Goal: Task Accomplishment & Management: Manage account settings

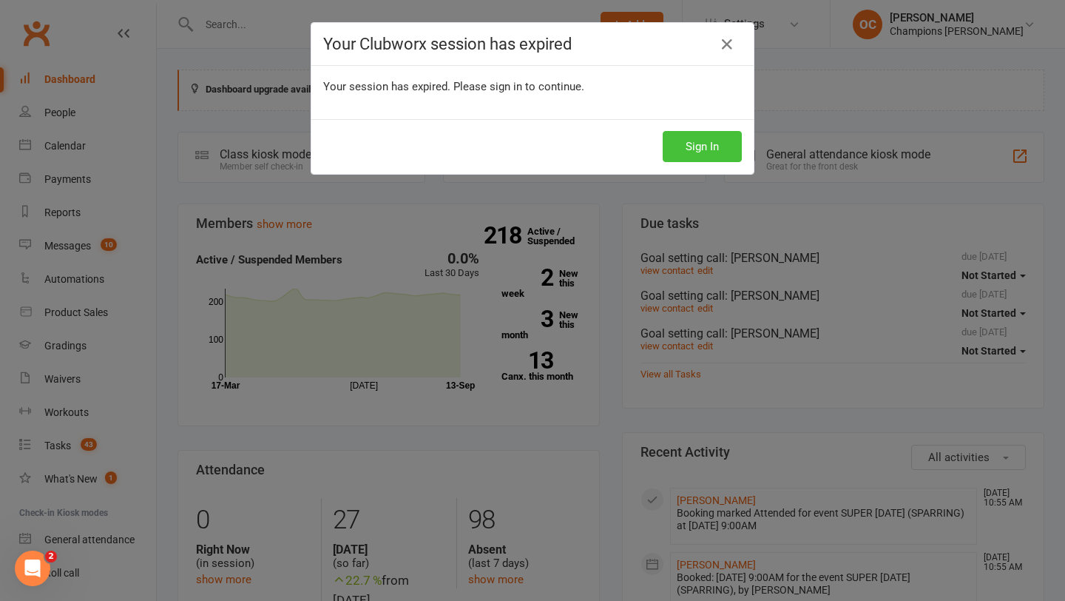
click at [673, 147] on button "Sign In" at bounding box center [702, 146] width 79 height 31
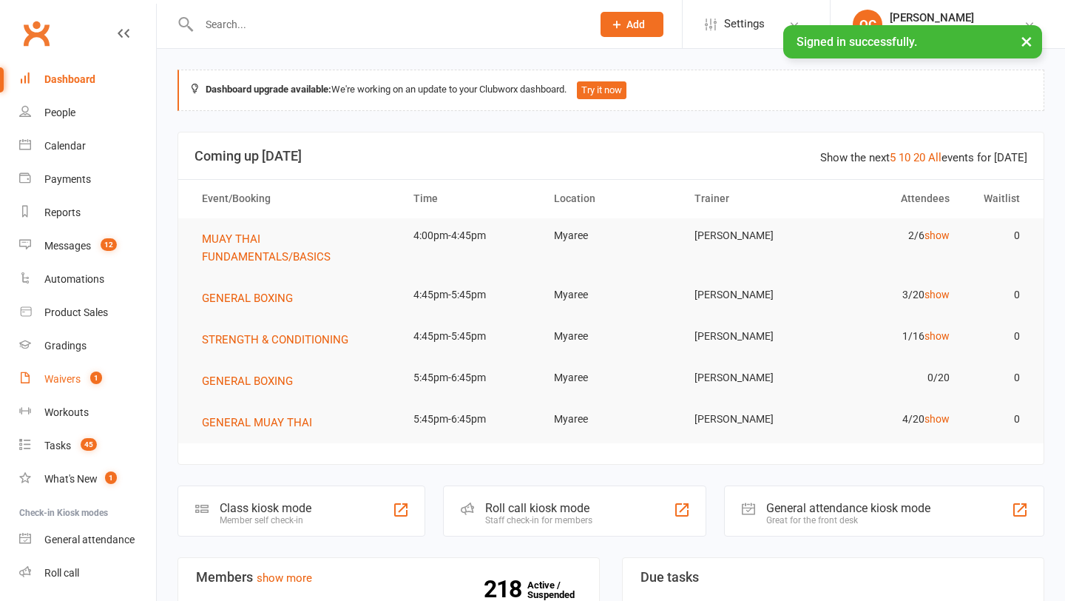
click at [69, 371] on link "Waivers 1" at bounding box center [87, 378] width 137 height 33
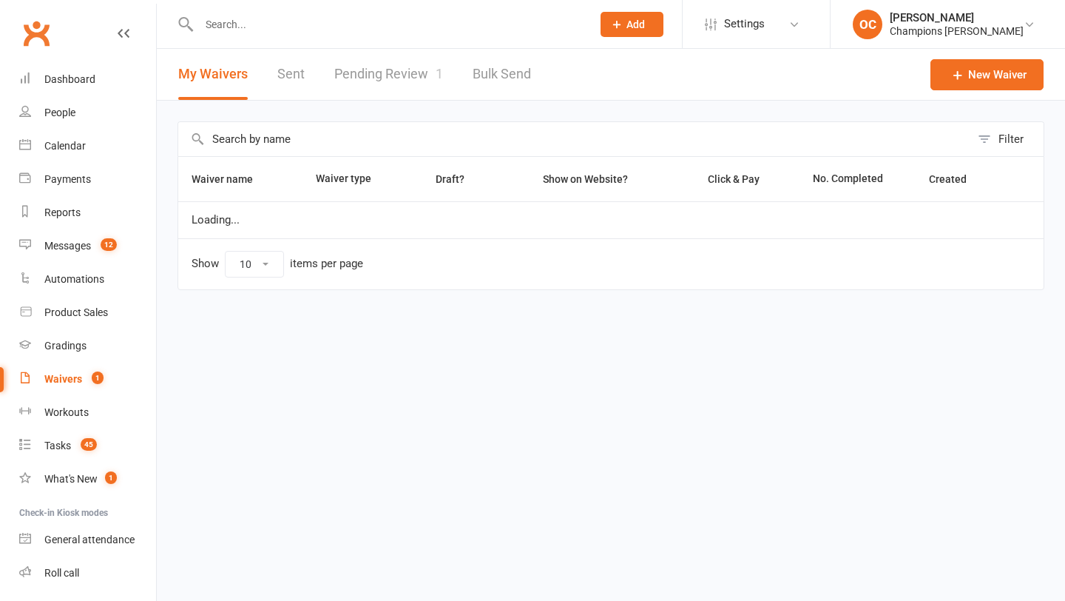
click at [402, 72] on link "Pending Review 1" at bounding box center [388, 74] width 109 height 51
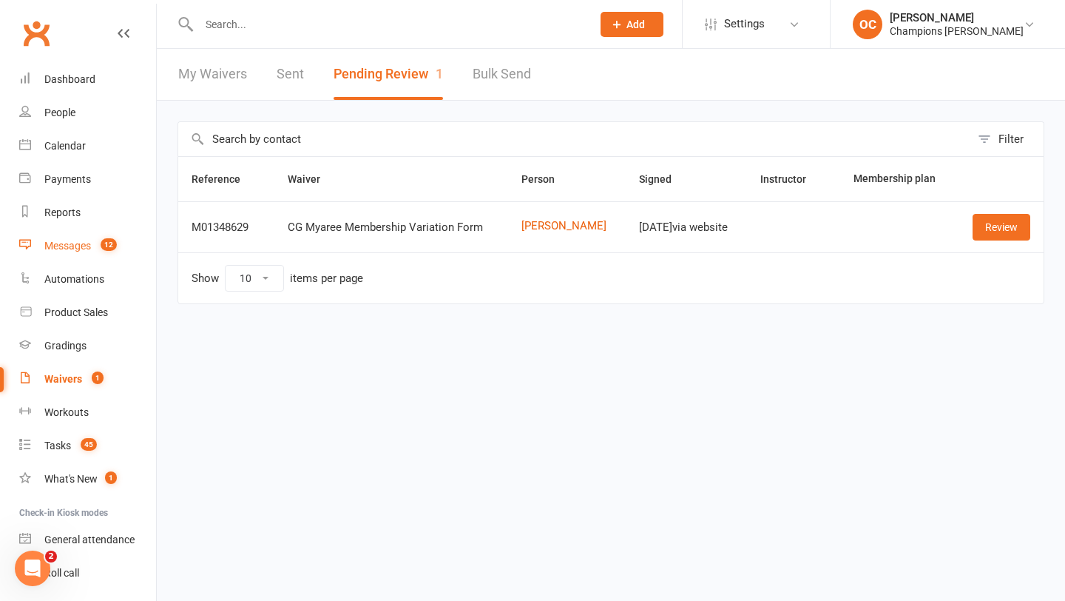
click at [86, 252] on link "Messages 12" at bounding box center [87, 245] width 137 height 33
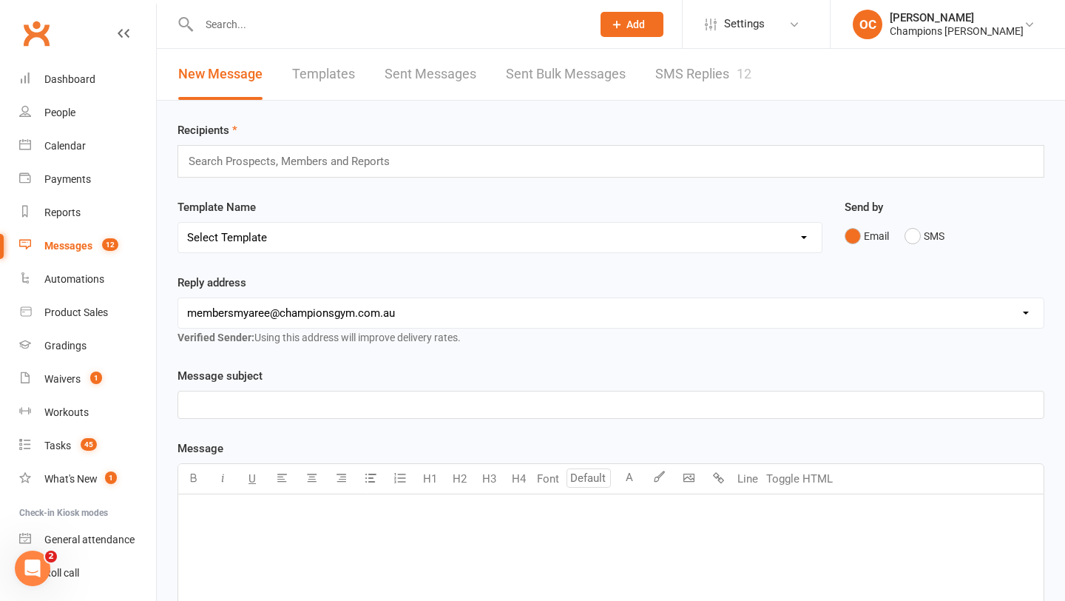
click at [680, 72] on link "SMS Replies 12" at bounding box center [703, 74] width 96 height 51
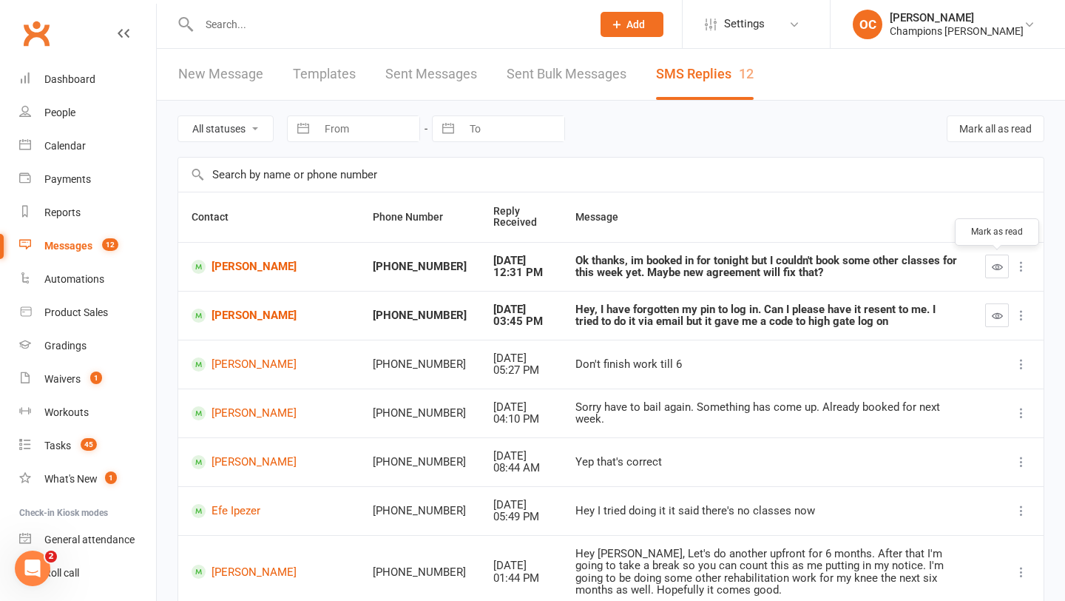
click at [993, 266] on icon "button" at bounding box center [997, 266] width 11 height 11
click at [995, 317] on icon "button" at bounding box center [997, 315] width 11 height 11
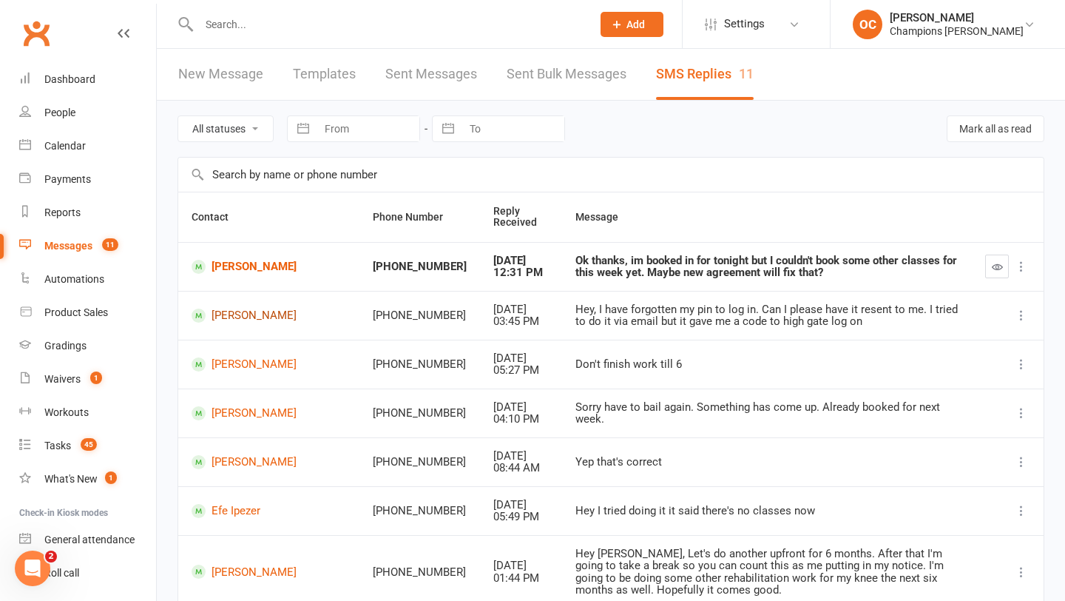
click at [234, 314] on link "Samantha Davis" at bounding box center [269, 315] width 155 height 14
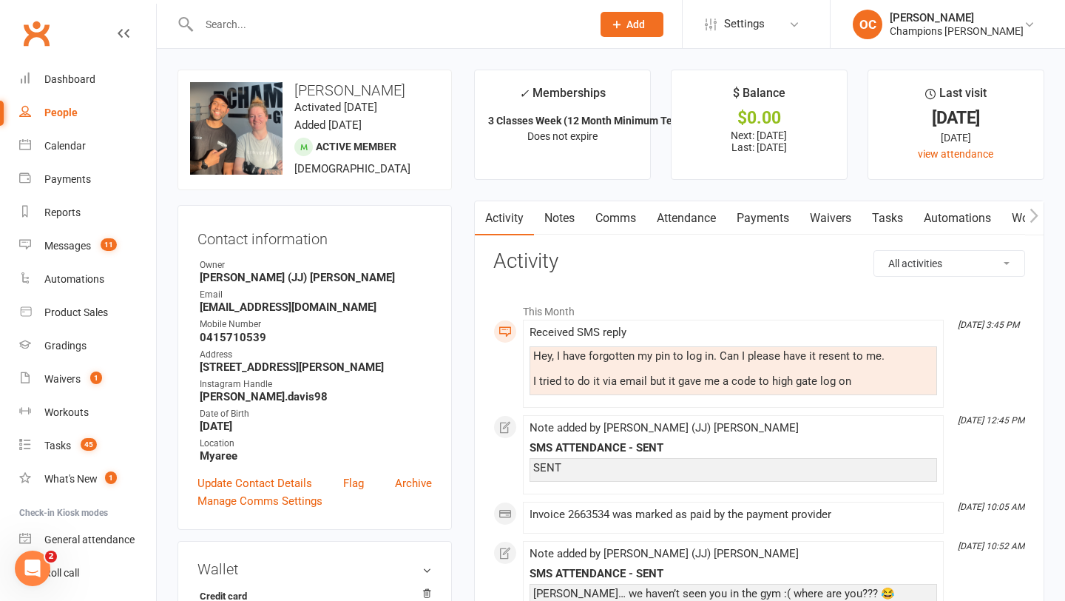
click at [621, 227] on link "Comms" at bounding box center [615, 218] width 61 height 34
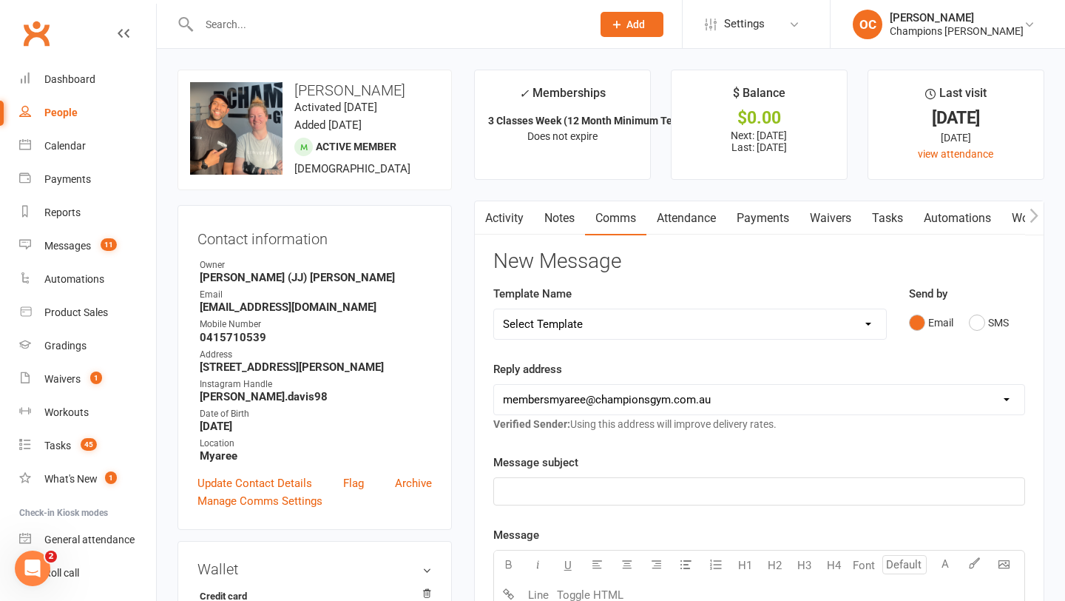
click at [623, 322] on select "Select Template [Email] A. First Timer Trial [Email] CG Class Pass - Email to P…" at bounding box center [690, 324] width 392 height 30
select select "11"
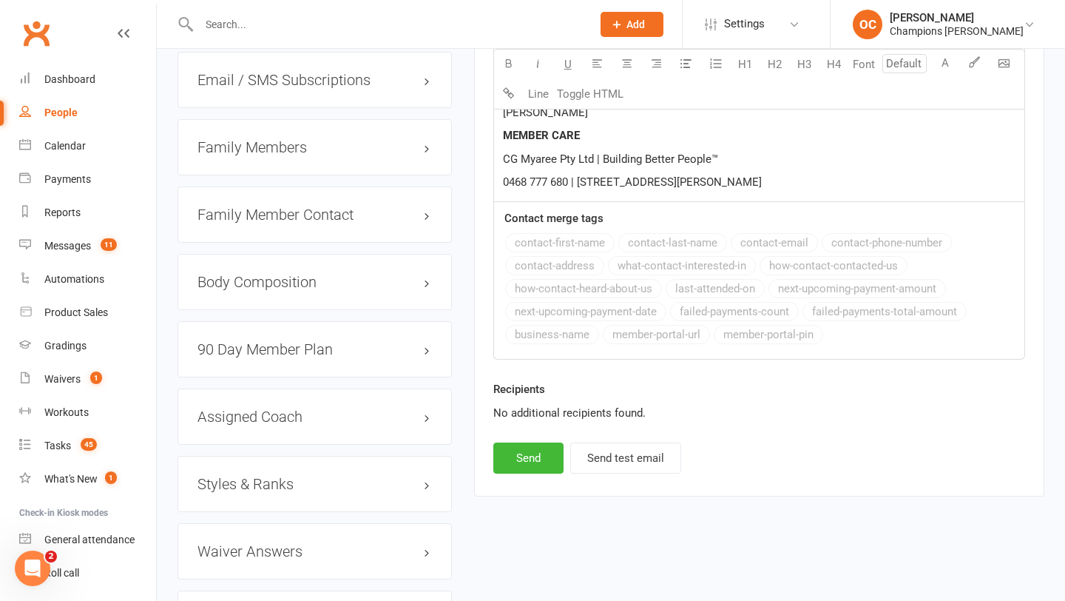
scroll to position [1435, 0]
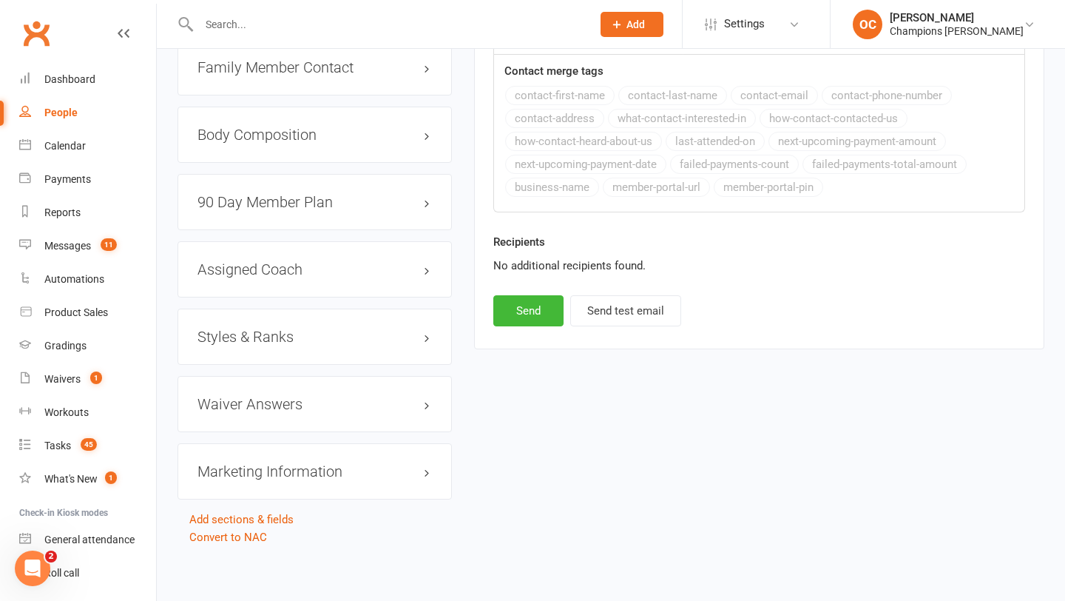
click at [540, 315] on button "Send" at bounding box center [528, 310] width 70 height 31
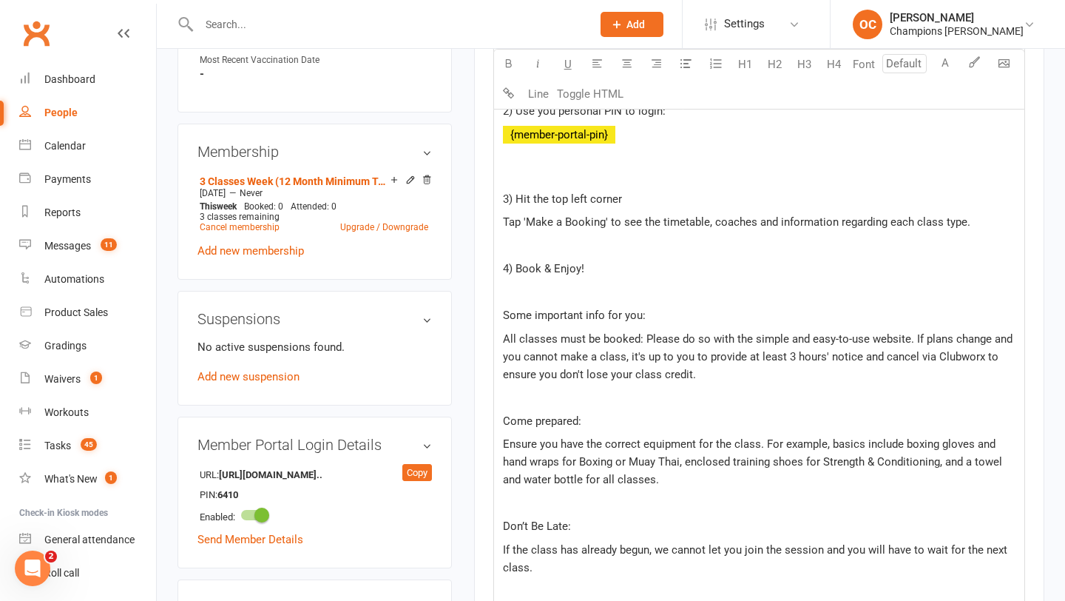
scroll to position [251, 0]
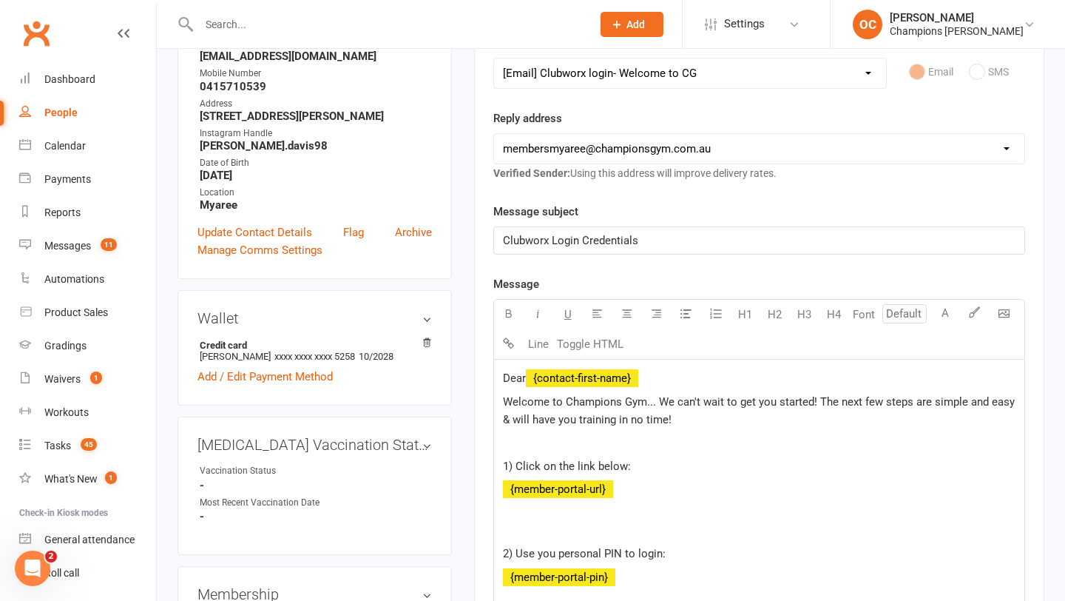
select select
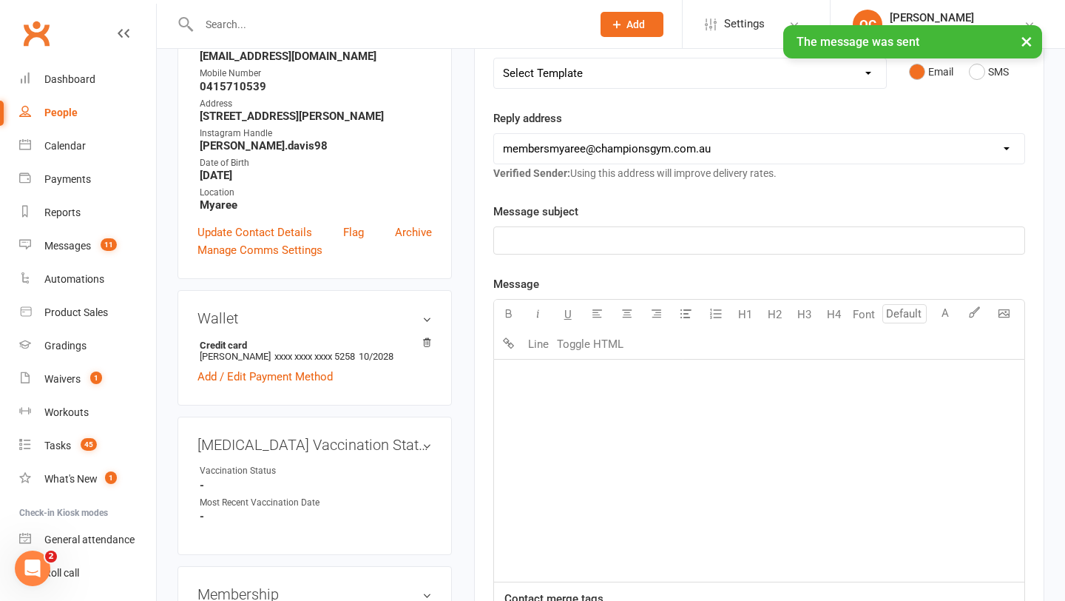
scroll to position [0, 0]
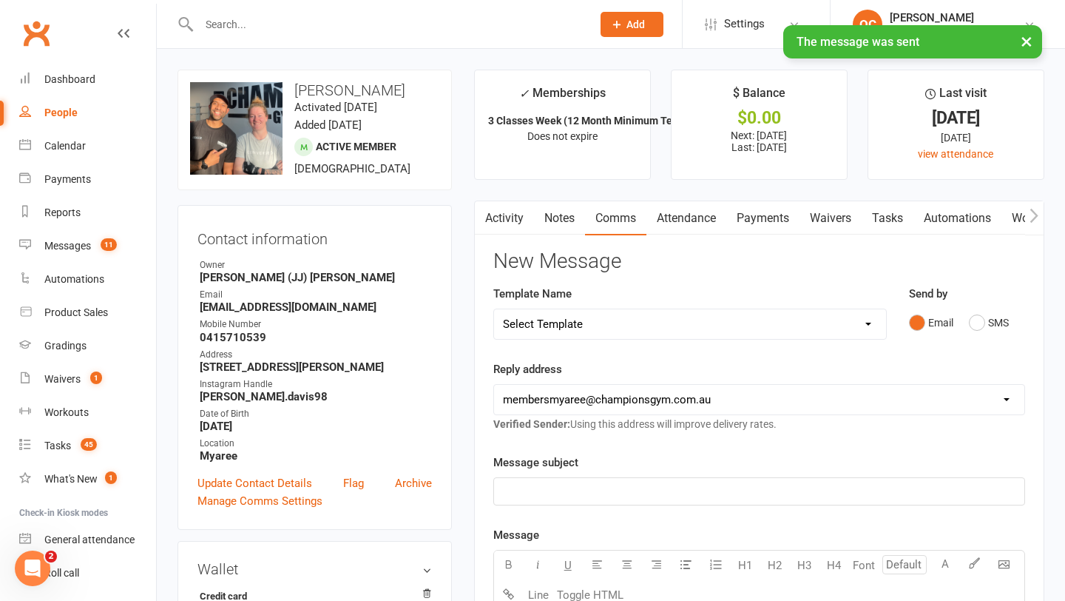
click at [692, 220] on link "Attendance" at bounding box center [686, 218] width 80 height 34
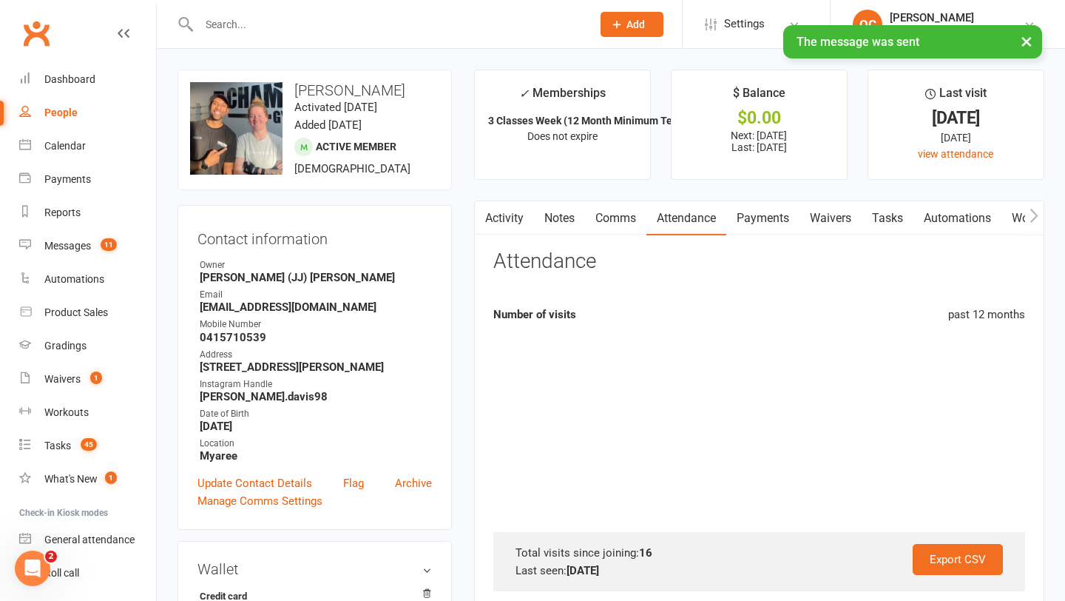
click at [594, 209] on link "Comms" at bounding box center [615, 218] width 61 height 34
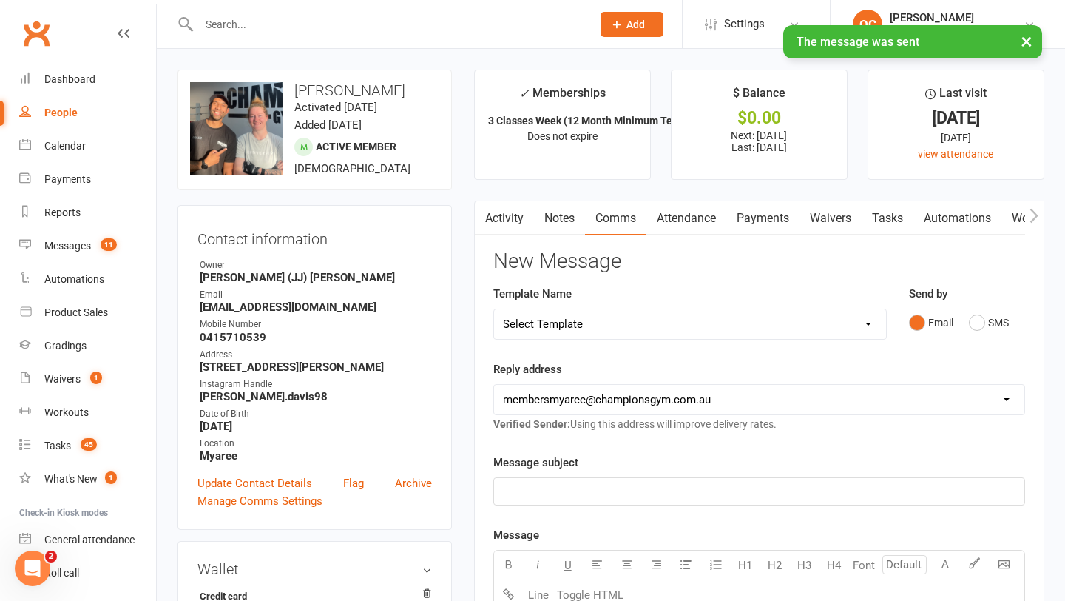
click at [958, 330] on div "Email SMS" at bounding box center [967, 322] width 116 height 28
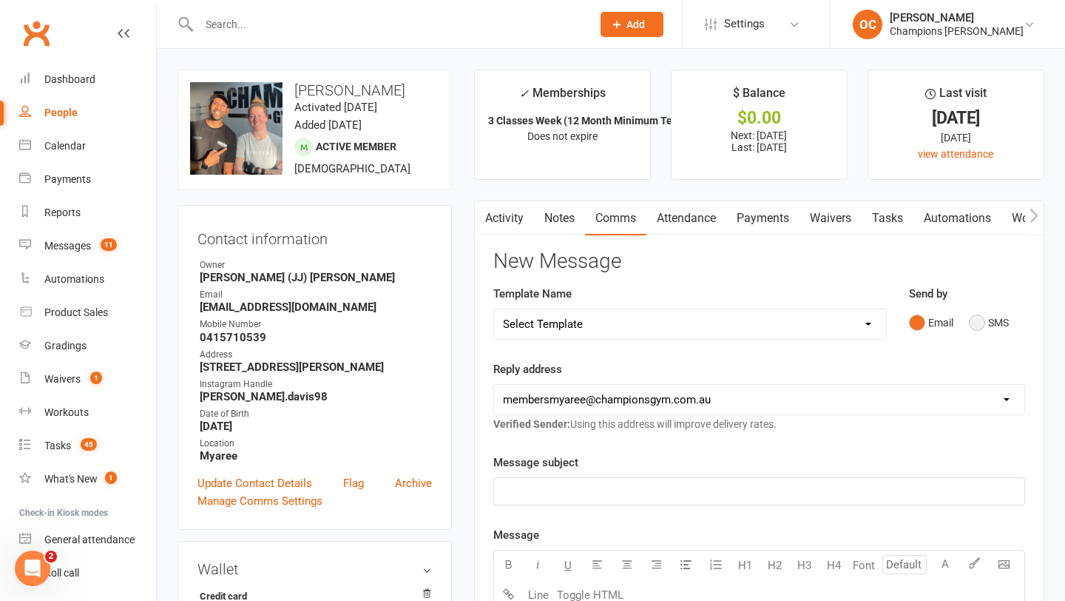
click at [976, 322] on button "SMS" at bounding box center [989, 322] width 40 height 28
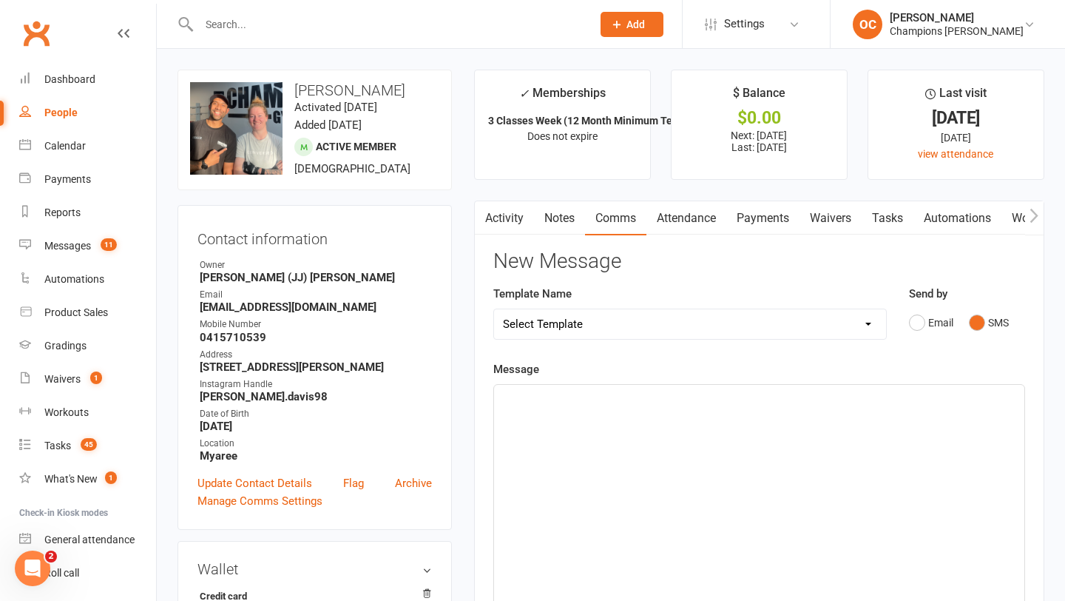
click at [683, 393] on p "﻿" at bounding box center [759, 398] width 513 height 18
click at [680, 390] on p "﻿" at bounding box center [759, 398] width 513 height 18
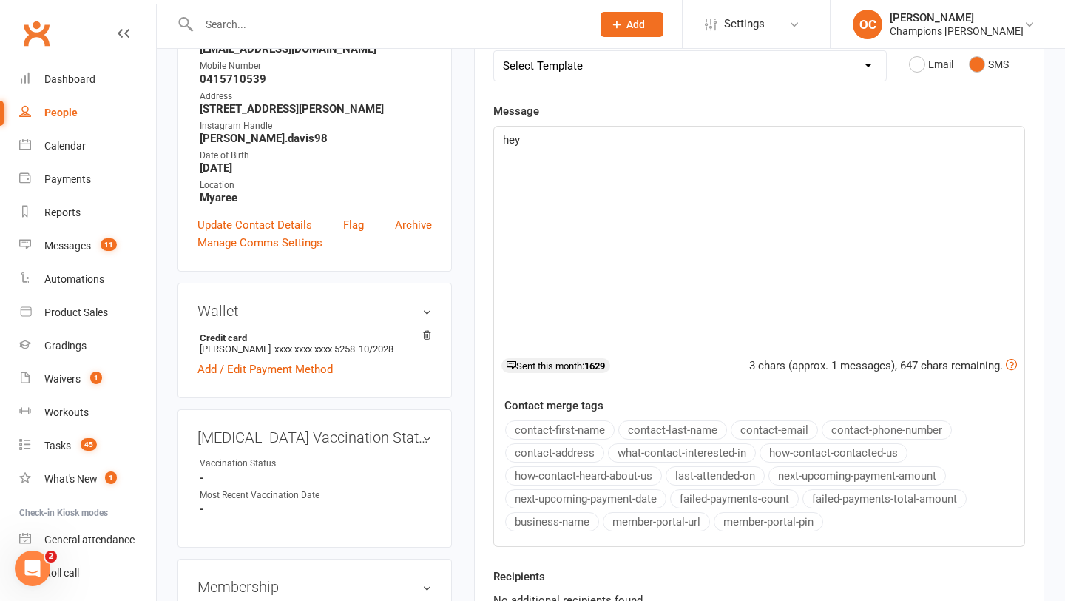
click at [581, 431] on button "contact-first-name" at bounding box center [559, 429] width 109 height 19
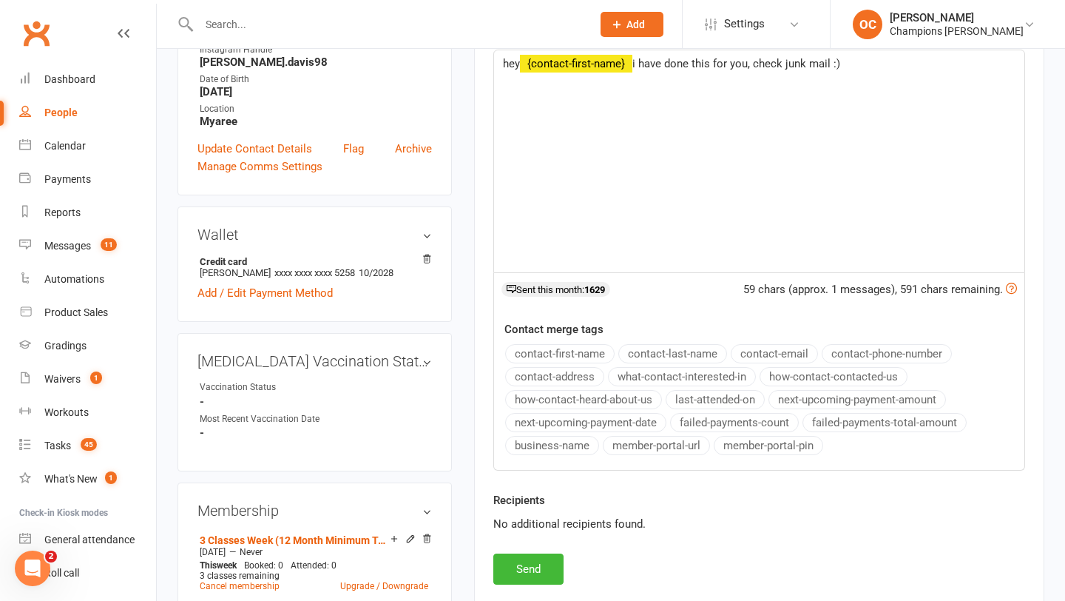
scroll to position [524, 0]
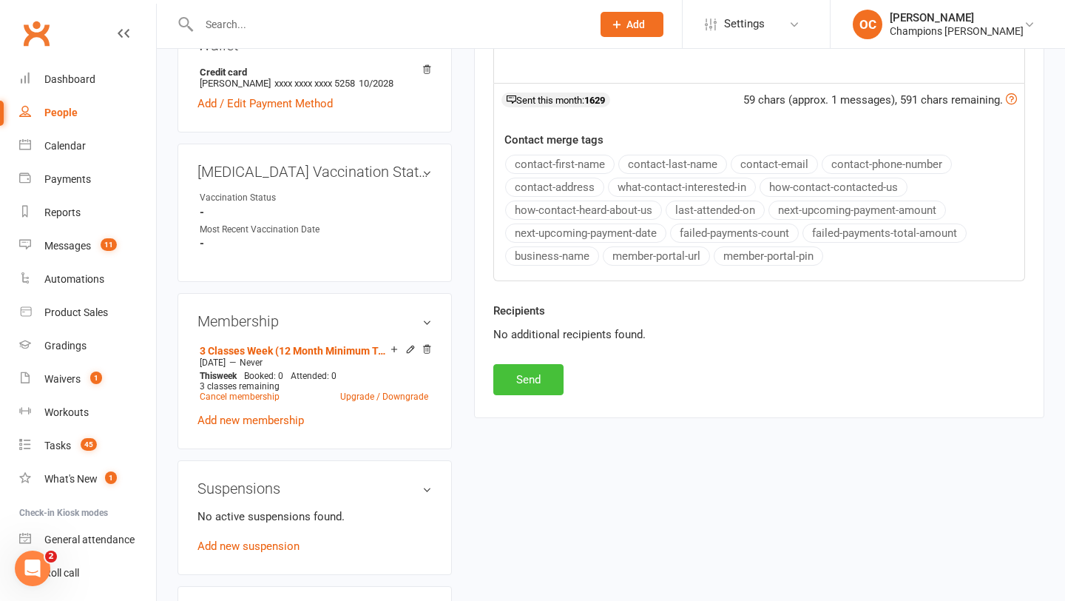
click at [548, 374] on button "Send" at bounding box center [528, 379] width 70 height 31
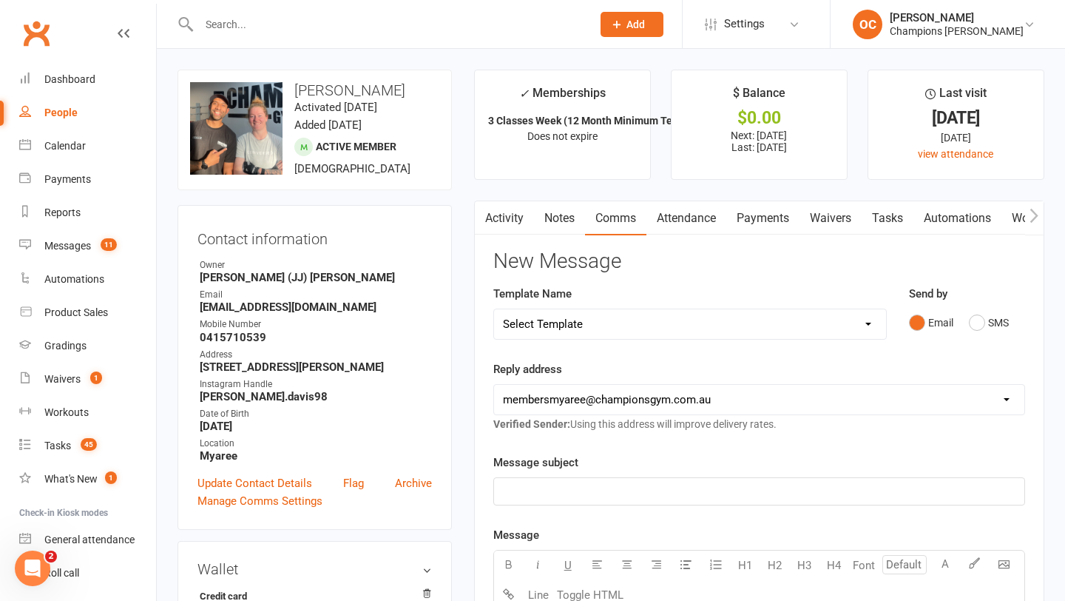
click at [238, 18] on input "text" at bounding box center [388, 24] width 387 height 21
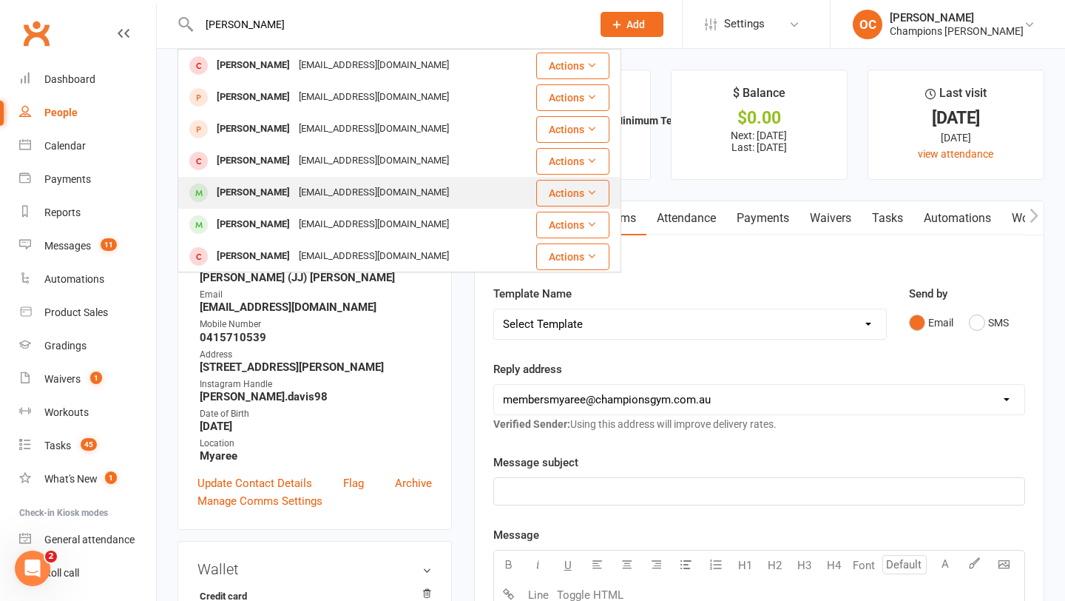
type input "stuart"
click at [320, 187] on div "orchardband@yahoo.com.au" at bounding box center [373, 192] width 159 height 21
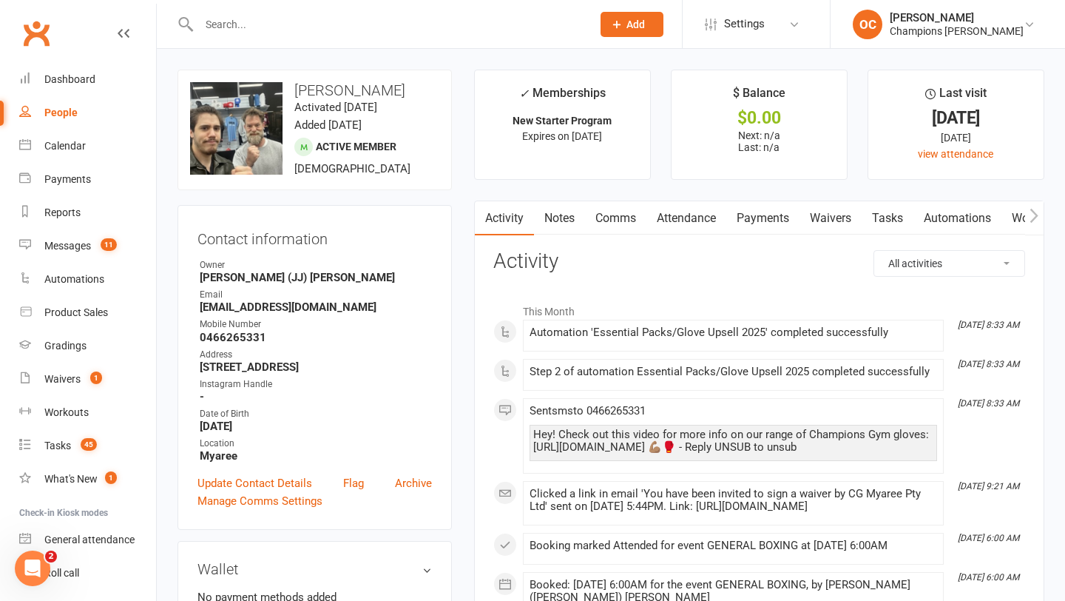
click at [836, 224] on link "Waivers" at bounding box center [830, 218] width 62 height 34
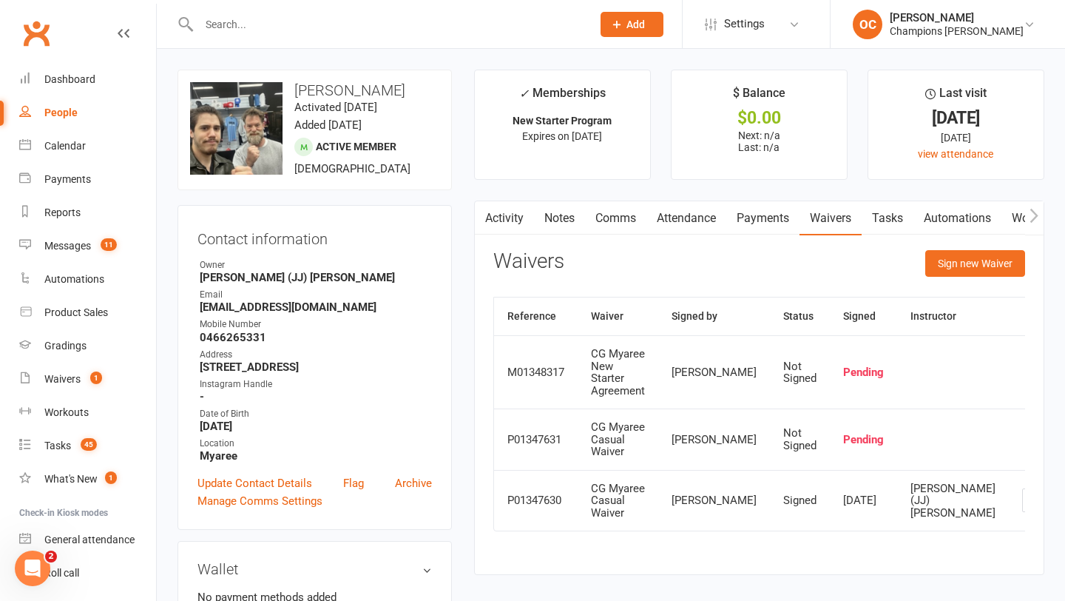
click at [645, 26] on span "Add" at bounding box center [635, 24] width 18 height 12
click at [58, 146] on div "Calendar" at bounding box center [64, 146] width 41 height 12
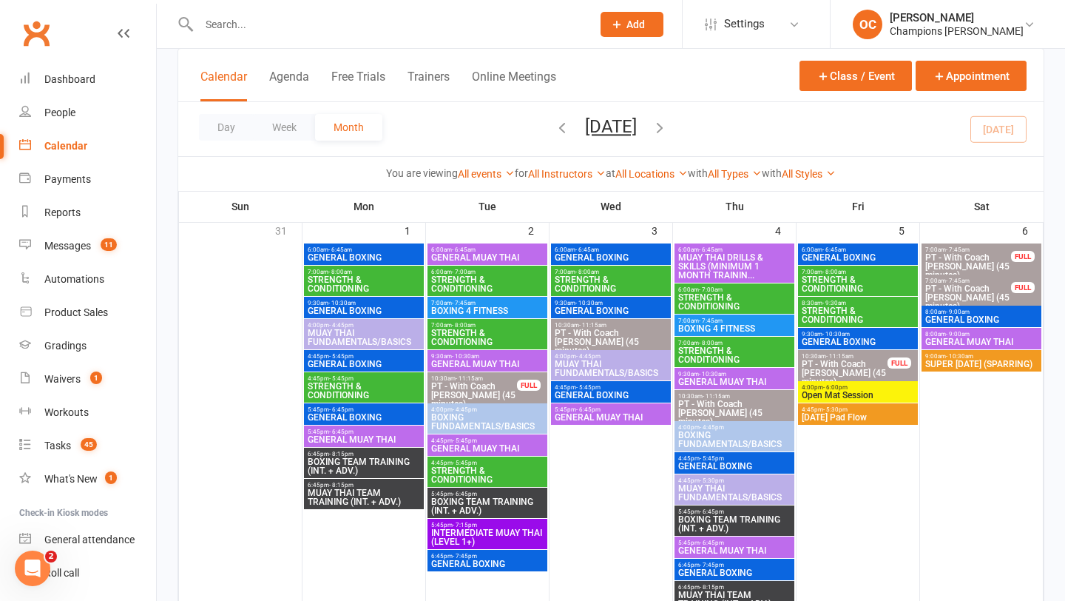
scroll to position [98, 0]
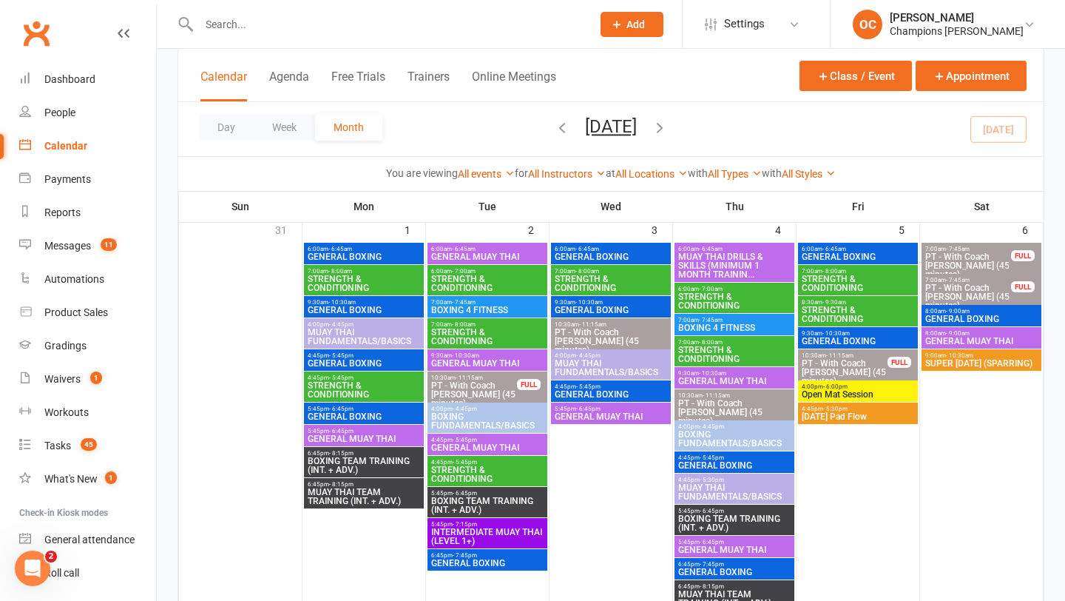
click at [621, 30] on button "Add" at bounding box center [632, 24] width 63 height 25
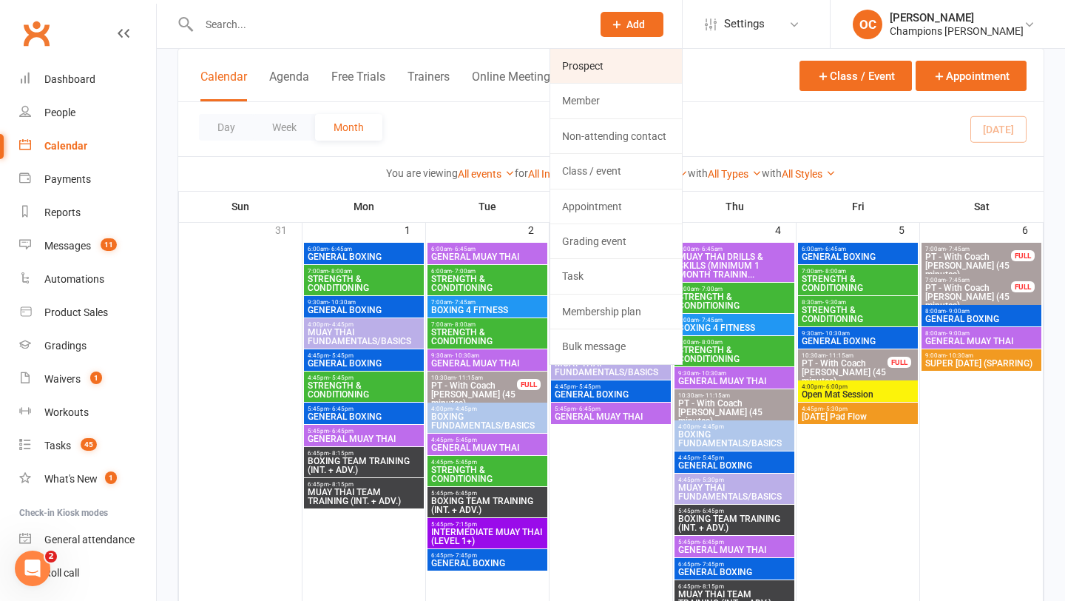
click at [621, 64] on link "Prospect" at bounding box center [616, 66] width 132 height 34
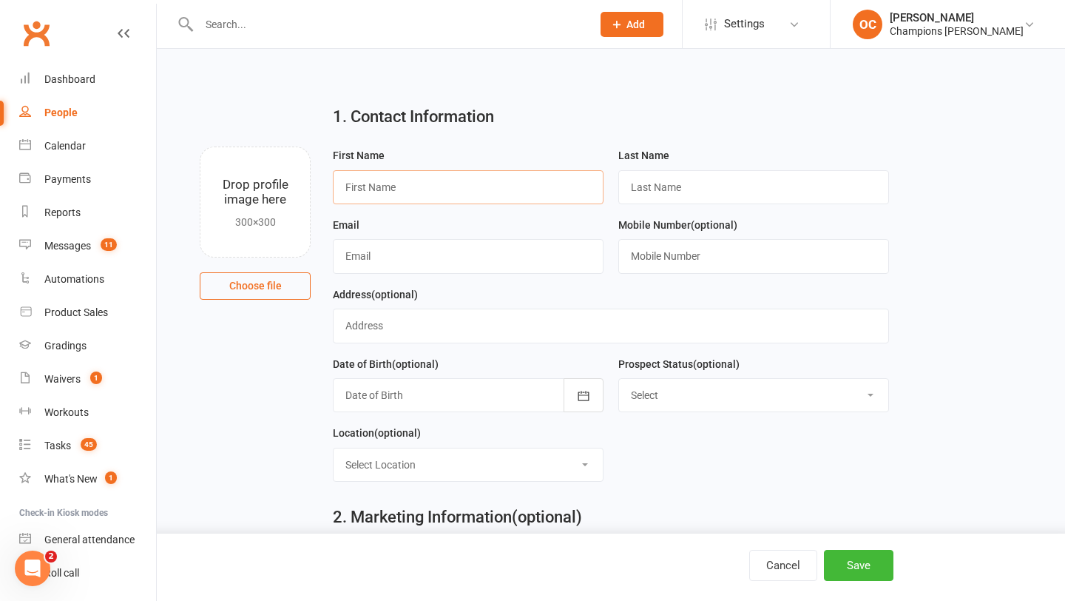
click at [437, 186] on input "text" at bounding box center [468, 187] width 271 height 34
type input "Chris"
click at [642, 195] on input "text" at bounding box center [753, 187] width 271 height 34
type input "Wenham"
click at [435, 254] on input "text" at bounding box center [468, 256] width 271 height 34
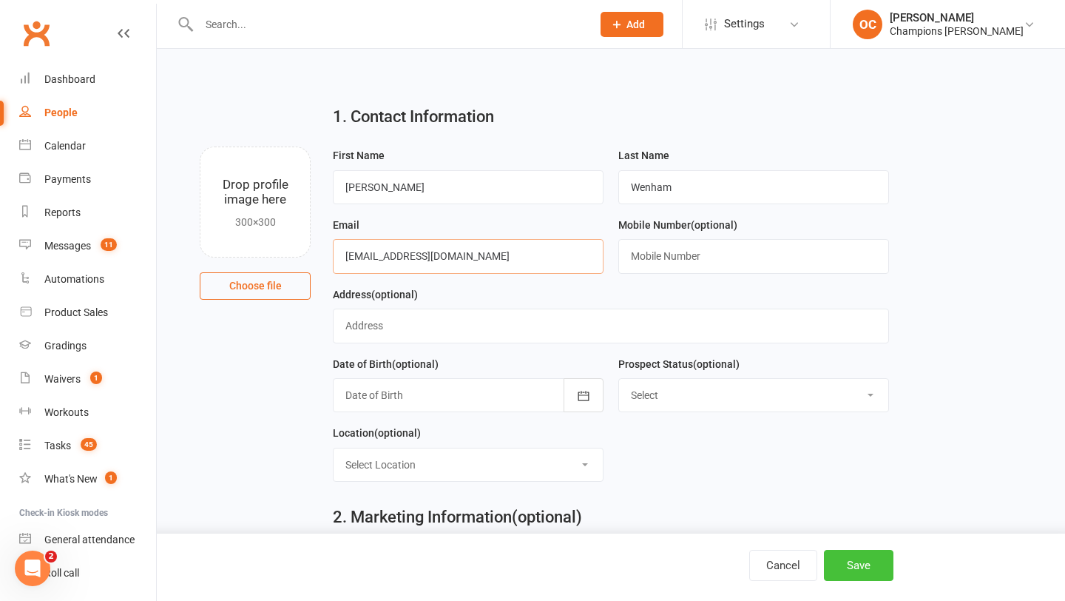
type input "cgwenham@gmail.com"
click at [861, 569] on button "Save" at bounding box center [859, 565] width 70 height 31
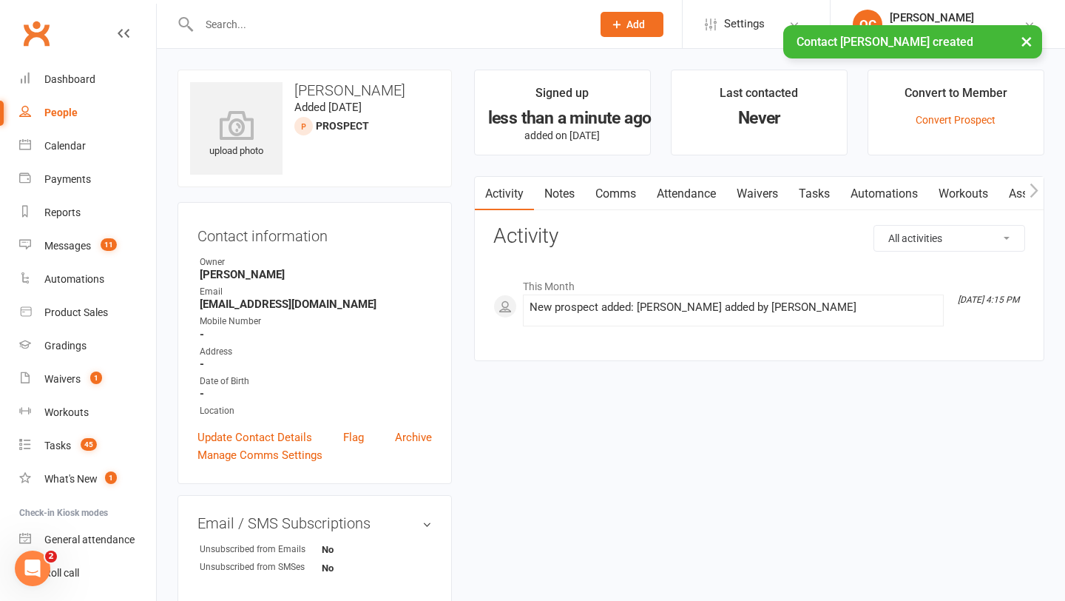
click at [748, 185] on link "Waivers" at bounding box center [757, 194] width 62 height 34
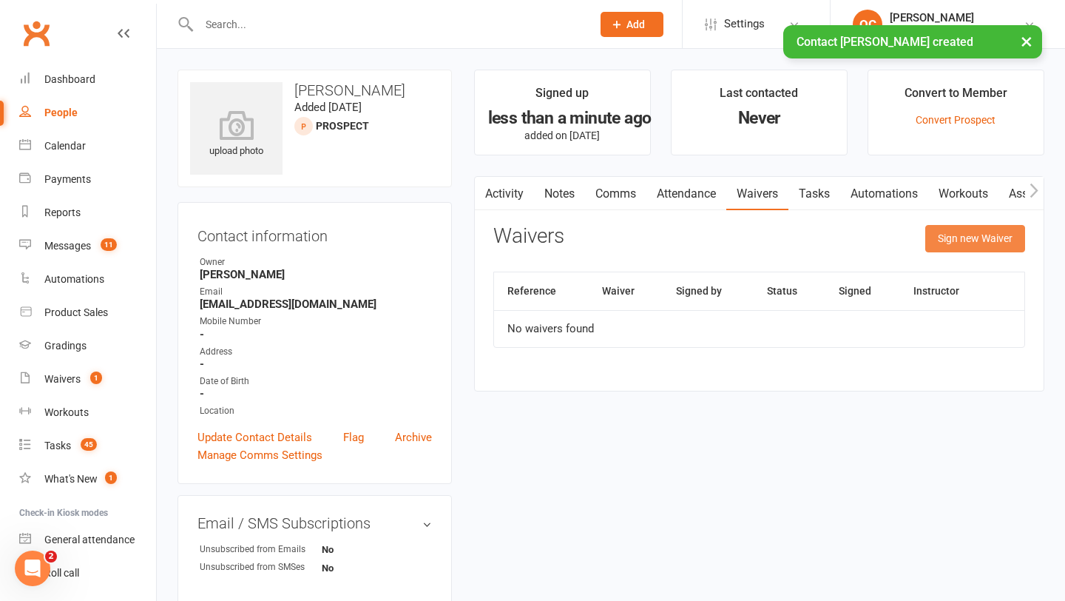
click at [952, 236] on button "Sign new Waiver" at bounding box center [975, 238] width 100 height 27
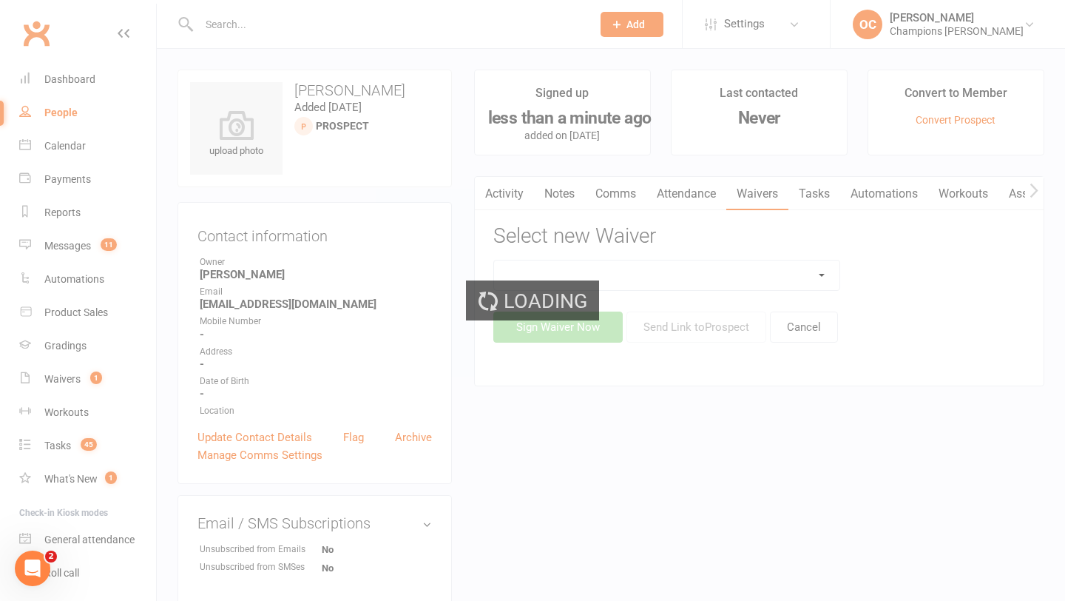
click at [745, 277] on div "Loading" at bounding box center [532, 300] width 1065 height 601
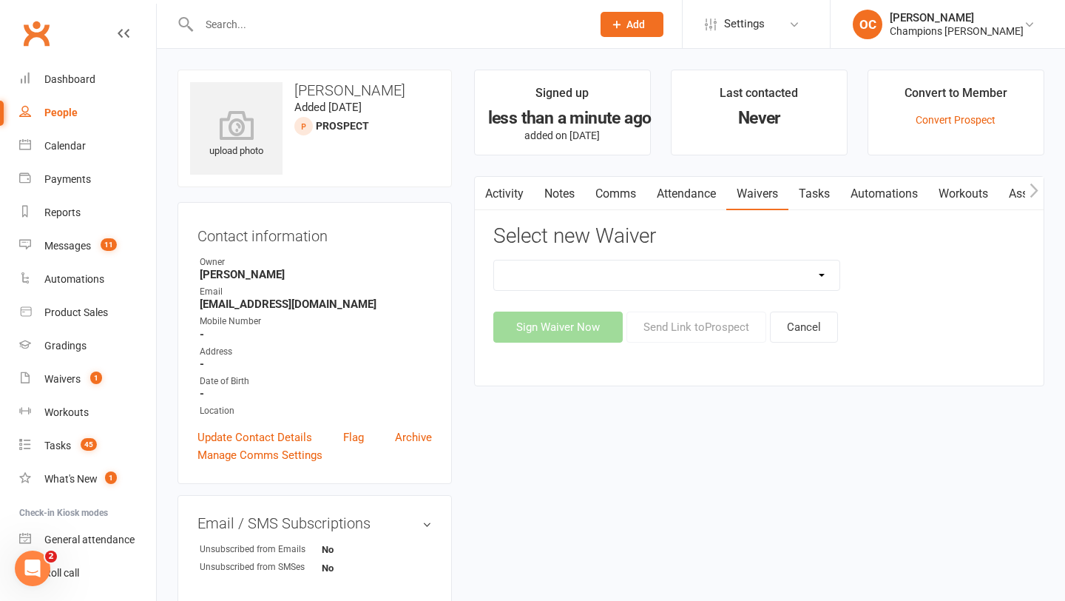
click at [745, 277] on select "Casual Waiver (STAFF ONLY) CG Myaree Cancellation Form CG Myaree Casual Waiver …" at bounding box center [667, 275] width 346 height 30
select select "8273"
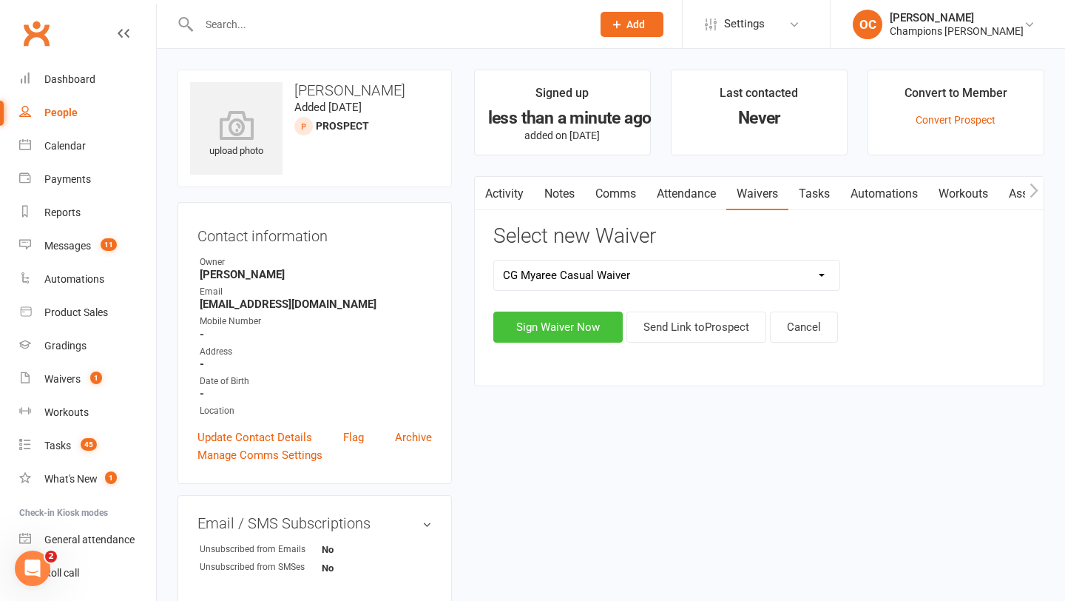
click at [561, 317] on button "Sign Waiver Now" at bounding box center [557, 326] width 129 height 31
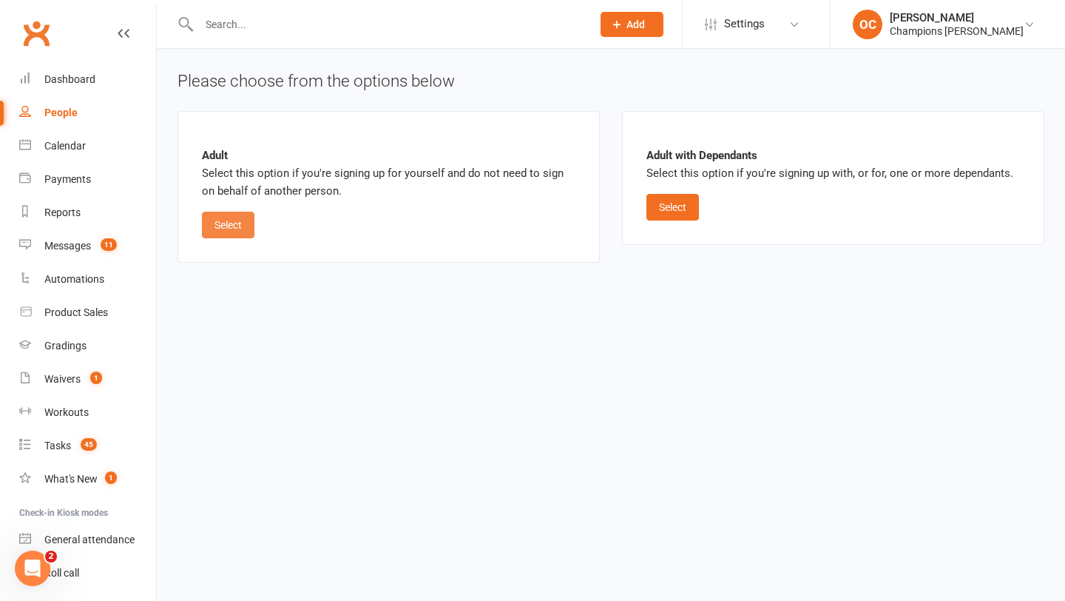
click at [243, 212] on button "Select" at bounding box center [228, 225] width 53 height 27
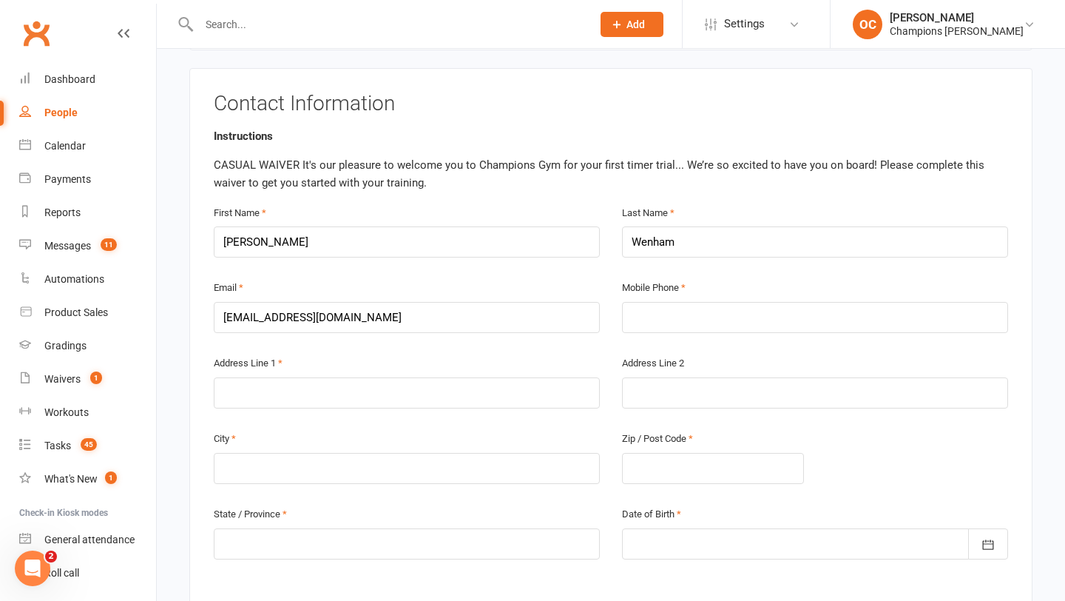
scroll to position [274, 0]
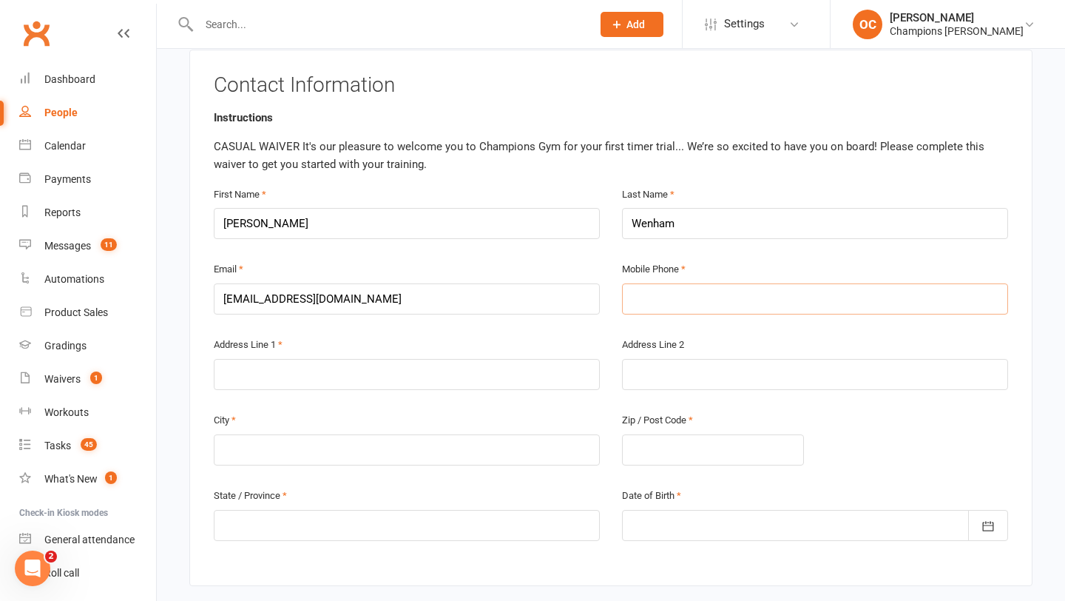
click at [643, 304] on input "text" at bounding box center [815, 298] width 386 height 31
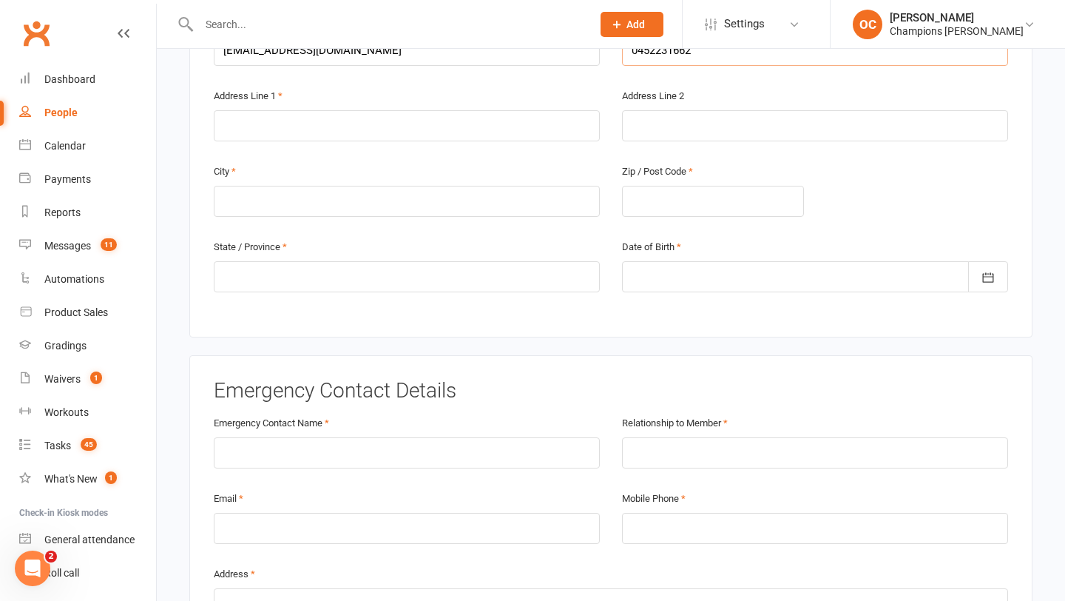
scroll to position [524, 0]
type input "0452231662"
click at [736, 268] on div at bounding box center [815, 275] width 386 height 31
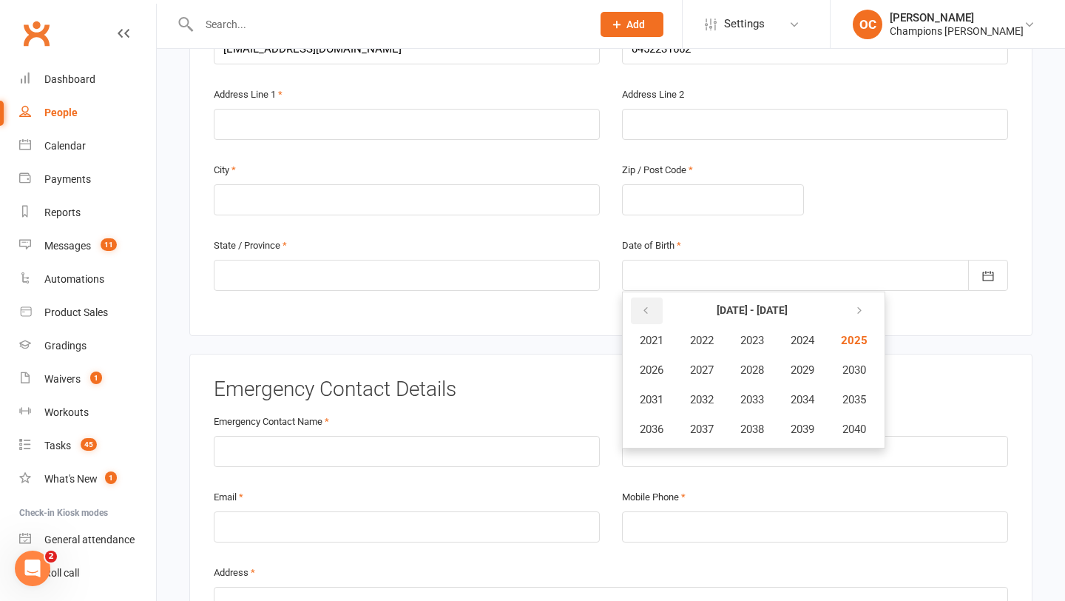
click at [646, 305] on icon "button" at bounding box center [645, 311] width 10 height 12
click at [718, 419] on button "1997" at bounding box center [701, 429] width 49 height 28
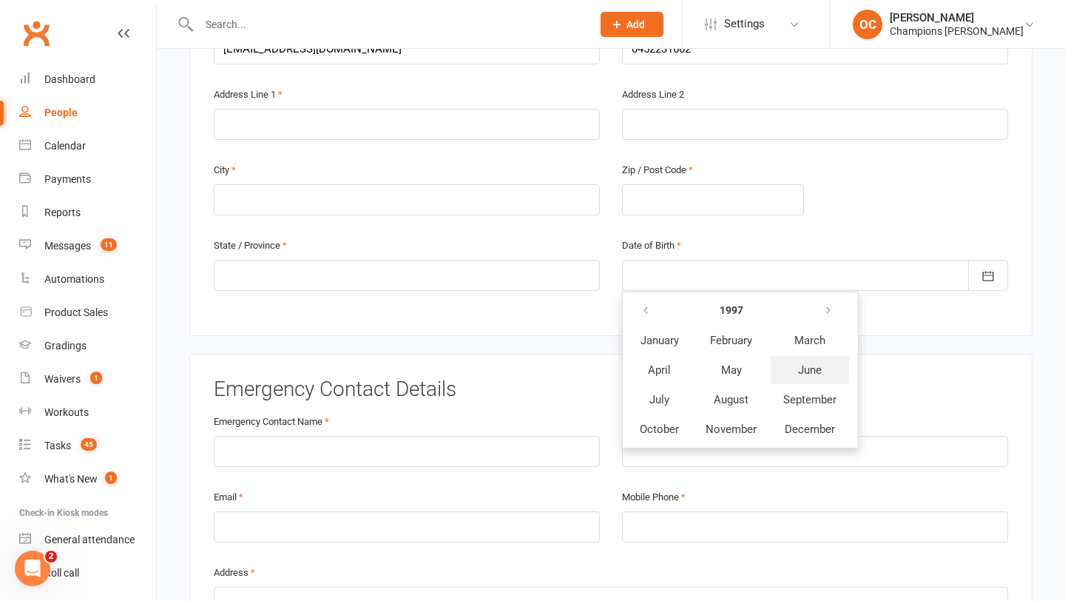
click at [800, 369] on span "June" at bounding box center [810, 369] width 24 height 13
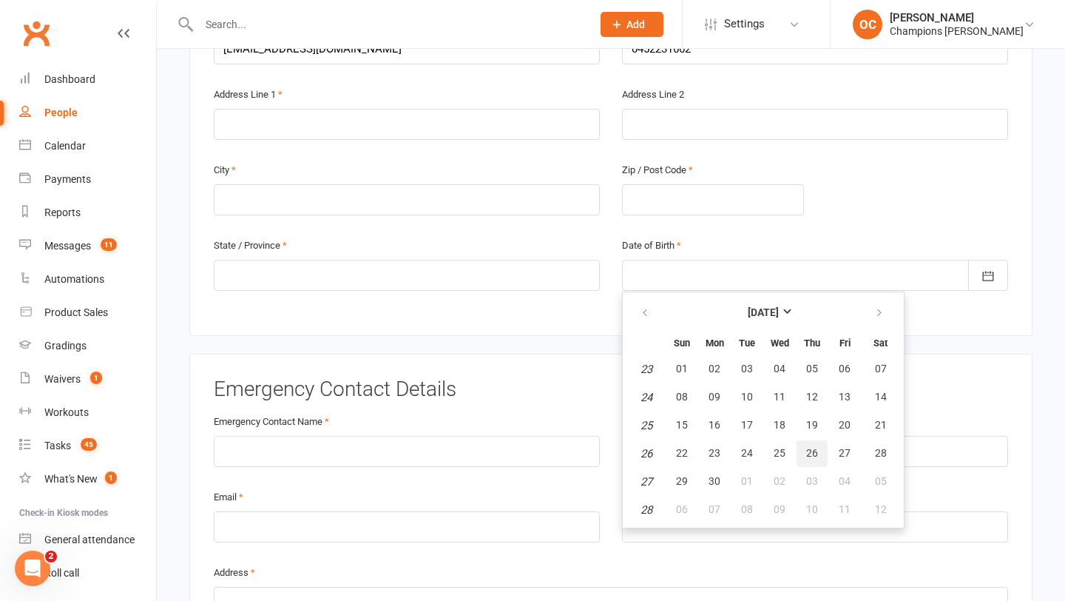
click at [808, 448] on span "26" at bounding box center [812, 453] width 12 height 12
type input "26 Jun 1997"
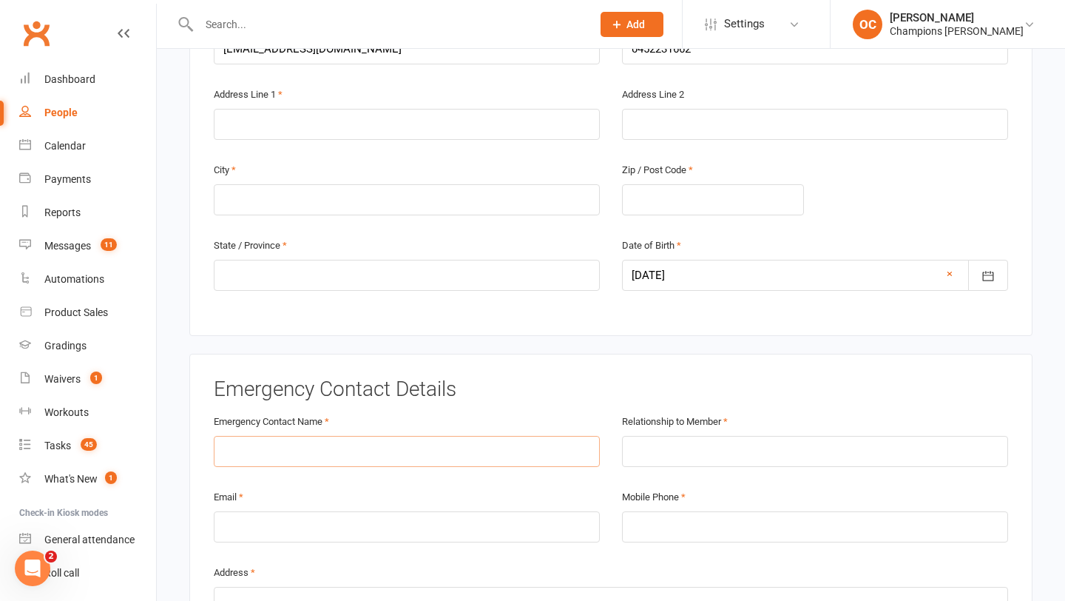
click at [432, 449] on input "text" at bounding box center [407, 451] width 386 height 31
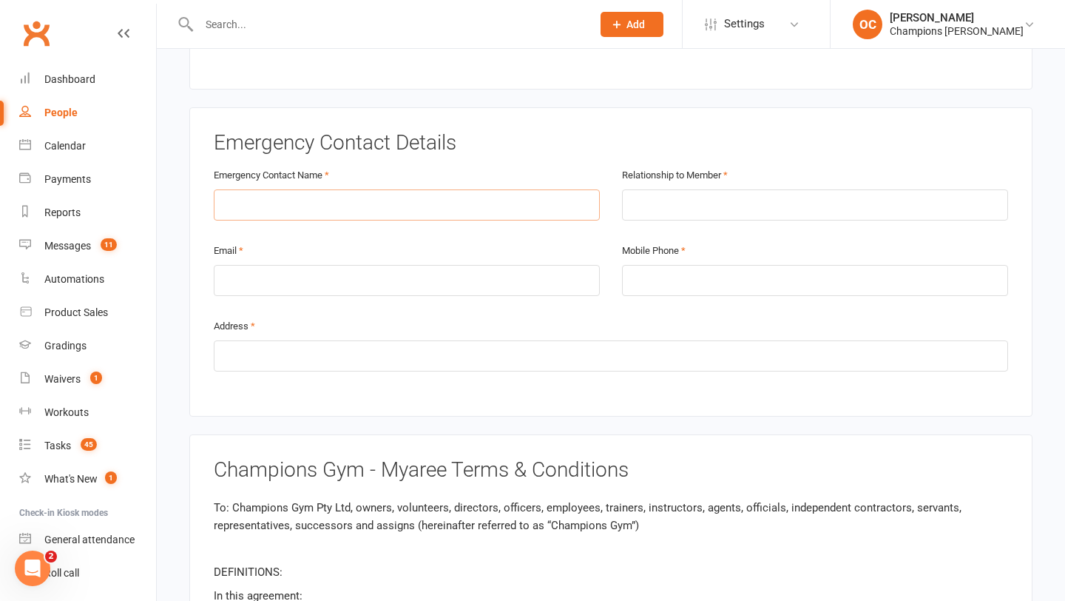
scroll to position [771, 0]
type input "Ashleigh Wenham"
click at [655, 201] on input "text" at bounding box center [815, 204] width 386 height 31
type input "WIFE"
click at [438, 285] on input "email" at bounding box center [407, 279] width 386 height 31
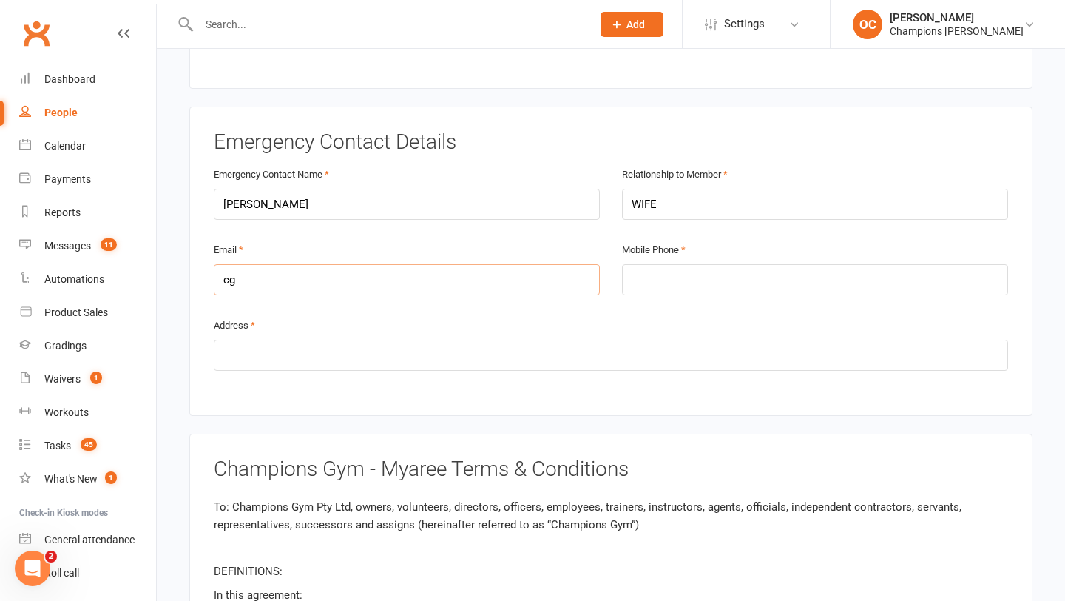
type input "c"
type input "ash@ashleighmaydesigns.com.au"
click at [628, 269] on input "tel" at bounding box center [815, 279] width 386 height 31
type input "0405 122 504"
click at [515, 355] on input "text" at bounding box center [611, 354] width 794 height 31
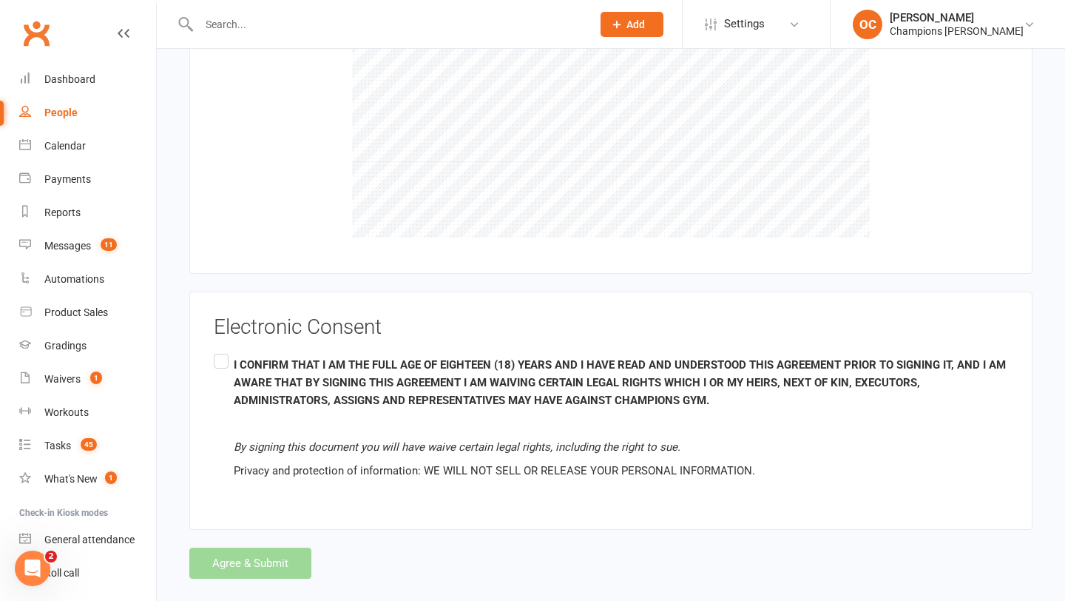
scroll to position [1765, 0]
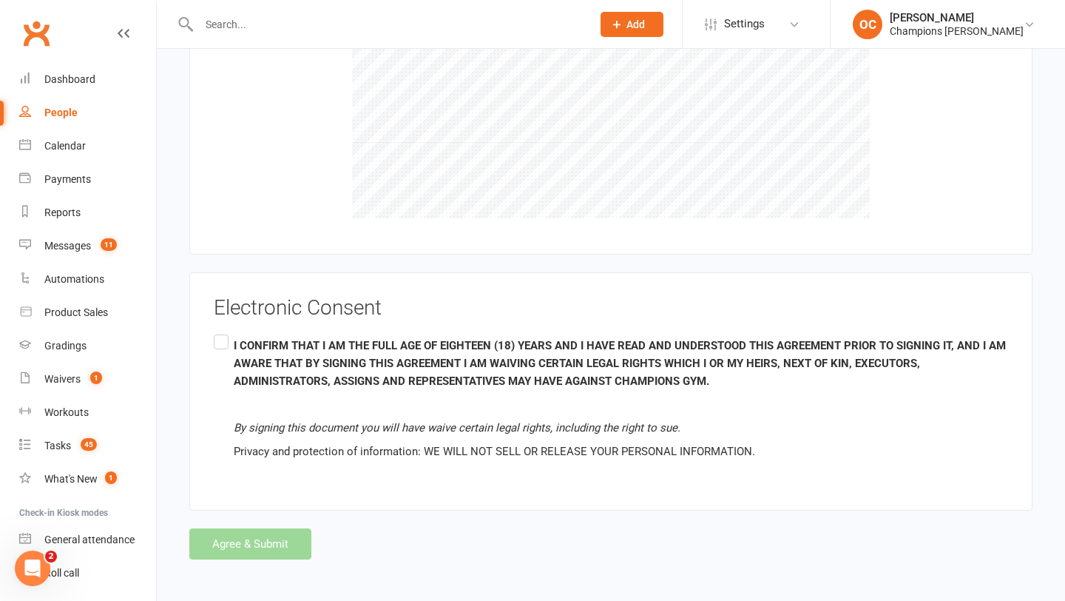
click at [220, 336] on label "I CONFIRM THAT I AM THE FULL AGE OF EIGHTEEN (18) YEARS AND I HAVE READ AND UND…" at bounding box center [611, 398] width 794 height 135
click at [220, 331] on input "I CONFIRM THAT I AM THE FULL AGE OF EIGHTEEN (18) YEARS AND I HAVE READ AND UND…" at bounding box center [219, 331] width 10 height 0
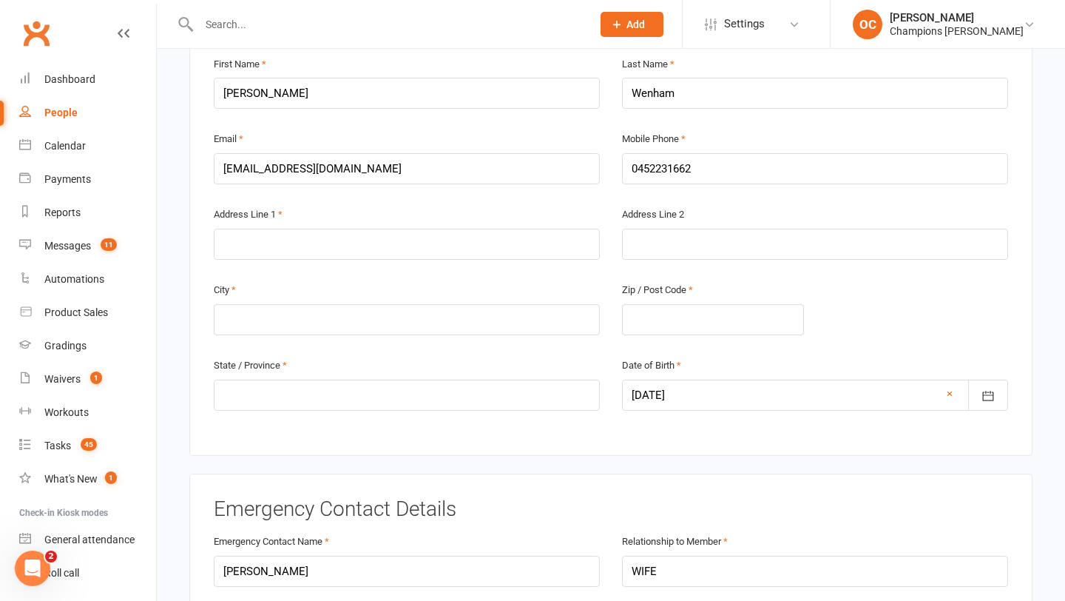
scroll to position [298, 0]
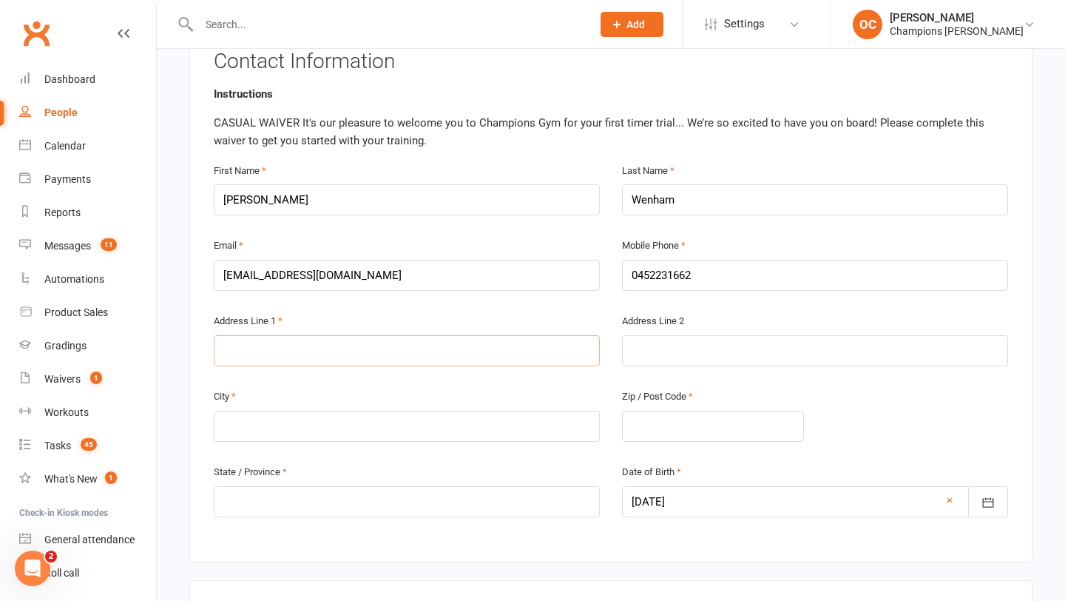
click at [316, 357] on input "text" at bounding box center [407, 350] width 386 height 31
drag, startPoint x: 328, startPoint y: 347, endPoint x: 190, endPoint y: 338, distance: 137.8
click at [190, 338] on div "Contact Information Instructions CASUAL WAIVER It's our pleasure to welcome you…" at bounding box center [610, 294] width 843 height 536
type input "3/60 Cranford Ave"
click at [277, 422] on input "text" at bounding box center [407, 425] width 386 height 31
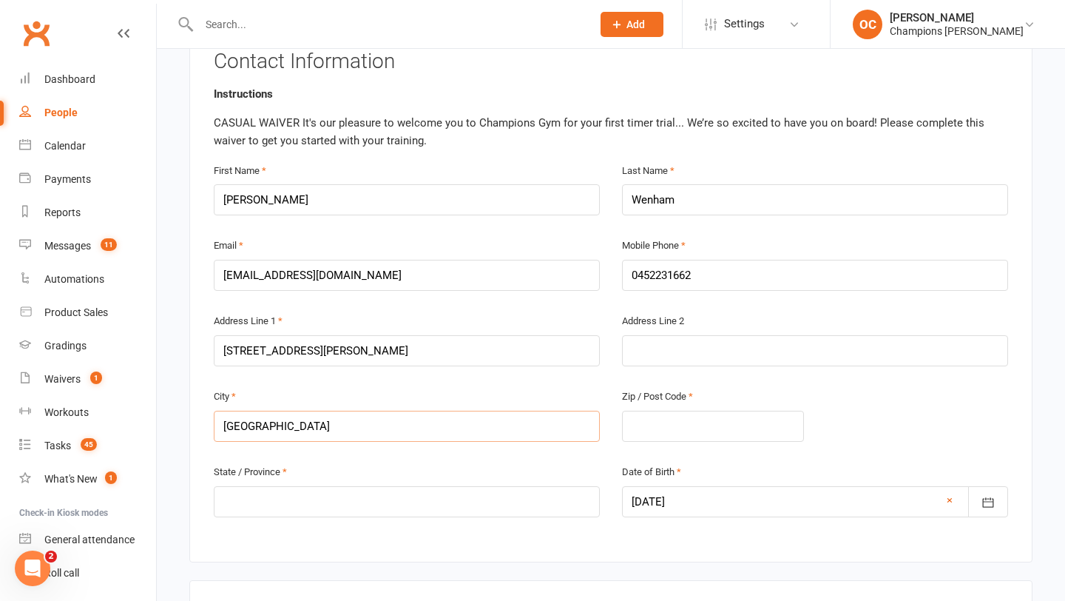
type input "Perth"
click at [443, 500] on input "text" at bounding box center [407, 501] width 386 height 31
type input "WA"
click at [480, 540] on div "Contact Information Instructions CASUAL WAIVER It's our pleasure to welcome you…" at bounding box center [610, 294] width 843 height 536
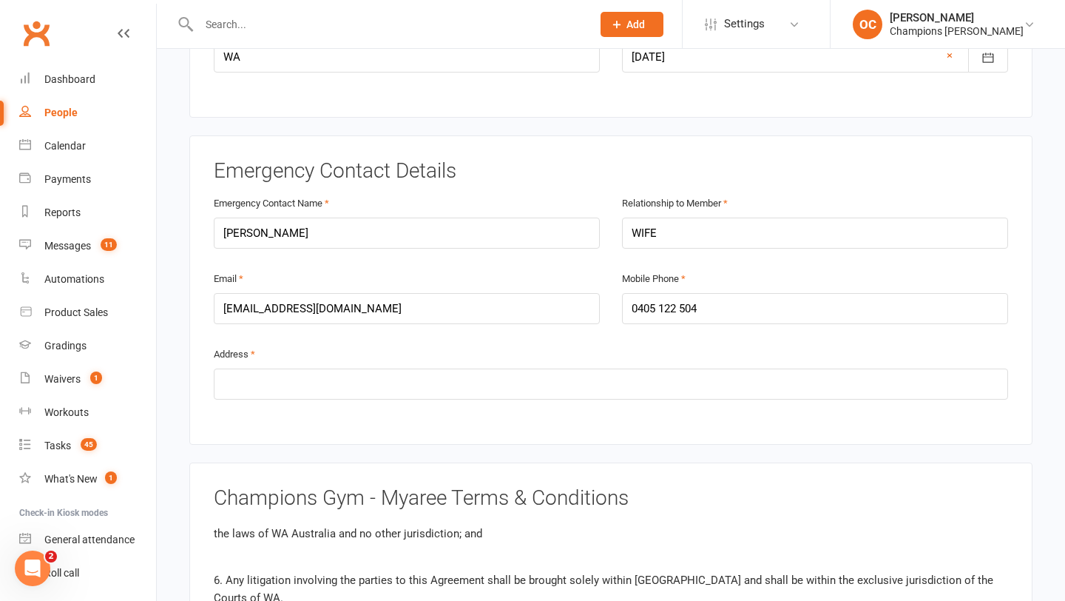
scroll to position [771, 0]
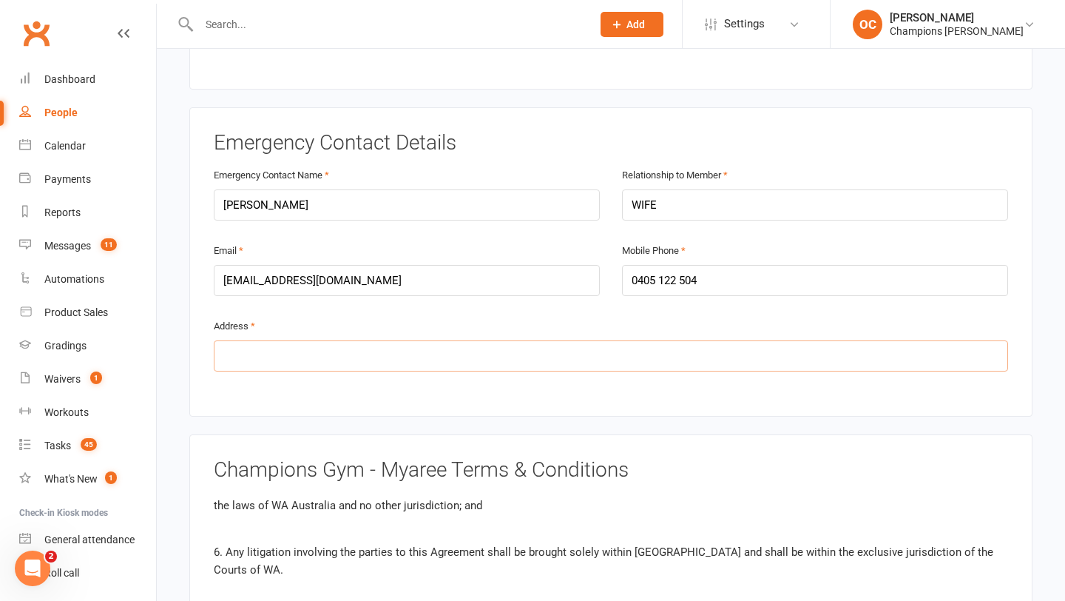
click at [354, 356] on input "text" at bounding box center [611, 355] width 794 height 31
paste input "3/60 Cranford Ave"
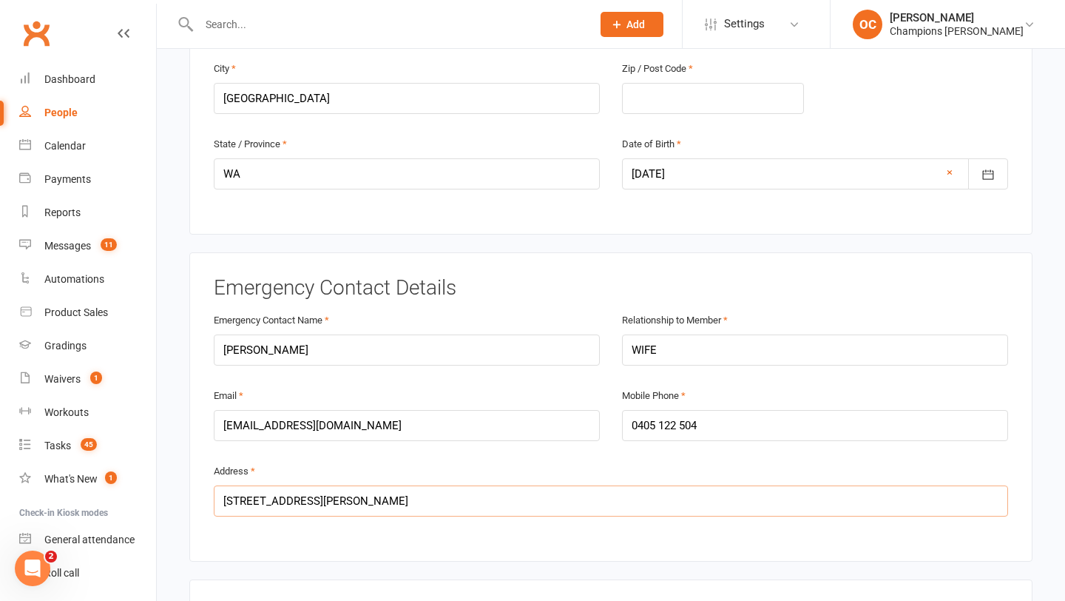
scroll to position [401, 0]
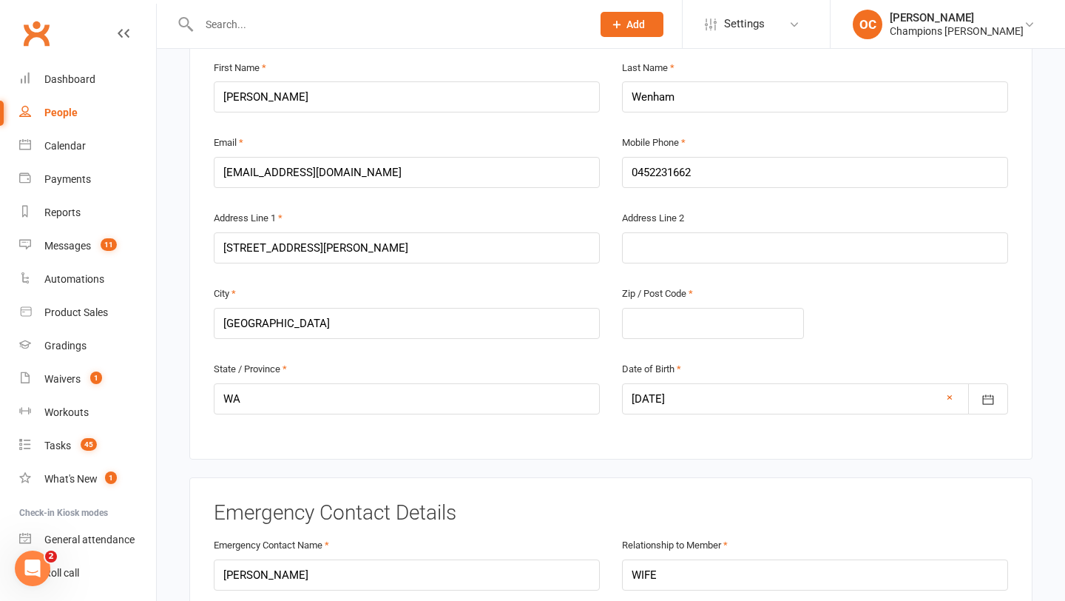
type input "3/60 Cranford Ave"
click at [650, 330] on input "text" at bounding box center [713, 323] width 182 height 31
type input "6152"
click at [865, 338] on div "City Perth Zip / Post Code 6152" at bounding box center [611, 321] width 816 height 75
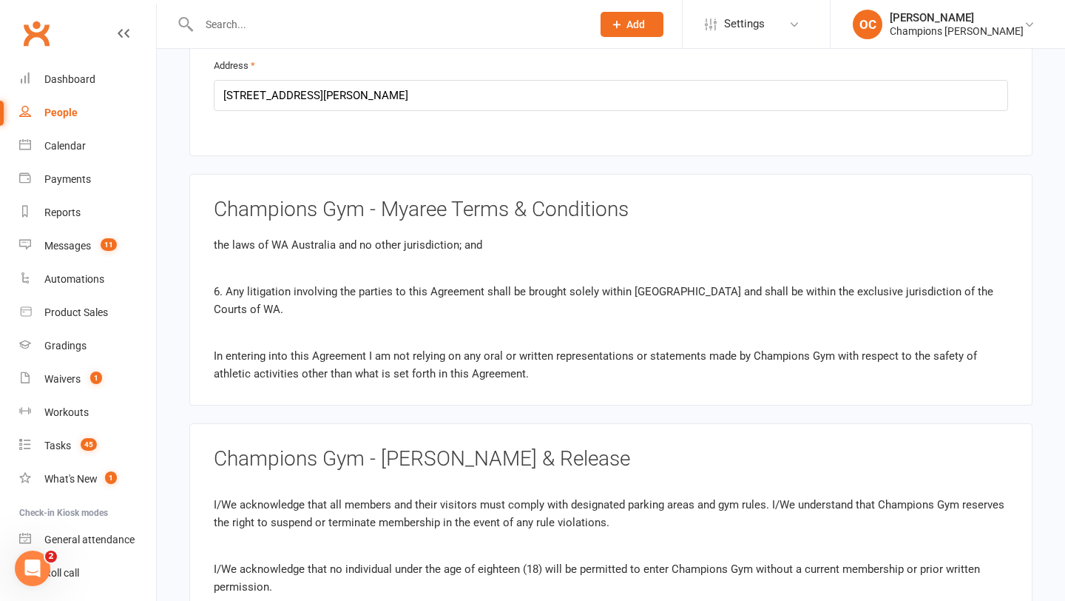
scroll to position [1765, 0]
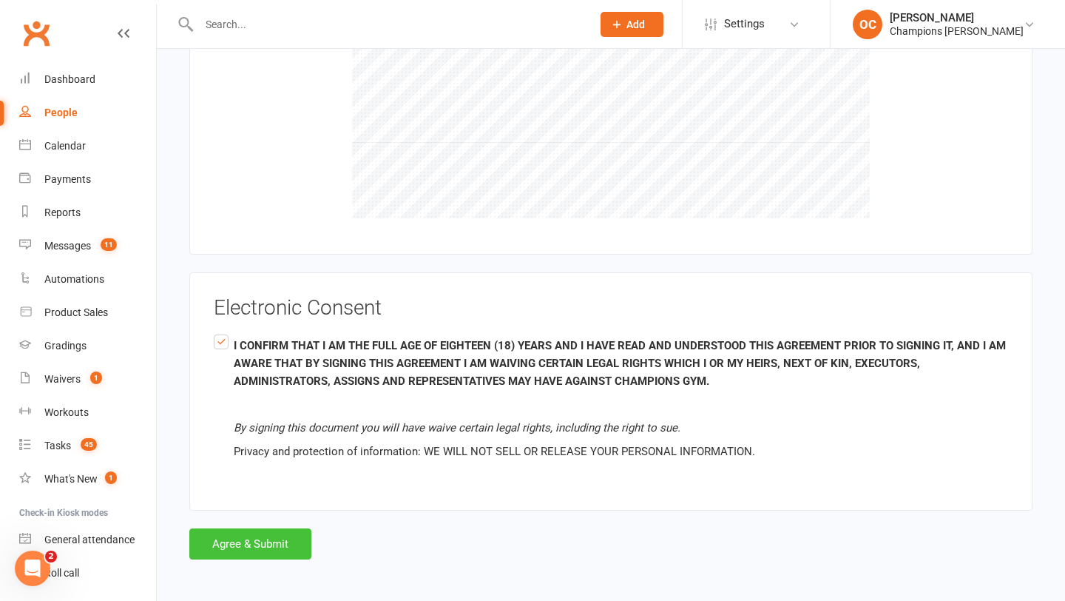
click at [265, 534] on button "Agree & Submit" at bounding box center [250, 543] width 122 height 31
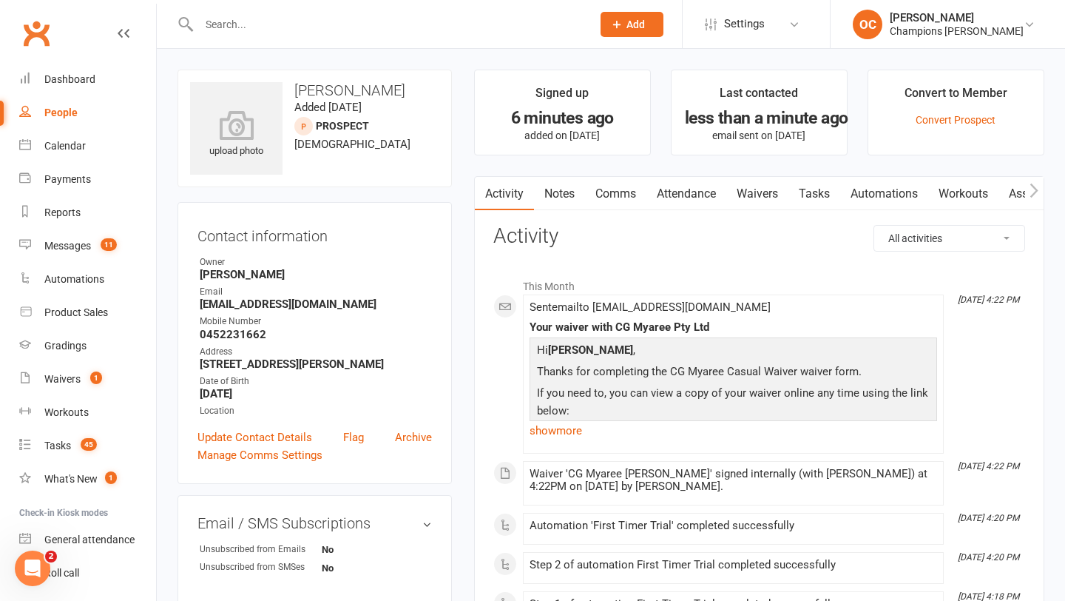
click at [651, 35] on button "Add" at bounding box center [632, 24] width 63 height 25
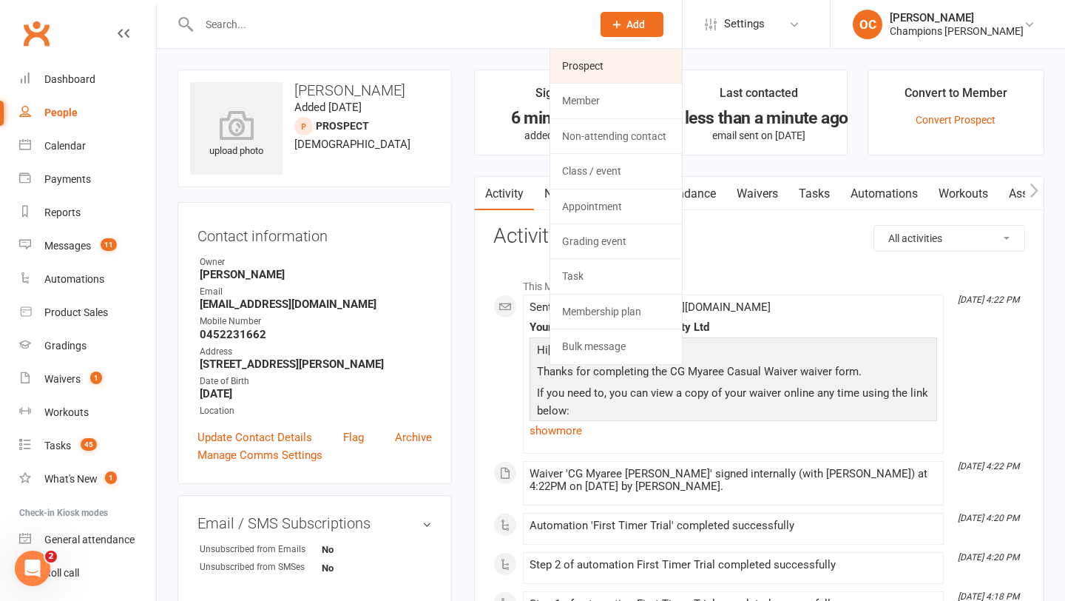
click at [638, 66] on link "Prospect" at bounding box center [616, 66] width 132 height 34
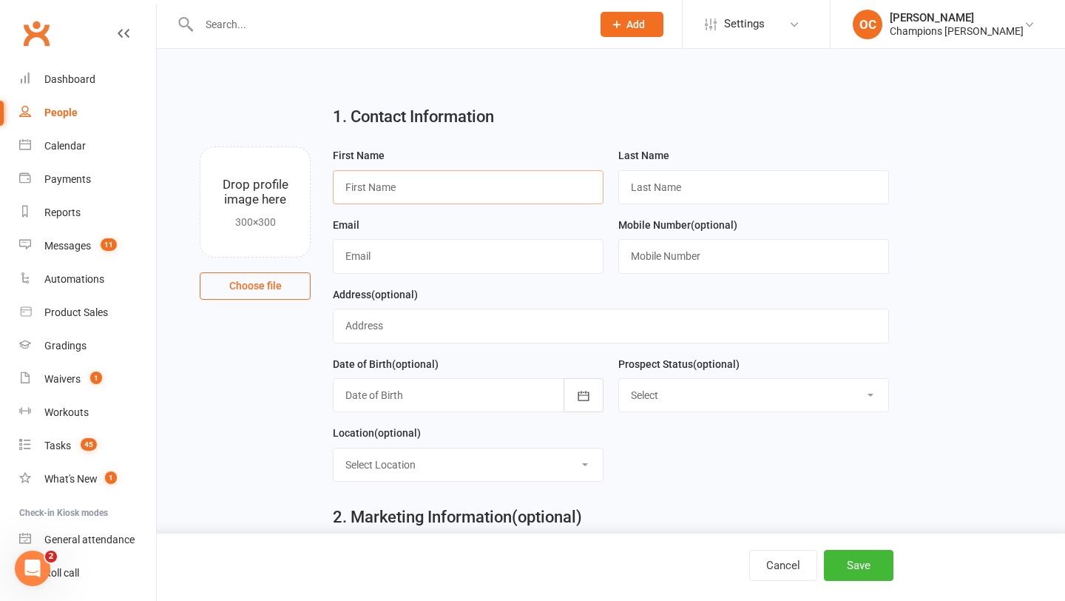
click at [403, 191] on input "text" at bounding box center [468, 187] width 271 height 34
type input "Anna"
click at [680, 189] on input "text" at bounding box center [753, 187] width 271 height 34
paste input "Hapczyski"
type input "Hapczyski"
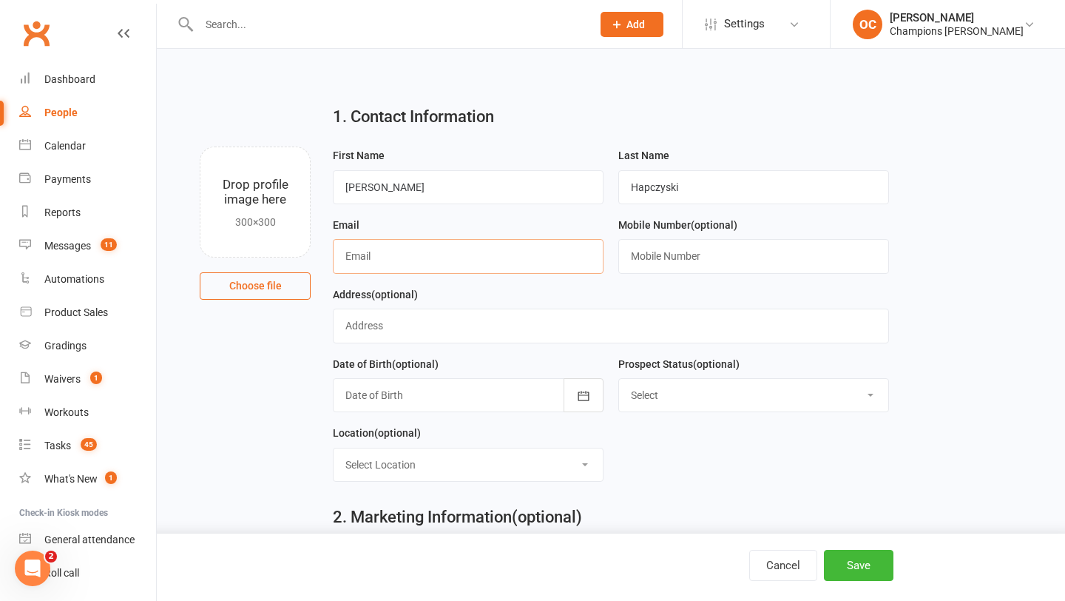
click at [386, 246] on input "text" at bounding box center [468, 256] width 271 height 34
paste input "anna.hapczynski@yahoo.de"
type input "anna.hapczynski@yahoo.de"
click at [663, 248] on input "text" at bounding box center [753, 256] width 271 height 34
paste input "+61478893227"
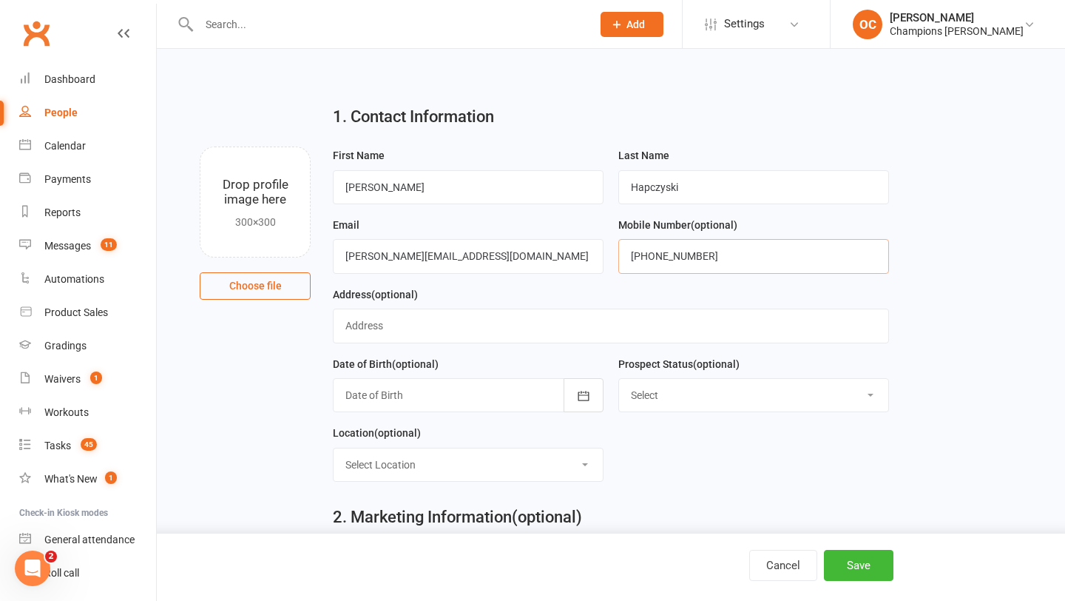
type input "+61478893227"
click at [534, 396] on div at bounding box center [468, 395] width 271 height 34
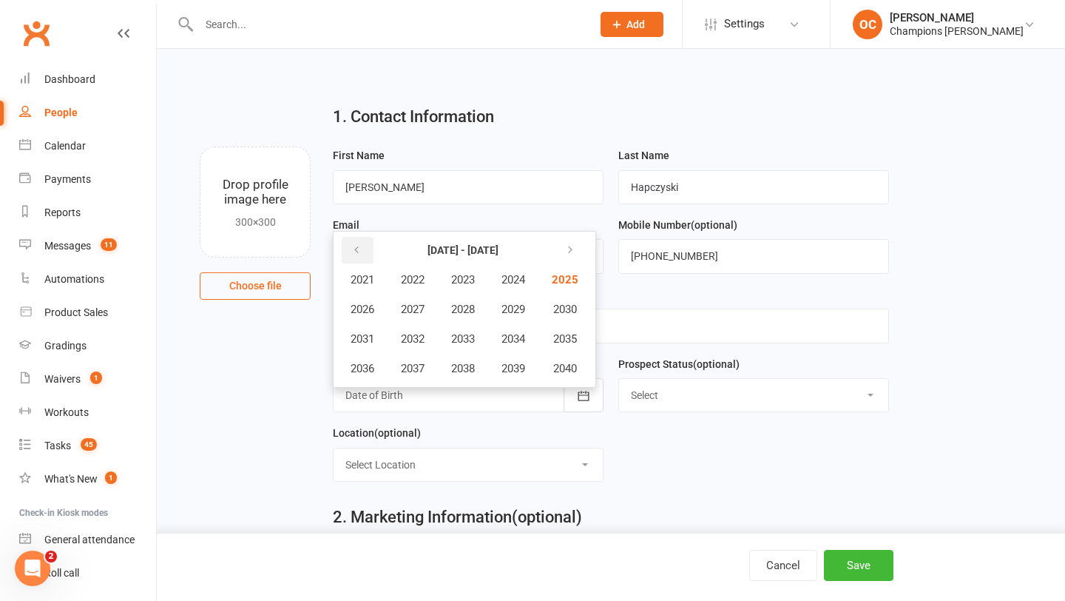
click at [359, 237] on button "button" at bounding box center [358, 250] width 32 height 27
click at [503, 363] on button "1999" at bounding box center [513, 368] width 49 height 28
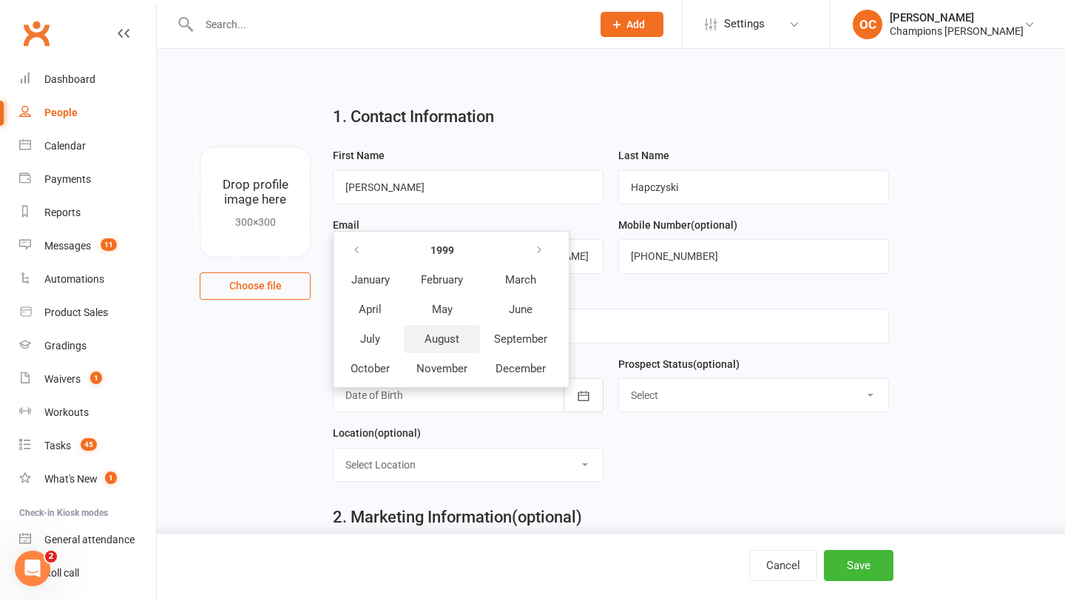
click at [447, 337] on span "August" at bounding box center [442, 338] width 35 height 13
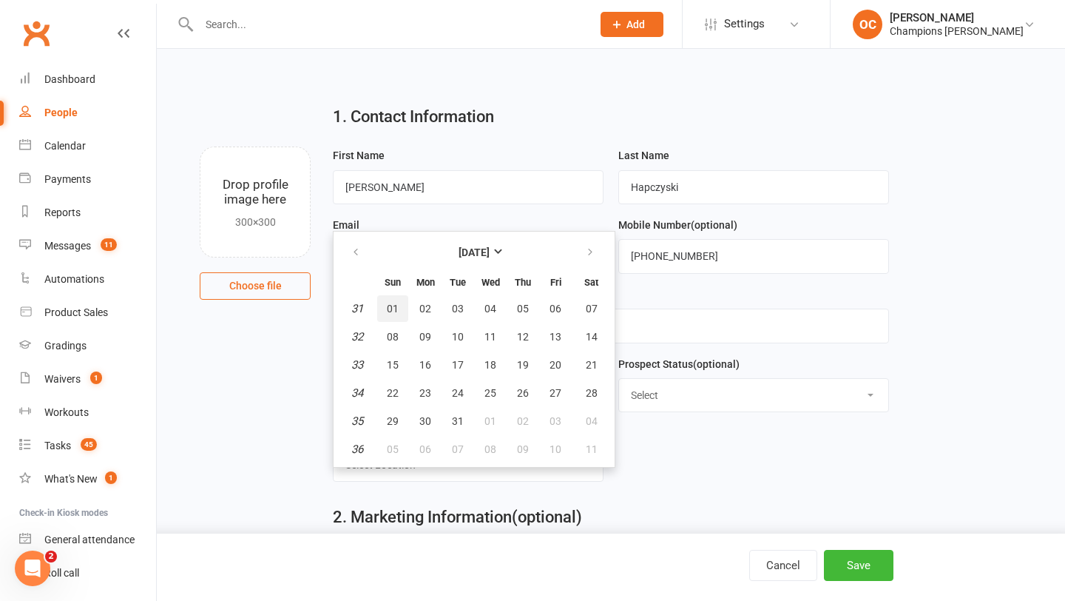
click at [392, 310] on span "01" at bounding box center [393, 308] width 12 height 12
type input "01 Aug 1999"
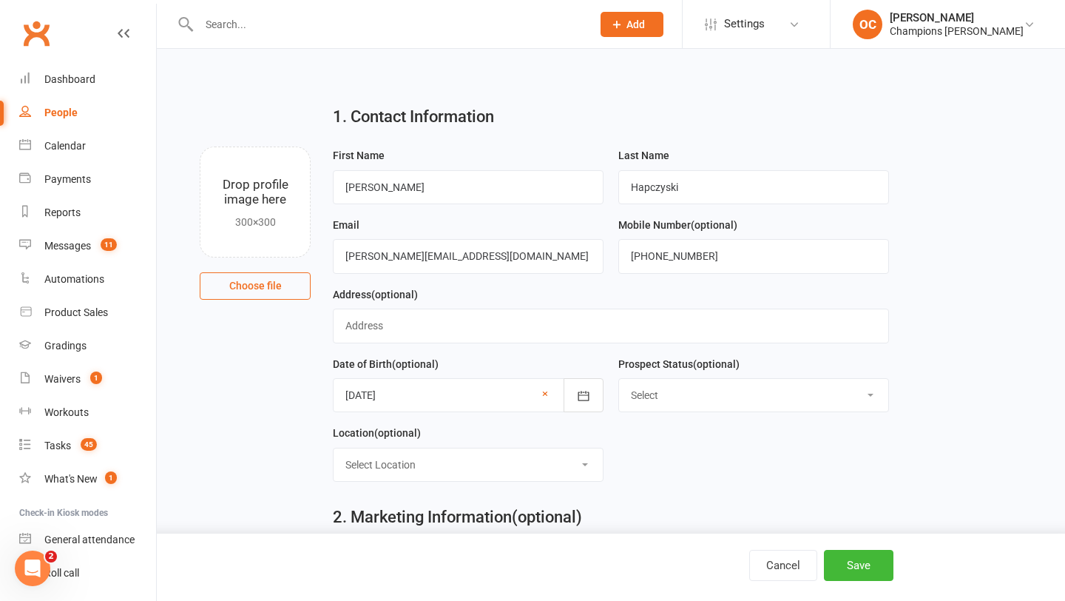
click at [565, 462] on select "Select Location Myaree" at bounding box center [468, 464] width 269 height 33
select select "0"
click at [856, 553] on button "Save" at bounding box center [859, 565] width 70 height 31
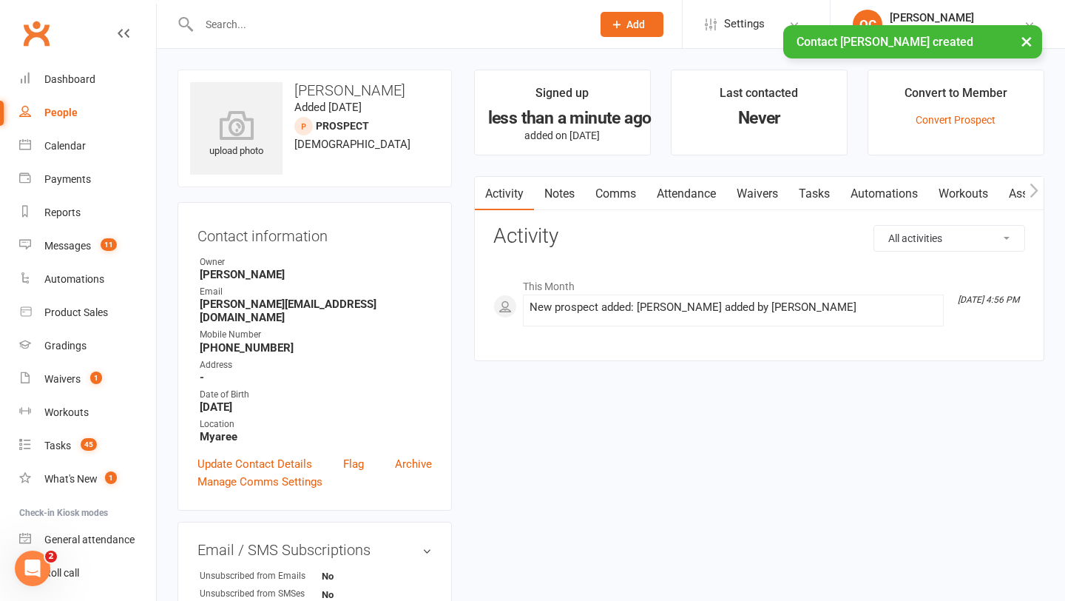
click at [542, 173] on main "Signed up less than a minute ago added on 15 Sep 2025 Last contacted Never Conv…" at bounding box center [759, 223] width 592 height 306
click at [549, 183] on link "Notes" at bounding box center [559, 194] width 51 height 34
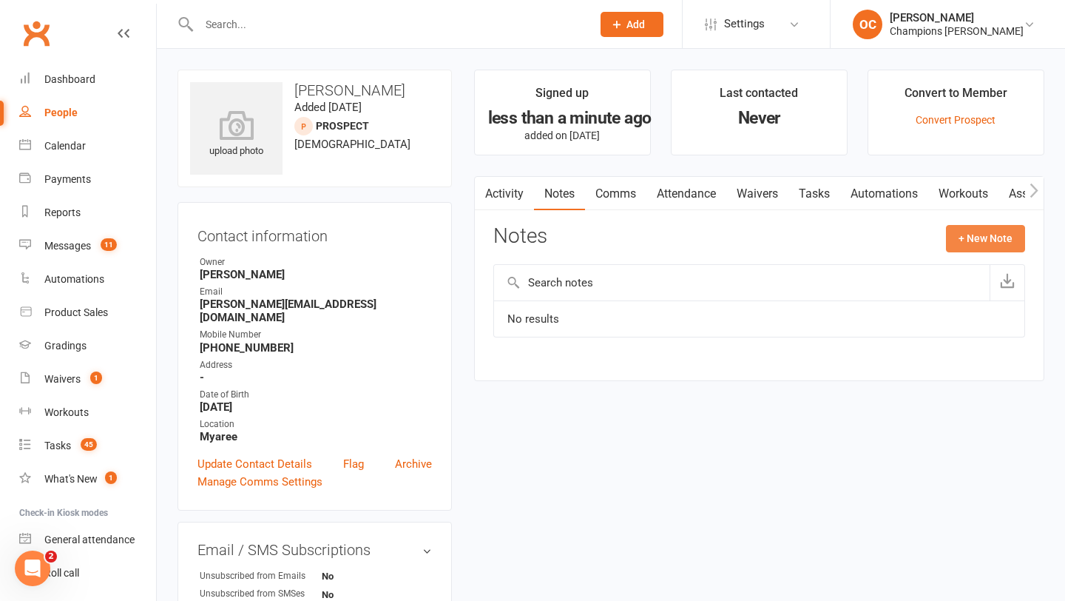
click at [954, 226] on button "+ New Note" at bounding box center [985, 238] width 79 height 27
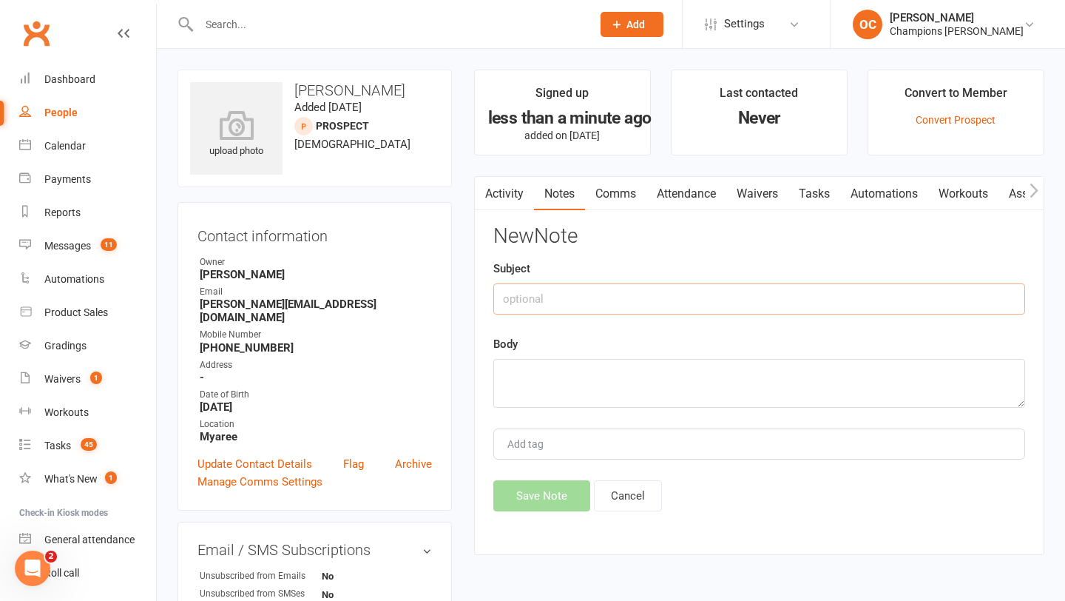
click at [639, 302] on input "text" at bounding box center [759, 298] width 532 height 31
type input "Schedule"
click at [612, 374] on textarea at bounding box center [759, 383] width 532 height 49
paste textarea "Train once a week Training depends on roster"
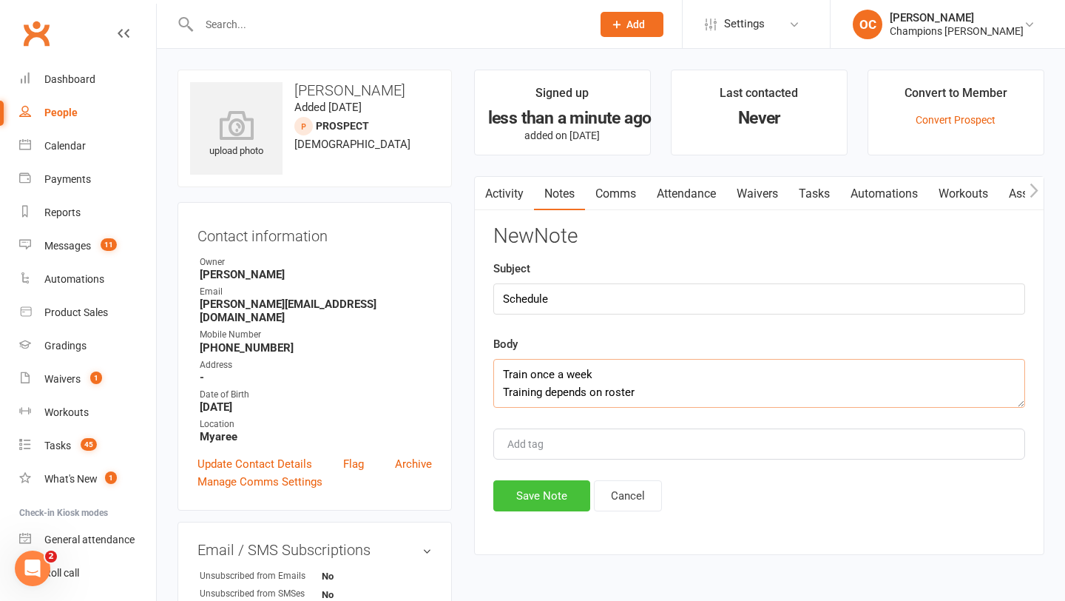
type textarea "Train once a week Training depends on roster"
click at [547, 491] on button "Save Note" at bounding box center [541, 495] width 97 height 31
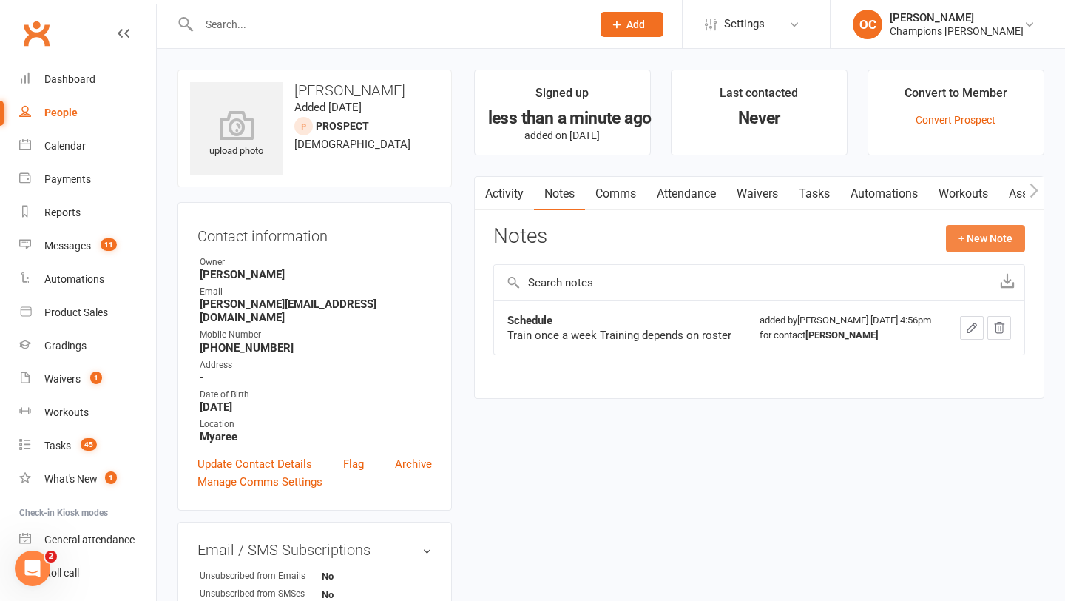
click at [970, 234] on button "+ New Note" at bounding box center [985, 238] width 79 height 27
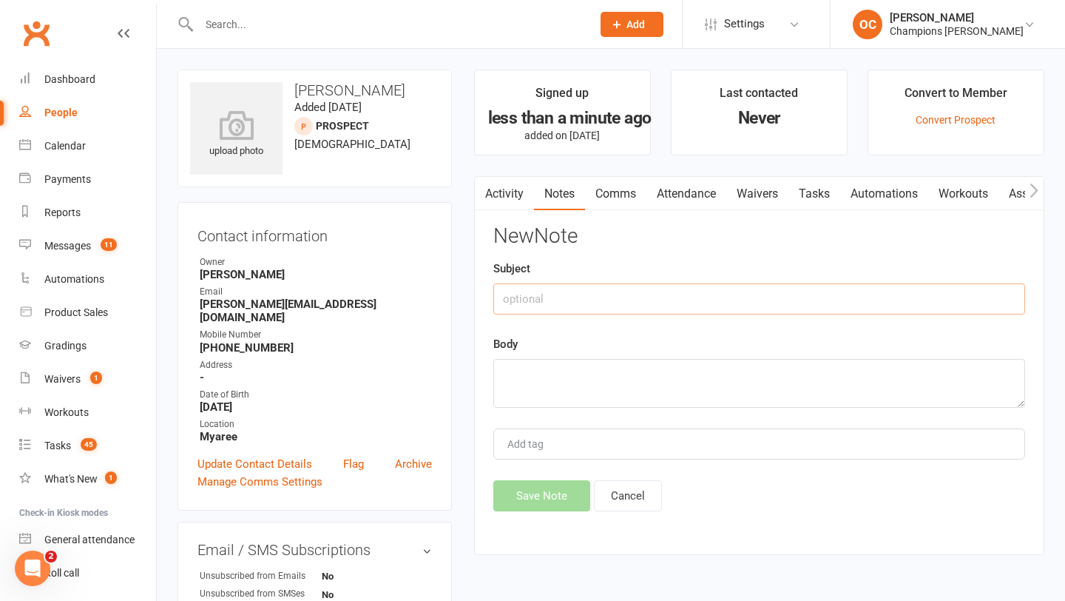
click at [575, 297] on input "text" at bounding box center [759, 298] width 532 height 31
type input "Current"
click at [562, 369] on textarea at bounding box center [759, 383] width 532 height 49
paste textarea "Weightlifting gym - 3-4 times a week"
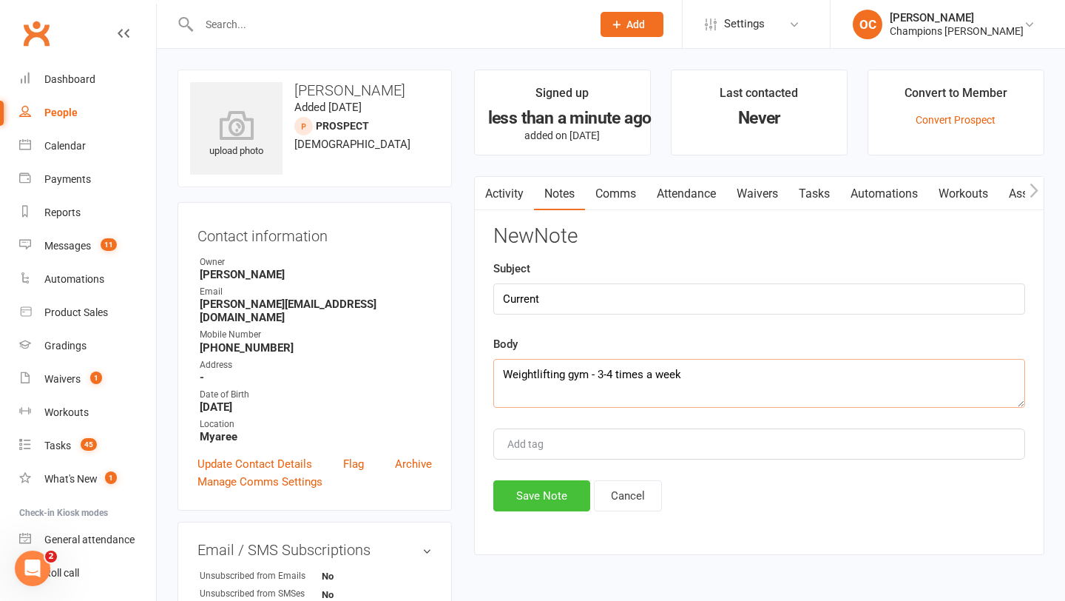
type textarea "Weightlifting gym - 3-4 times a week"
click at [538, 481] on button "Save Note" at bounding box center [541, 495] width 97 height 31
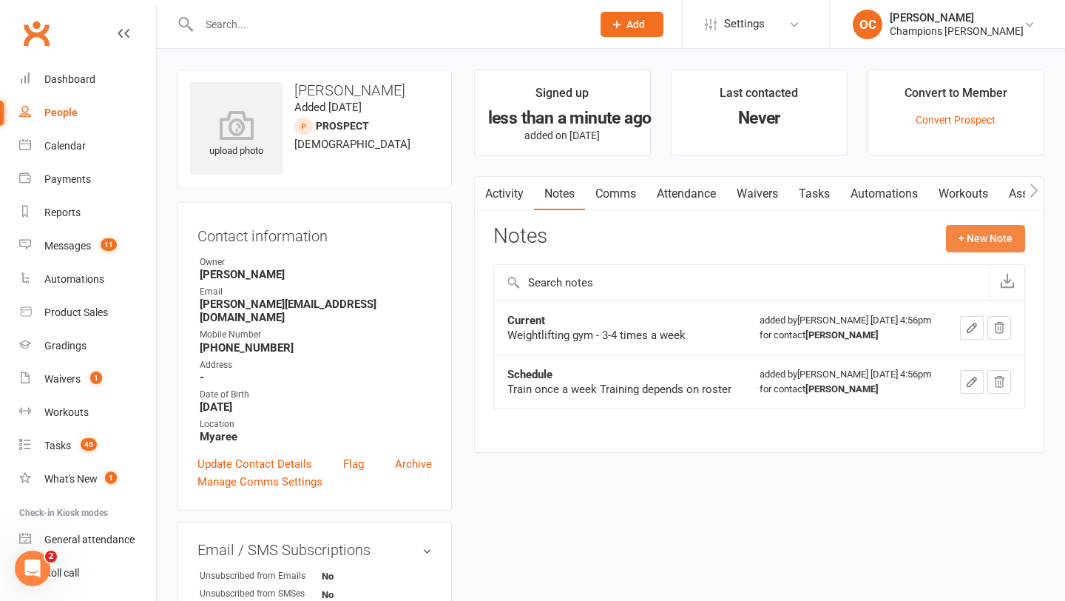
click at [969, 230] on button "+ New Note" at bounding box center [985, 238] width 79 height 27
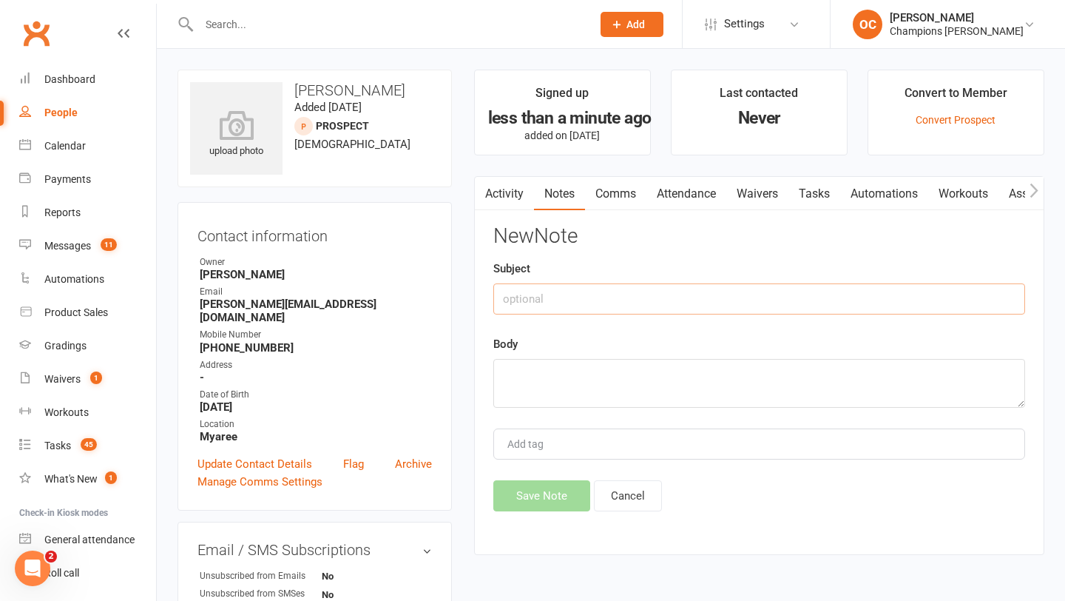
click at [674, 303] on input "text" at bounding box center [759, 298] width 532 height 31
type input "Goals"
click at [625, 389] on textarea at bounding box center [759, 383] width 532 height 49
paste textarea "Improve flexibility & cardio Have a community base again Learn a new skill & fi…"
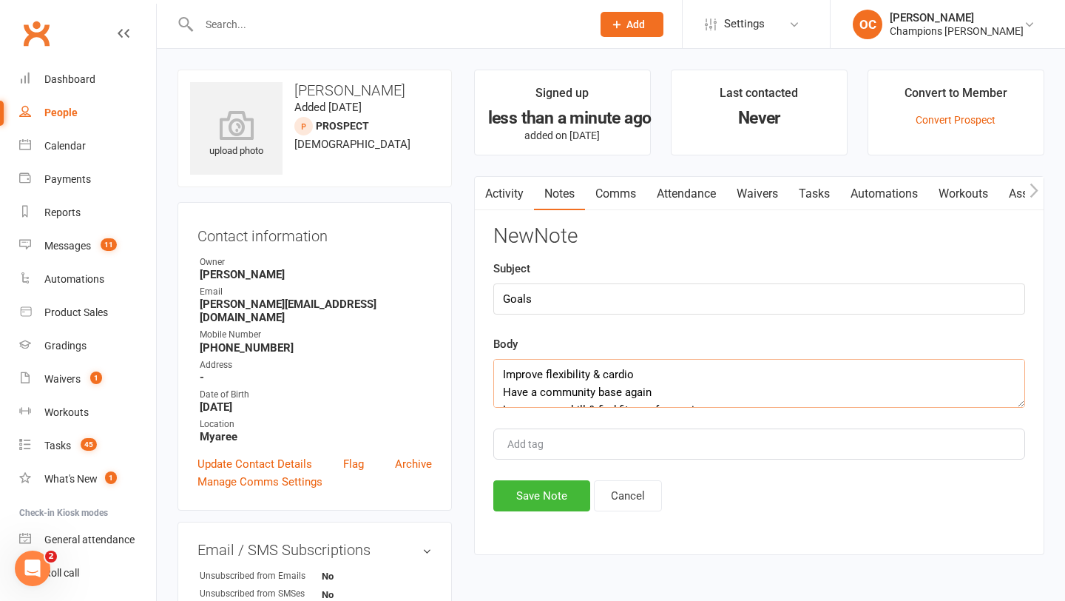
scroll to position [9, 0]
type textarea "Improve flexibility & cardio Have a community base again Learn a new skill & fi…"
click at [558, 490] on button "Save Note" at bounding box center [541, 495] width 97 height 31
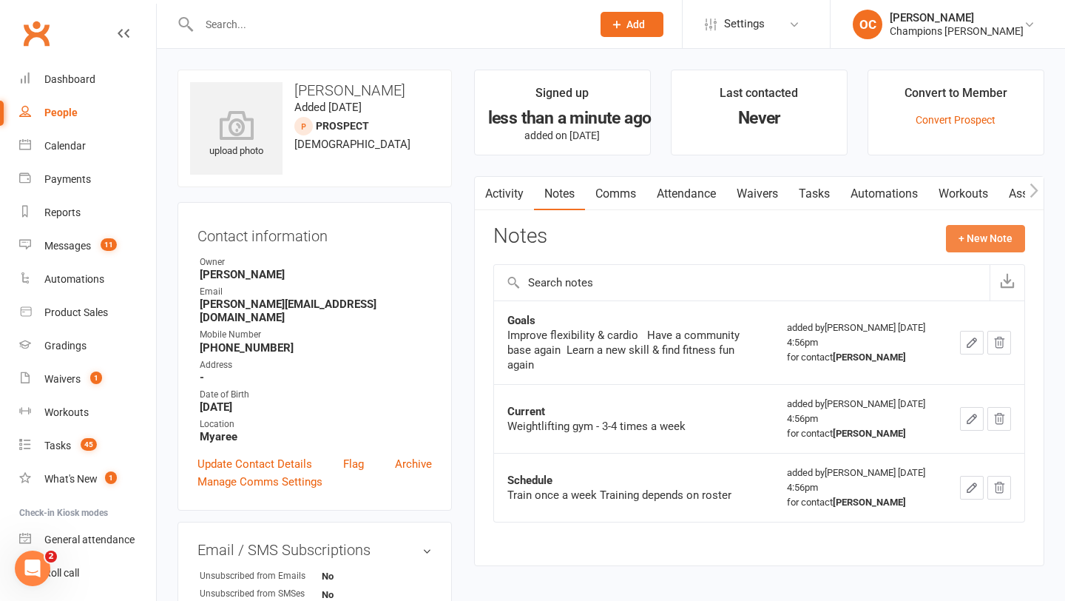
click at [964, 243] on button "+ New Note" at bounding box center [985, 238] width 79 height 27
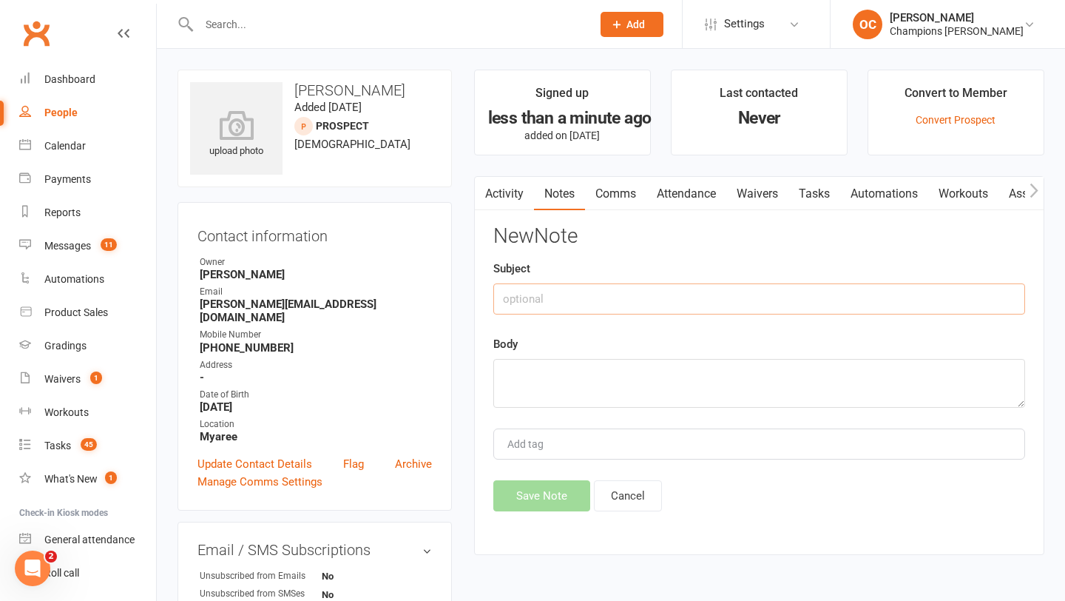
click at [592, 291] on input "text" at bounding box center [759, 298] width 532 height 31
type input "Past"
click at [605, 384] on textarea at bounding box center [759, 383] width 532 height 49
paste textarea "Used to dance & tennis"
type textarea "Used to dance & tennis"
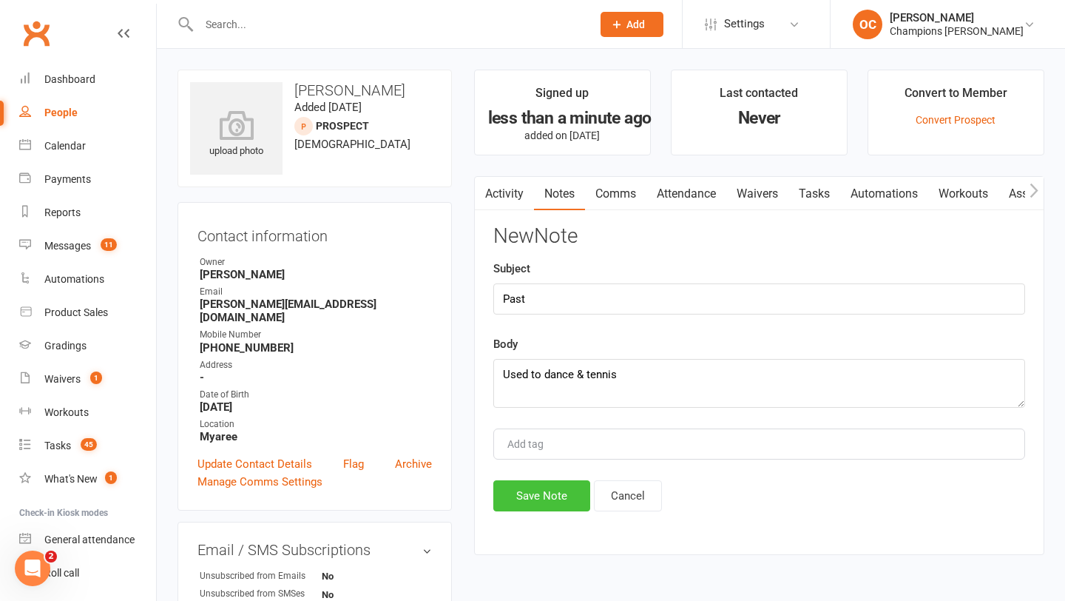
click at [558, 501] on button "Save Note" at bounding box center [541, 495] width 97 height 31
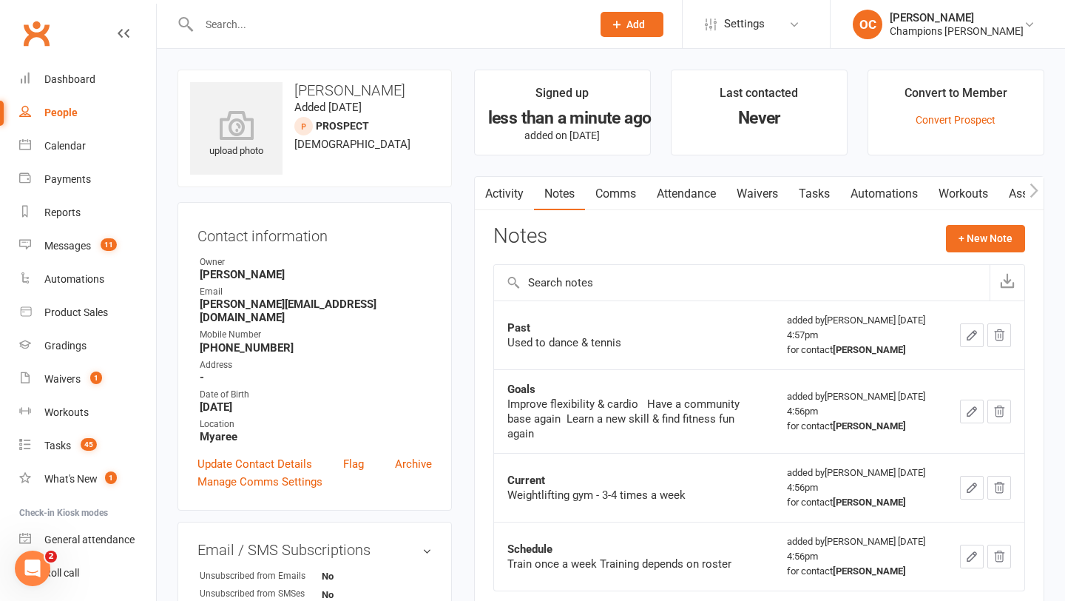
click at [973, 255] on div "Notes + New Note" at bounding box center [759, 244] width 532 height 38
click at [981, 249] on button "+ New Note" at bounding box center [985, 238] width 79 height 27
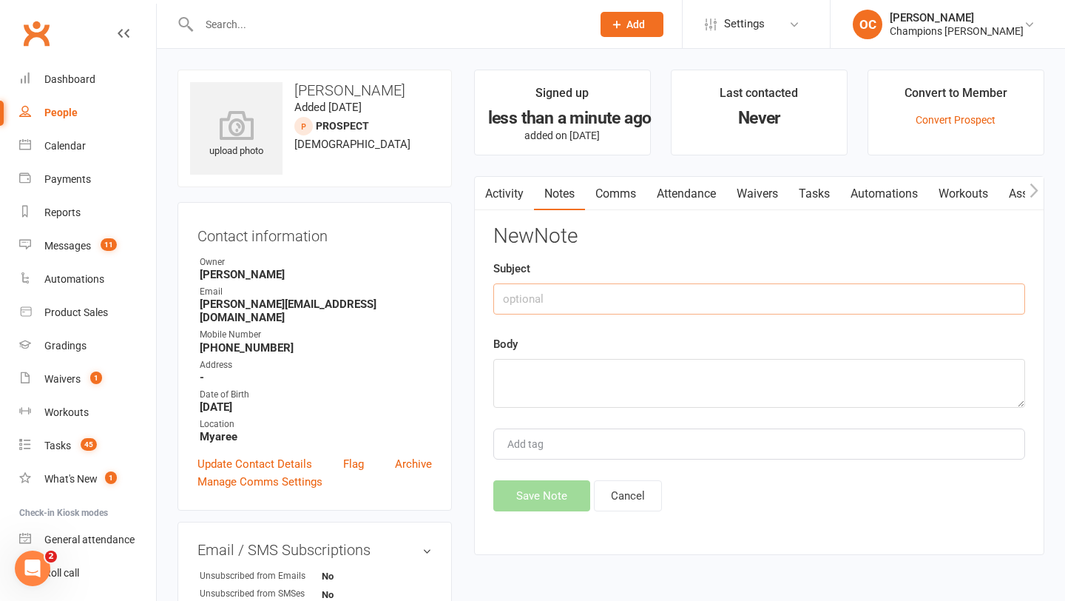
click at [563, 297] on input "text" at bounding box center [759, 298] width 532 height 31
type input "Info"
click at [527, 389] on textarea at bounding box center [759, 383] width 532 height 49
paste textarea "Work hospitality Students"
type textarea "Work hospitality Students"
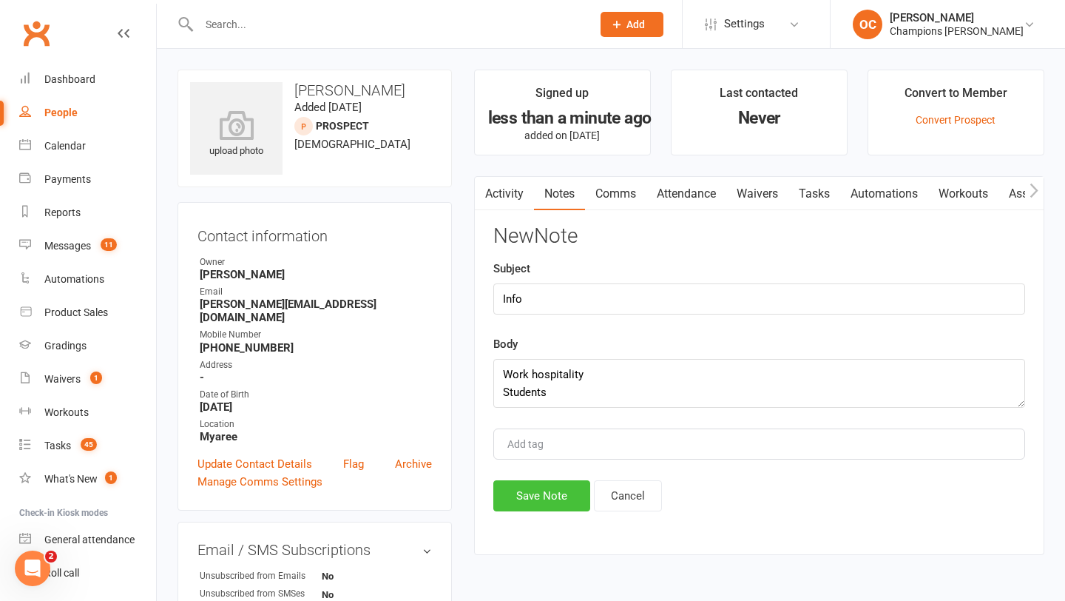
click at [524, 487] on button "Save Note" at bounding box center [541, 495] width 97 height 31
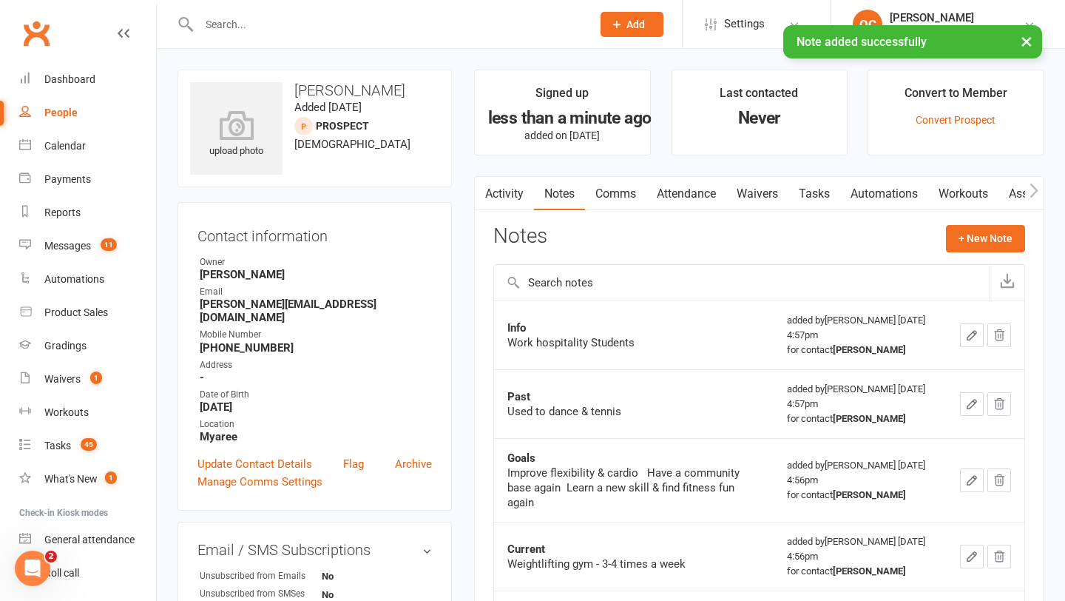
click at [765, 189] on link "Waivers" at bounding box center [757, 194] width 62 height 34
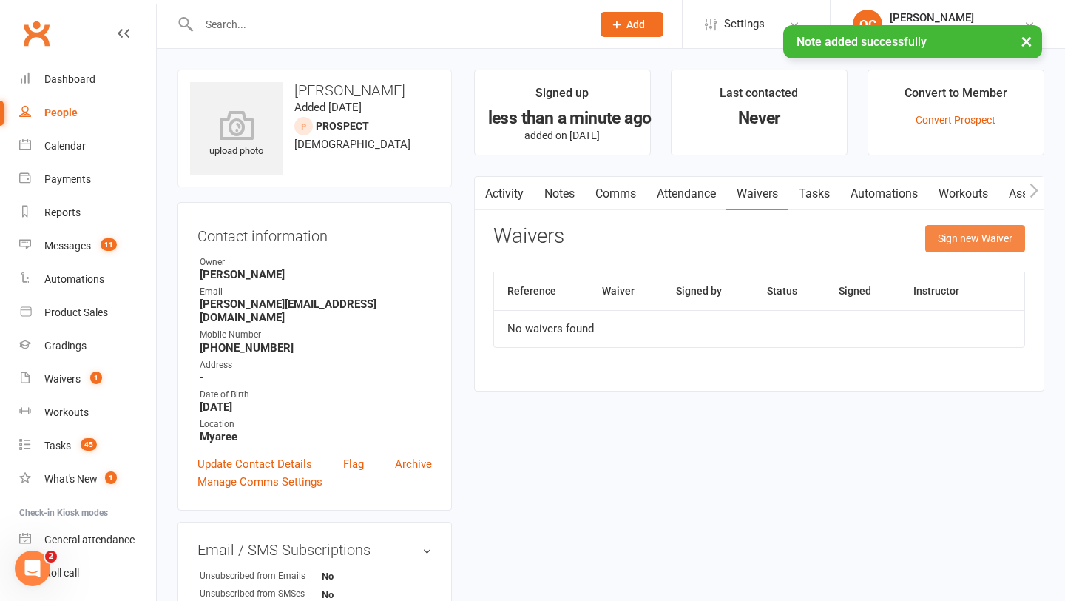
click at [985, 240] on button "Sign new Waiver" at bounding box center [975, 238] width 100 height 27
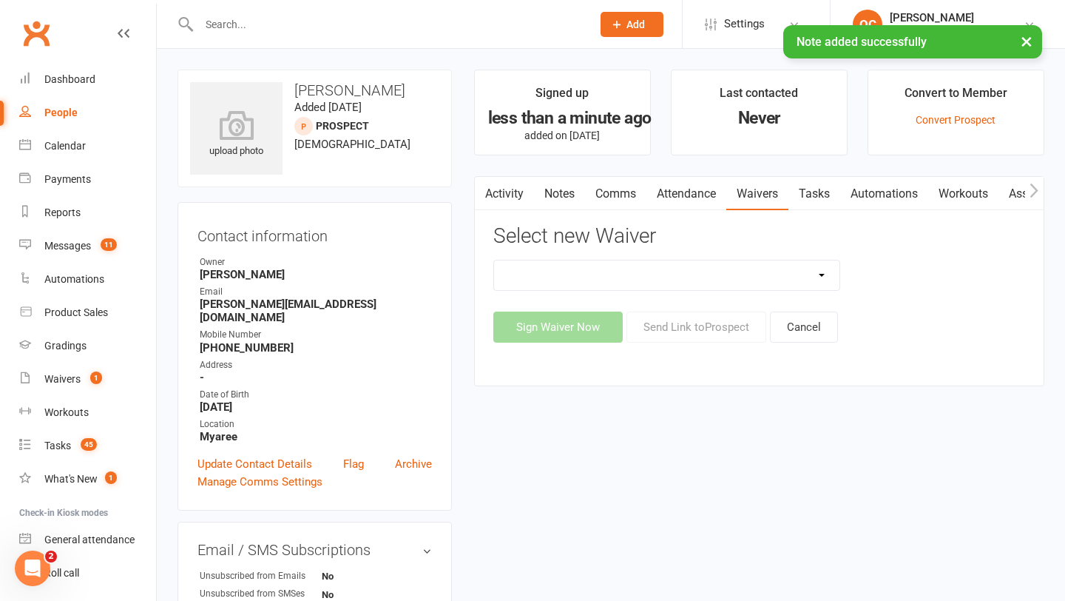
click at [720, 275] on select "Casual Waiver (STAFF ONLY) CG Myaree Cancellation Form CG Myaree Casual Waiver …" at bounding box center [667, 275] width 346 height 30
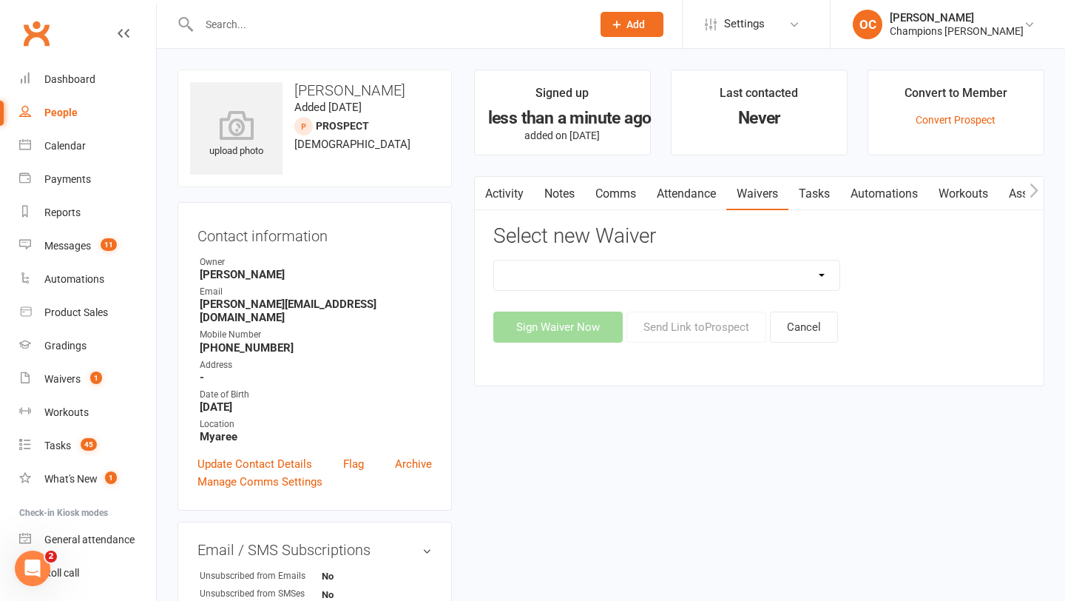
select select "8273"
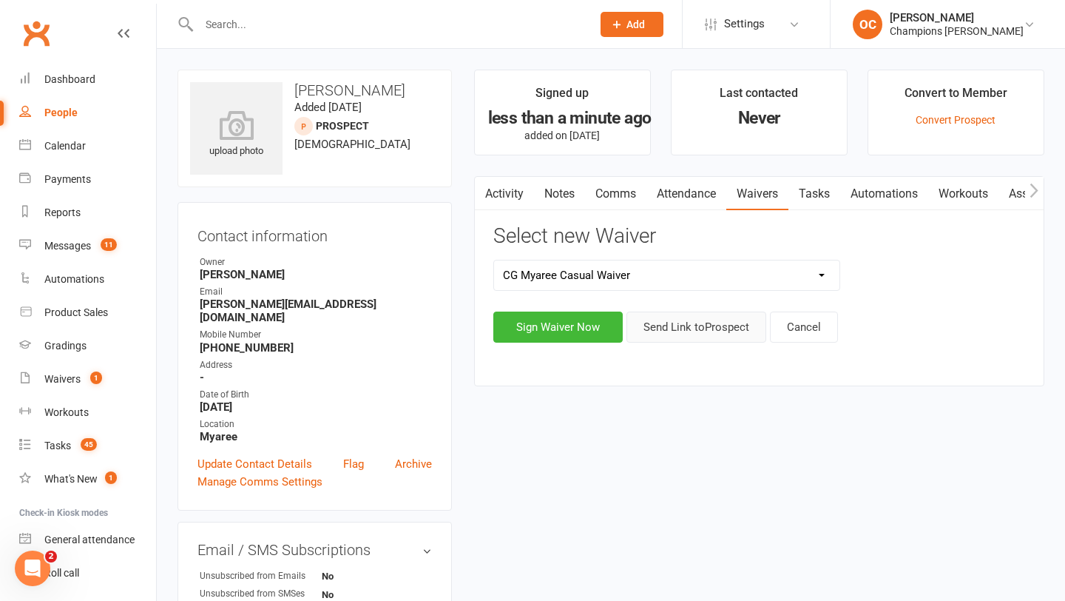
click at [687, 328] on button "Send Link to Prospect" at bounding box center [696, 326] width 140 height 31
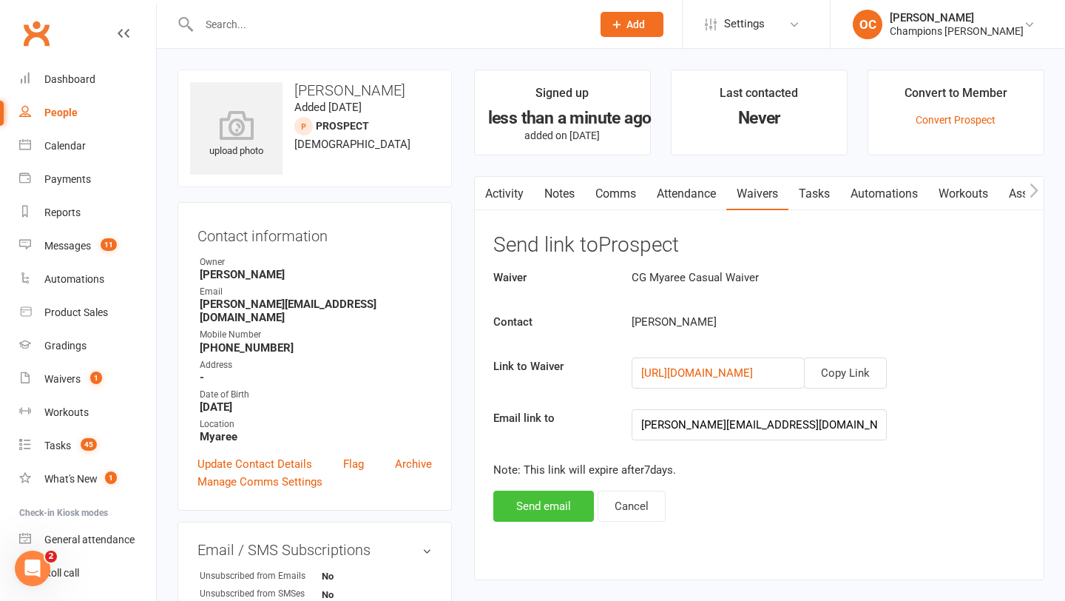
click at [552, 501] on button "Send email" at bounding box center [543, 505] width 101 height 31
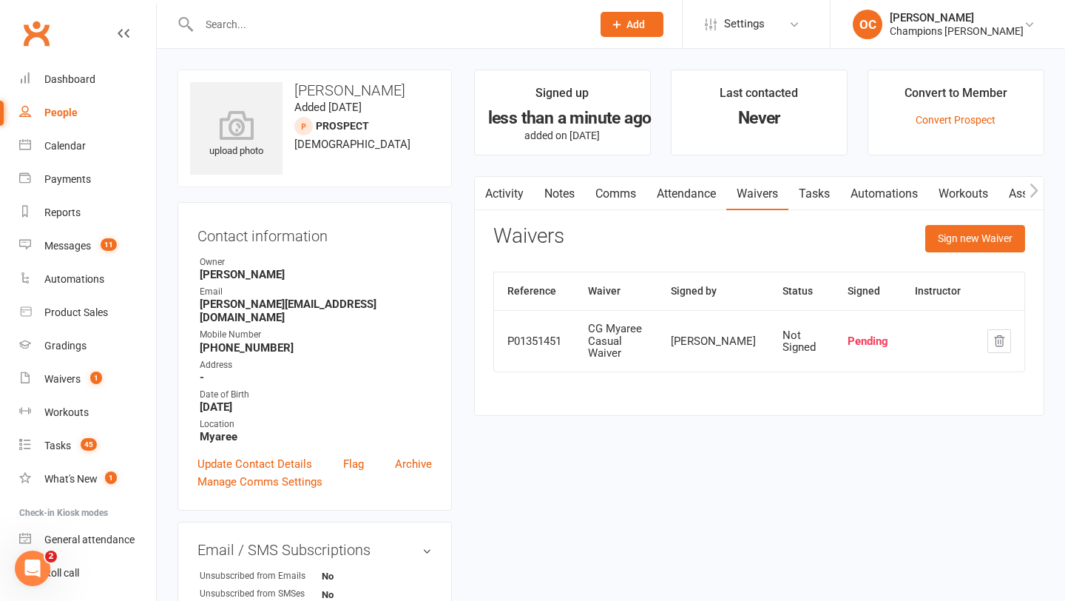
click at [657, 35] on button "Add" at bounding box center [632, 24] width 63 height 25
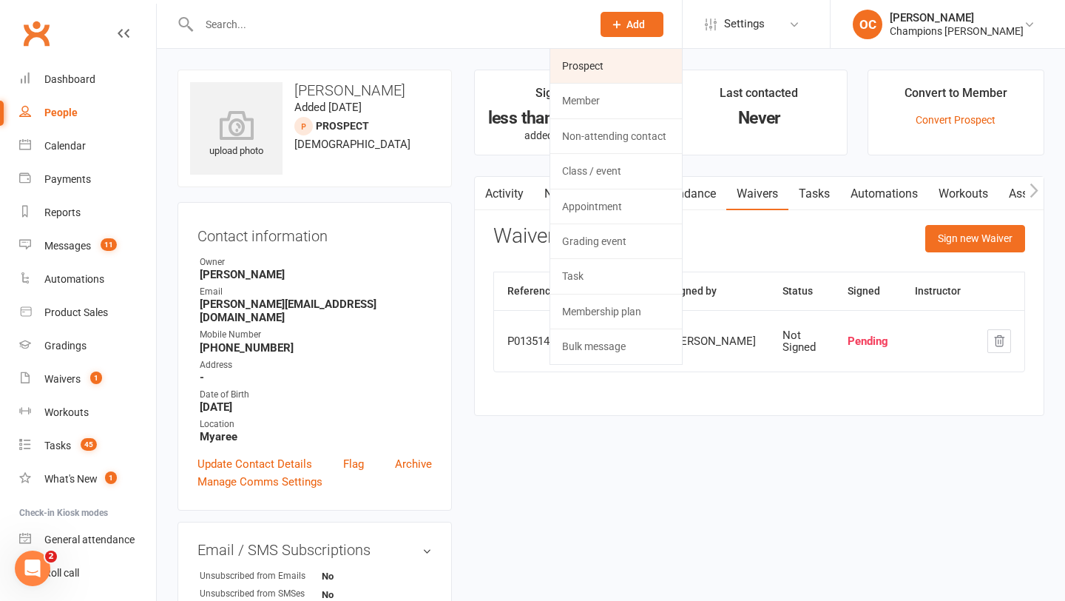
click at [657, 76] on link "Prospect" at bounding box center [616, 66] width 132 height 34
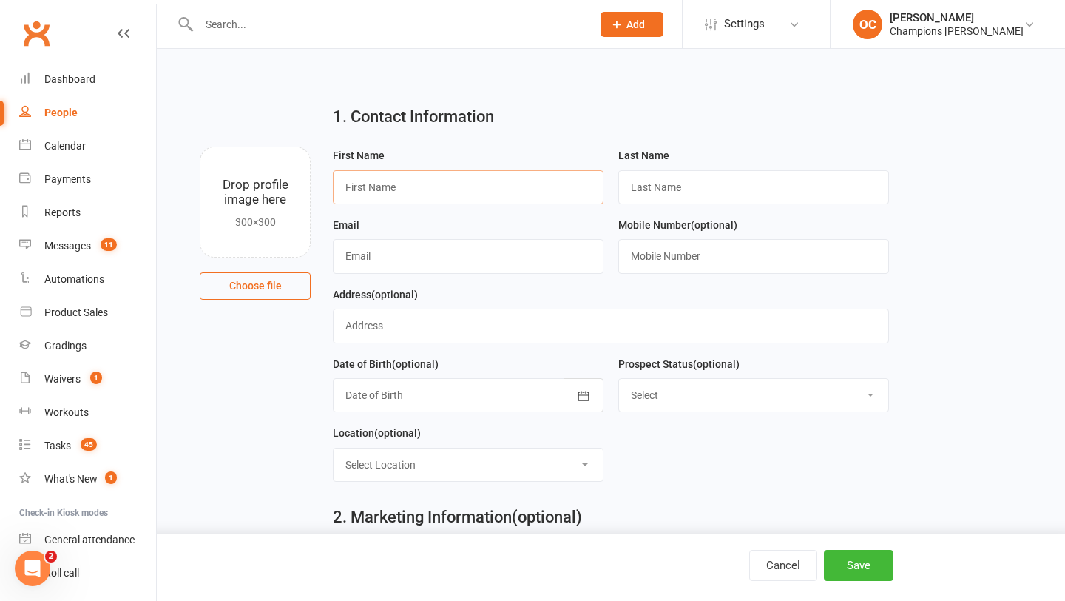
click at [384, 180] on input "text" at bounding box center [468, 187] width 271 height 34
type input "Simon"
click at [650, 184] on input "text" at bounding box center [753, 187] width 271 height 34
paste input "Janskiszymon"
type input "Janskiszymon"
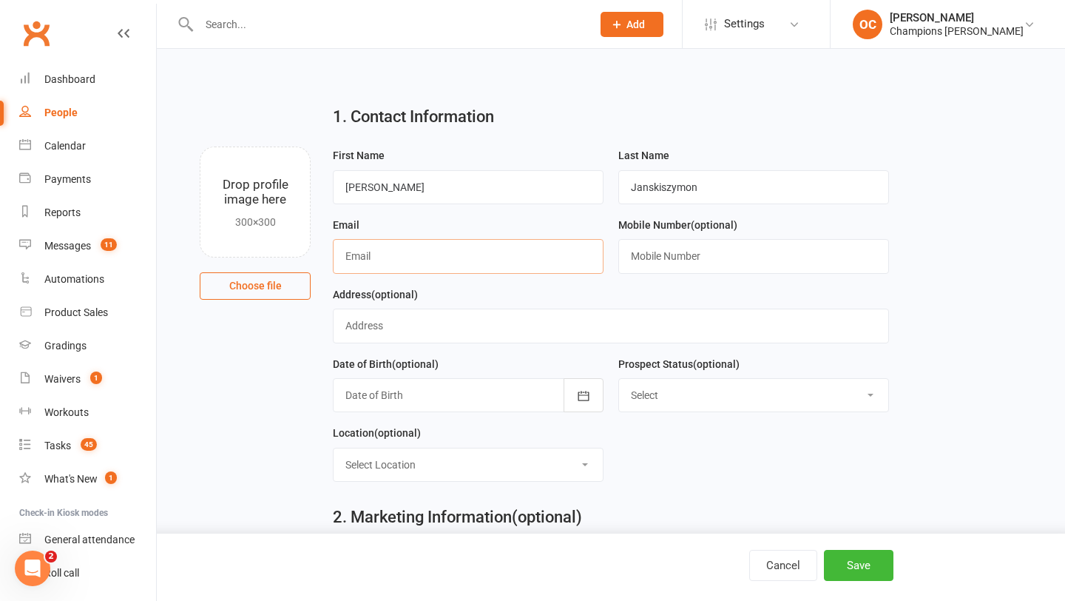
click at [371, 246] on input "text" at bounding box center [468, 256] width 271 height 34
paste input "janski.szymon@yahoo.com"
type input "janski.szymon@yahoo.com"
click at [706, 271] on input "text" at bounding box center [753, 256] width 271 height 34
paste input "0411893674"
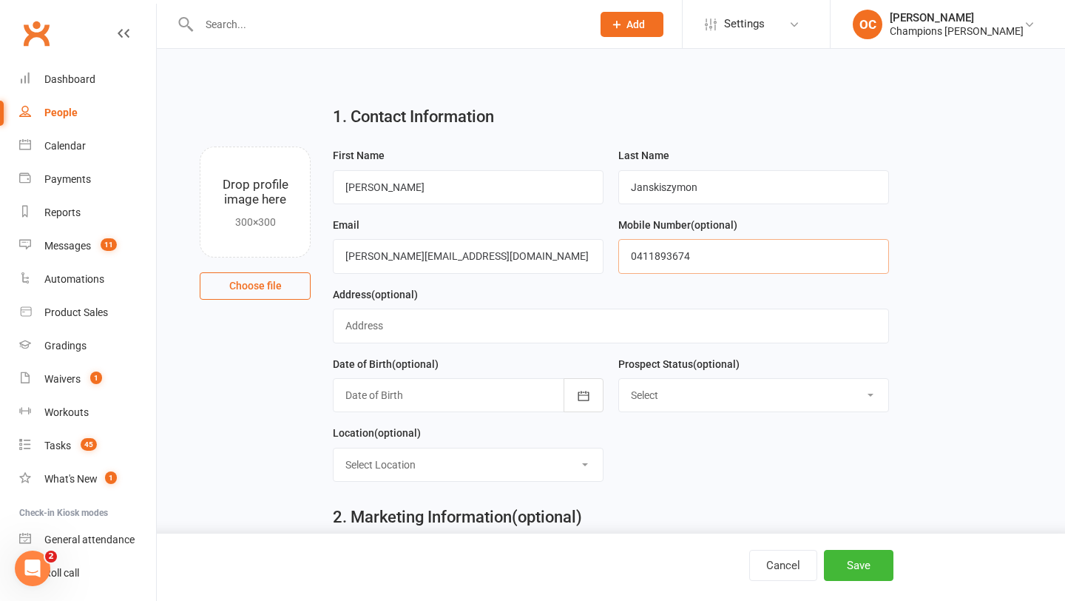
type input "0411893674"
click at [507, 322] on input "text" at bounding box center [610, 325] width 555 height 34
click at [505, 388] on div at bounding box center [468, 395] width 271 height 34
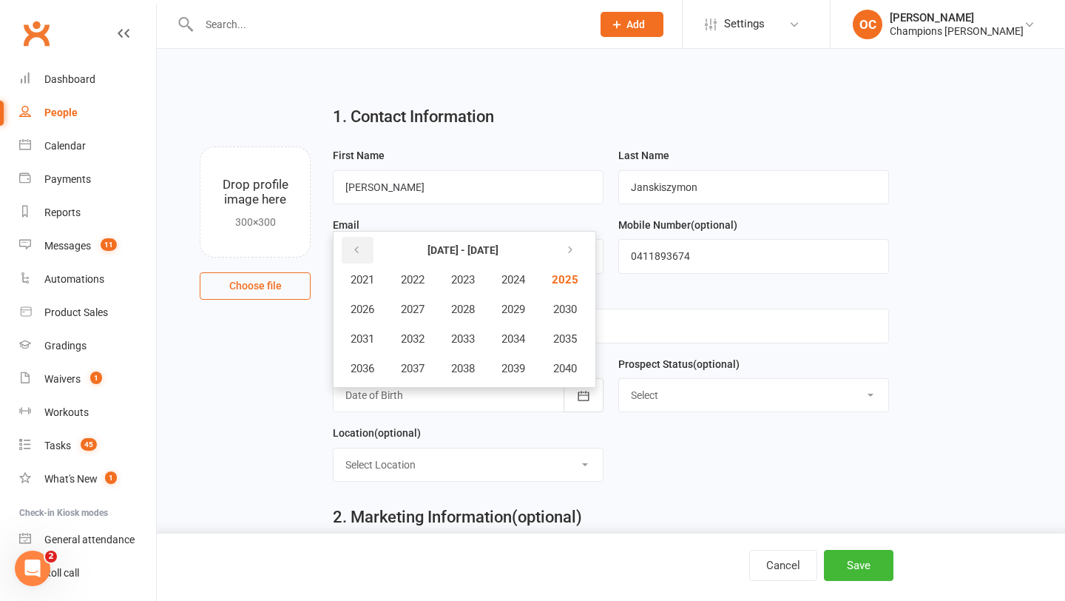
click at [367, 253] on button "button" at bounding box center [358, 250] width 32 height 27
click at [411, 363] on span "1997" at bounding box center [413, 368] width 24 height 13
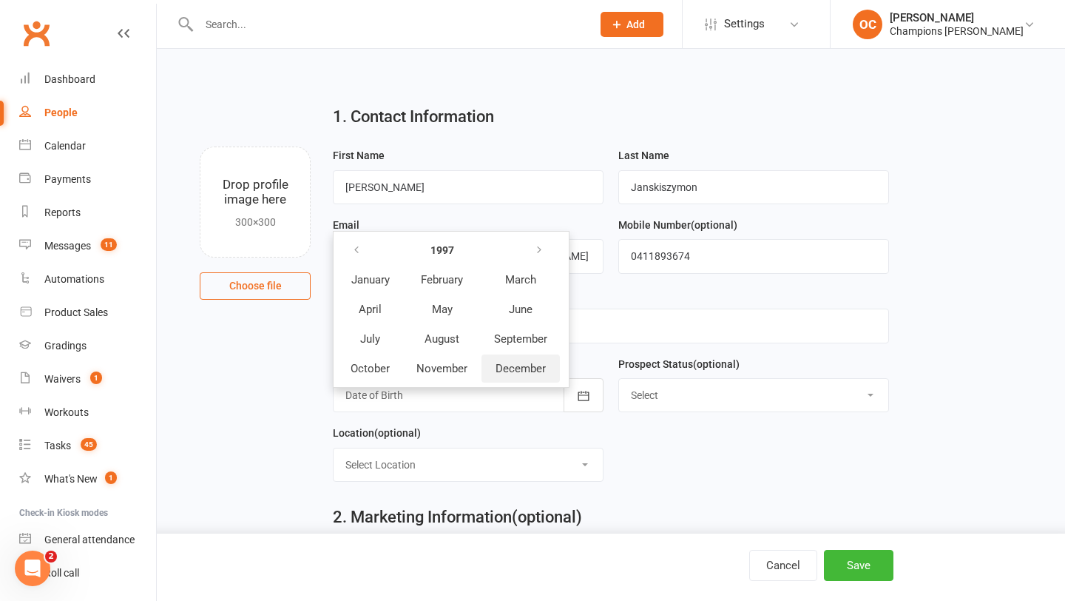
click at [530, 373] on span "December" at bounding box center [521, 368] width 50 height 13
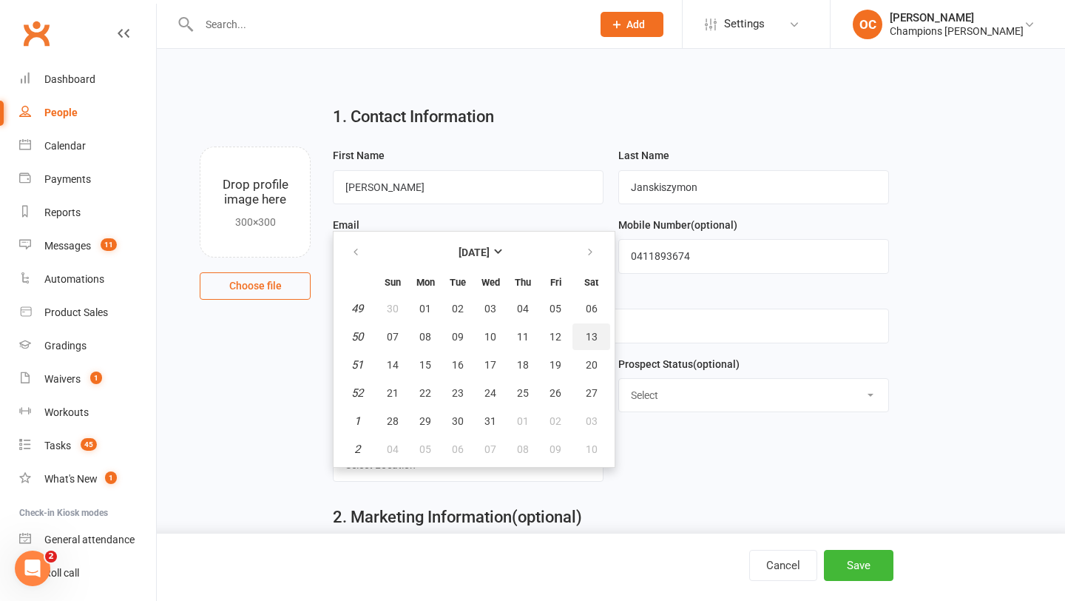
click at [589, 339] on span "13" at bounding box center [592, 337] width 12 height 12
type input "13 Dec 1997"
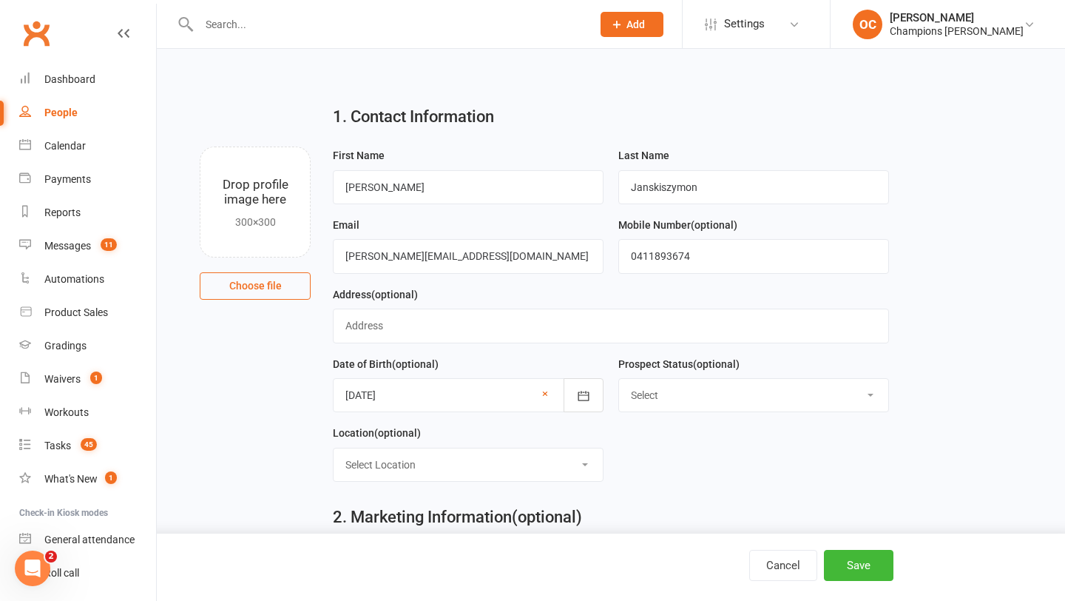
click at [828, 549] on div "Cancel Save" at bounding box center [532, 566] width 1065 height 67
click at [831, 552] on button "Save" at bounding box center [859, 565] width 70 height 31
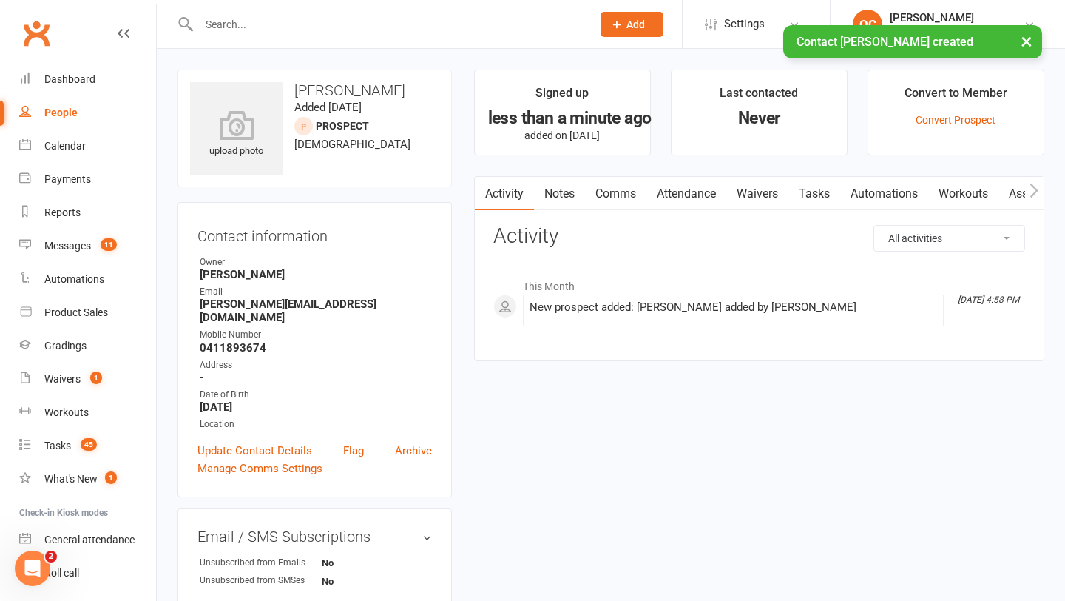
click at [574, 204] on link "Notes" at bounding box center [559, 194] width 51 height 34
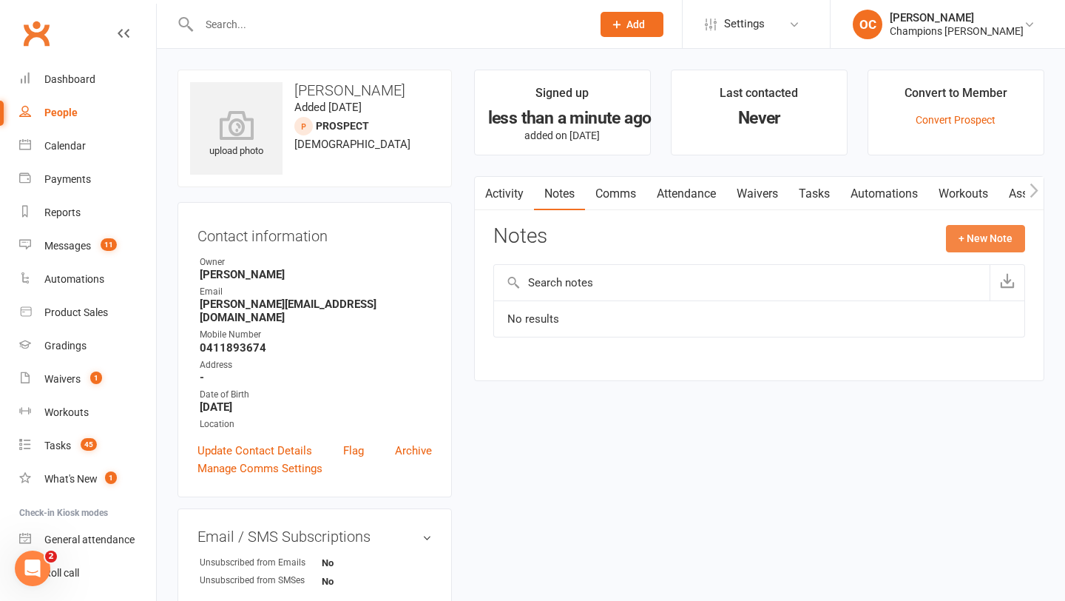
click at [970, 241] on button "+ New Note" at bounding box center [985, 238] width 79 height 27
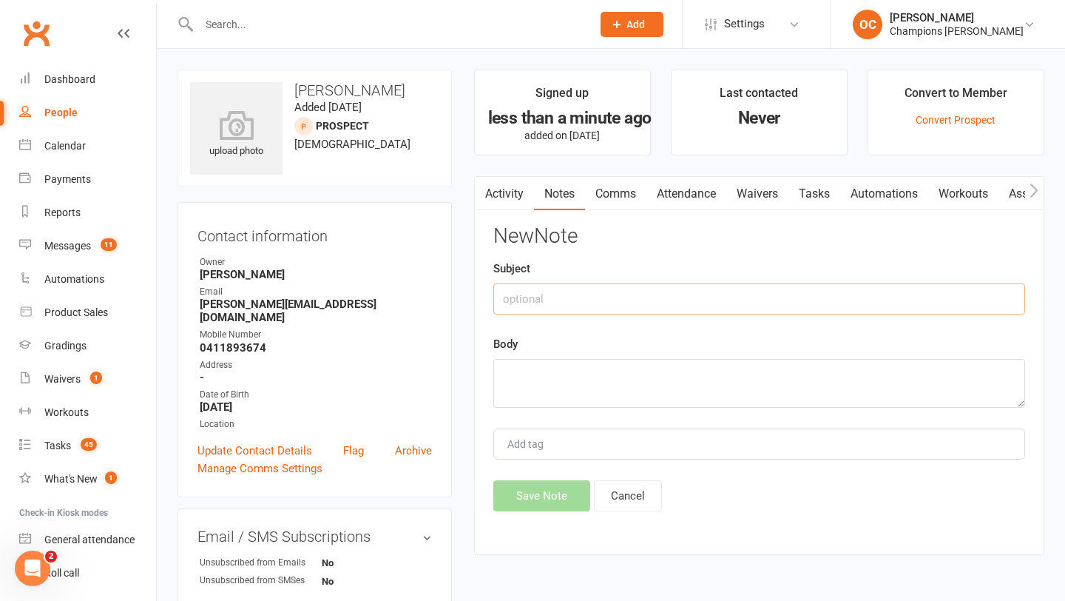
click at [573, 290] on input "text" at bounding box center [759, 298] width 532 height 31
type input "Schedule"
click at [550, 391] on textarea at bounding box center [759, 383] width 532 height 49
paste textarea "Train once a week Training depends on roster"
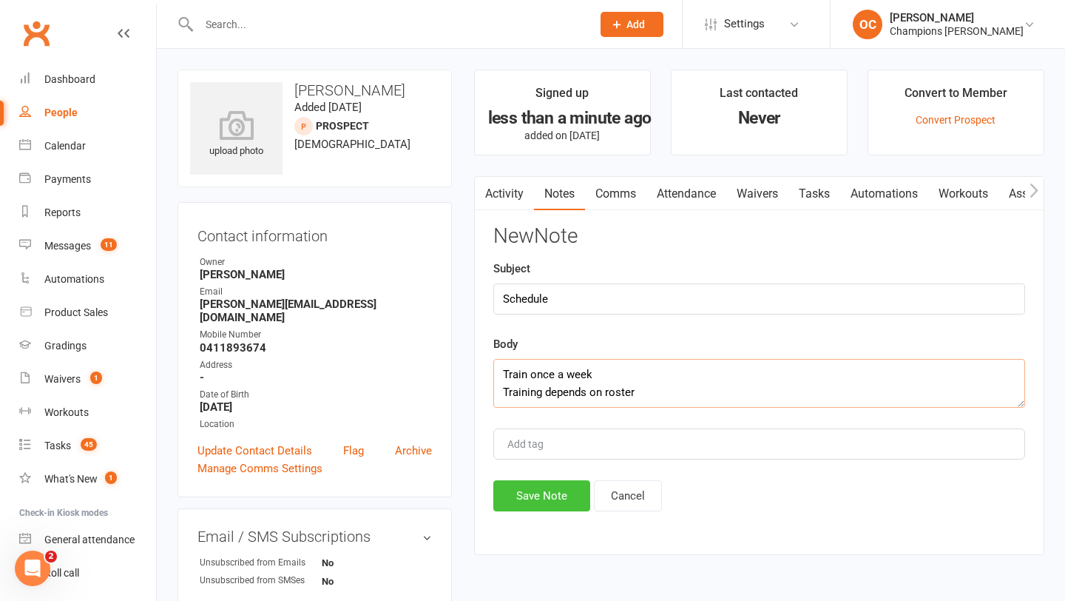
type textarea "Train once a week Training depends on roster"
click at [533, 488] on button "Save Note" at bounding box center [541, 495] width 97 height 31
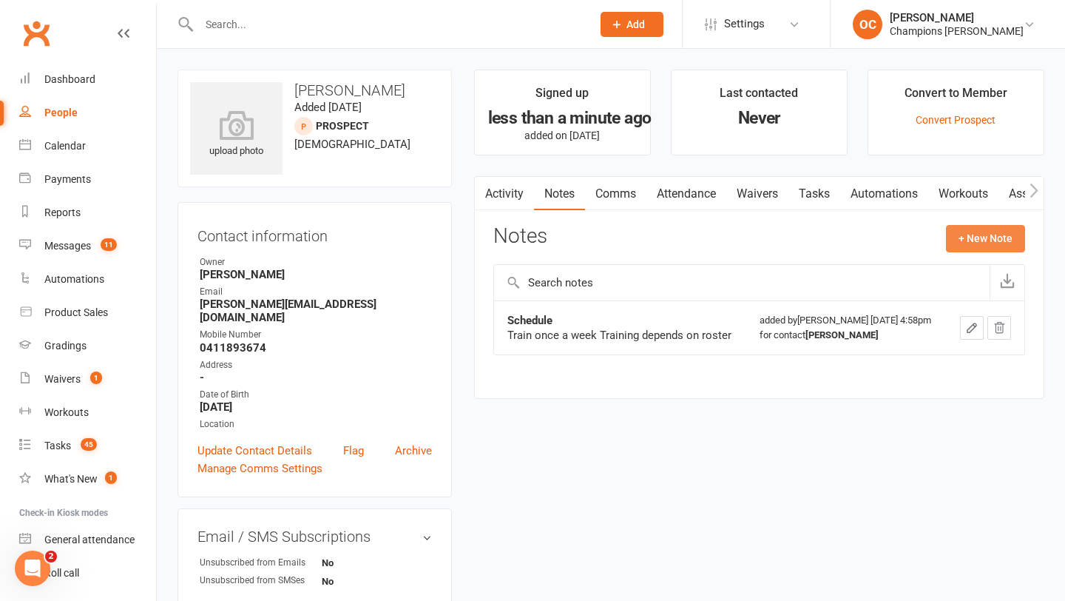
click at [970, 246] on button "+ New Note" at bounding box center [985, 238] width 79 height 27
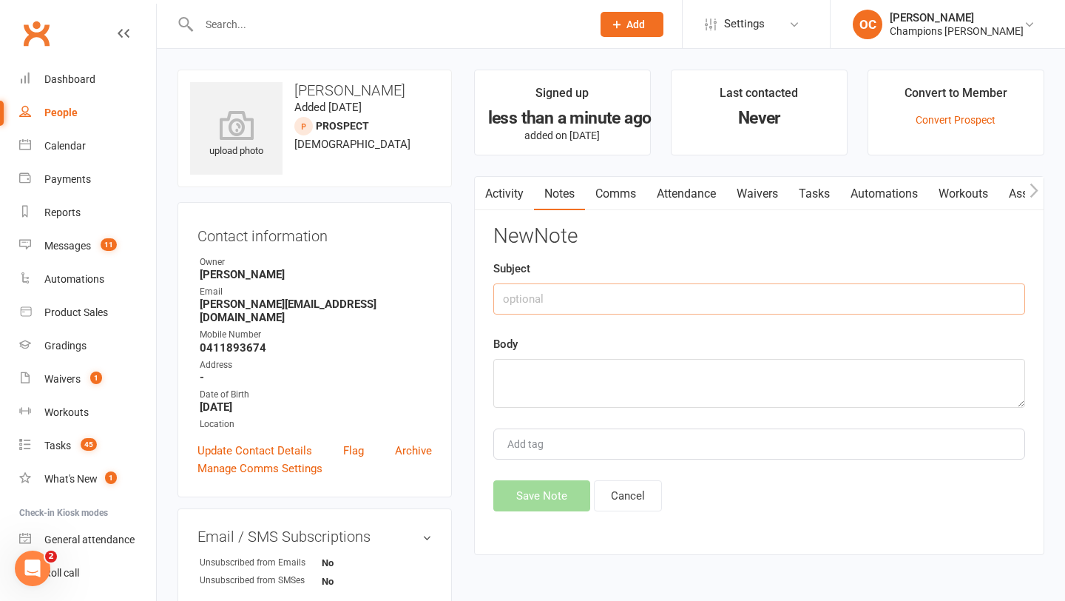
click at [572, 294] on input "text" at bounding box center [759, 298] width 532 height 31
type input "Current"
click at [572, 385] on textarea at bounding box center [759, 383] width 532 height 49
paste textarea "Weightlifting gym - 3-4 times a week"
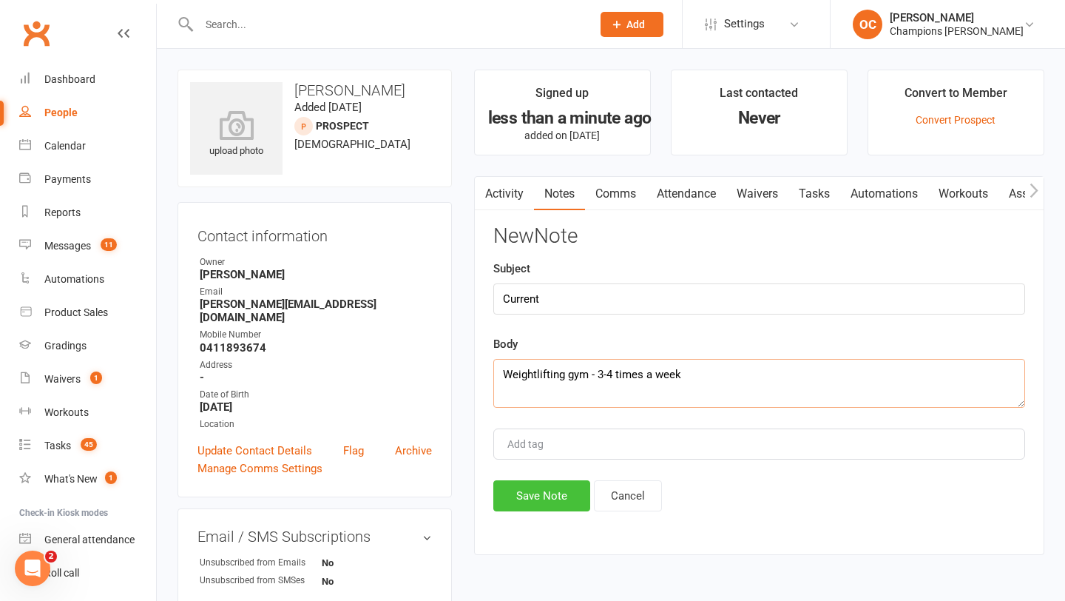
type textarea "Weightlifting gym - 3-4 times a week"
click at [551, 498] on button "Save Note" at bounding box center [541, 495] width 97 height 31
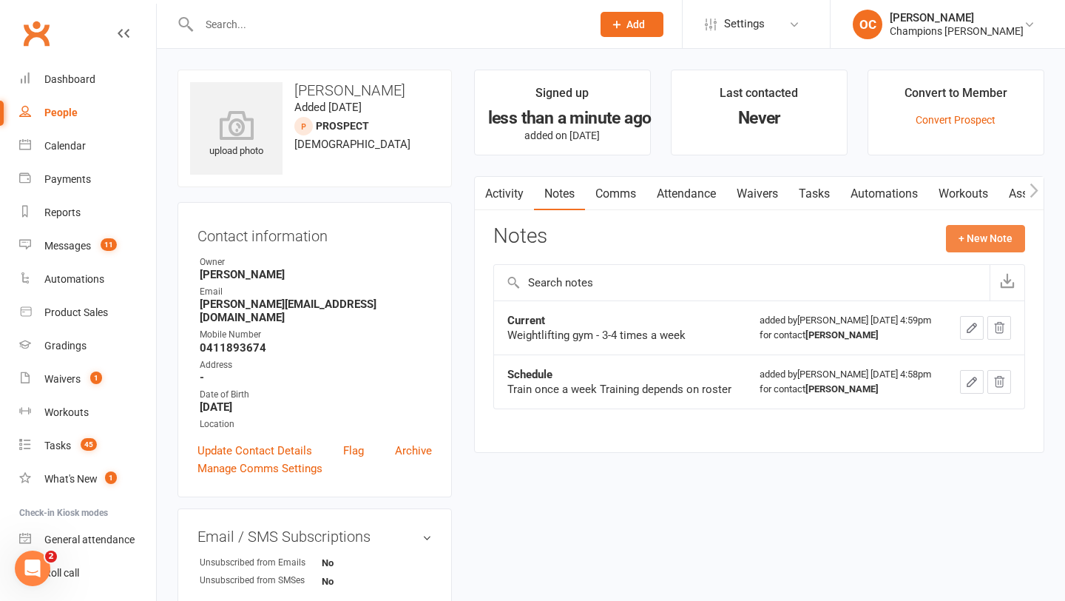
click at [973, 250] on button "+ New Note" at bounding box center [985, 238] width 79 height 27
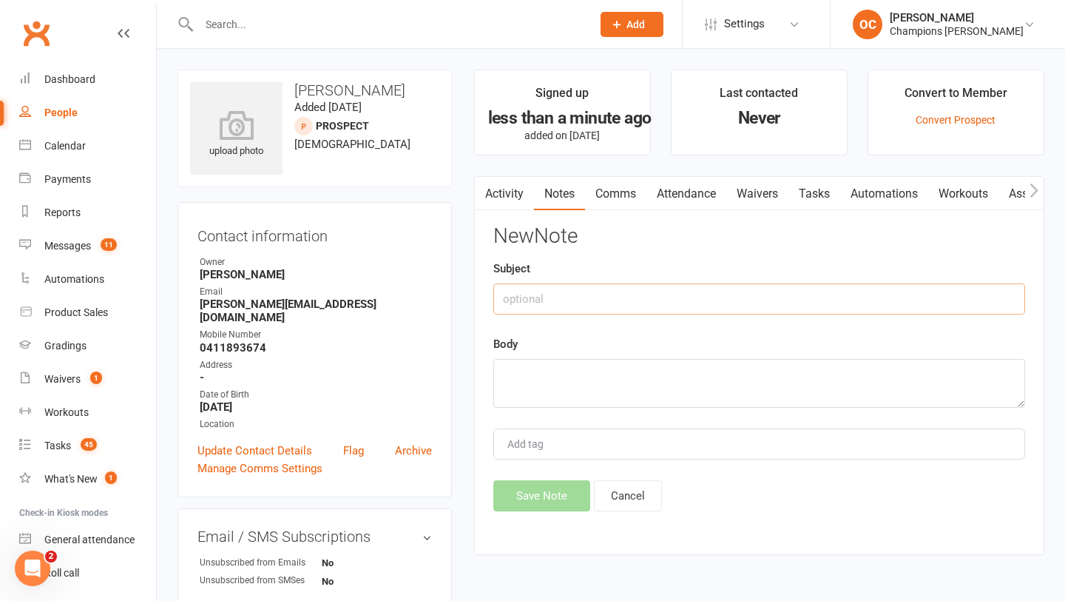
click at [615, 292] on input "text" at bounding box center [759, 298] width 532 height 31
type input "Goals"
click at [586, 380] on textarea at bounding box center [759, 383] width 532 height 49
paste textarea "Improve flexibility & cardio Have a community base again Learn a new skill & fi…"
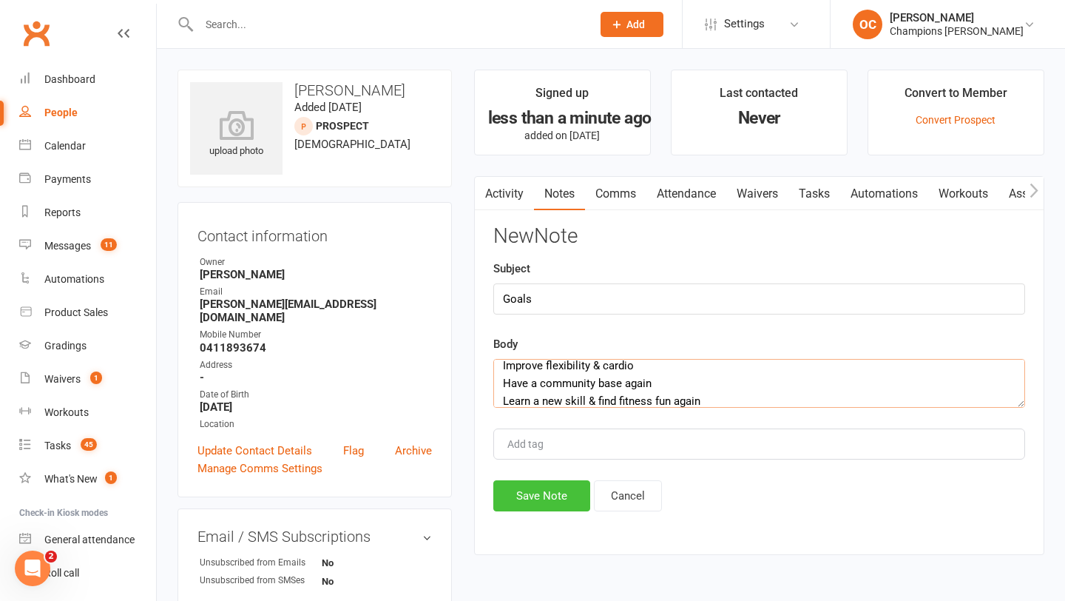
type textarea "Improve flexibility & cardio Have a community base again Learn a new skill & fi…"
click at [561, 489] on button "Save Note" at bounding box center [541, 495] width 97 height 31
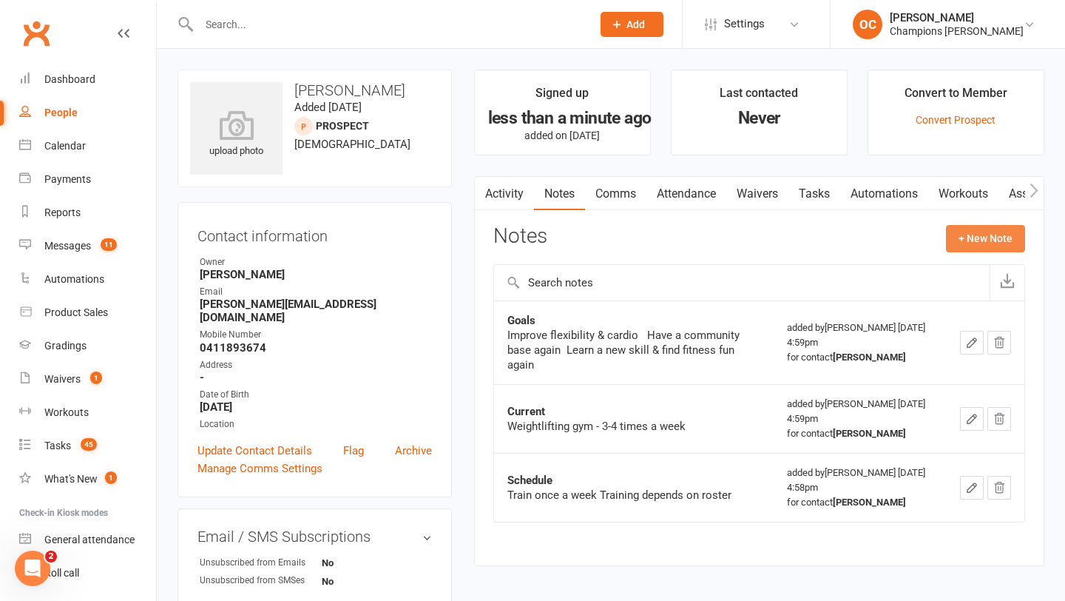
click at [978, 238] on button "+ New Note" at bounding box center [985, 238] width 79 height 27
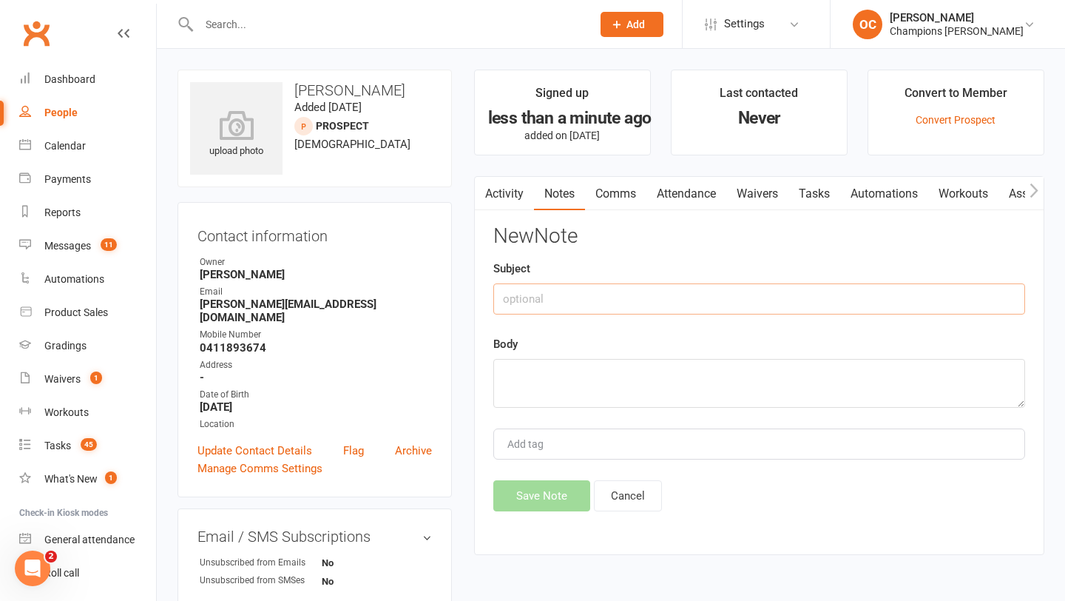
click at [627, 286] on input "text" at bounding box center [759, 298] width 532 height 31
type input "Past"
click at [632, 378] on textarea at bounding box center [759, 383] width 532 height 49
paste textarea "Used to dance & tennis"
type textarea "Used to dance & tennis"
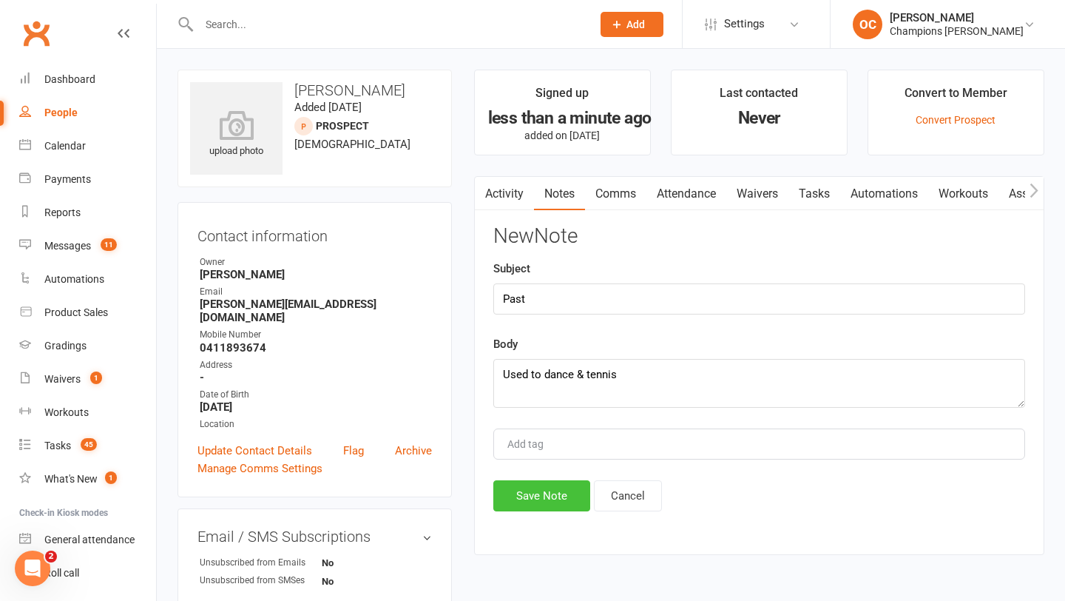
click at [561, 493] on button "Save Note" at bounding box center [541, 495] width 97 height 31
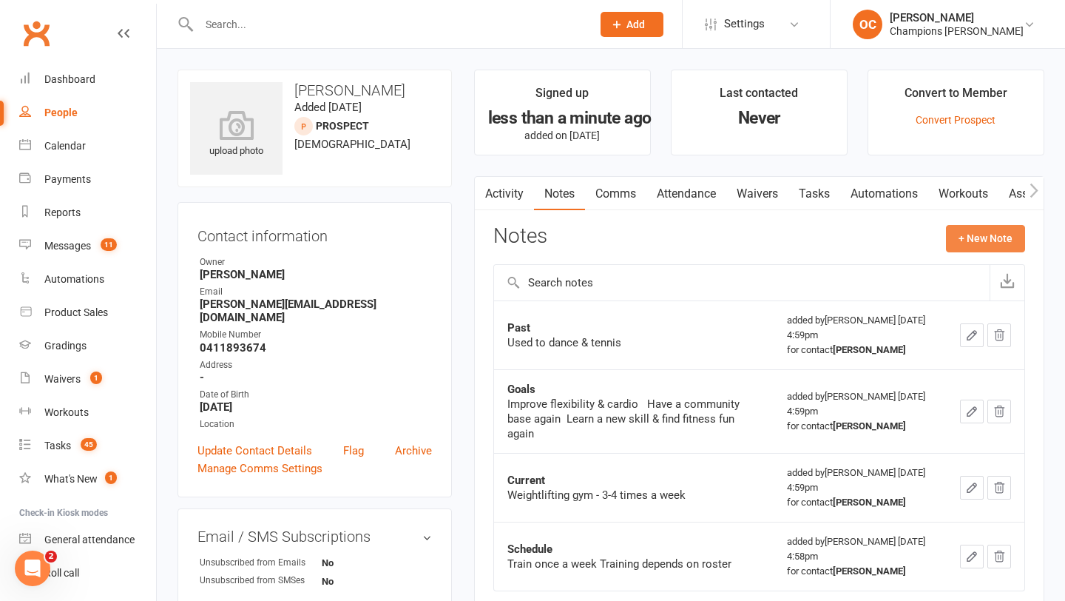
click at [970, 246] on button "+ New Note" at bounding box center [985, 238] width 79 height 27
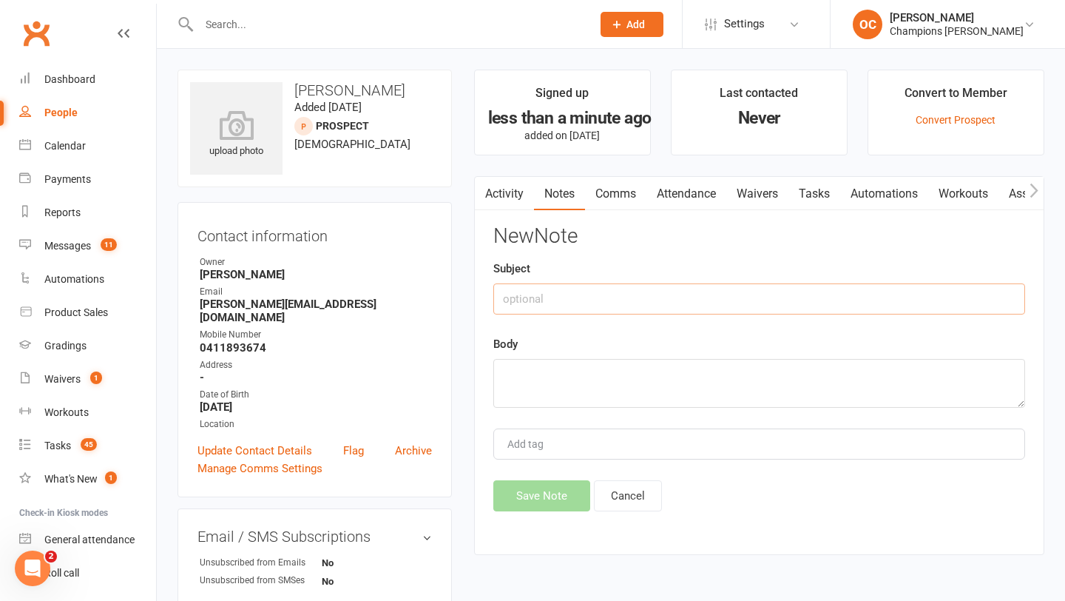
click at [636, 299] on input "text" at bounding box center [759, 298] width 532 height 31
type input "Info"
click at [612, 364] on textarea at bounding box center [759, 383] width 532 height 49
paste textarea "Work hospitality Students"
type textarea "Work hospitality Students"
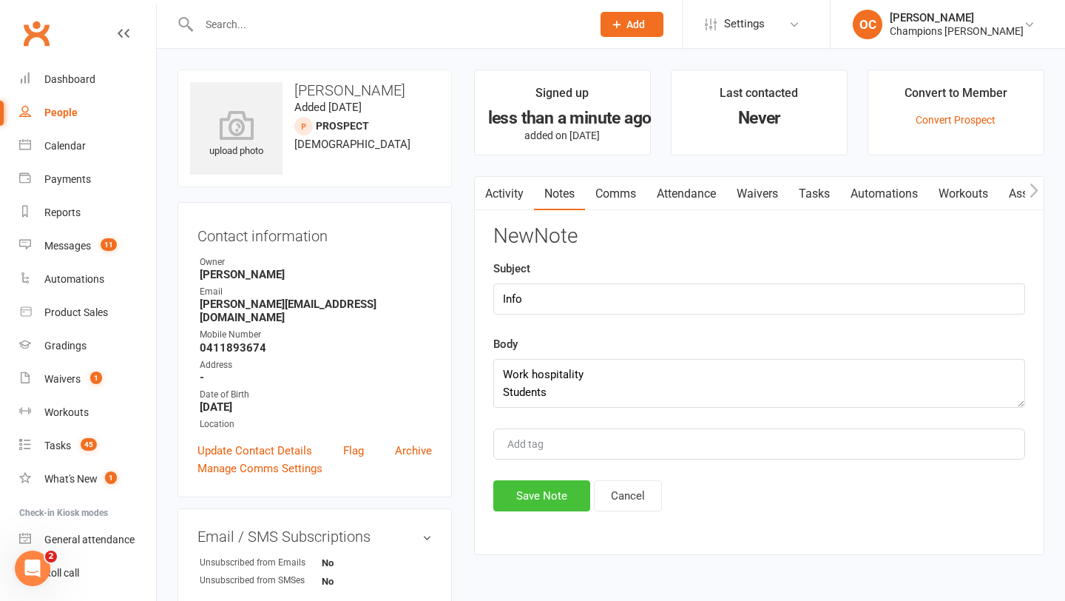
click at [564, 487] on button "Save Note" at bounding box center [541, 495] width 97 height 31
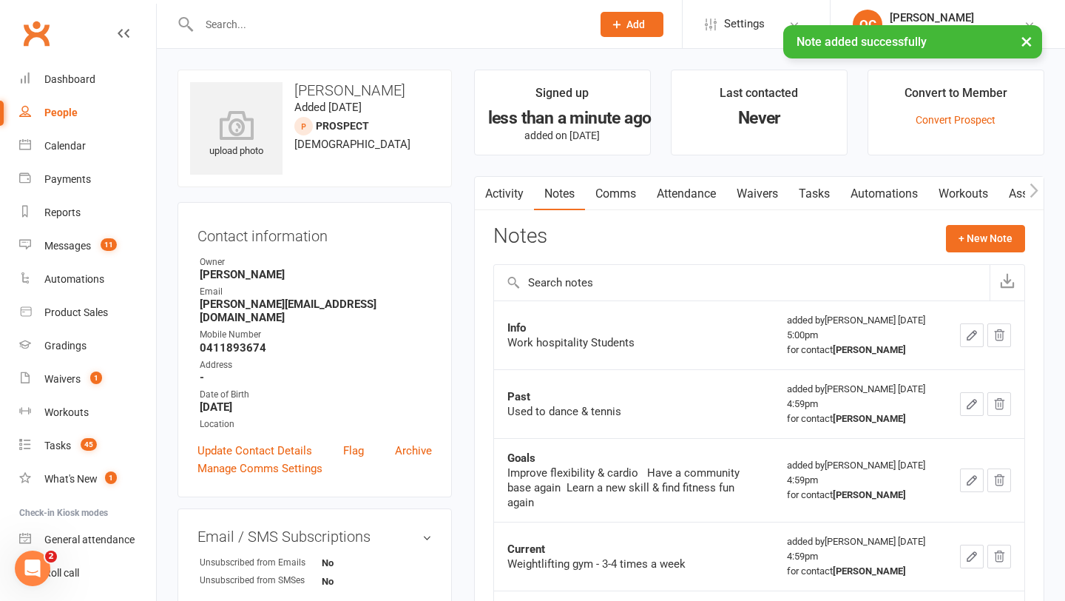
click at [776, 198] on link "Waivers" at bounding box center [757, 194] width 62 height 34
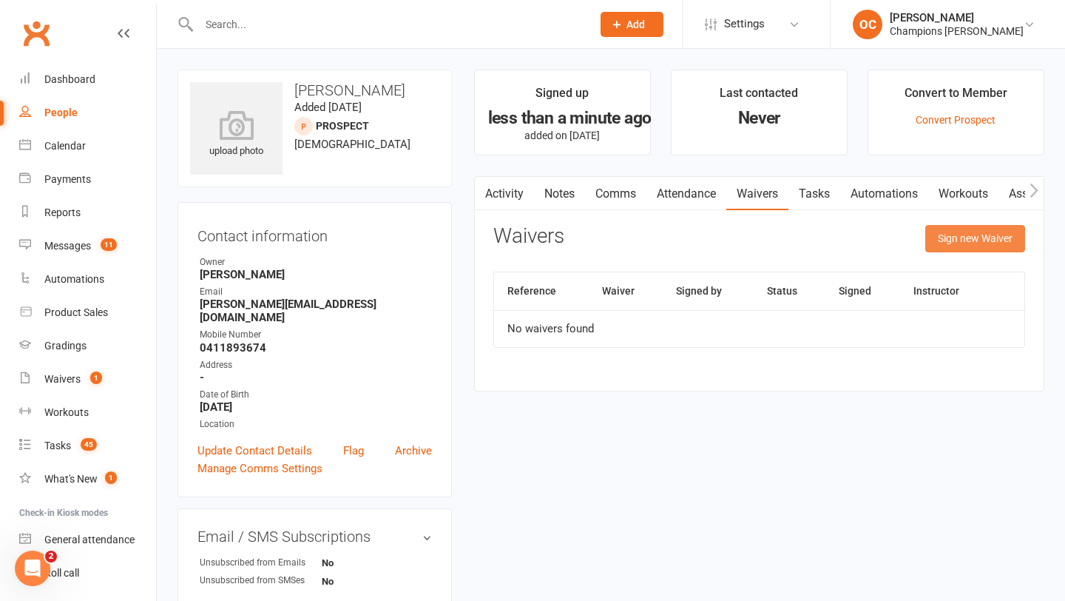
click at [930, 243] on button "Sign new Waiver" at bounding box center [975, 238] width 100 height 27
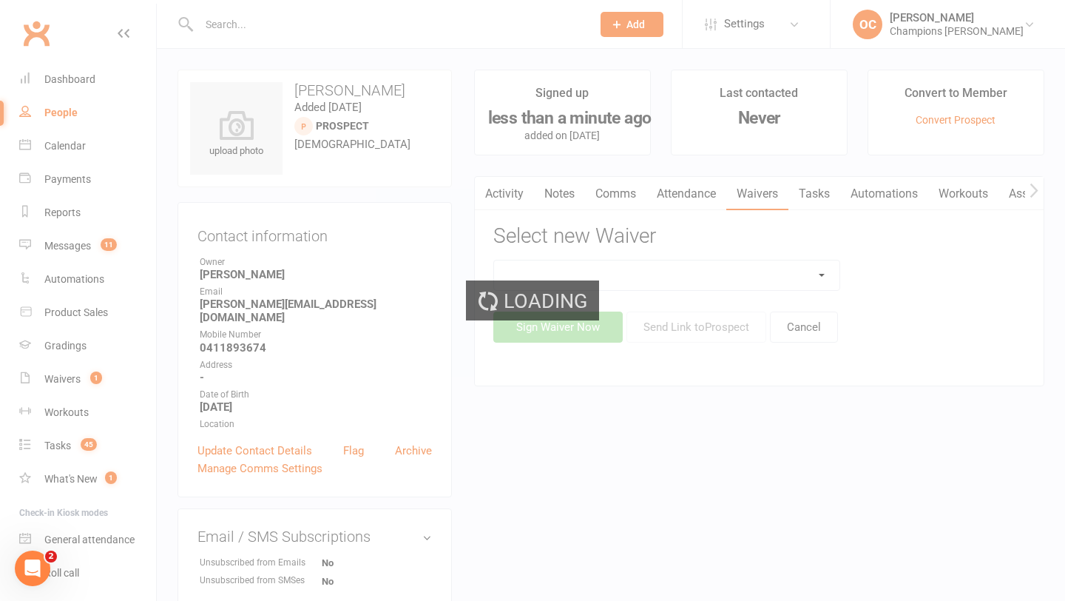
click at [723, 283] on select at bounding box center [667, 275] width 346 height 30
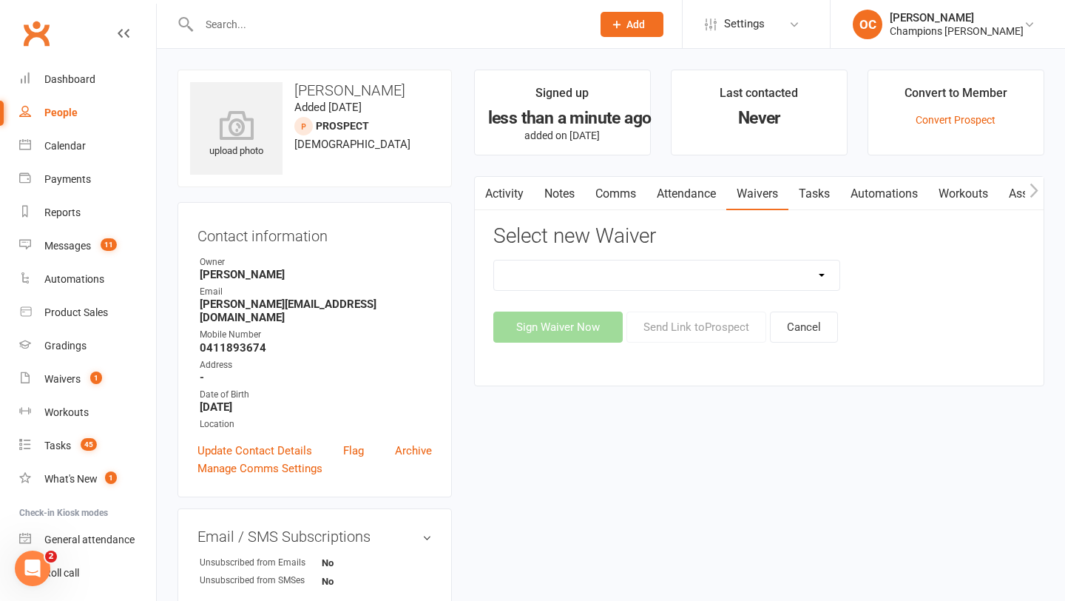
select select "8273"
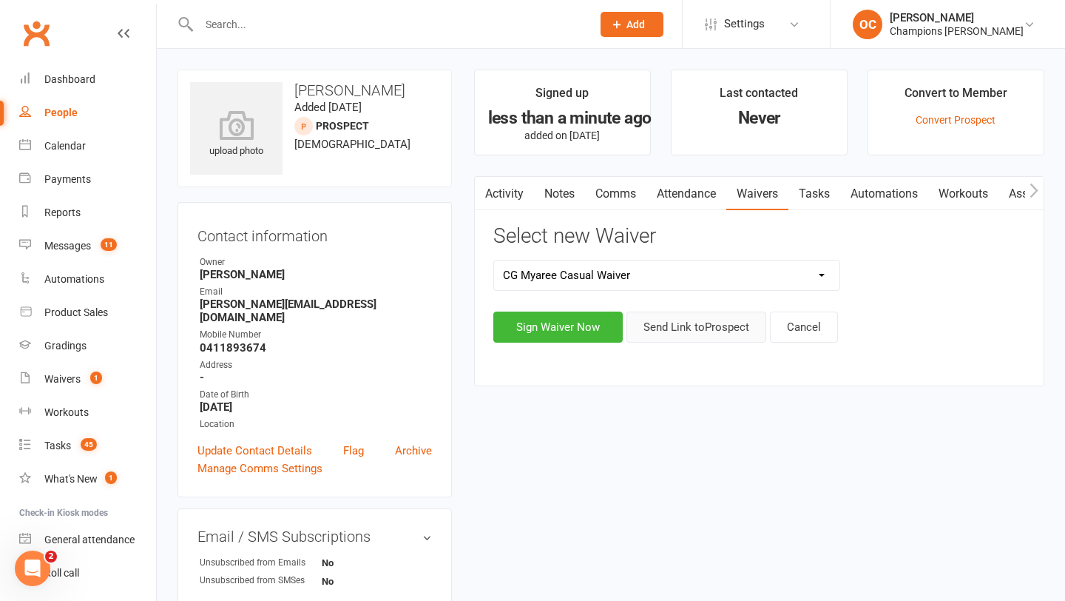
click at [685, 327] on button "Send Link to Prospect" at bounding box center [696, 326] width 140 height 31
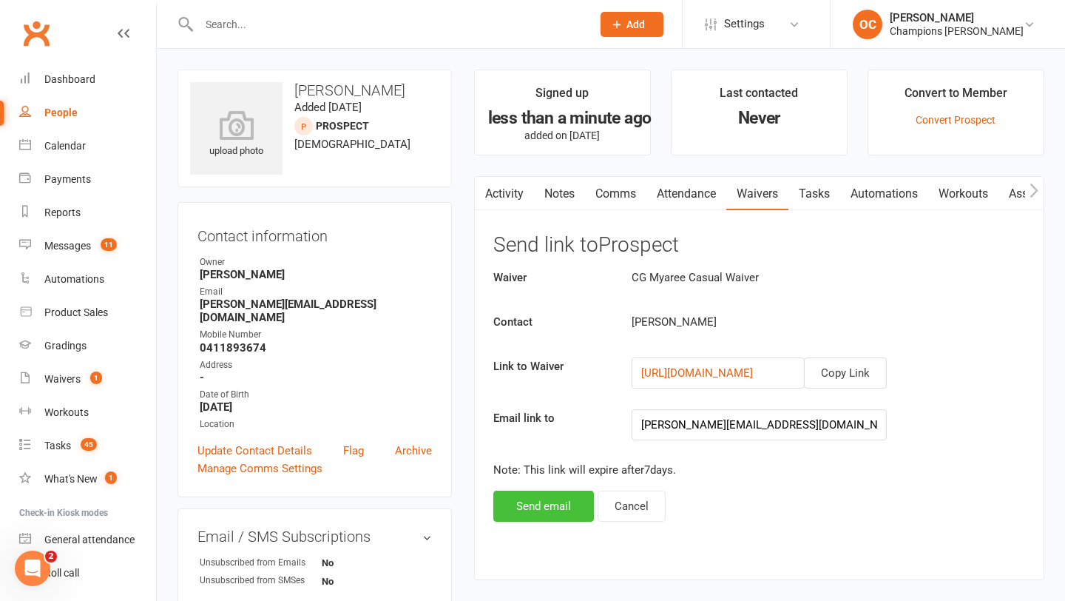
click at [541, 498] on button "Send email" at bounding box center [543, 505] width 101 height 31
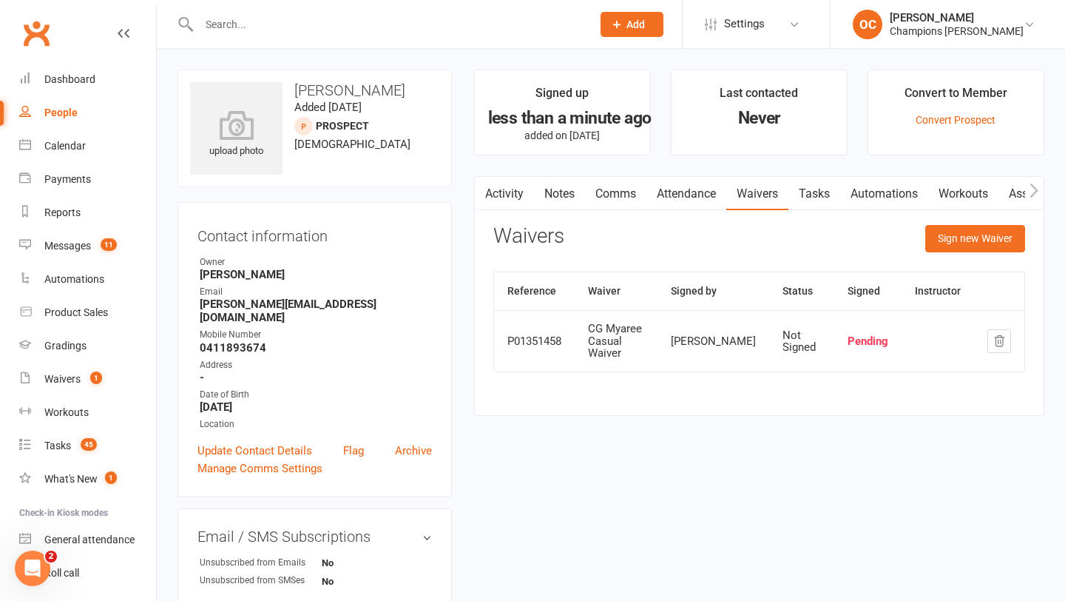
click at [225, 25] on input "text" at bounding box center [388, 24] width 387 height 21
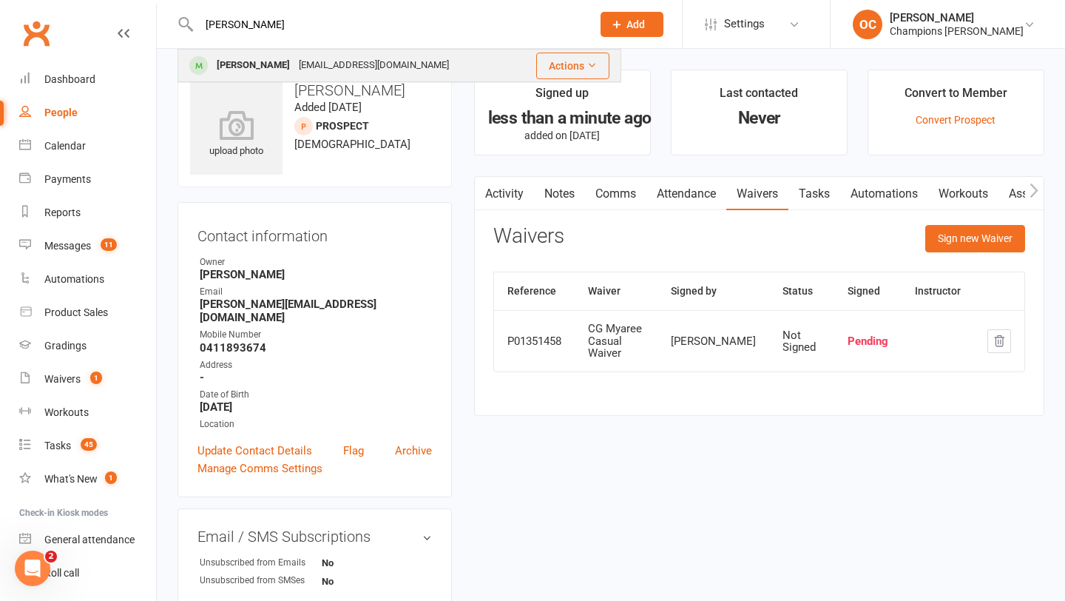
type input "abdul"
click at [250, 64] on div "Abdul-Samad Busari" at bounding box center [253, 65] width 82 height 21
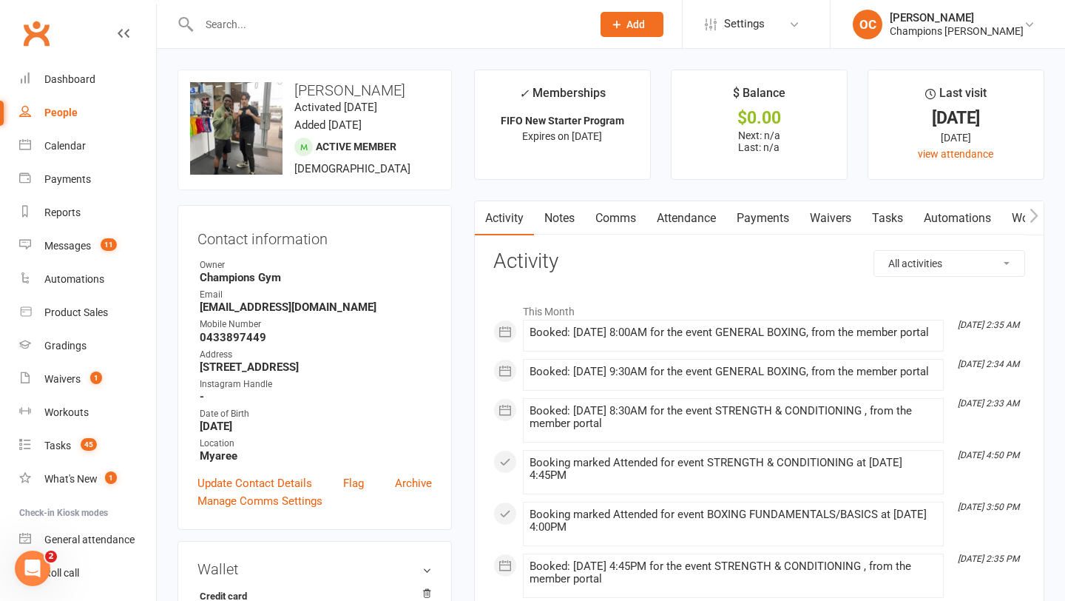
click at [547, 211] on link "Notes" at bounding box center [559, 218] width 51 height 34
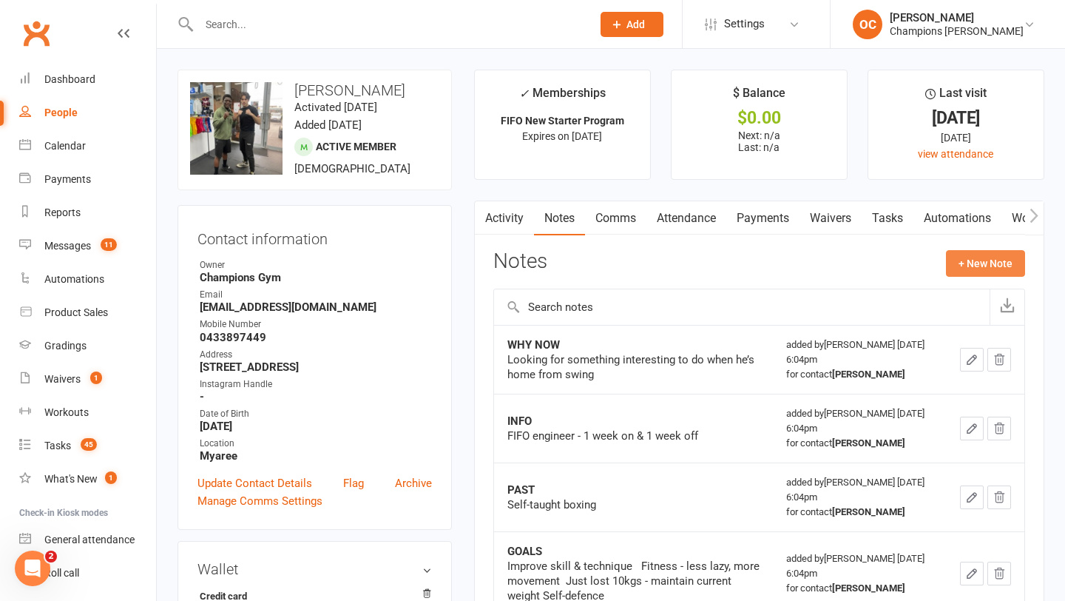
click at [1012, 263] on button "+ New Note" at bounding box center [985, 263] width 79 height 27
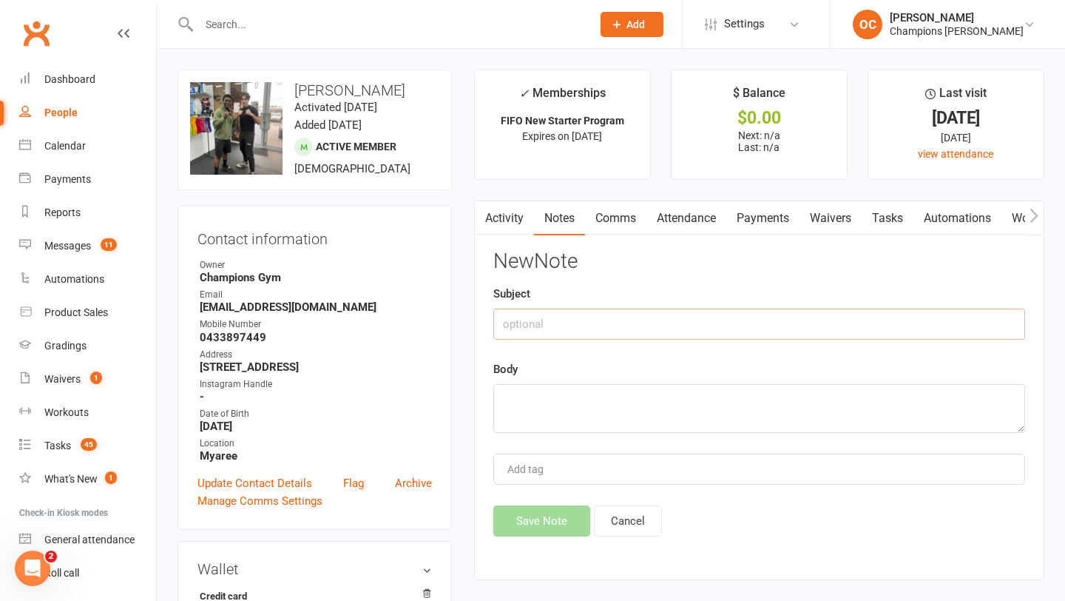
click at [581, 317] on input "text" at bounding box center [759, 323] width 532 height 31
type input "NS Check up"
click at [574, 416] on textarea at bounding box center [759, 408] width 532 height 49
type textarea "s"
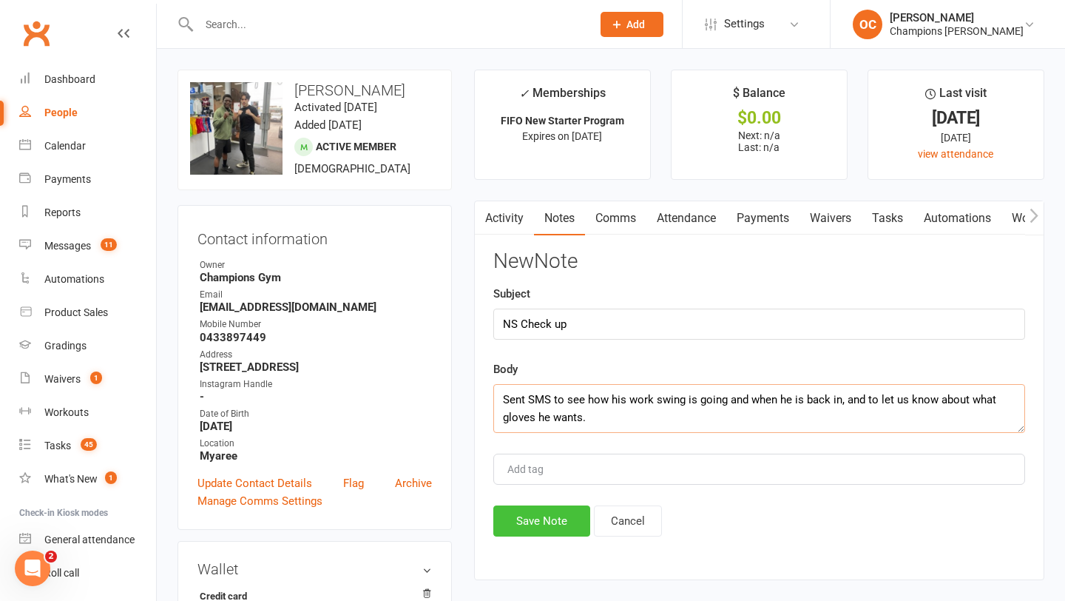
type textarea "Sent SMS to see how his work swing is going and when he is back in, and to let …"
click at [554, 509] on button "Save Note" at bounding box center [541, 520] width 97 height 31
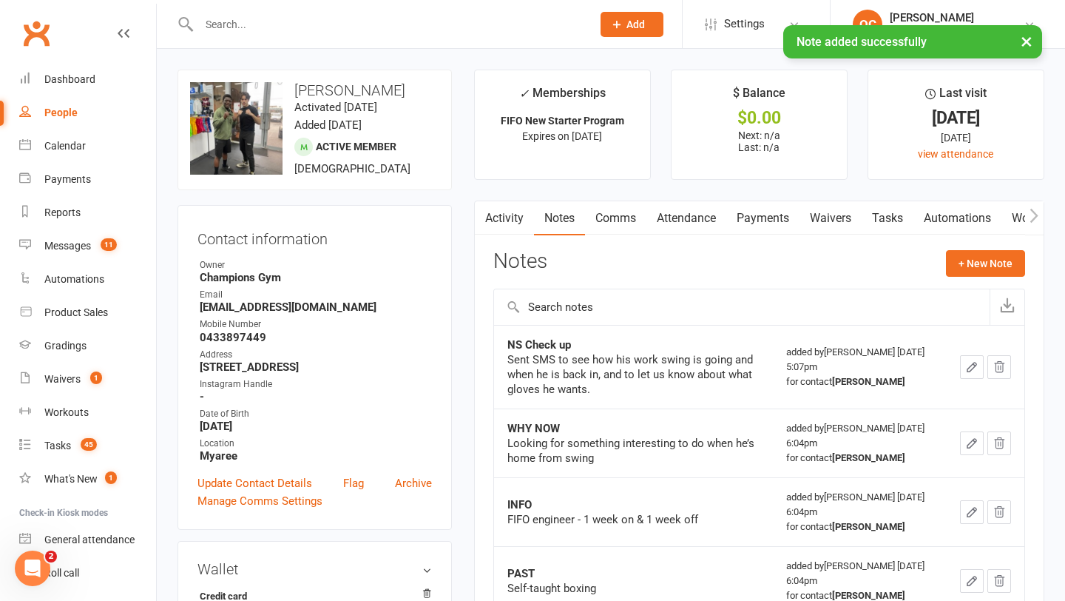
click at [269, 25] on div "× Note added successfully" at bounding box center [523, 25] width 1046 height 0
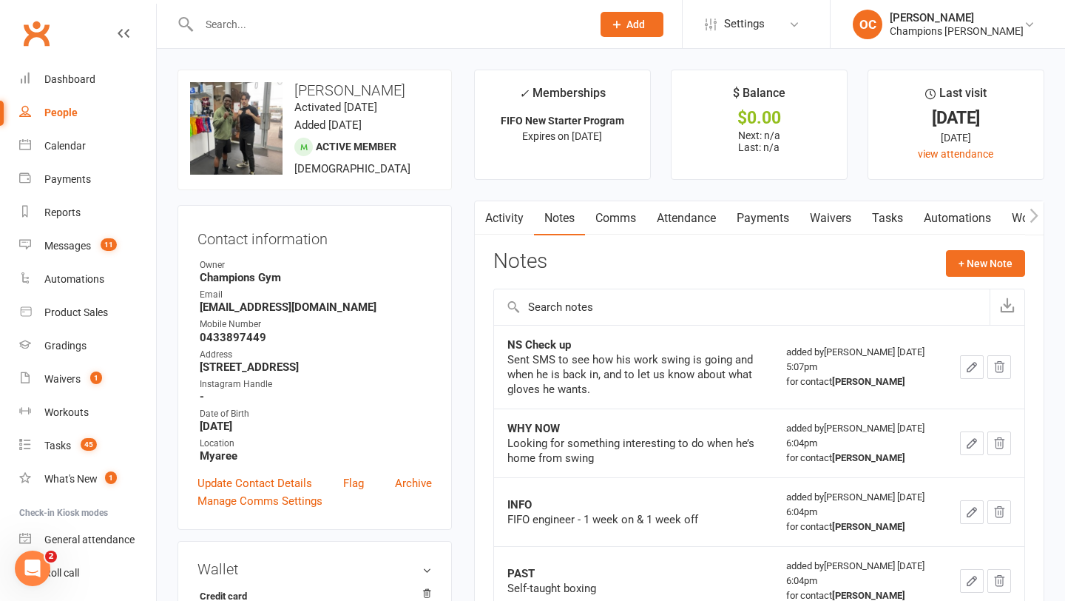
click at [273, 22] on input "text" at bounding box center [388, 24] width 387 height 21
type input "p"
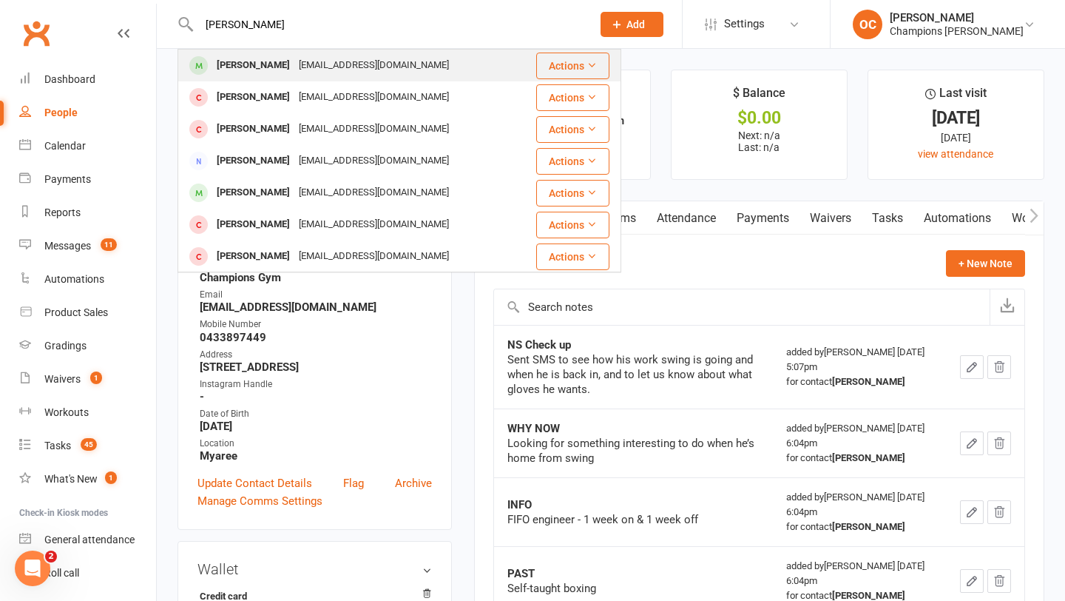
type input "oscar floo"
click at [294, 58] on div "oscarflood@hotmail.com" at bounding box center [373, 65] width 159 height 21
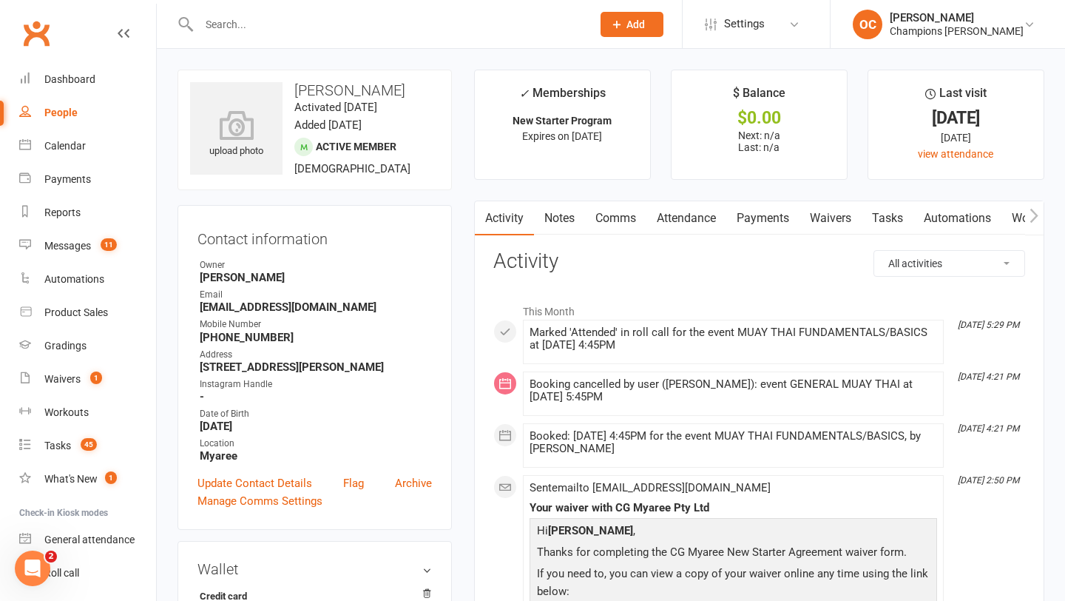
click at [567, 223] on link "Notes" at bounding box center [559, 218] width 51 height 34
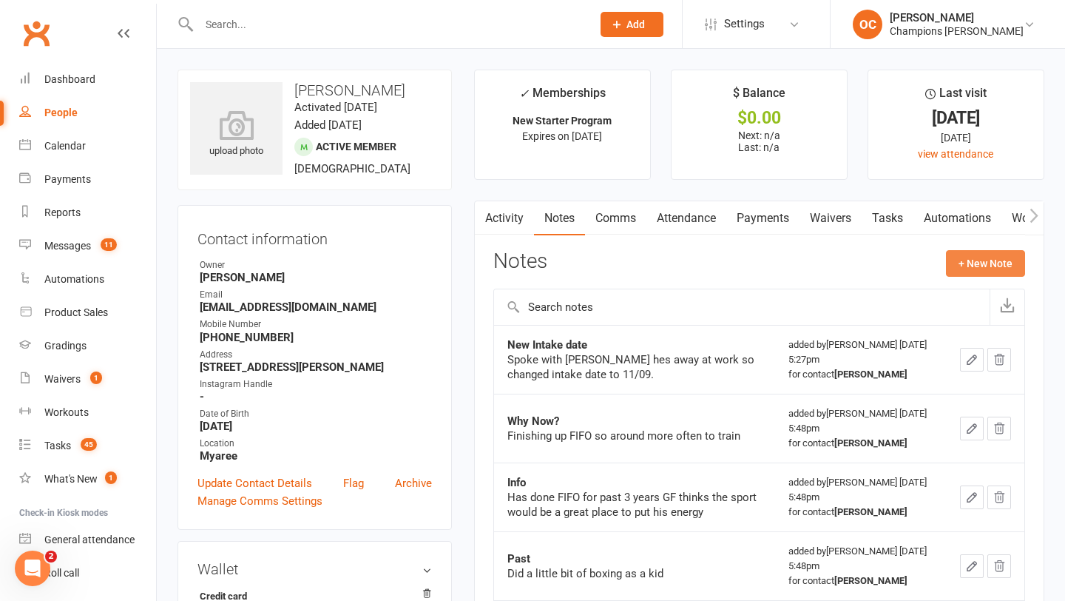
click at [996, 263] on button "+ New Note" at bounding box center [985, 263] width 79 height 27
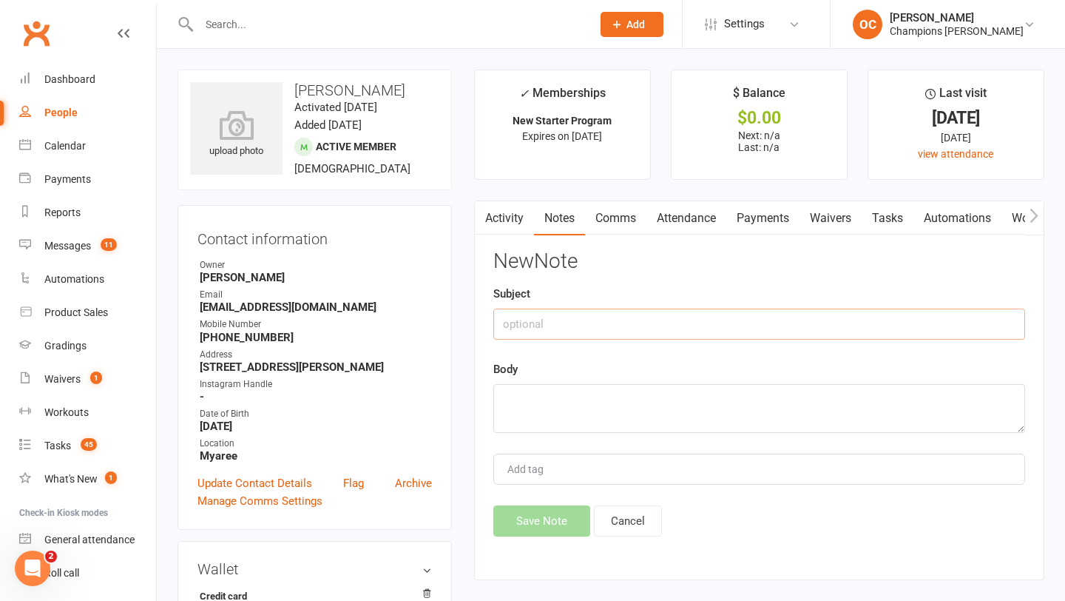
click at [689, 322] on input "text" at bounding box center [759, 323] width 532 height 31
type input "NS Check up"
click at [618, 409] on textarea at bounding box center [759, 408] width 532 height 49
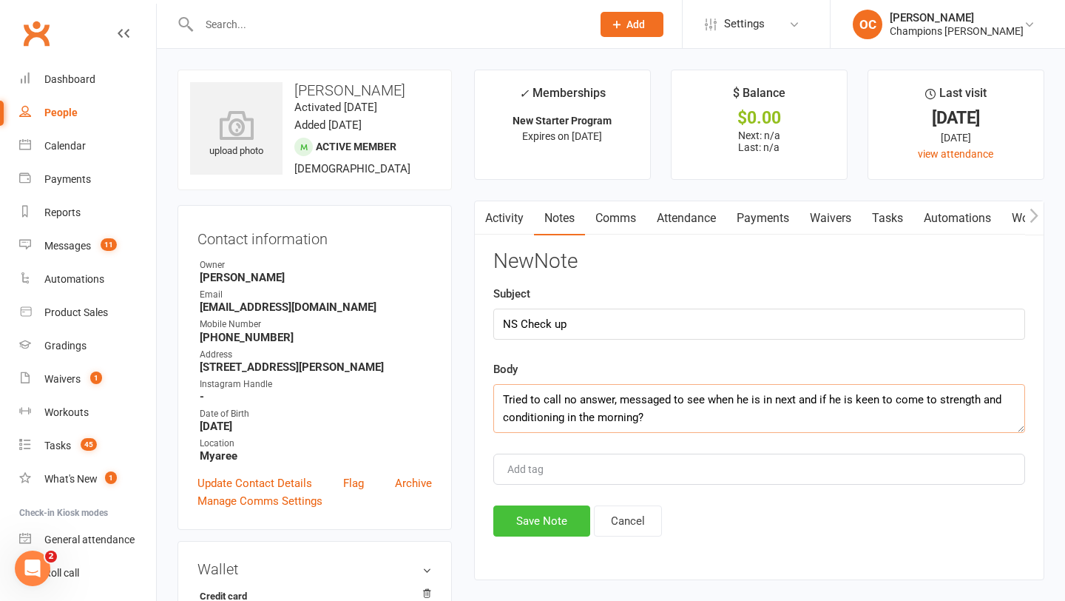
type textarea "Tried to call no answer, messaged to see when he is in next and if he is keen t…"
click at [555, 517] on button "Save Note" at bounding box center [541, 520] width 97 height 31
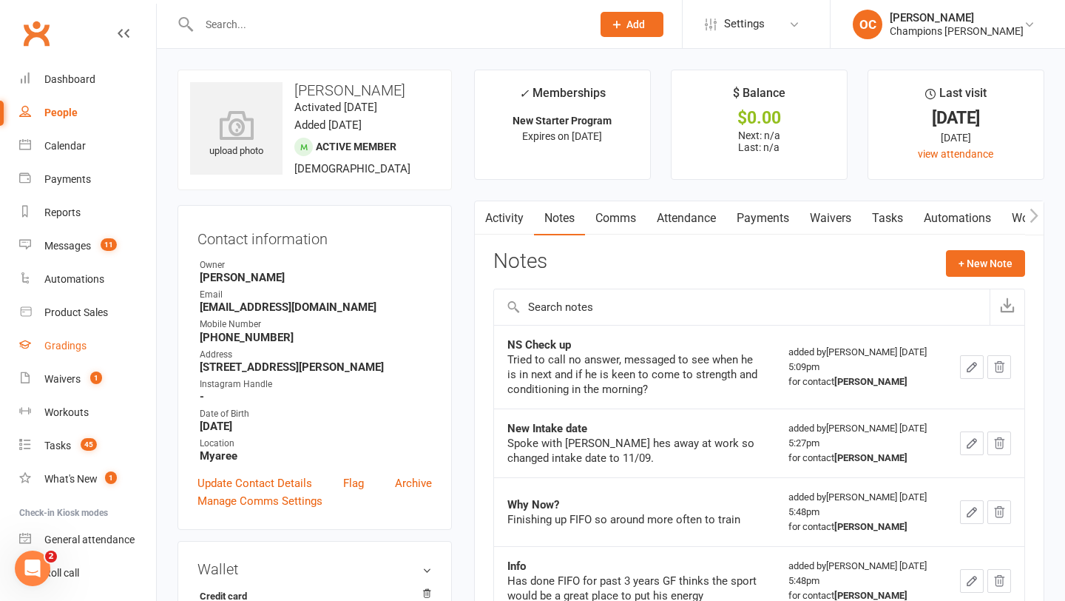
click at [75, 345] on div "Gradings" at bounding box center [65, 345] width 42 height 12
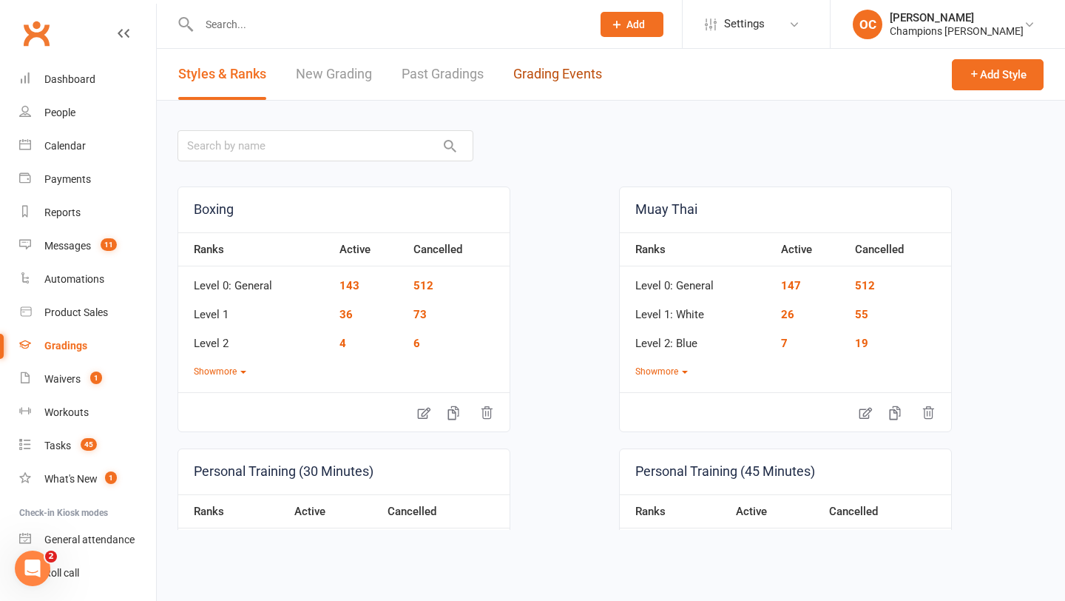
click at [560, 84] on link "Grading Events" at bounding box center [557, 74] width 89 height 51
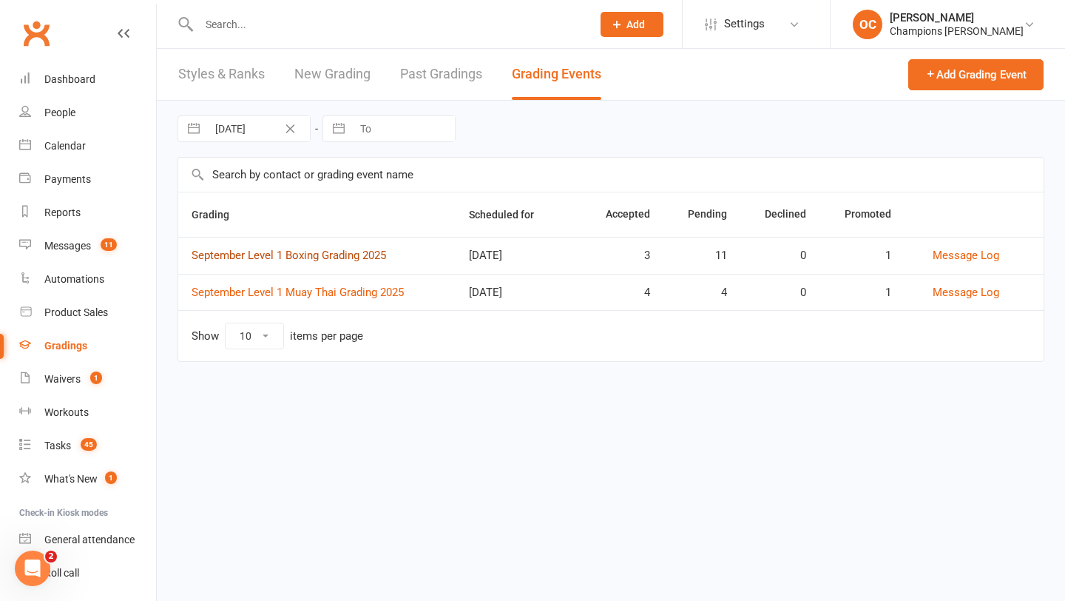
click at [341, 259] on link "September Level 1 Boxing Grading 2025" at bounding box center [289, 254] width 195 height 13
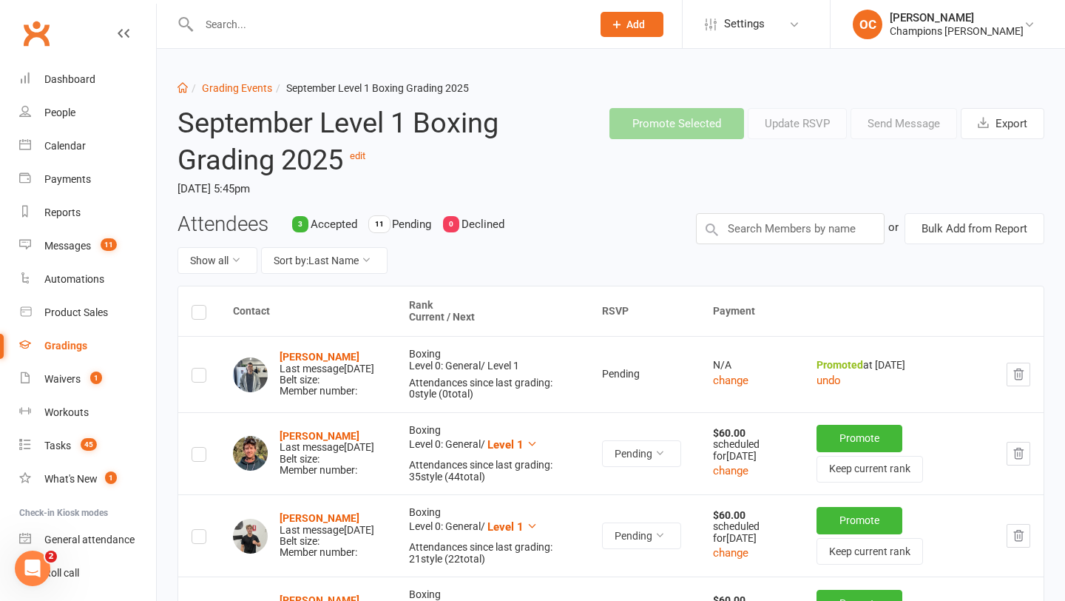
click at [244, 30] on input "text" at bounding box center [388, 24] width 387 height 21
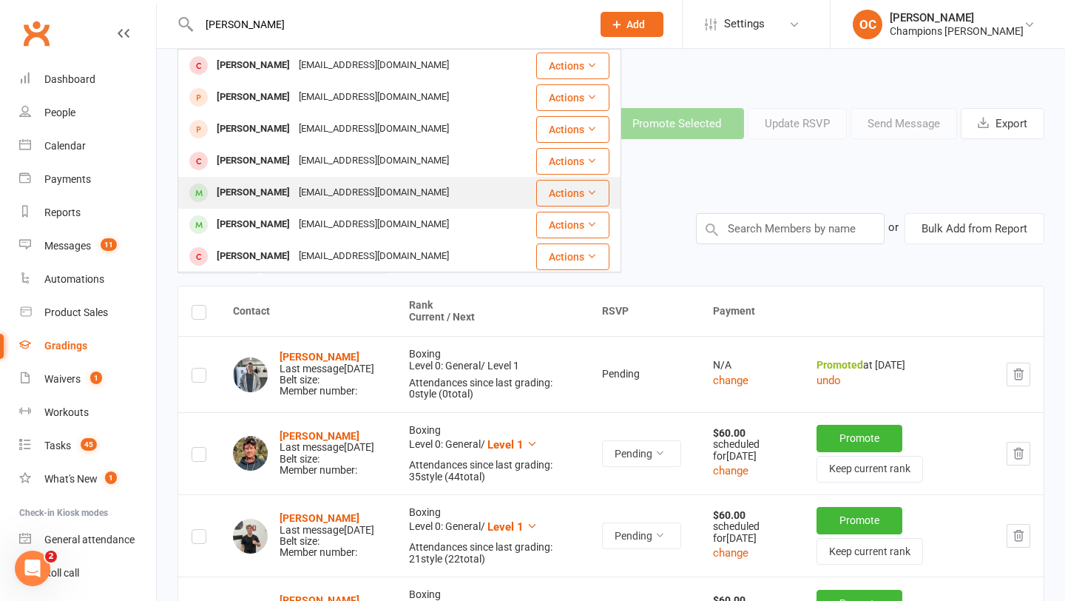
type input "stuart"
click at [294, 197] on div "orchardband@yahoo.com.au" at bounding box center [373, 192] width 159 height 21
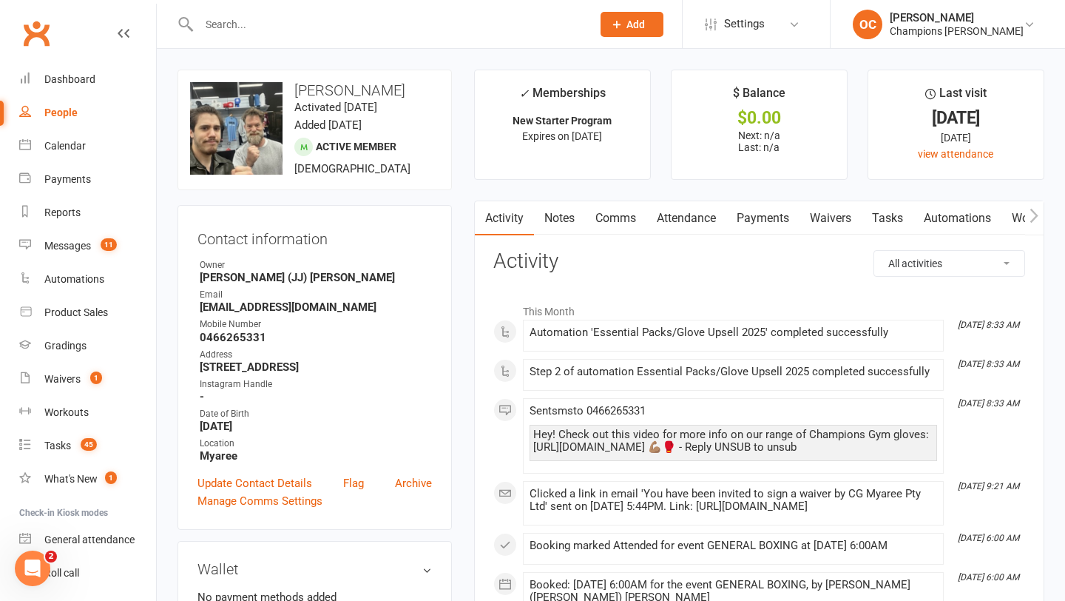
click at [561, 214] on link "Notes" at bounding box center [559, 218] width 51 height 34
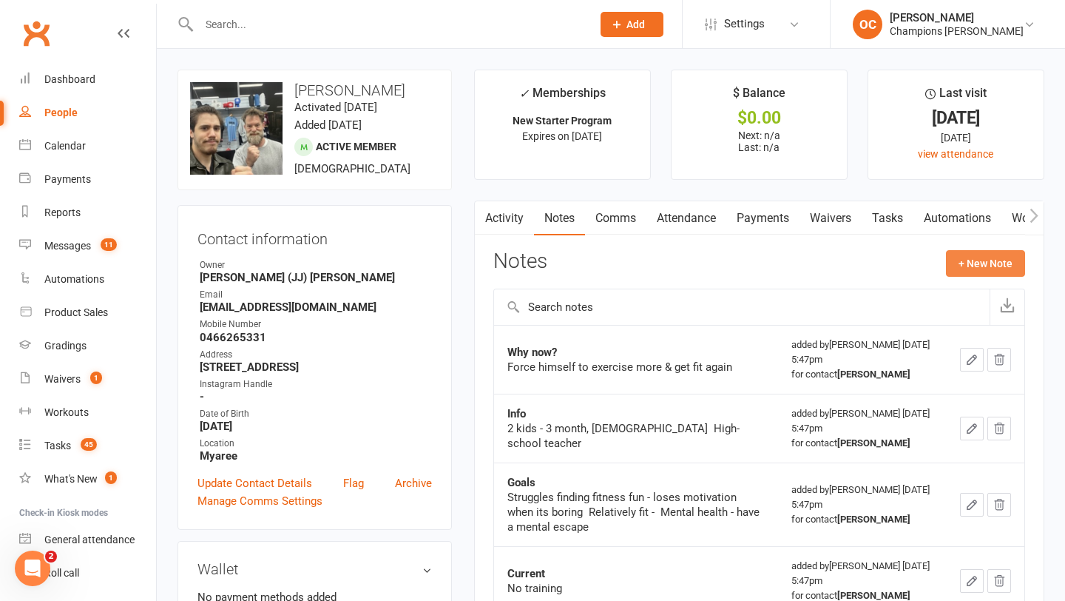
click at [970, 267] on button "+ New Note" at bounding box center [985, 263] width 79 height 27
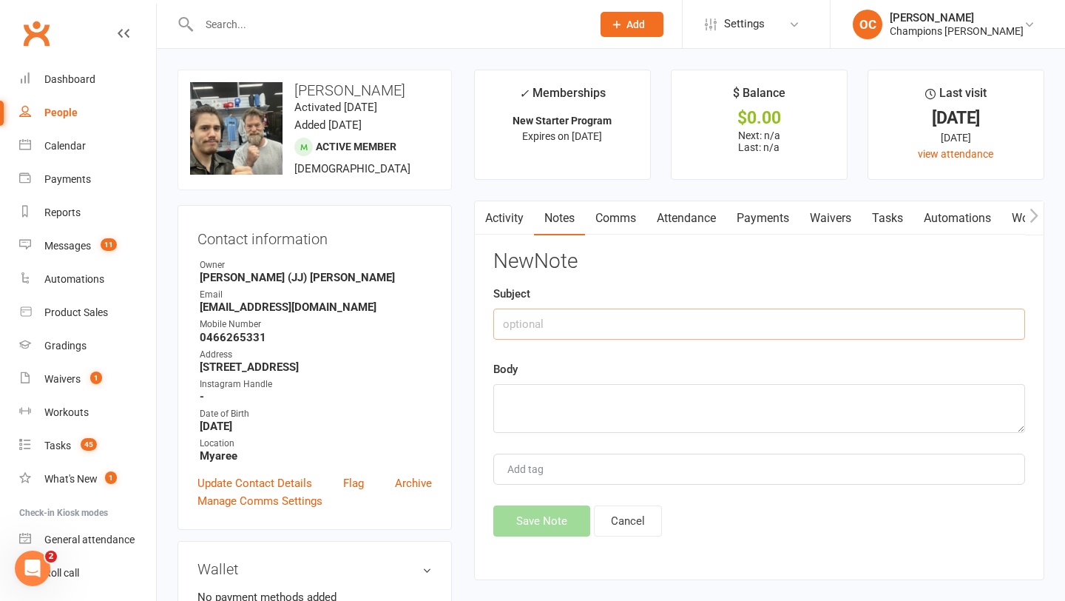
click at [657, 337] on input "text" at bounding box center [759, 323] width 532 height 31
click at [657, 329] on input "text" at bounding box center [759, 323] width 532 height 31
type input "NS Check up"
click at [629, 410] on textarea at bounding box center [759, 408] width 532 height 49
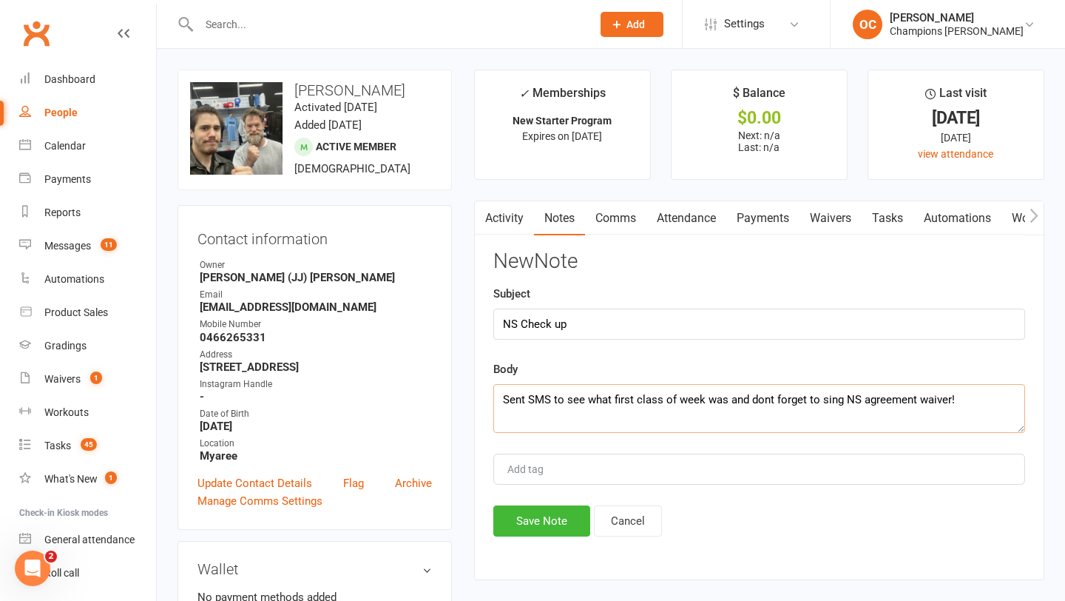
click at [758, 401] on textarea "Sent SMS to see what first class of week was and dont forget to sing NS agreeme…" at bounding box center [759, 408] width 532 height 49
type textarea "Sent SMS to see what first class of week was and dont forget to sing NS agreeme…"
click at [553, 522] on button "Save Note" at bounding box center [541, 520] width 97 height 31
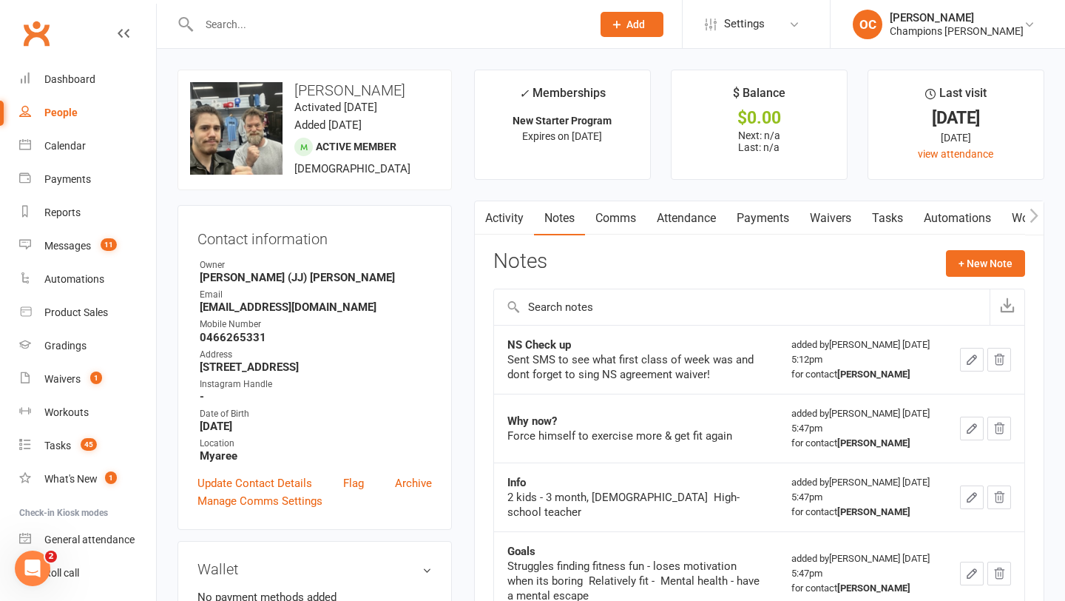
click at [239, 14] on input "text" at bounding box center [388, 24] width 387 height 21
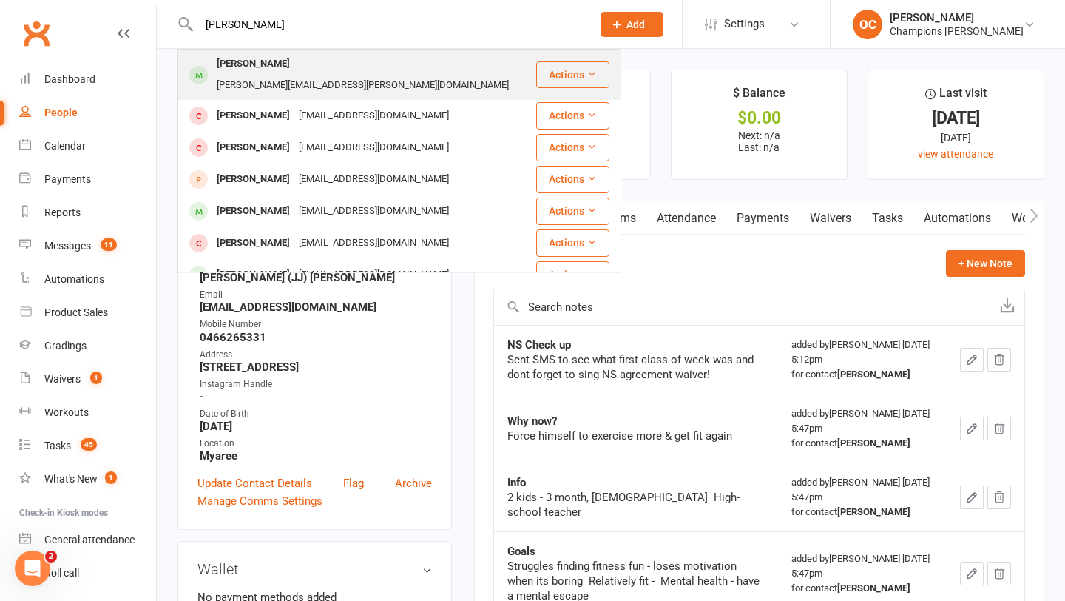
type input "alex kat"
click at [248, 58] on div "Alex Katalinic" at bounding box center [253, 63] width 82 height 21
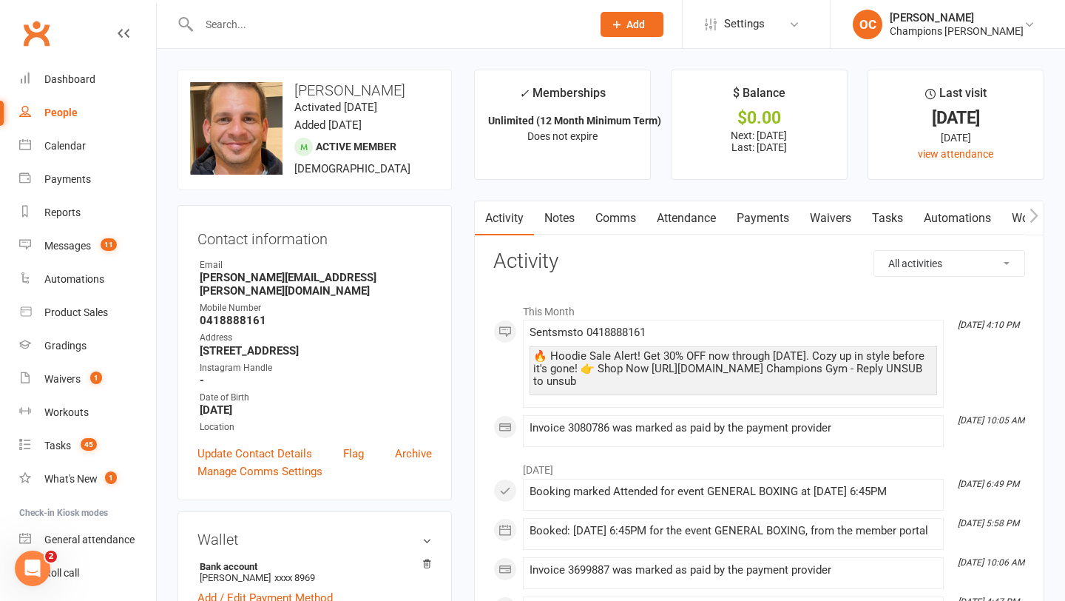
click at [567, 231] on link "Notes" at bounding box center [559, 218] width 51 height 34
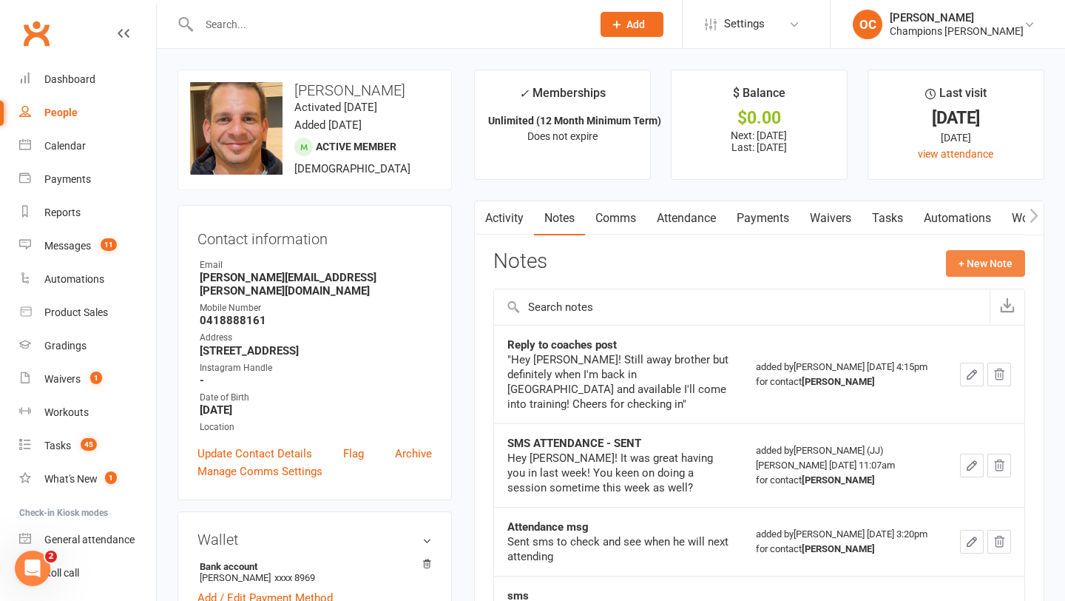
click at [956, 252] on button "+ New Note" at bounding box center [985, 263] width 79 height 27
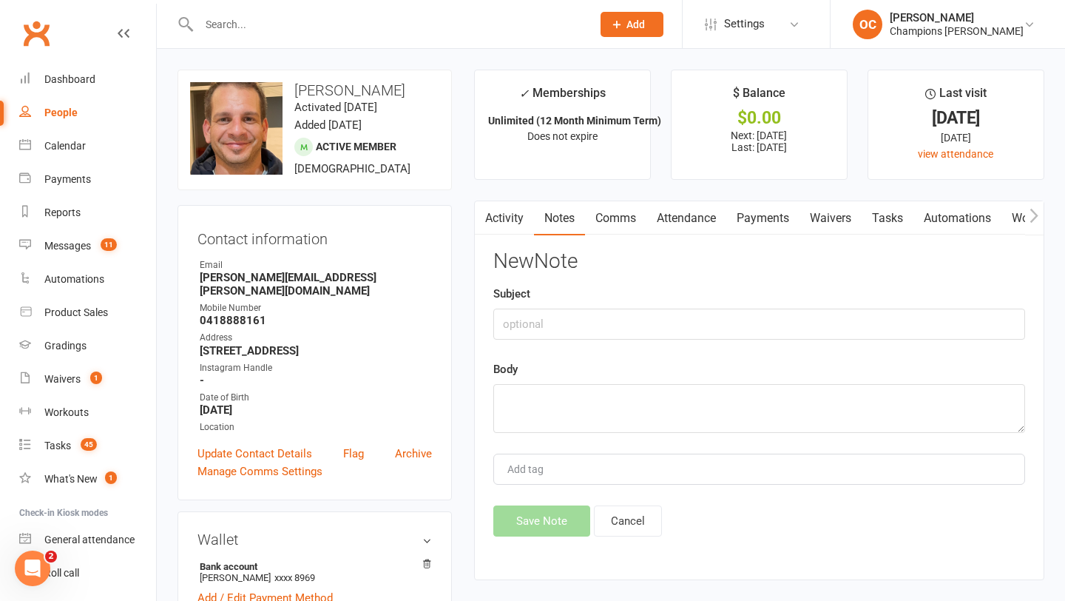
click at [615, 308] on div "Subject" at bounding box center [759, 312] width 532 height 55
click at [608, 322] on input "text" at bounding box center [759, 323] width 532 height 31
click at [529, 230] on link "Activity" at bounding box center [504, 218] width 59 height 34
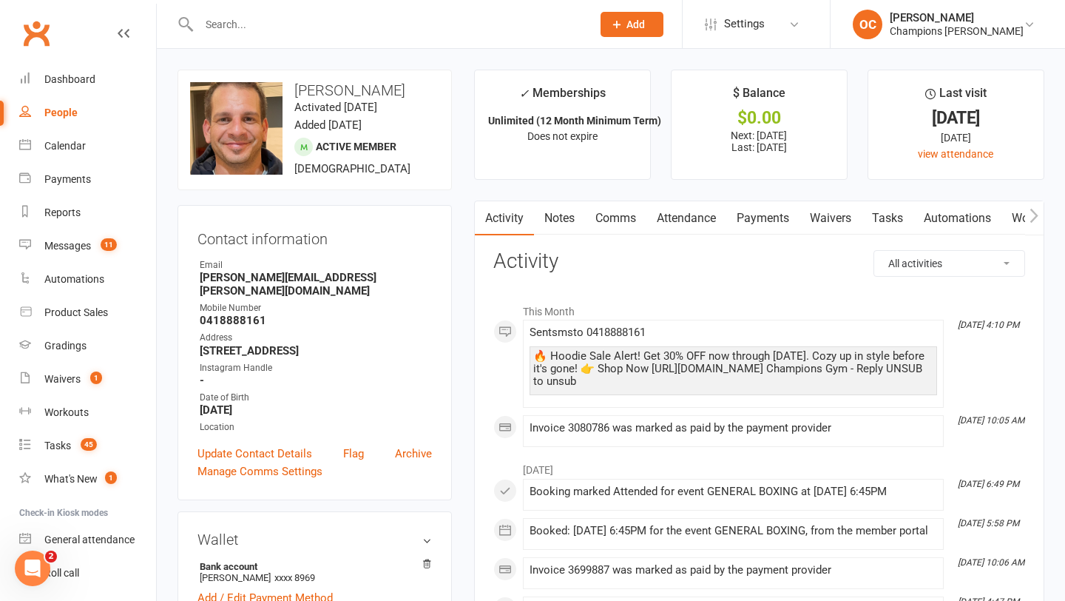
click at [548, 217] on link "Notes" at bounding box center [559, 218] width 51 height 34
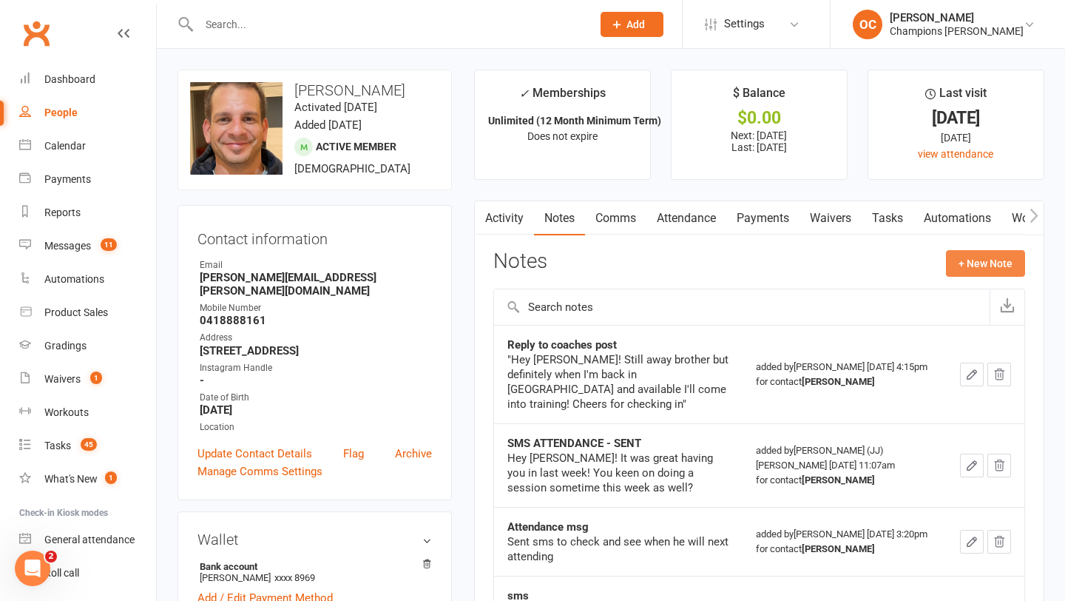
click at [960, 267] on button "+ New Note" at bounding box center [985, 263] width 79 height 27
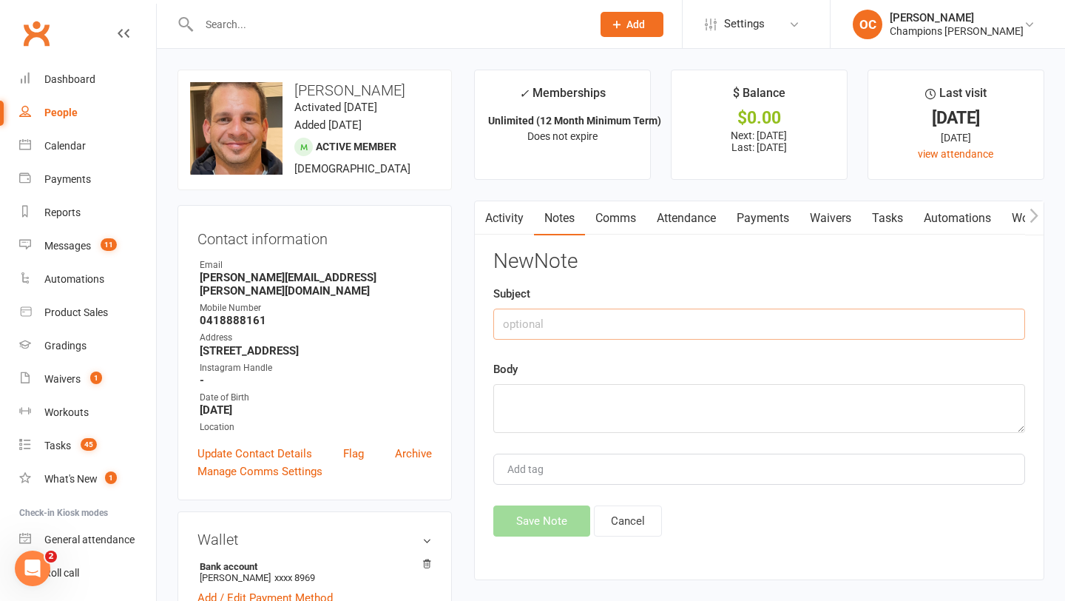
click at [582, 319] on input "text" at bounding box center [759, 323] width 532 height 31
type input "Check up message"
click at [557, 432] on div "New Note Subject Check up message Body Add tag Save Note Cancel" at bounding box center [759, 393] width 532 height 286
click at [581, 409] on textarea at bounding box center [759, 408] width 532 height 49
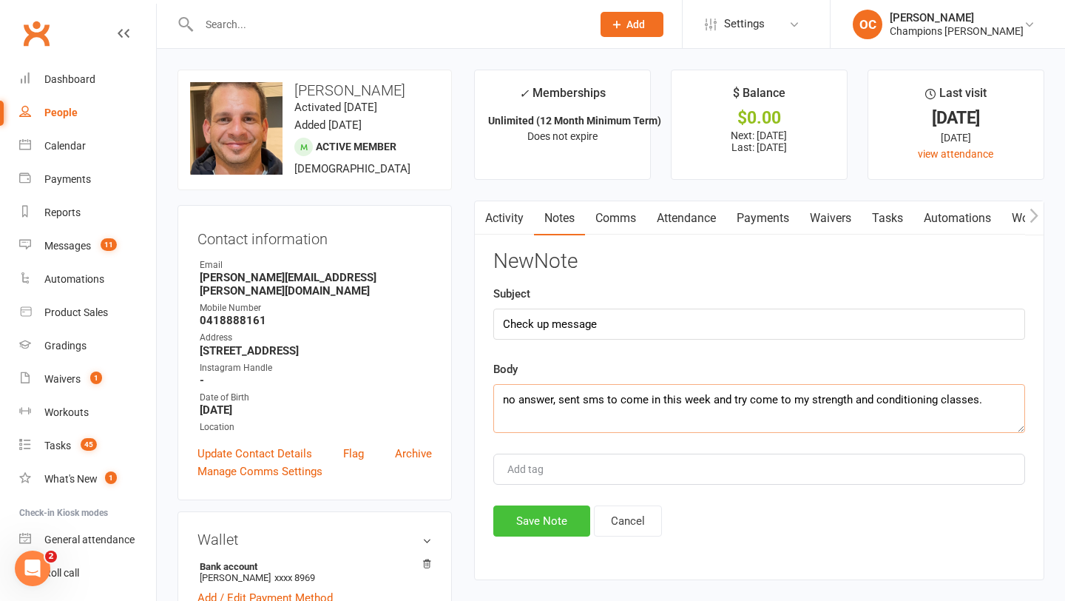
type textarea "no answer, sent sms to come in this week and try come to my strength and condit…"
click at [524, 519] on button "Save Note" at bounding box center [541, 520] width 97 height 31
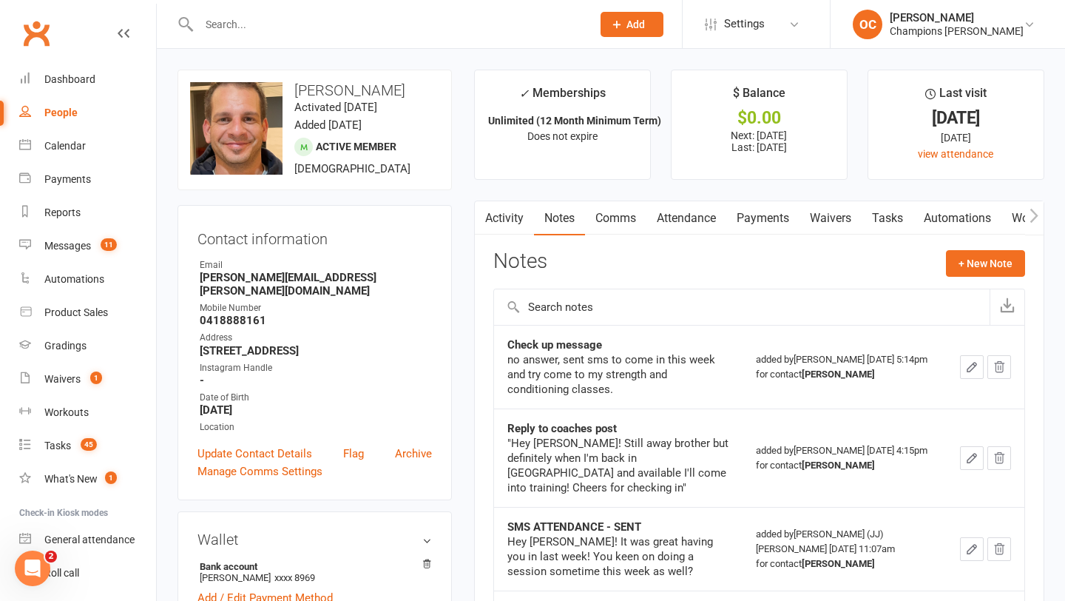
click at [230, 19] on input "text" at bounding box center [388, 24] width 387 height 21
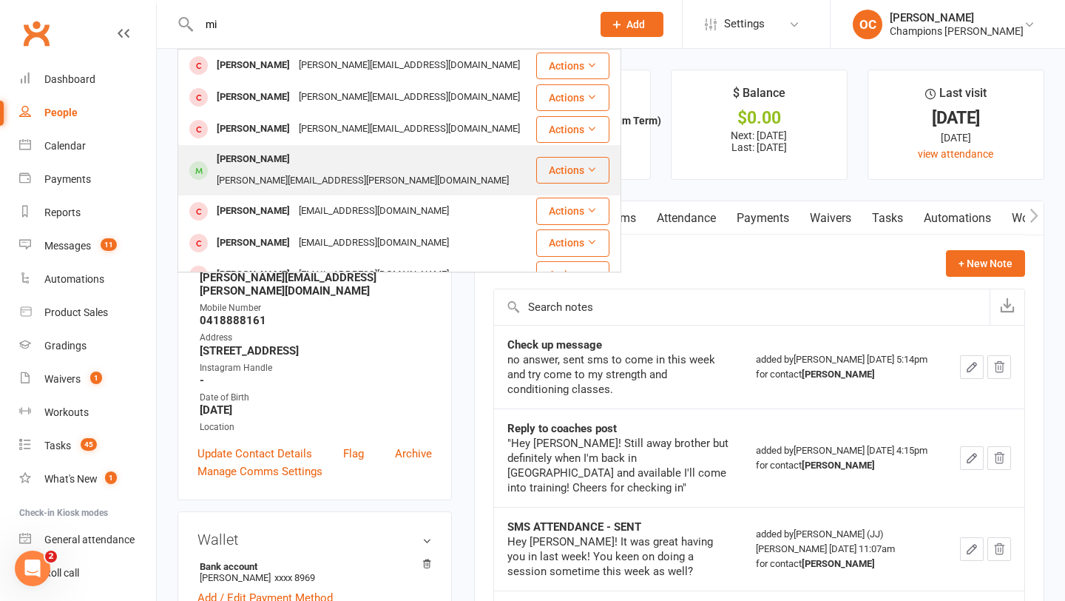
type input "m"
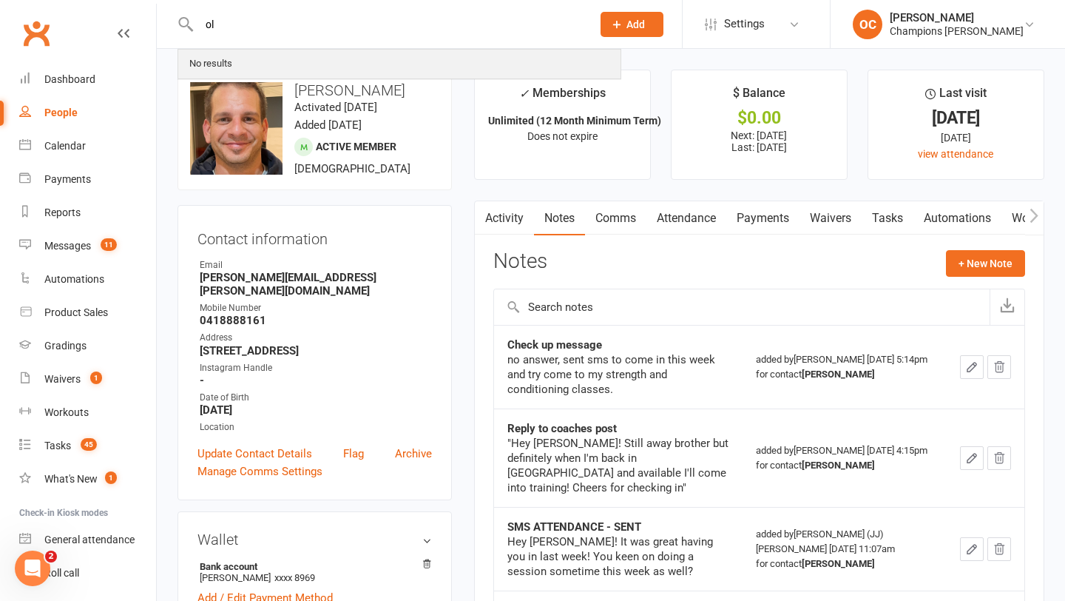
type input "o"
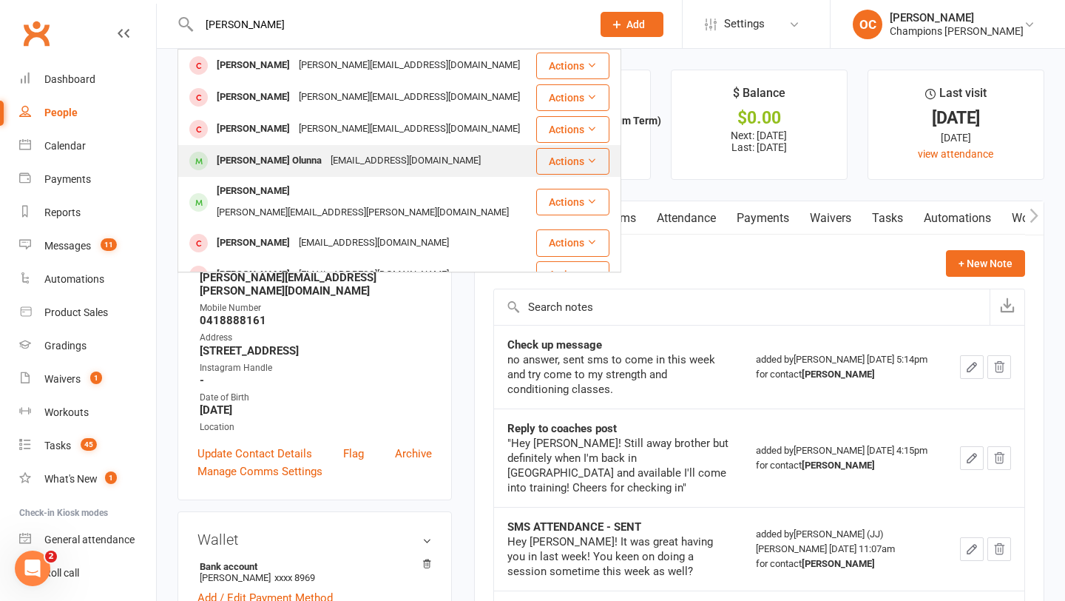
type input "michael olu"
click at [325, 158] on div "Michael Unachukwu Olunna" at bounding box center [269, 160] width 114 height 21
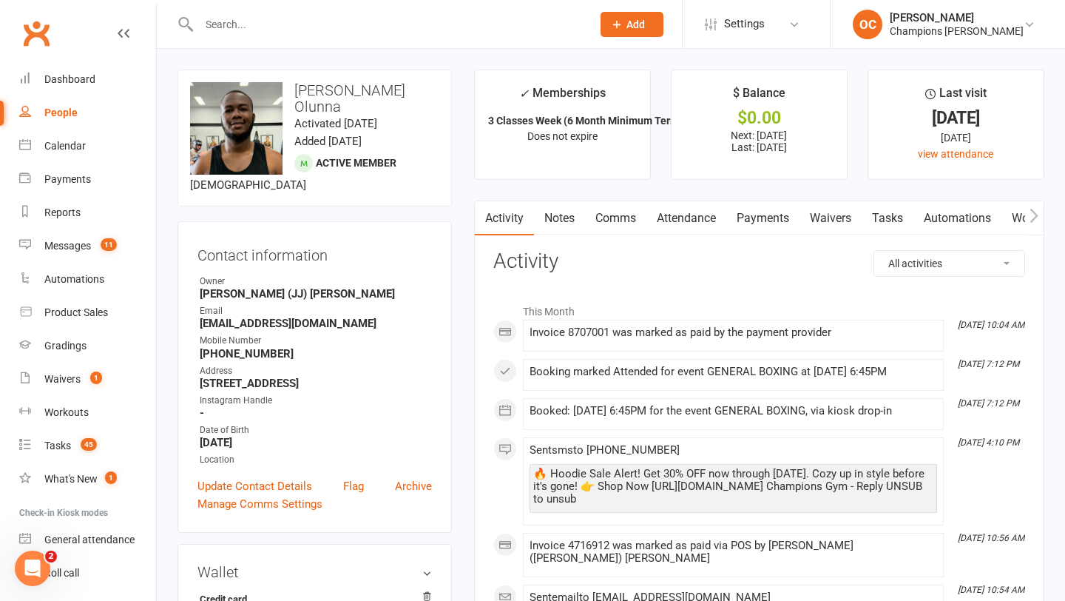
click at [556, 210] on link "Notes" at bounding box center [559, 218] width 51 height 34
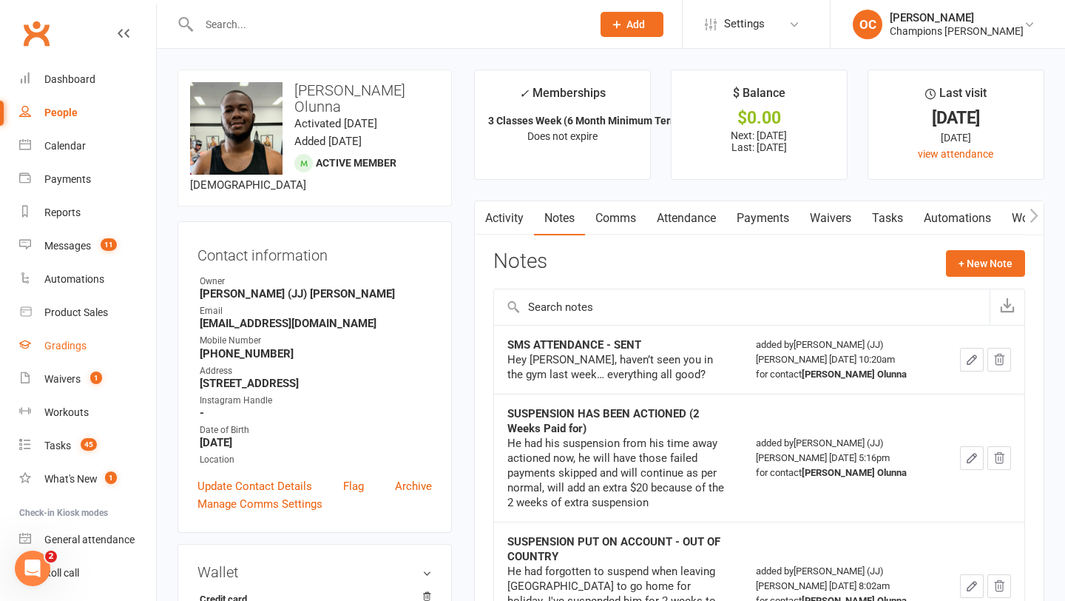
click at [70, 336] on link "Gradings" at bounding box center [87, 345] width 137 height 33
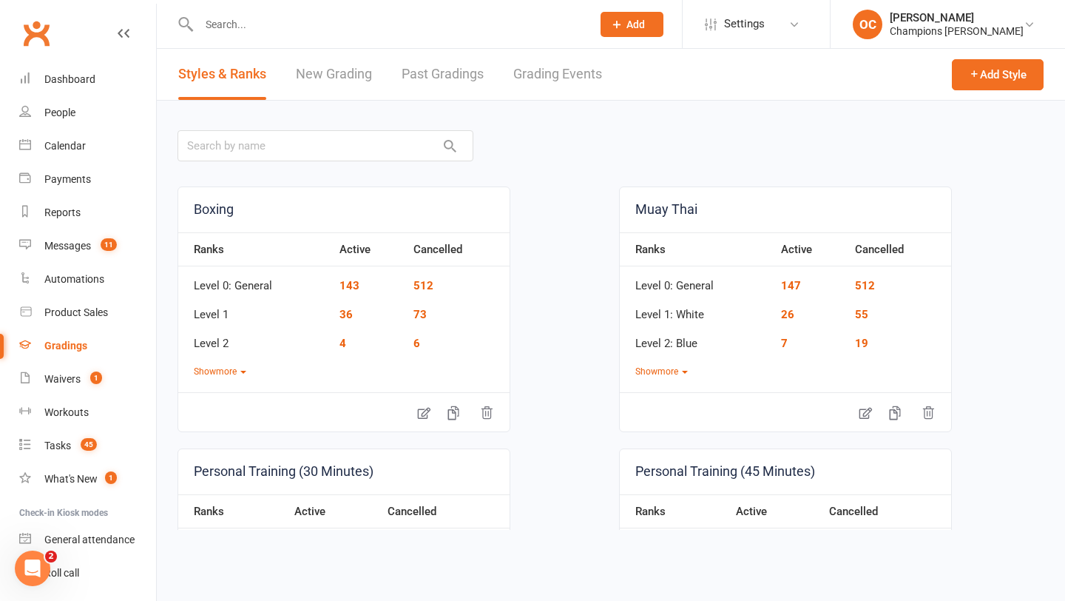
click at [610, 75] on div "Styles & Ranks New Grading Past Gradings Grading Events" at bounding box center [390, 74] width 467 height 51
click at [568, 69] on link "Grading Events" at bounding box center [557, 74] width 89 height 51
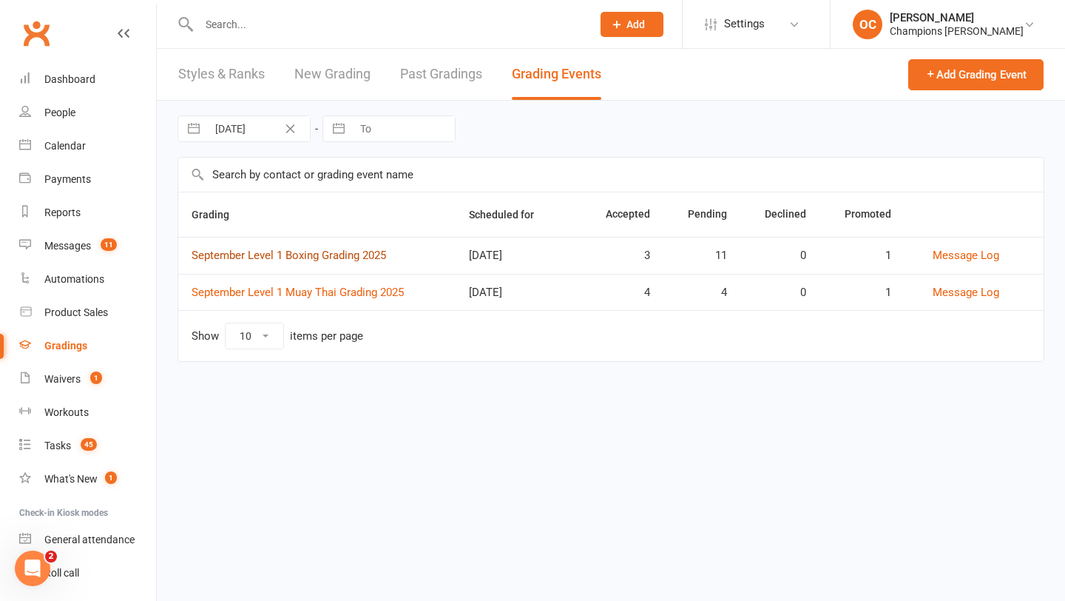
click at [326, 255] on link "September Level 1 Boxing Grading 2025" at bounding box center [289, 254] width 195 height 13
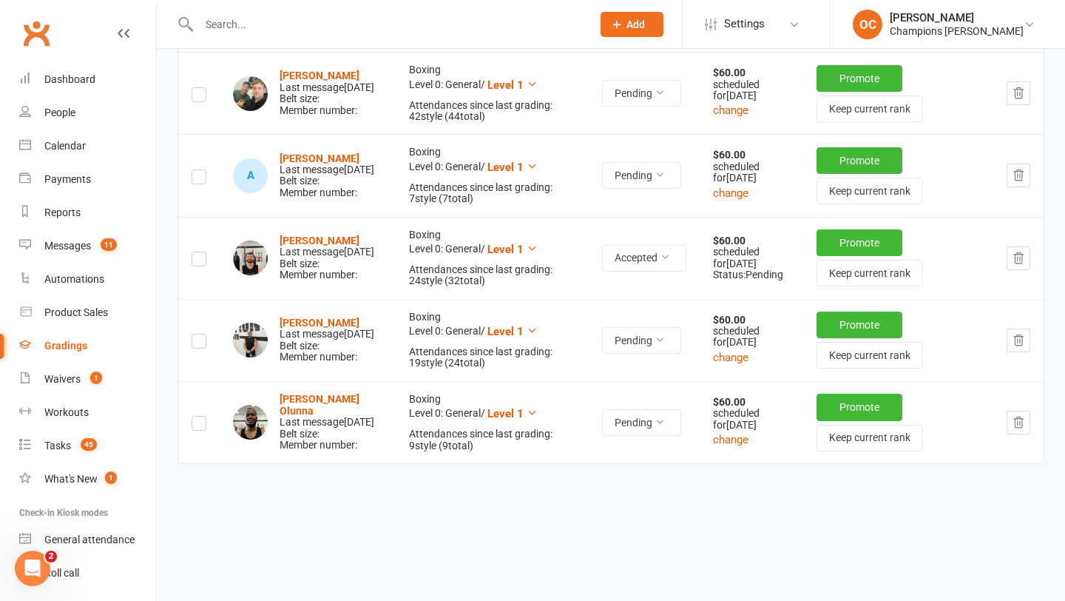
scroll to position [1098, 0]
click at [247, 14] on input "text" at bounding box center [388, 24] width 387 height 21
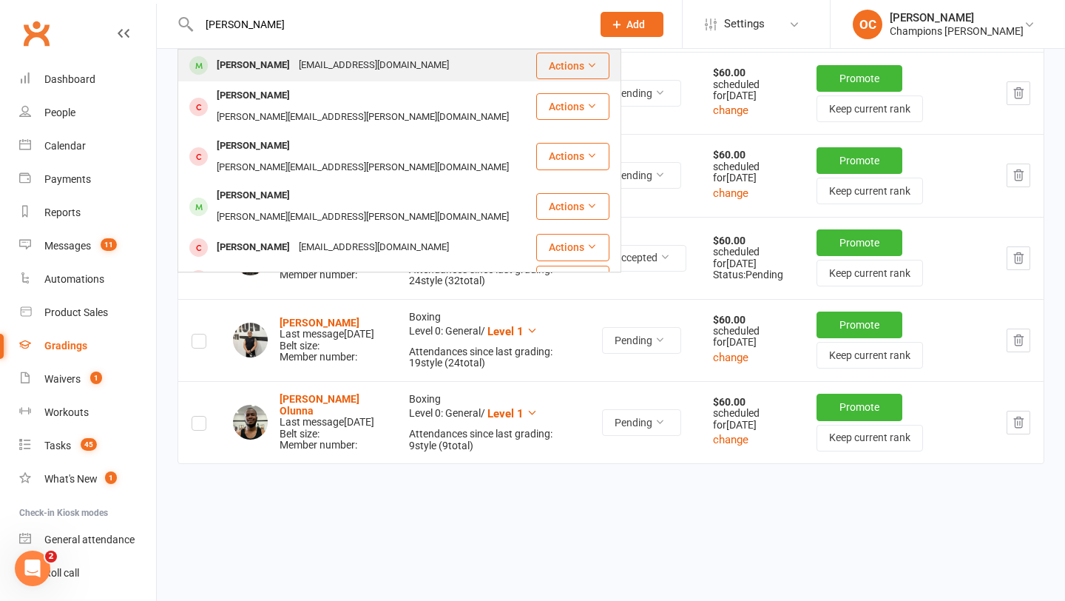
type input "james lawl"
click at [294, 58] on div "lawlerwa@gmail.com" at bounding box center [373, 65] width 159 height 21
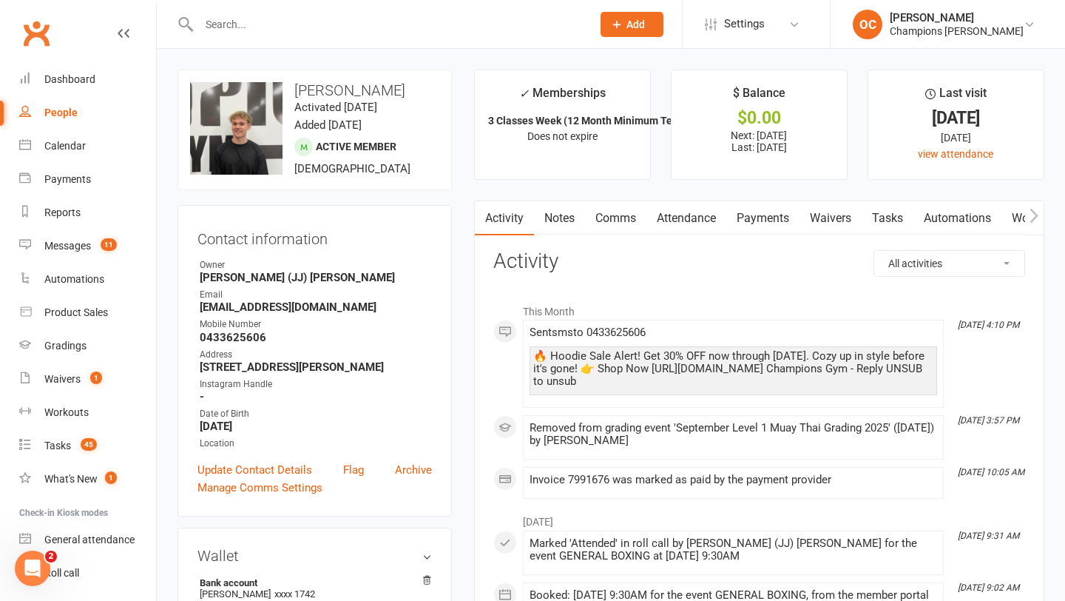
click at [538, 203] on link "Notes" at bounding box center [559, 218] width 51 height 34
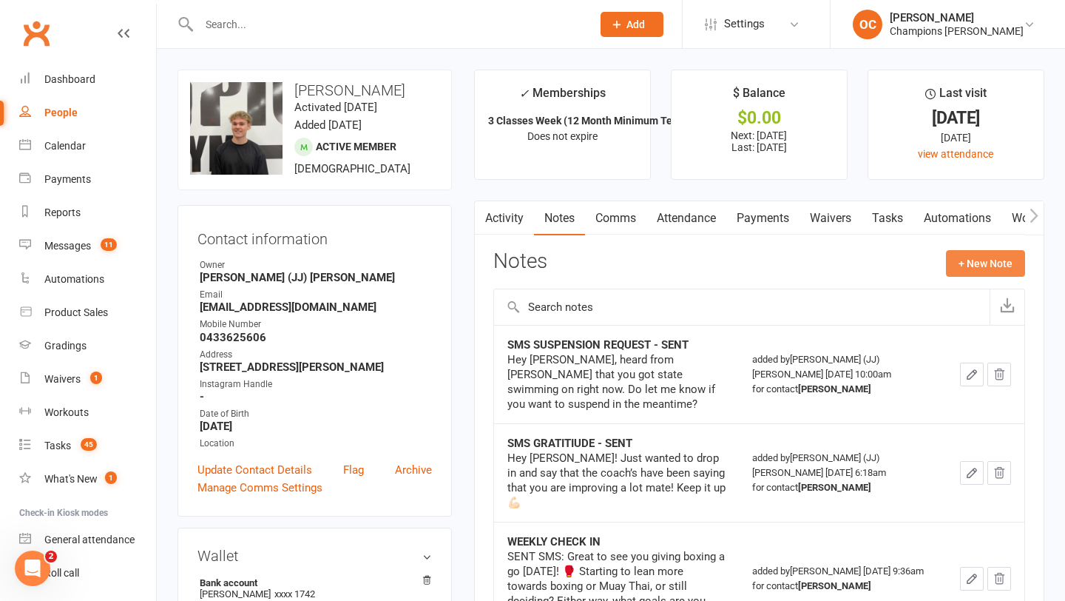
click at [1001, 260] on button "+ New Note" at bounding box center [985, 263] width 79 height 27
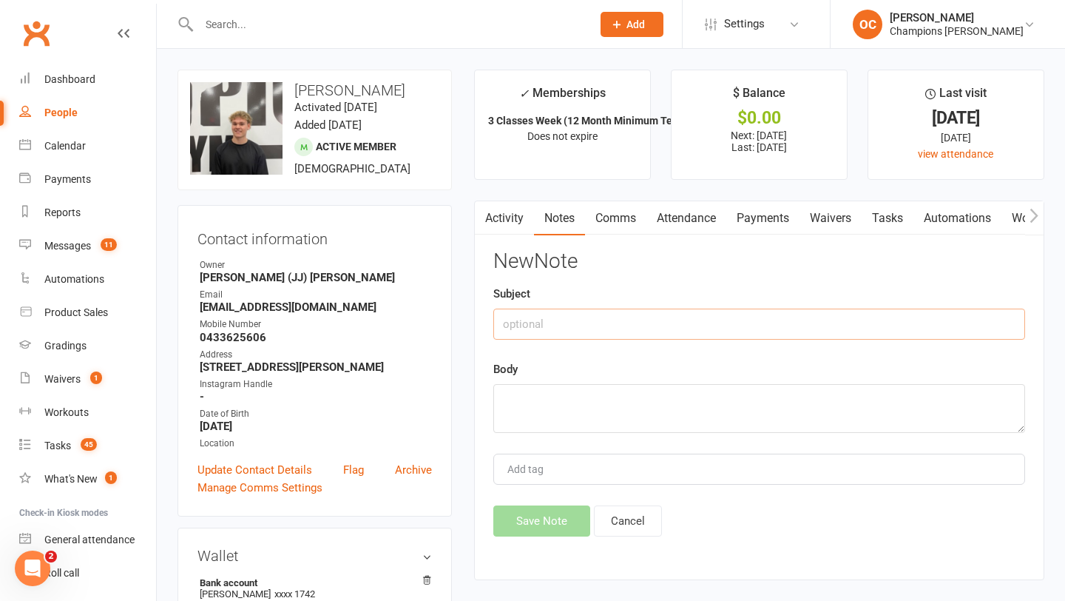
click at [535, 318] on input "text" at bounding box center [759, 323] width 532 height 31
click at [332, 18] on input "text" at bounding box center [388, 24] width 387 height 21
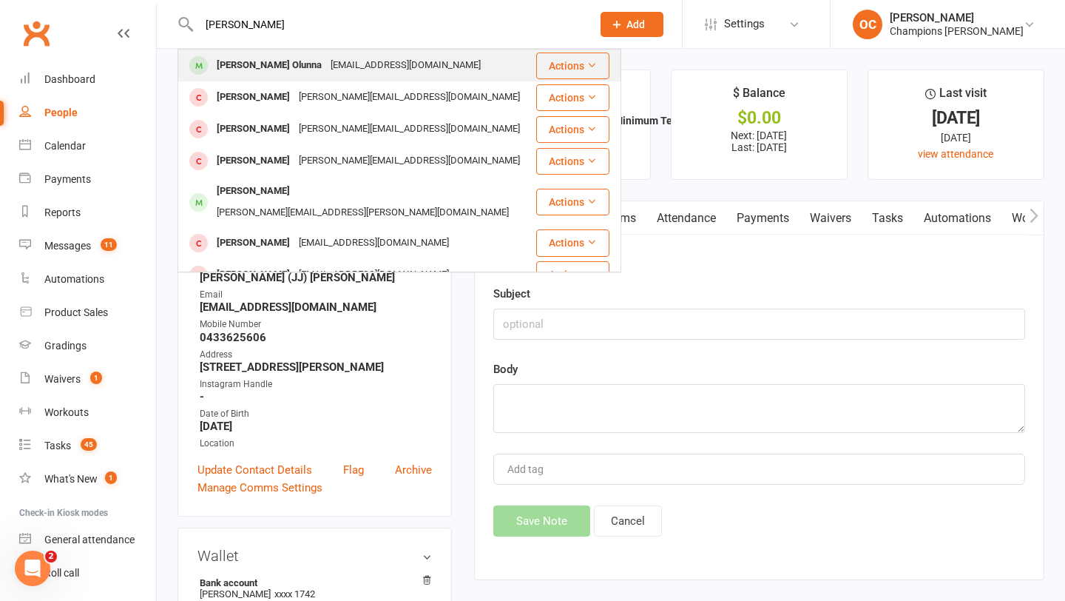
type input "michael olunna"
click at [363, 63] on div "mwigmor@gmail.com" at bounding box center [405, 65] width 159 height 21
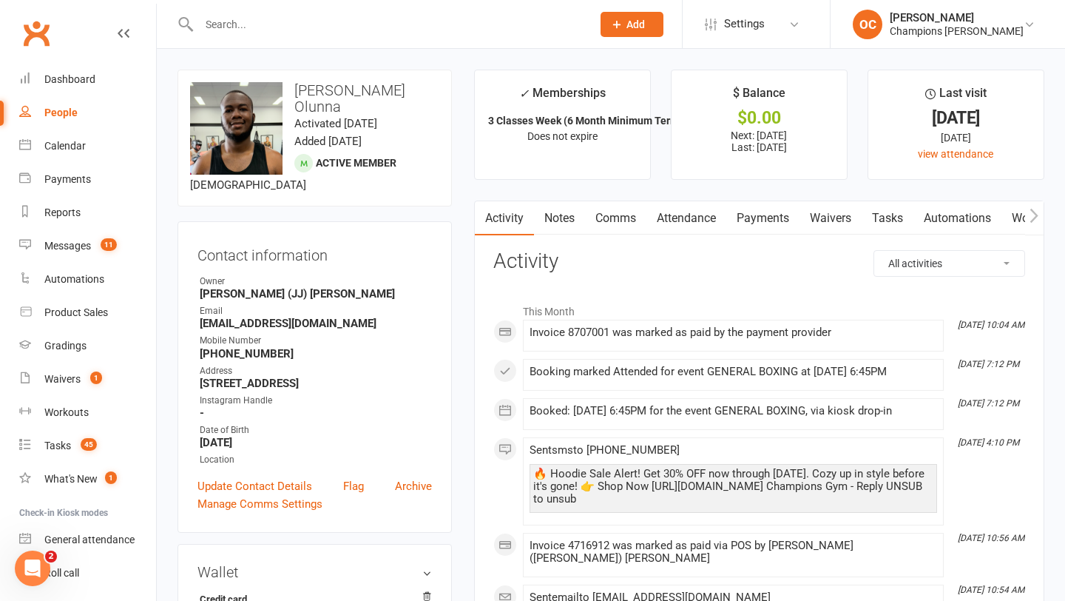
click at [551, 229] on link "Notes" at bounding box center [559, 218] width 51 height 34
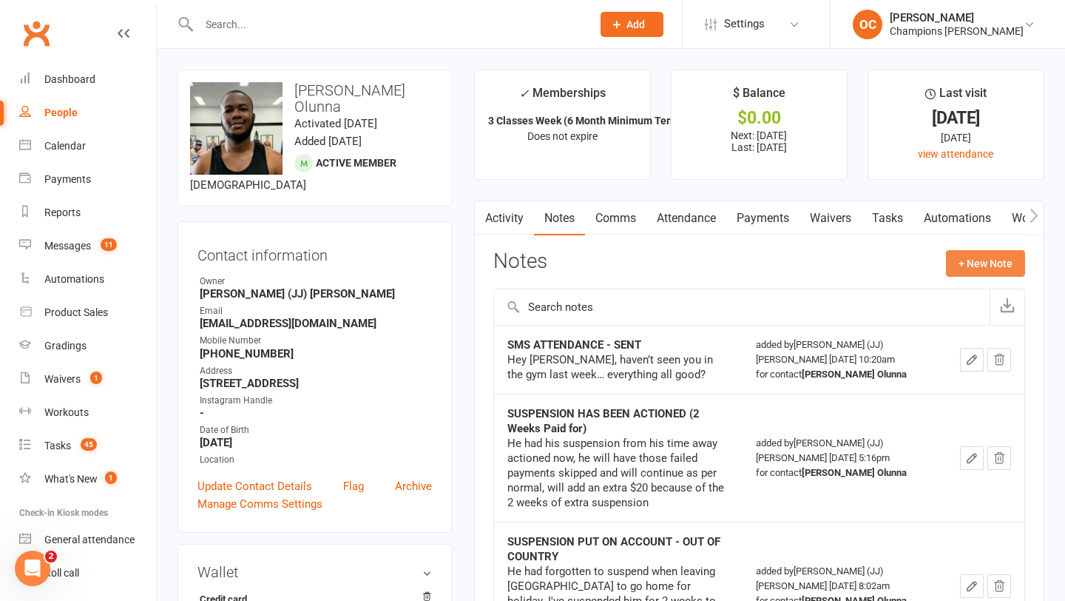
click at [970, 262] on button "+ New Note" at bounding box center [985, 263] width 79 height 27
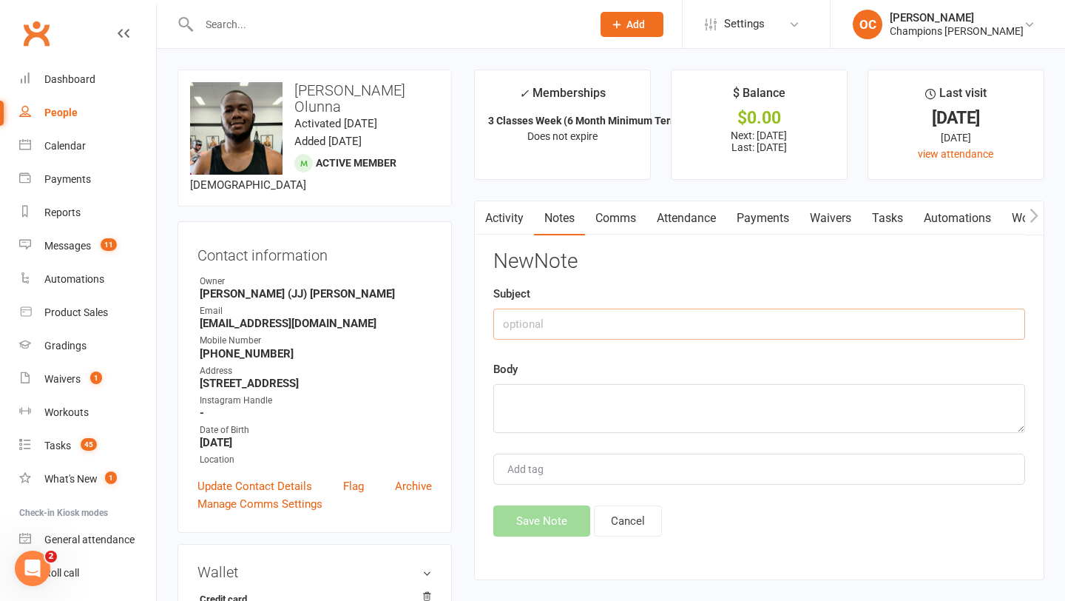
click at [638, 327] on input "text" at bounding box center [759, 323] width 532 height 31
type input "N"
type input "Check up message"
click at [648, 403] on textarea at bounding box center [759, 408] width 532 height 49
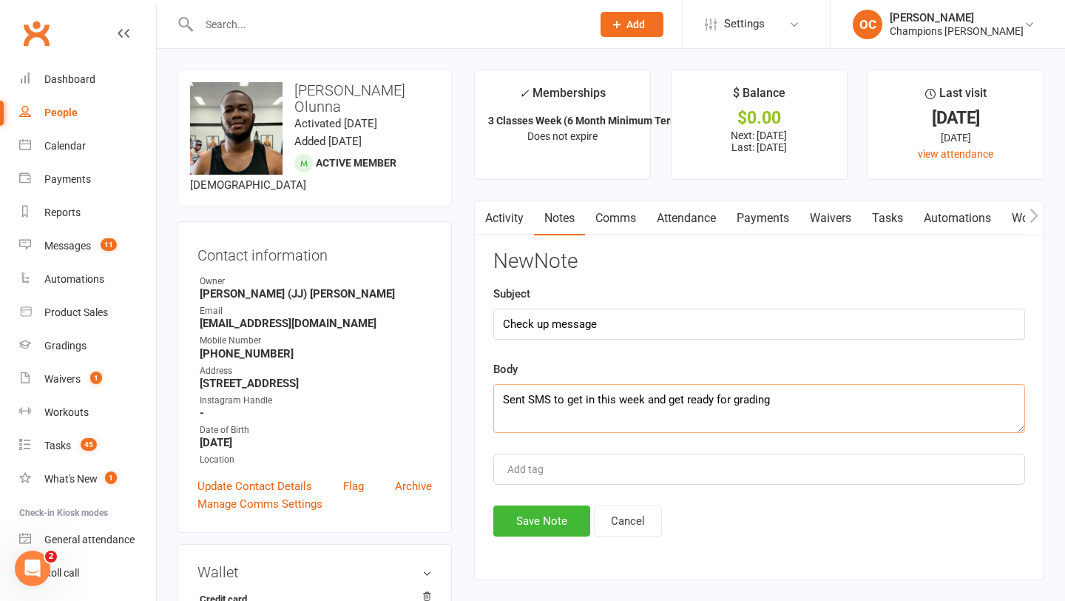
type textarea "Sent SMS to get in this week and get ready for grading"
click at [550, 524] on button "Save Note" at bounding box center [541, 520] width 97 height 31
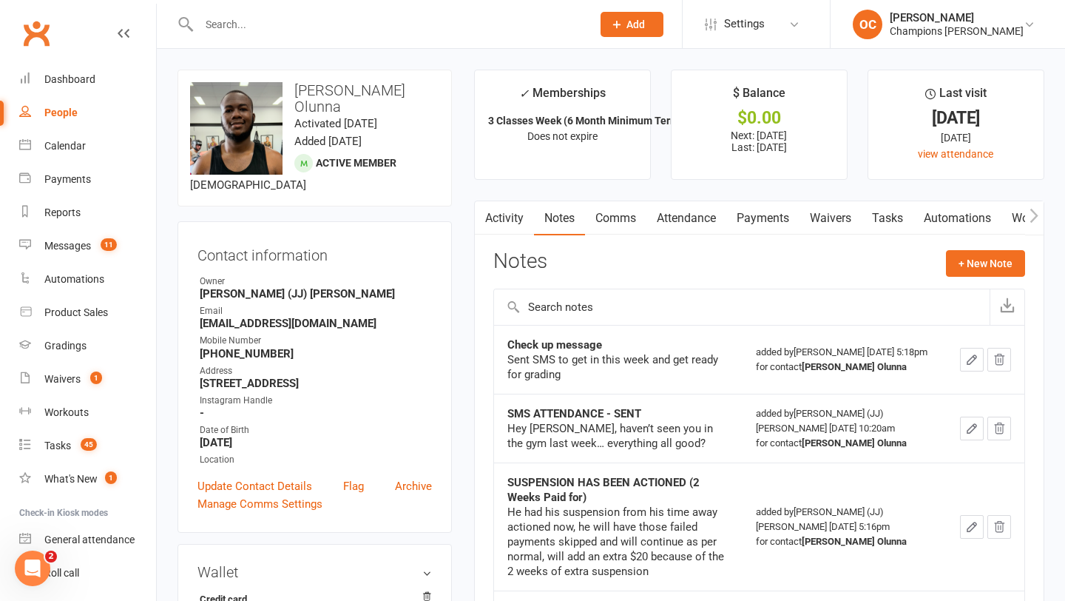
click at [239, 14] on input "text" at bounding box center [388, 24] width 387 height 21
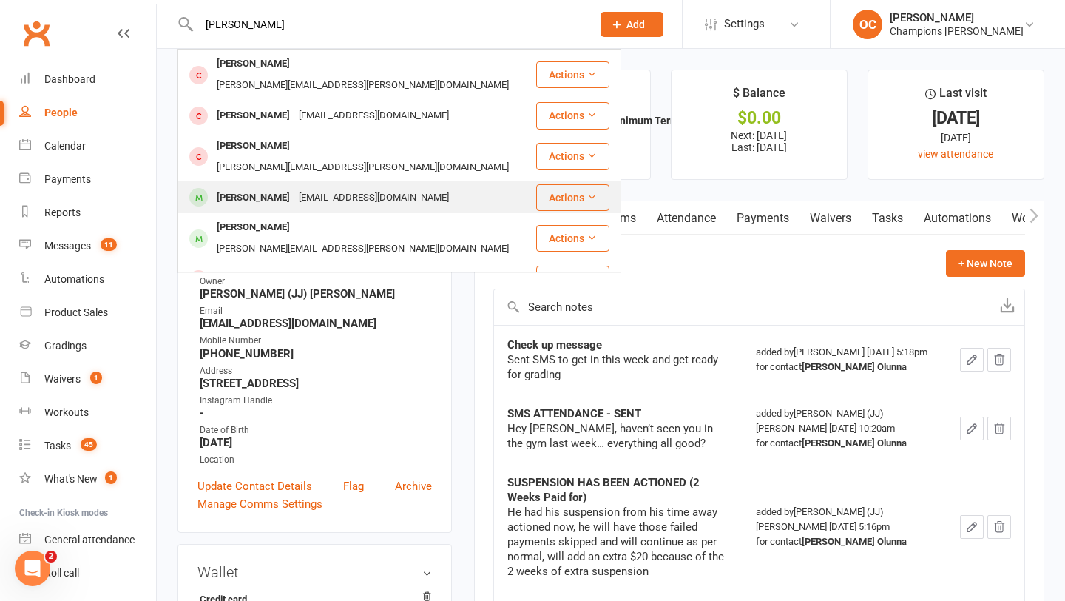
type input "james"
click at [386, 182] on div "James Lawler lawlerwa@gmail.com" at bounding box center [357, 197] width 356 height 30
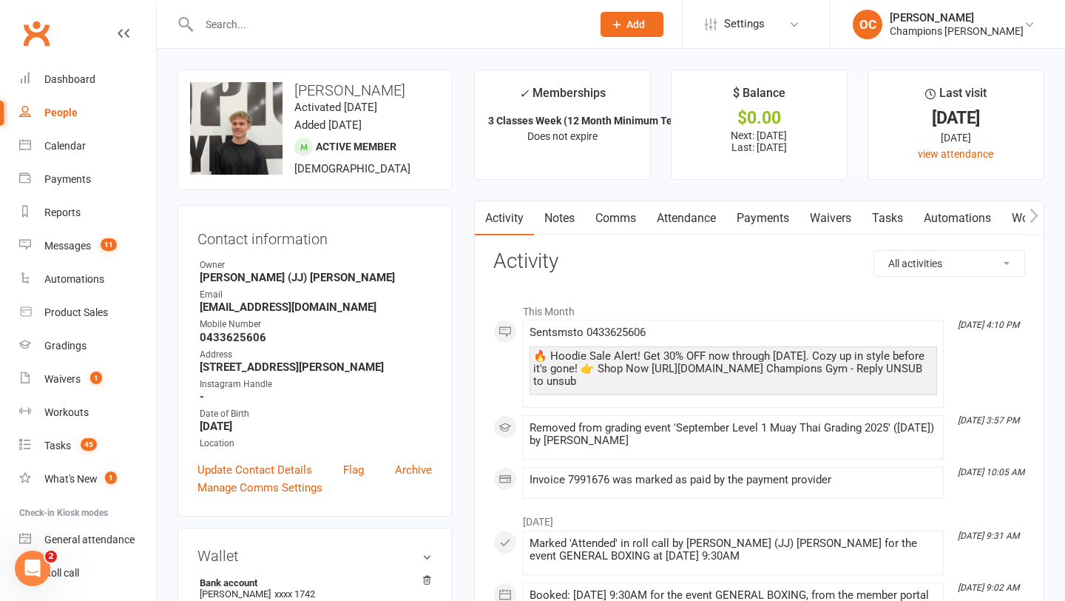
click at [558, 214] on link "Notes" at bounding box center [559, 218] width 51 height 34
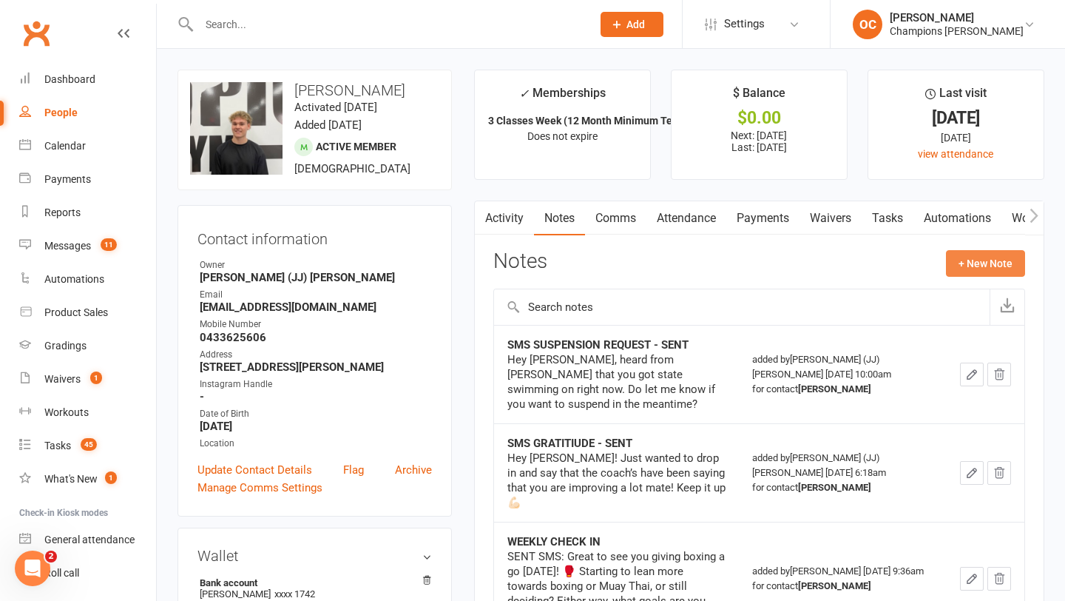
click at [999, 265] on button "+ New Note" at bounding box center [985, 263] width 79 height 27
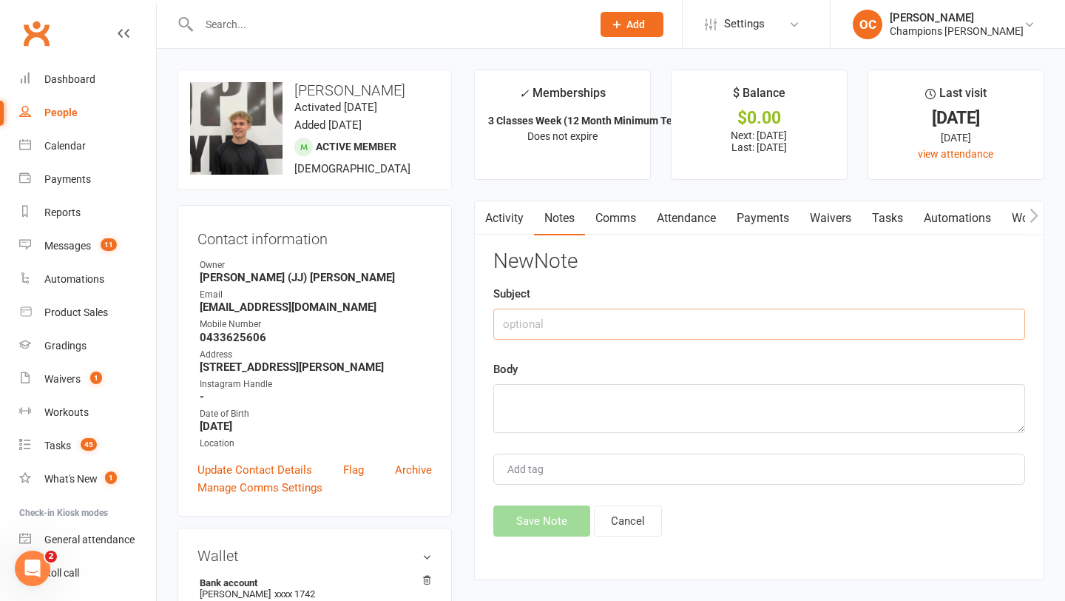
click at [614, 308] on input "text" at bounding box center [759, 323] width 532 height 31
type input "N"
type input "Check up Message"
click at [575, 407] on textarea at bounding box center [759, 408] width 532 height 49
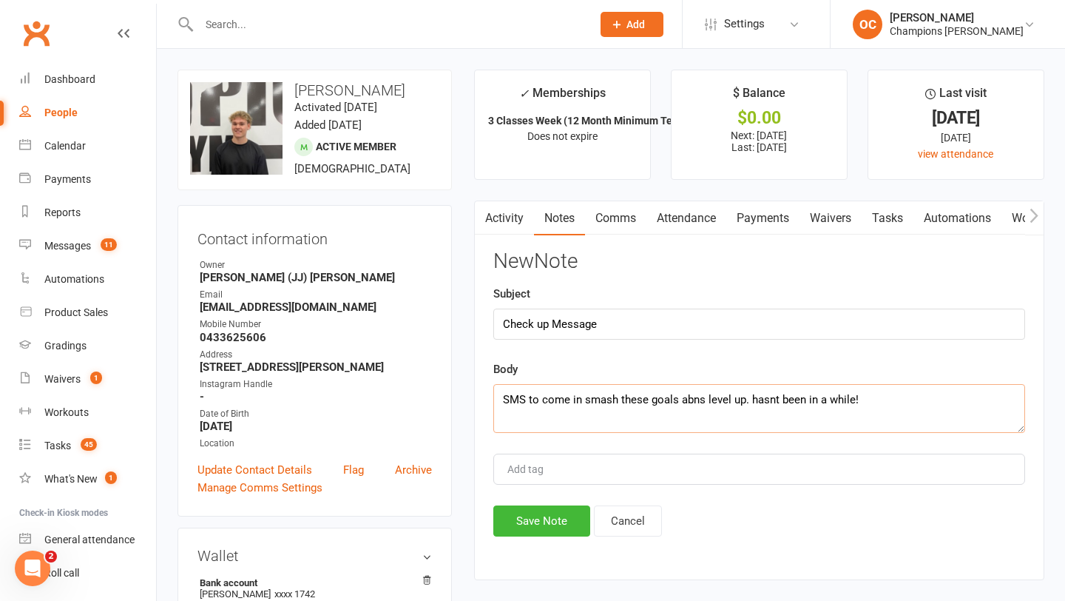
click at [694, 399] on textarea "SMS to come in smash these goals abns level up. hasnt been in a while!" at bounding box center [759, 408] width 532 height 49
click at [698, 399] on textarea "SMS to come in smash these goals ans level up. hasnt been in a while!" at bounding box center [759, 408] width 532 height 49
click at [745, 402] on textarea "SMS to come in smash these goals and level up. hasnt been in a while!" at bounding box center [759, 408] width 532 height 49
type textarea "SMS to come in smash these goals and level up hasnt been in a while!"
click at [563, 530] on button "Save Note" at bounding box center [541, 520] width 97 height 31
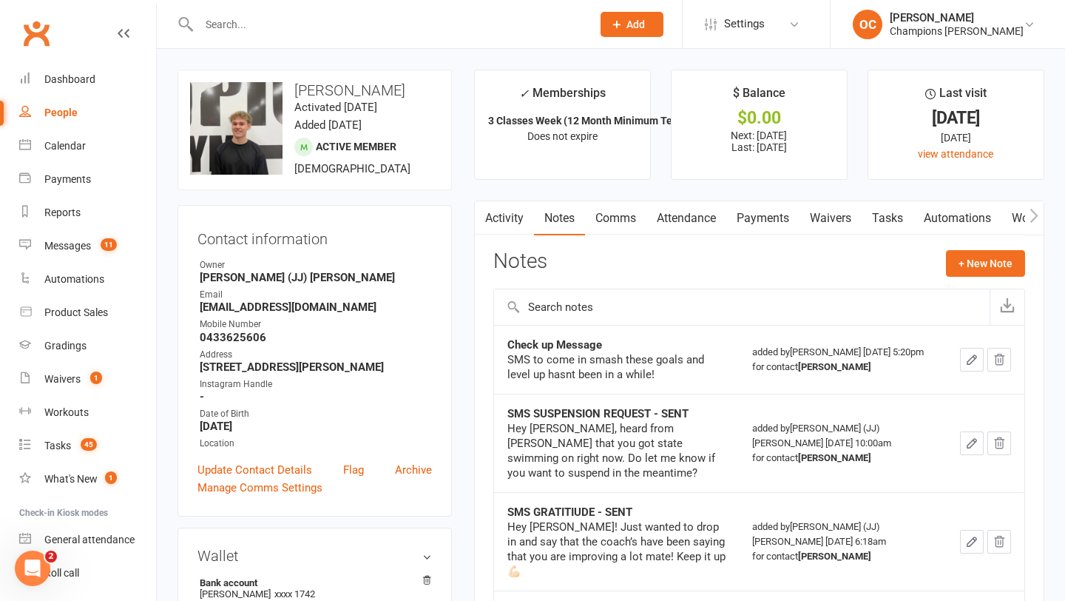
click at [275, 30] on input "text" at bounding box center [388, 24] width 387 height 21
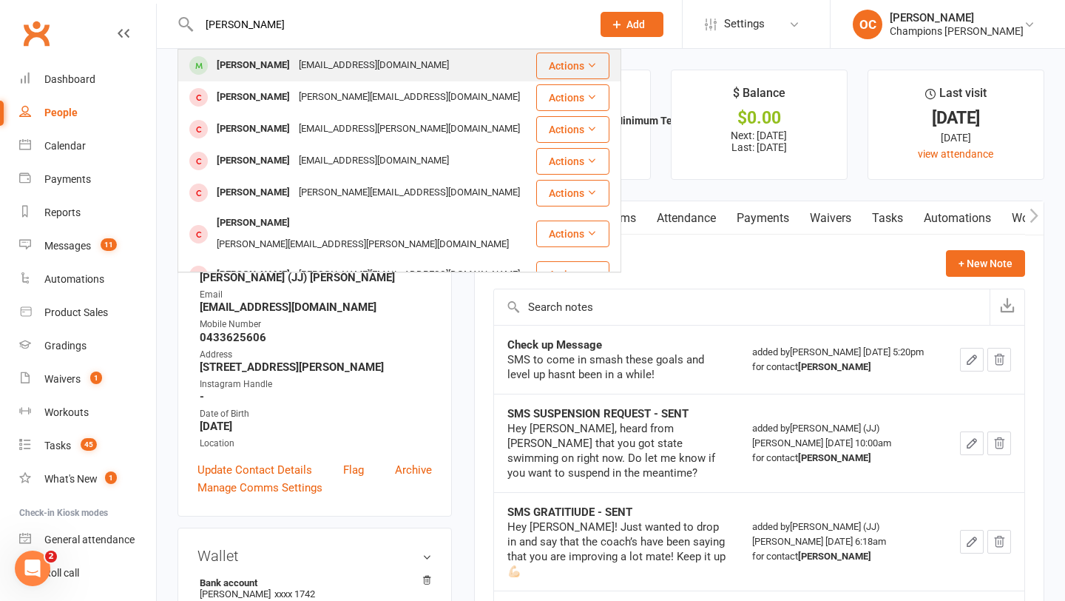
type input "daniella ung"
click at [315, 59] on div "daniellaunger9@gmail.com" at bounding box center [373, 65] width 159 height 21
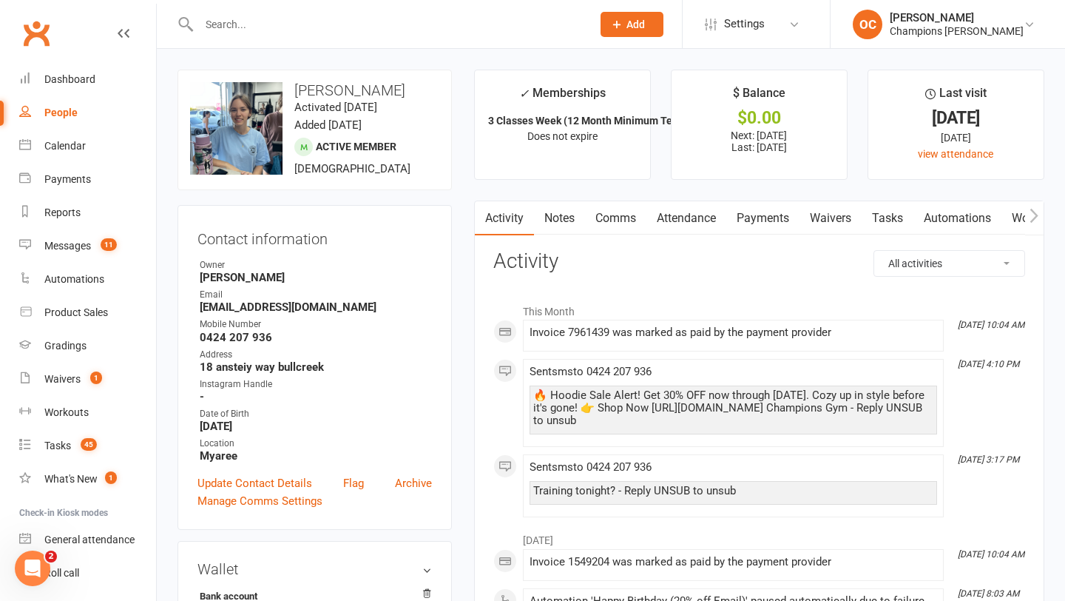
click at [566, 227] on link "Notes" at bounding box center [559, 218] width 51 height 34
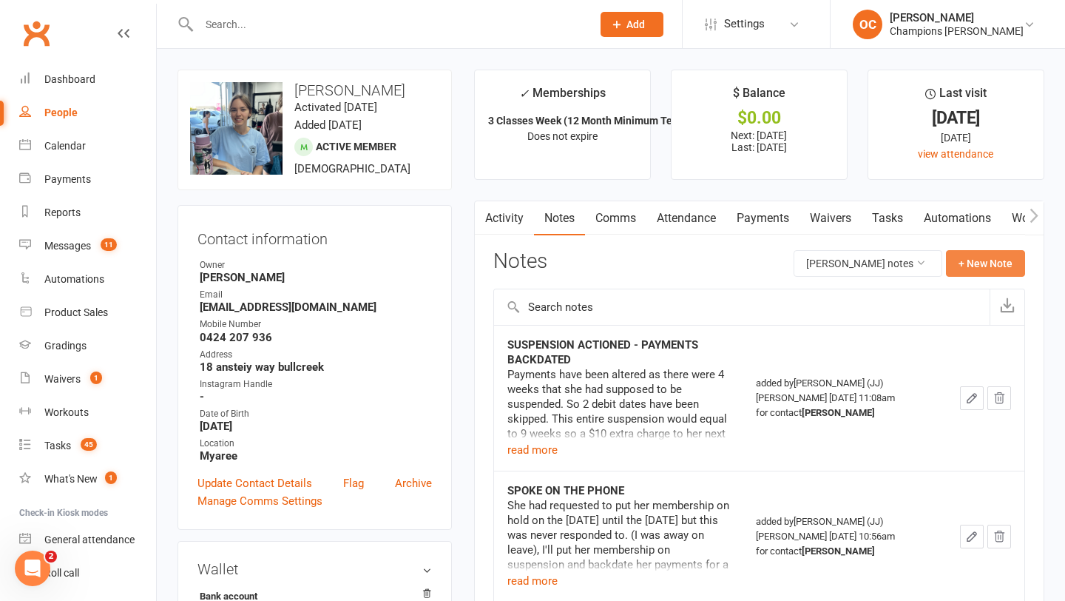
click at [1003, 265] on button "+ New Note" at bounding box center [985, 263] width 79 height 27
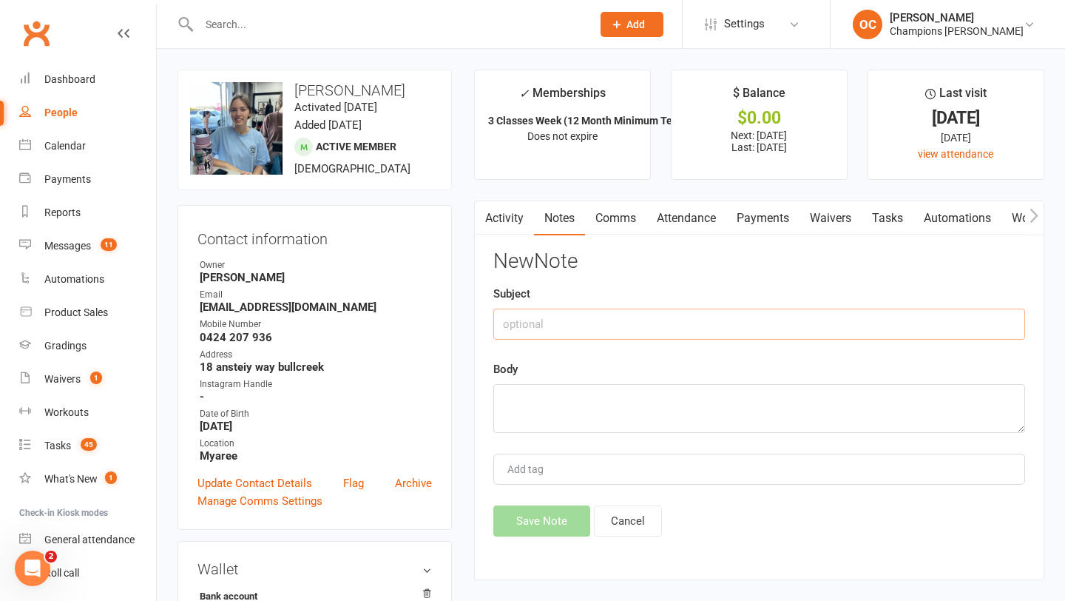
click at [607, 330] on input "text" at bounding box center [759, 323] width 532 height 31
type input "Check up message"
click at [618, 443] on div "New Note Subject Check up message Body Add tag Save Note Cancel" at bounding box center [759, 393] width 532 height 286
click at [618, 434] on div "New Note Subject Check up message Body Add tag Save Note Cancel" at bounding box center [759, 393] width 532 height 286
click at [566, 402] on textarea at bounding box center [759, 408] width 532 height 49
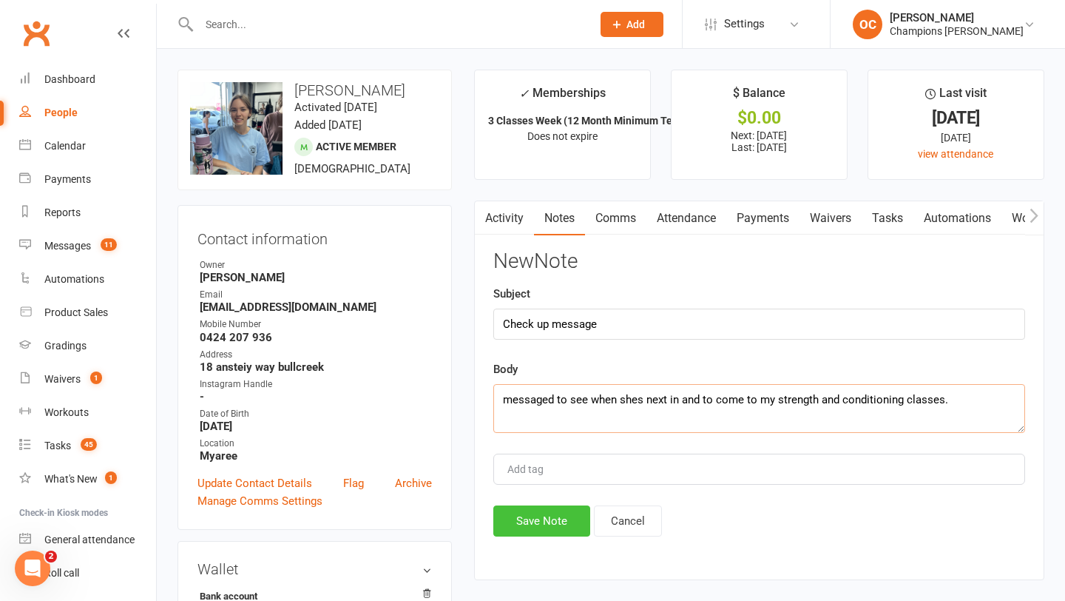
type textarea "messaged to see when shes next in and to come to my strength and conditioning c…"
click at [526, 521] on button "Save Note" at bounding box center [541, 520] width 97 height 31
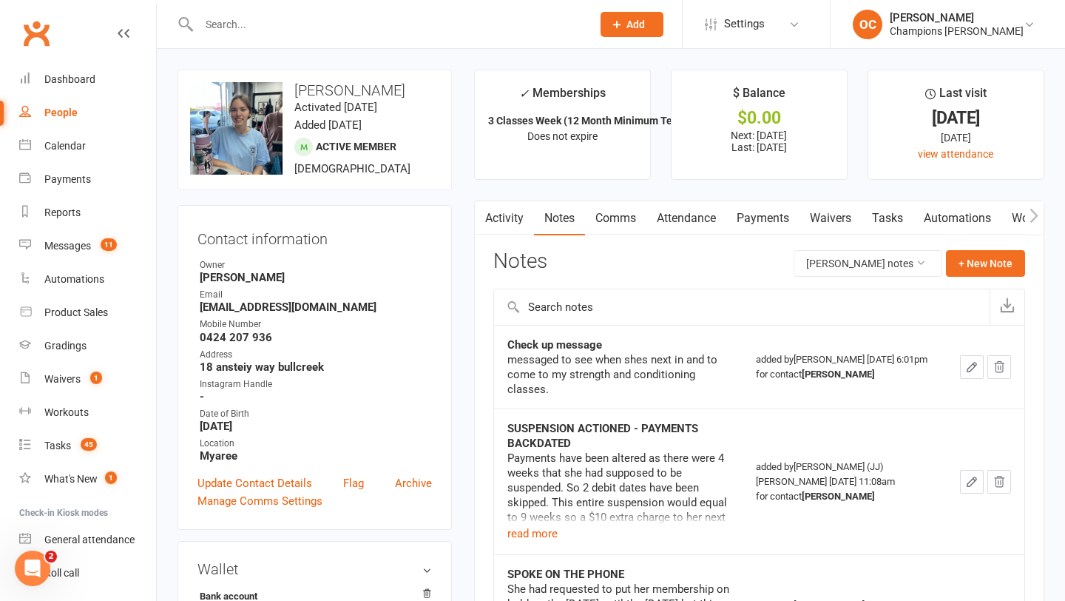
click at [210, 17] on input "text" at bounding box center [388, 24] width 387 height 21
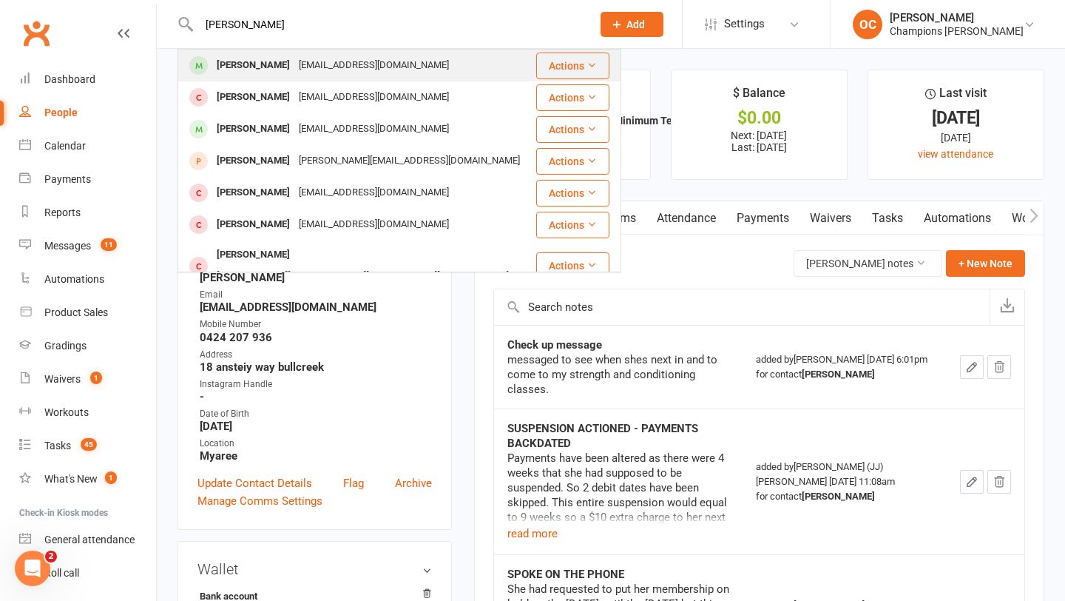
type input "simonetta"
click at [280, 63] on div "Simonetta Cavilli" at bounding box center [253, 65] width 82 height 21
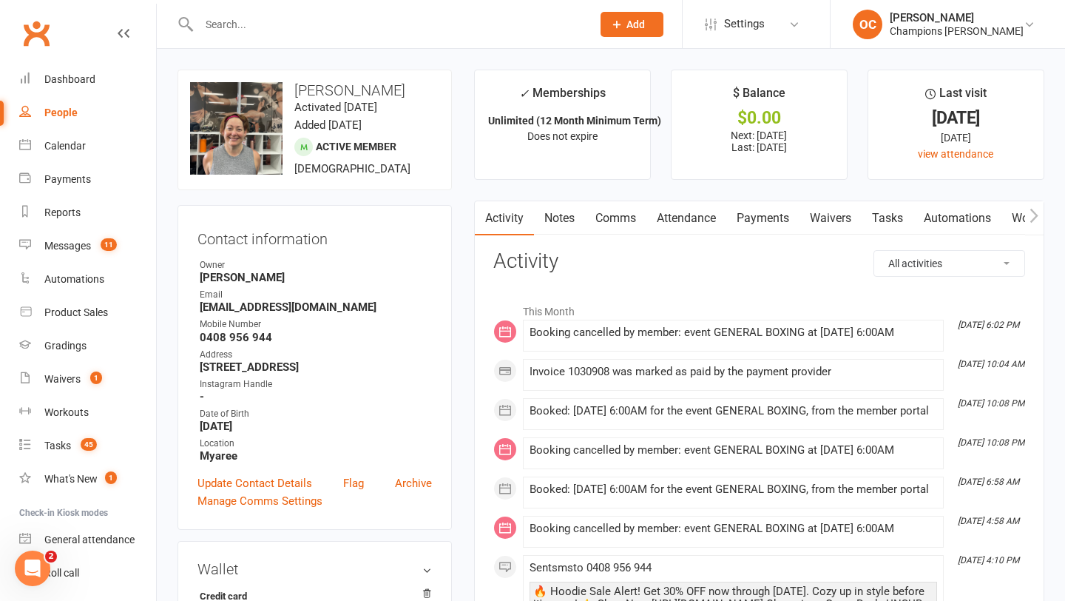
click at [569, 217] on link "Notes" at bounding box center [559, 218] width 51 height 34
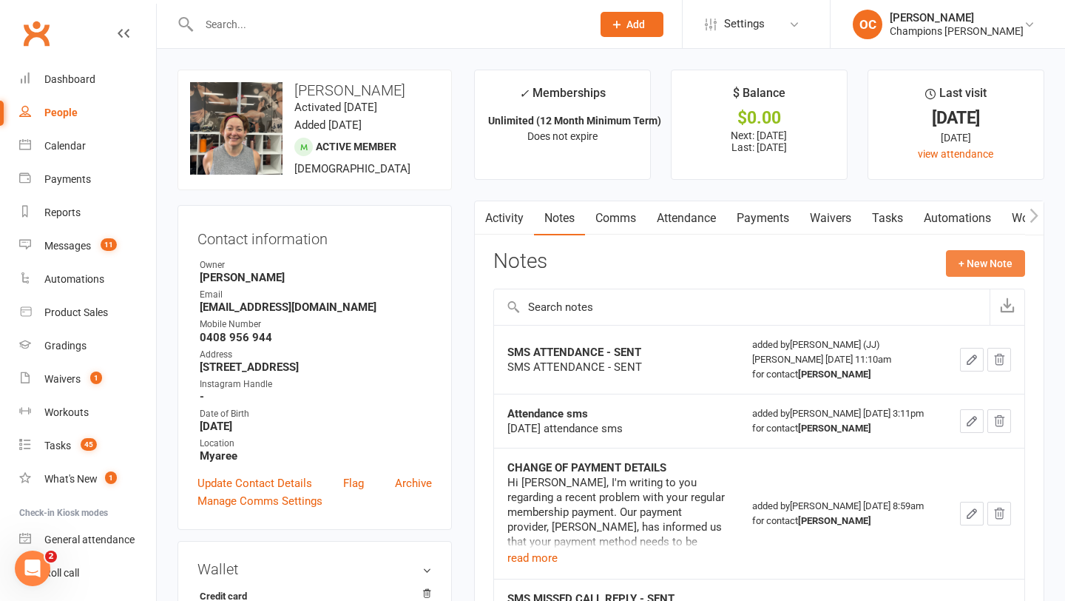
click at [956, 254] on button "+ New Note" at bounding box center [985, 263] width 79 height 27
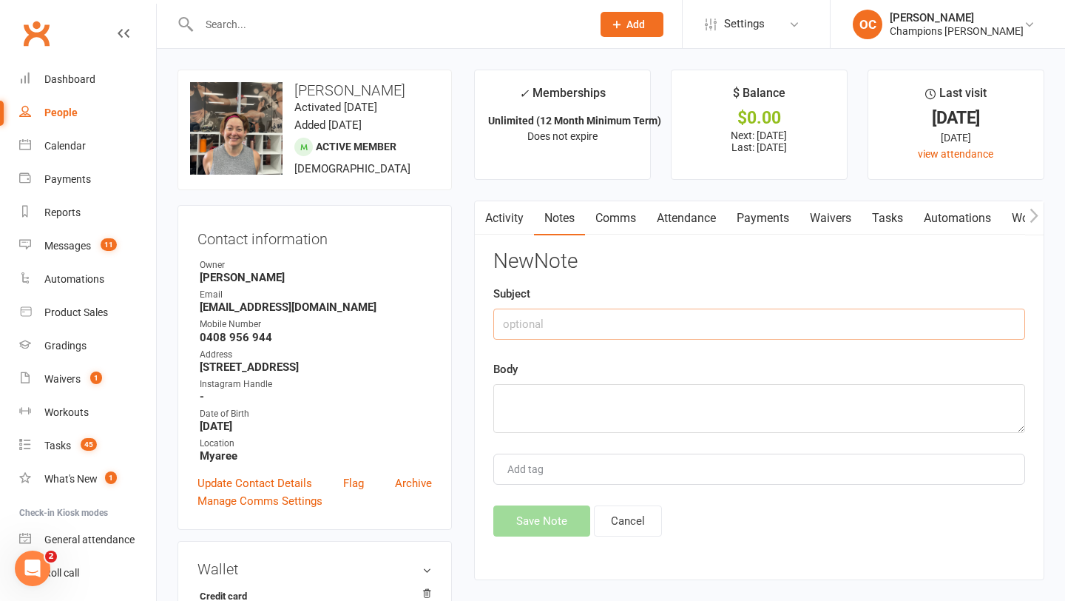
click at [604, 320] on input "text" at bounding box center [759, 323] width 532 height 31
type input "Check up Message"
click at [620, 420] on textarea at bounding box center [759, 408] width 532 height 49
type textarea "s"
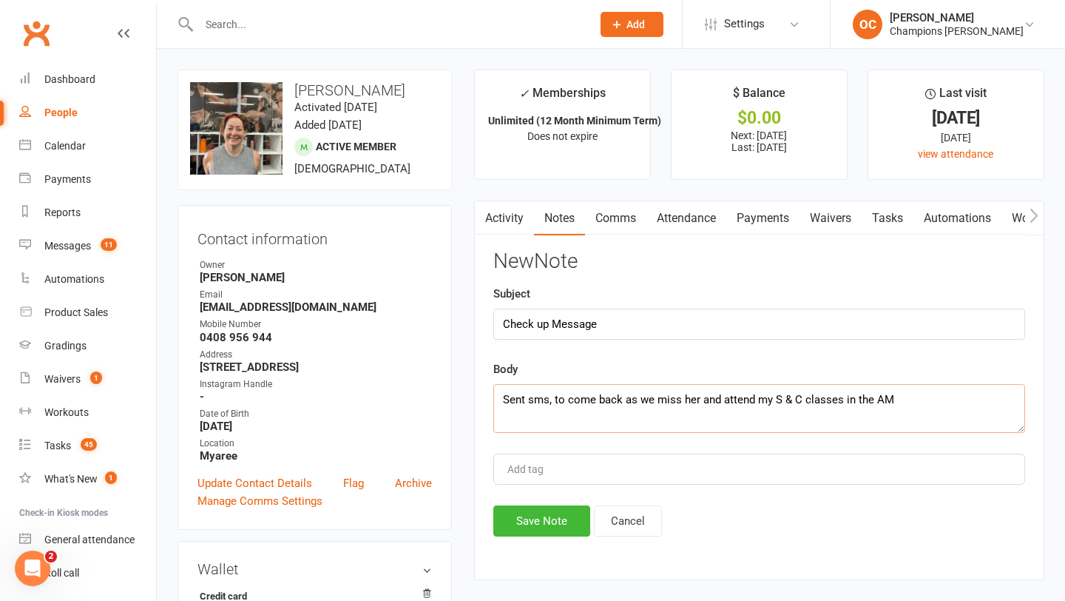
type textarea "Sent sms, to come back as we miss her and attend my S & C classes in the AM"
click at [558, 501] on div "New Note Subject Check up Message Body Sent sms, to come back as we miss her an…" at bounding box center [759, 393] width 532 height 286
click at [556, 515] on button "Save Note" at bounding box center [541, 520] width 97 height 31
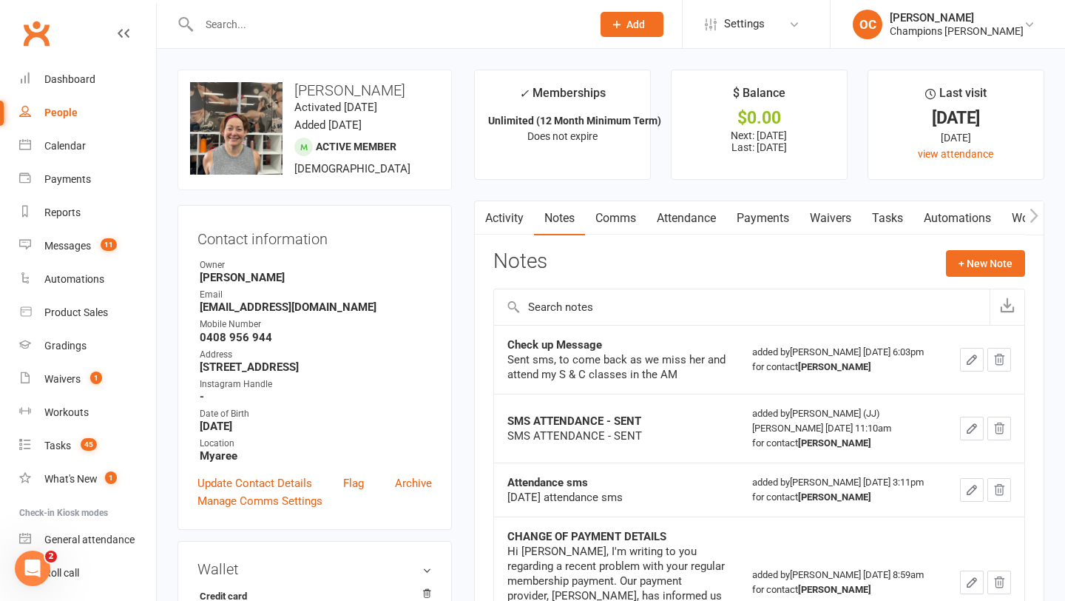
click at [223, 20] on input "text" at bounding box center [388, 24] width 387 height 21
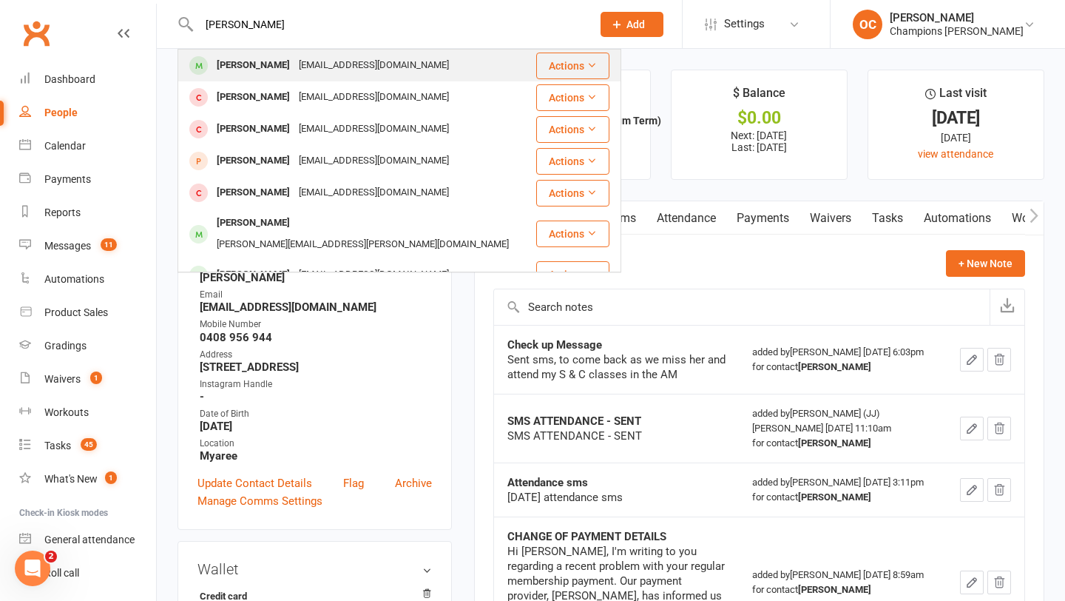
type input "alex fost"
click at [298, 70] on div "fozevic@gmail.com" at bounding box center [373, 65] width 159 height 21
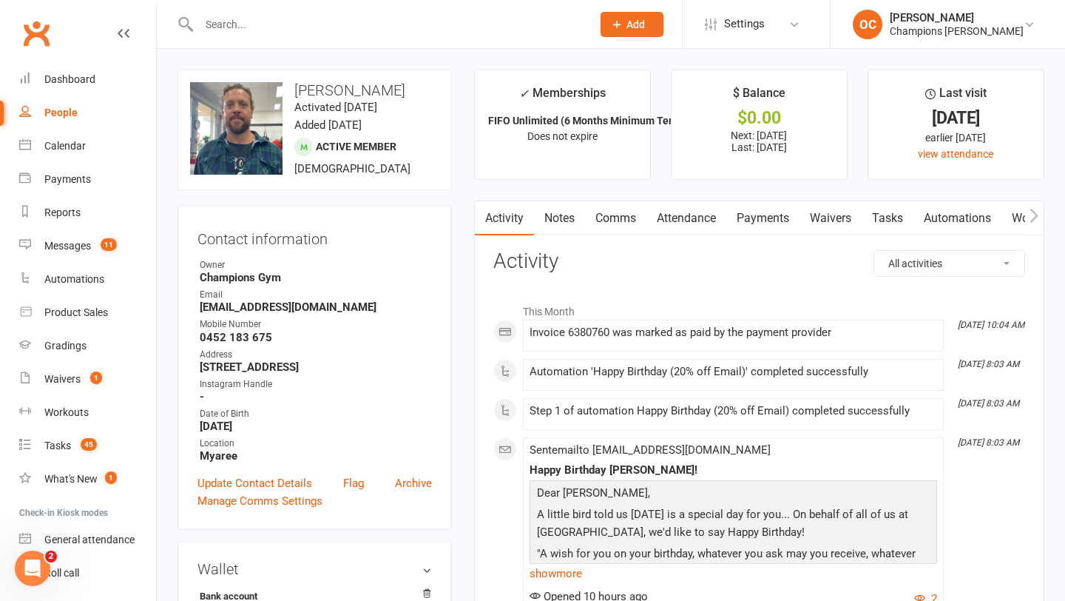
click at [547, 206] on link "Notes" at bounding box center [559, 218] width 51 height 34
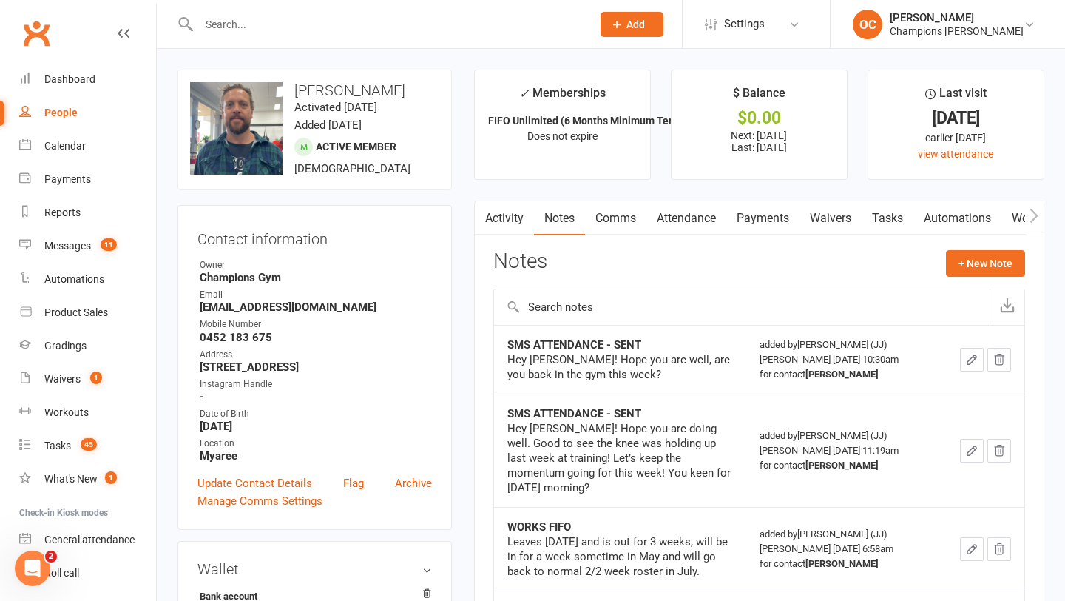
click at [930, 260] on div "Notes + New Note" at bounding box center [759, 269] width 532 height 38
click at [971, 266] on button "+ New Note" at bounding box center [985, 263] width 79 height 27
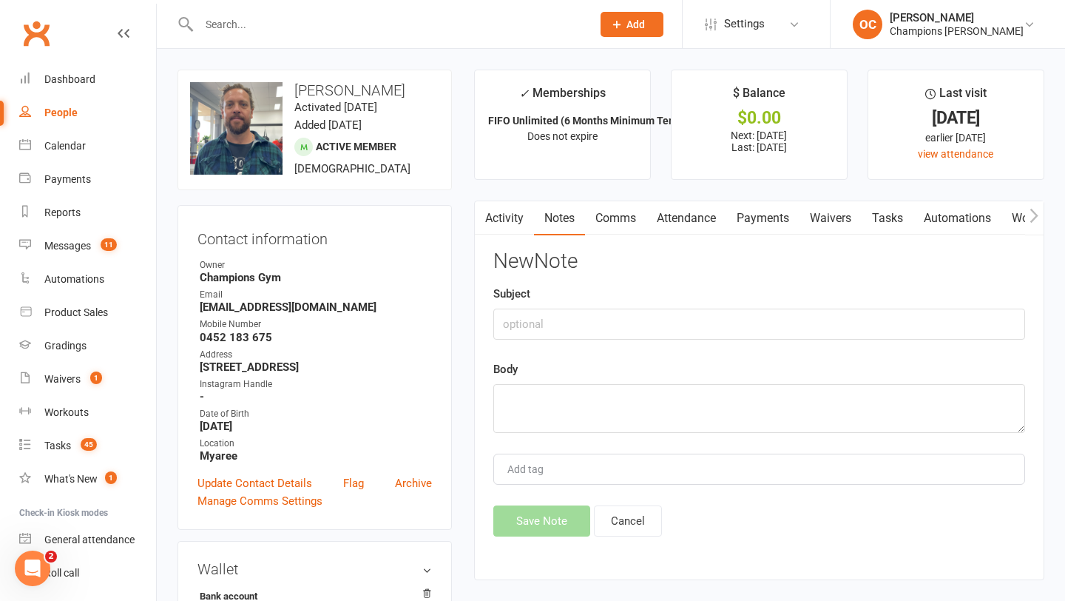
click at [595, 305] on div "Subject" at bounding box center [759, 312] width 532 height 55
click at [586, 318] on input "text" at bounding box center [759, 323] width 532 height 31
type input "Check up Message"
click at [596, 388] on textarea at bounding box center [759, 408] width 532 height 49
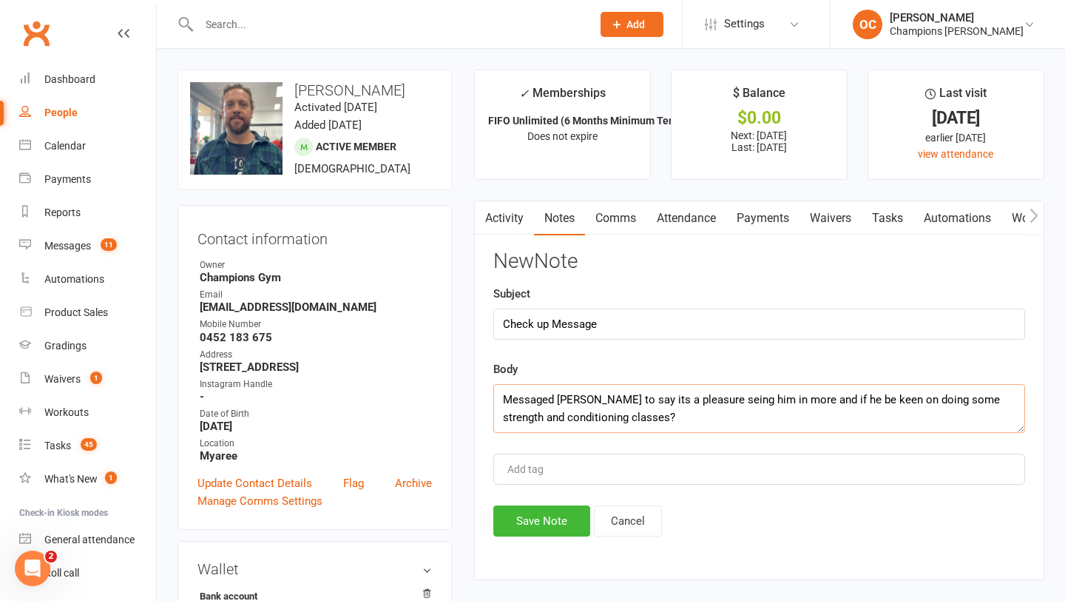
click at [686, 397] on textarea "Messaged Alex to say its a pleasure seing him in more and if he be keen on doin…" at bounding box center [759, 408] width 532 height 49
click at [694, 399] on textarea "Messaged Alex to say its a pleasure seing him in more and if he be keen on doin…" at bounding box center [759, 408] width 532 height 49
type textarea "Messaged Alex to say its a pleasure seeing him in more and if he be keen on doi…"
click at [536, 515] on button "Save Note" at bounding box center [541, 520] width 97 height 31
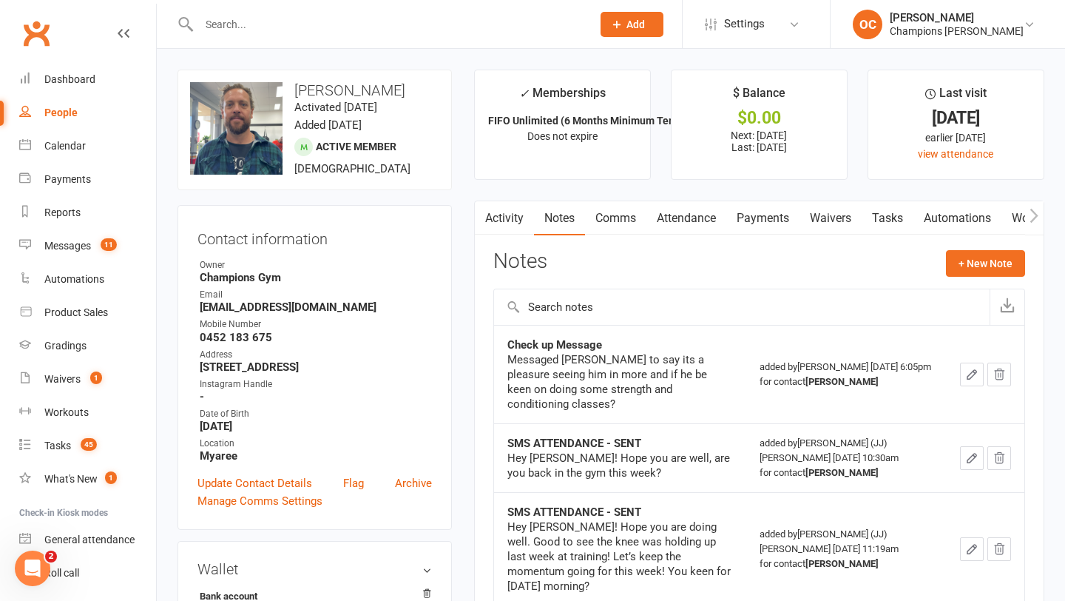
click at [233, 16] on input "text" at bounding box center [388, 24] width 387 height 21
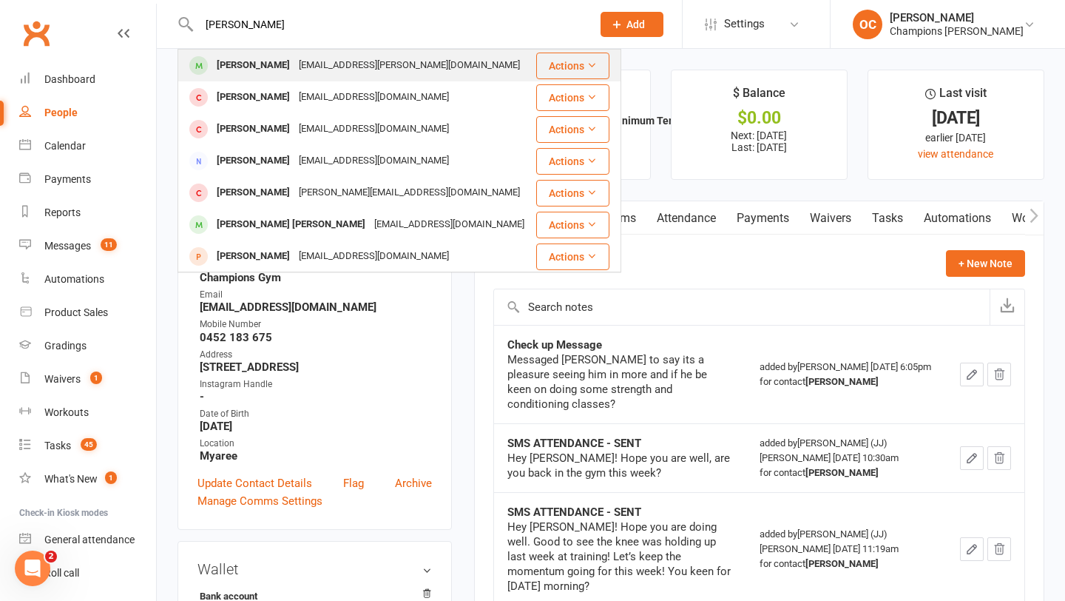
type input "joell sligh"
click at [242, 55] on div "Joell Sligh" at bounding box center [253, 65] width 82 height 21
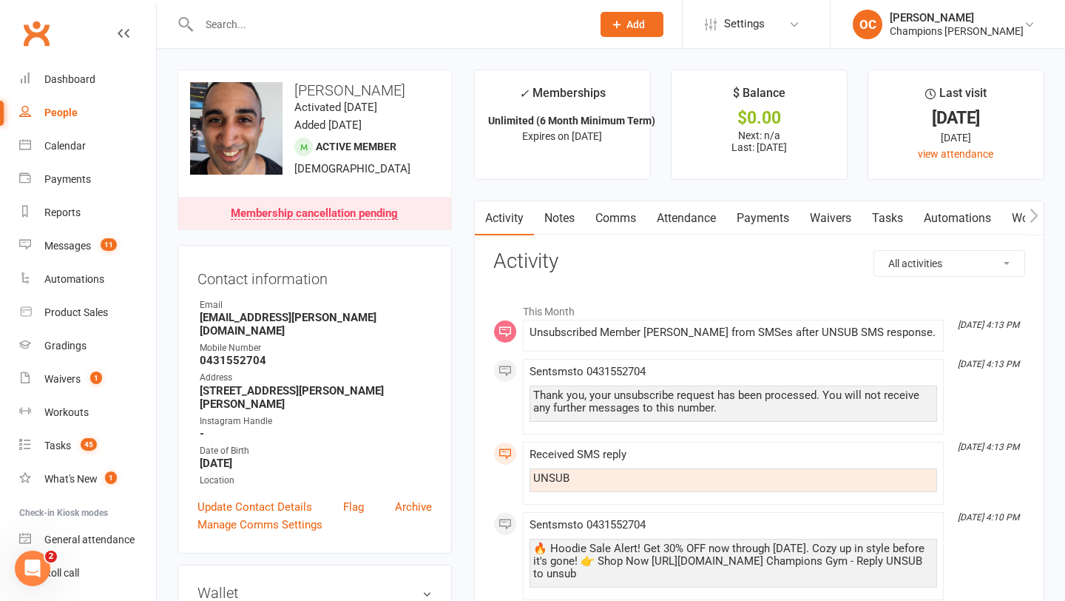
click at [555, 222] on link "Notes" at bounding box center [559, 218] width 51 height 34
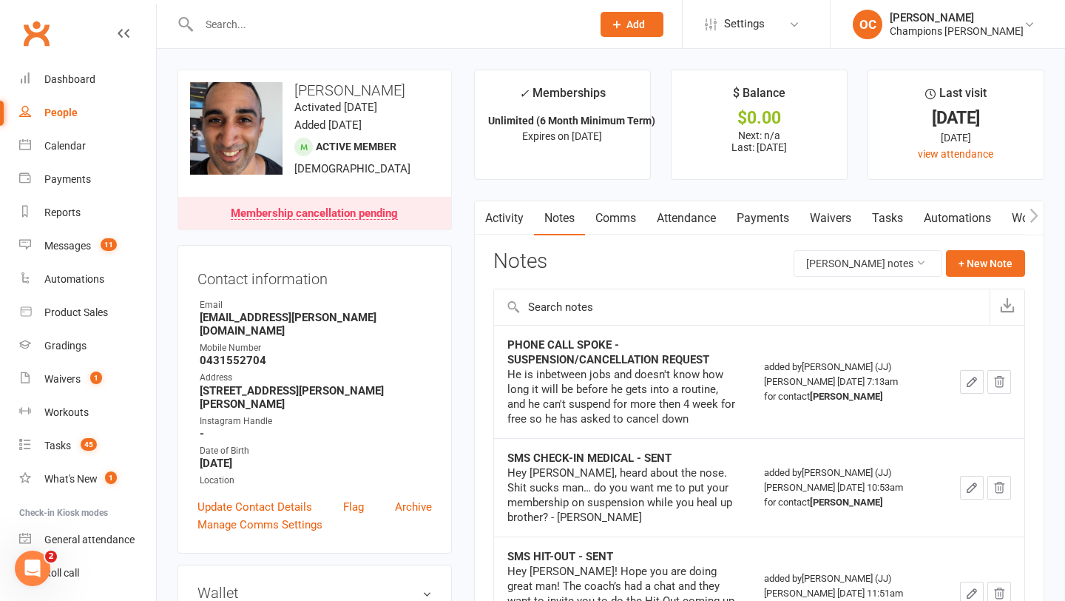
click at [239, 32] on input "text" at bounding box center [388, 24] width 387 height 21
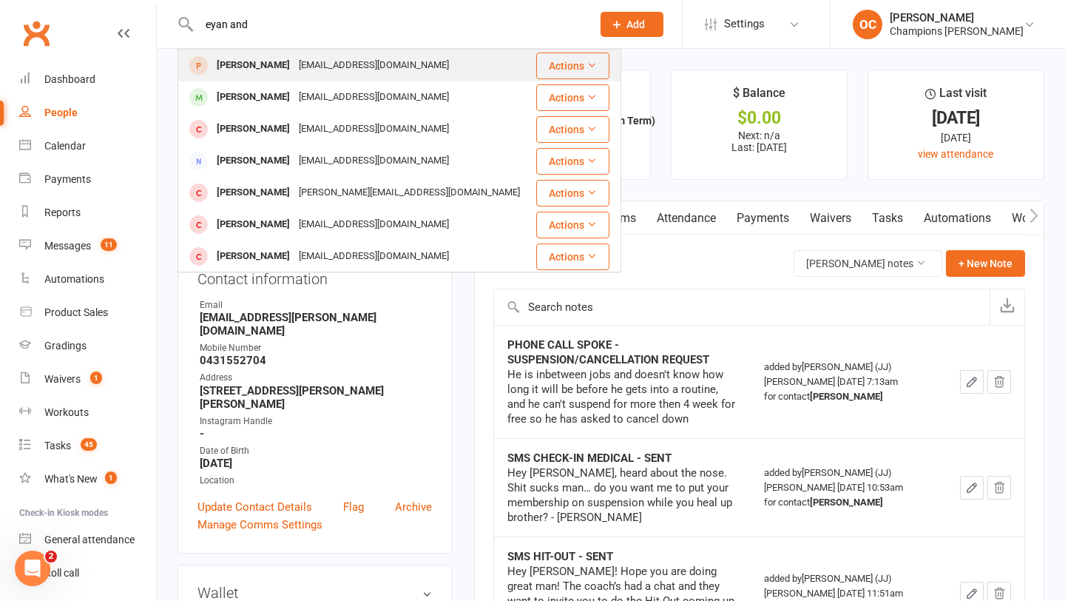
type input "eyan and"
click at [284, 66] on div "Ryan Anderson" at bounding box center [253, 65] width 82 height 21
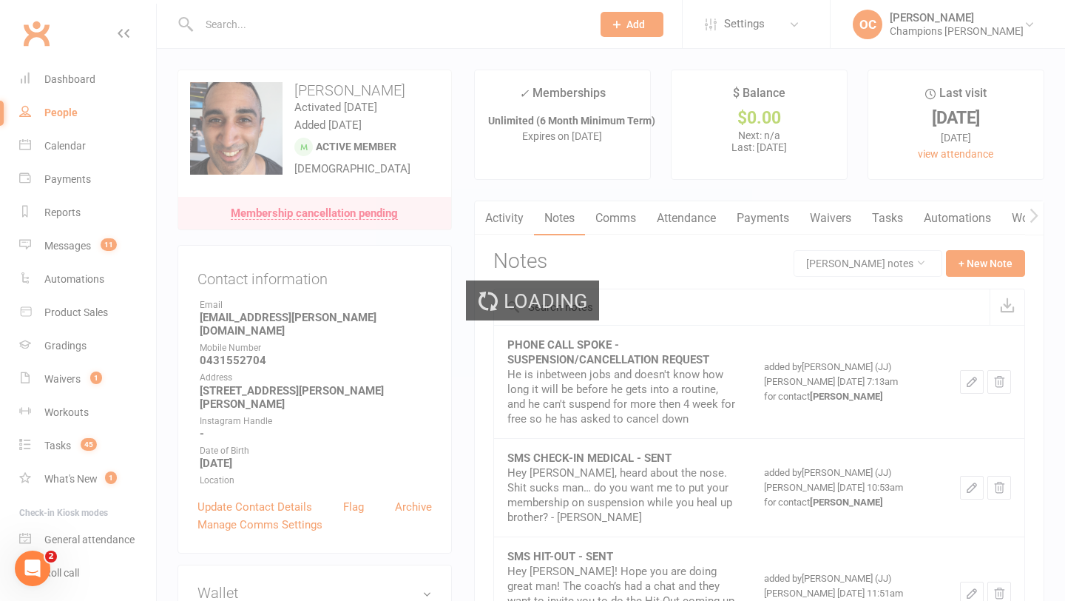
click at [271, 32] on input "text" at bounding box center [388, 24] width 387 height 21
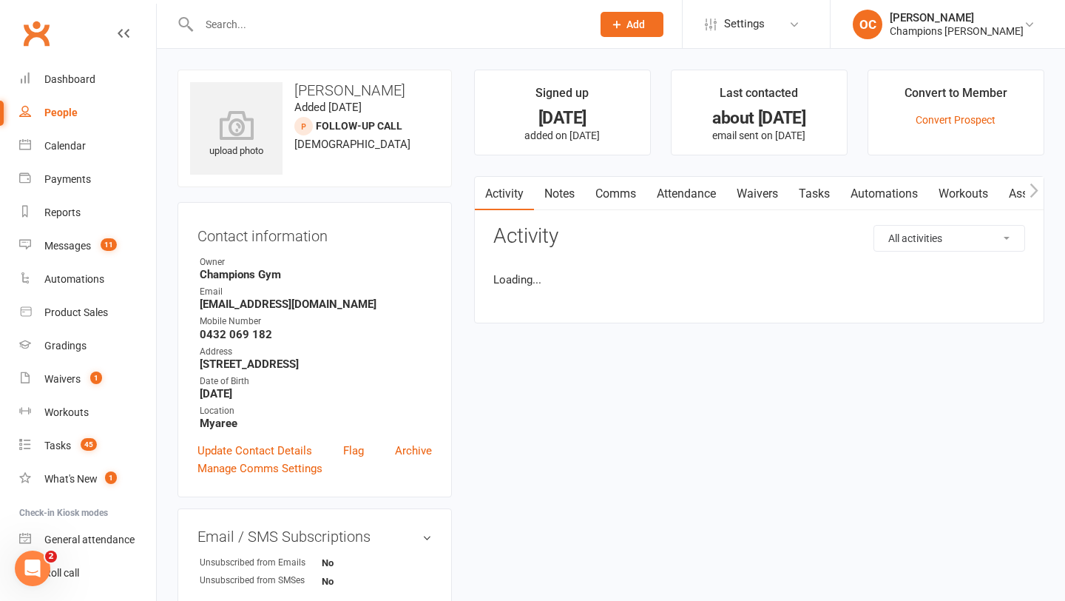
click at [271, 27] on input "text" at bounding box center [388, 24] width 387 height 21
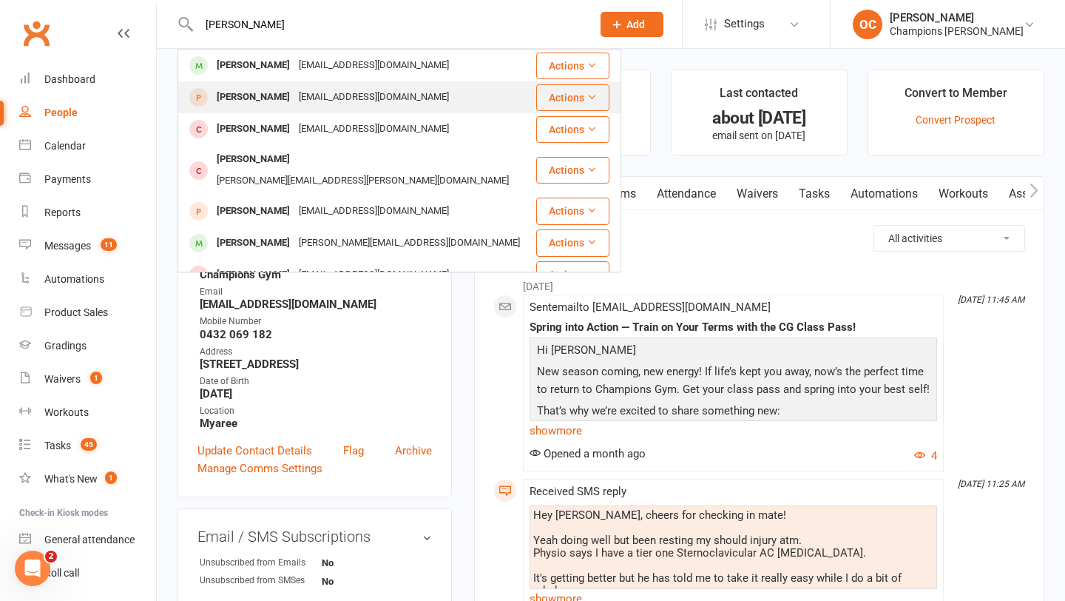
type input "ryan ande"
click at [283, 95] on div "Ryan Anderson" at bounding box center [253, 97] width 82 height 21
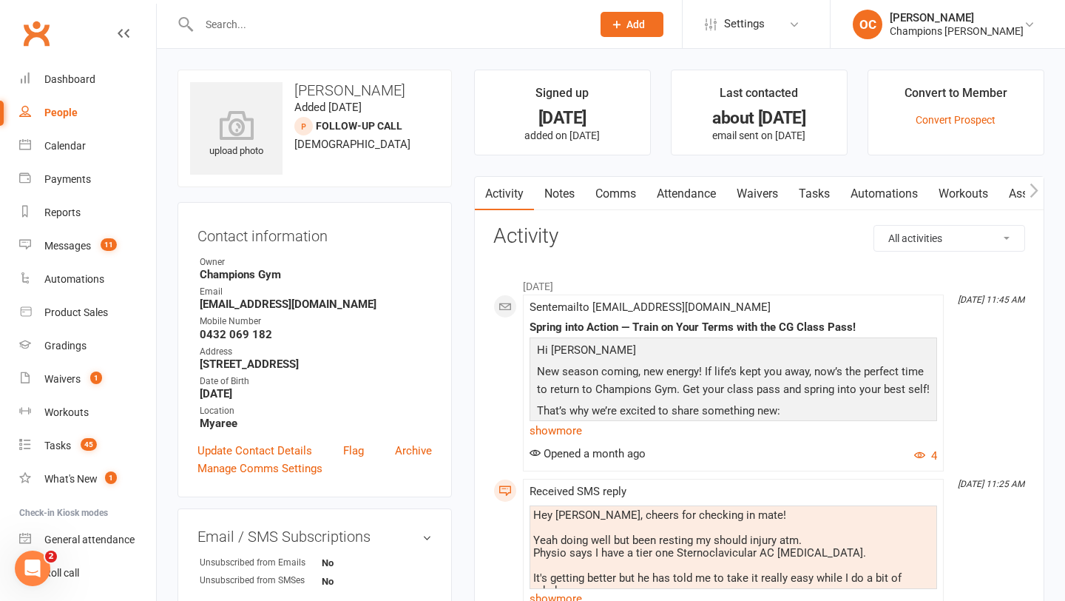
click at [297, 25] on input "text" at bounding box center [388, 24] width 387 height 21
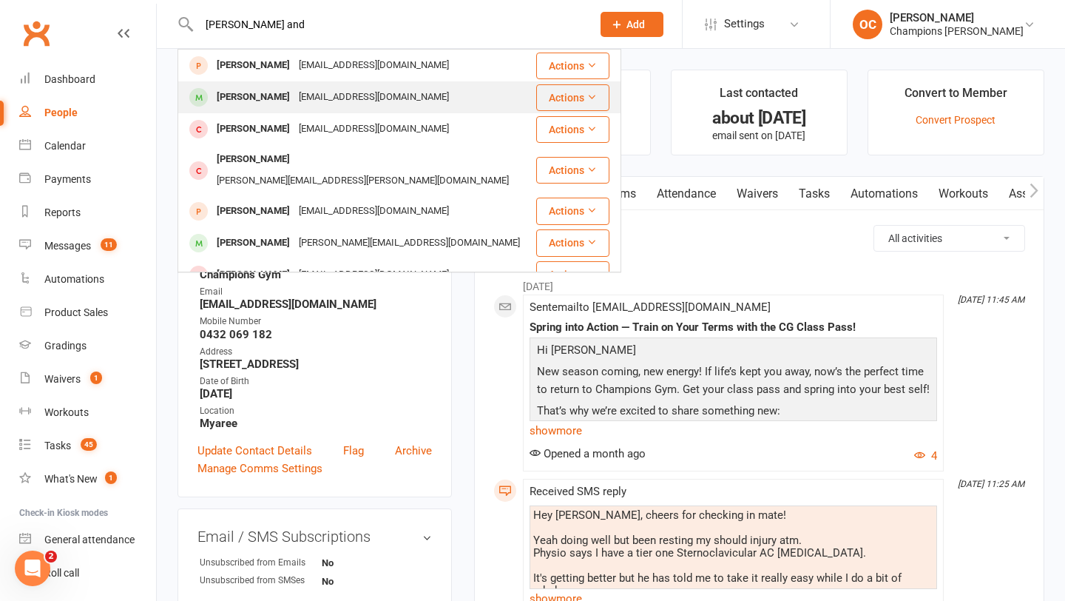
type input "ryan and"
click at [324, 90] on div "09ryananderson@gmail.com" at bounding box center [373, 97] width 159 height 21
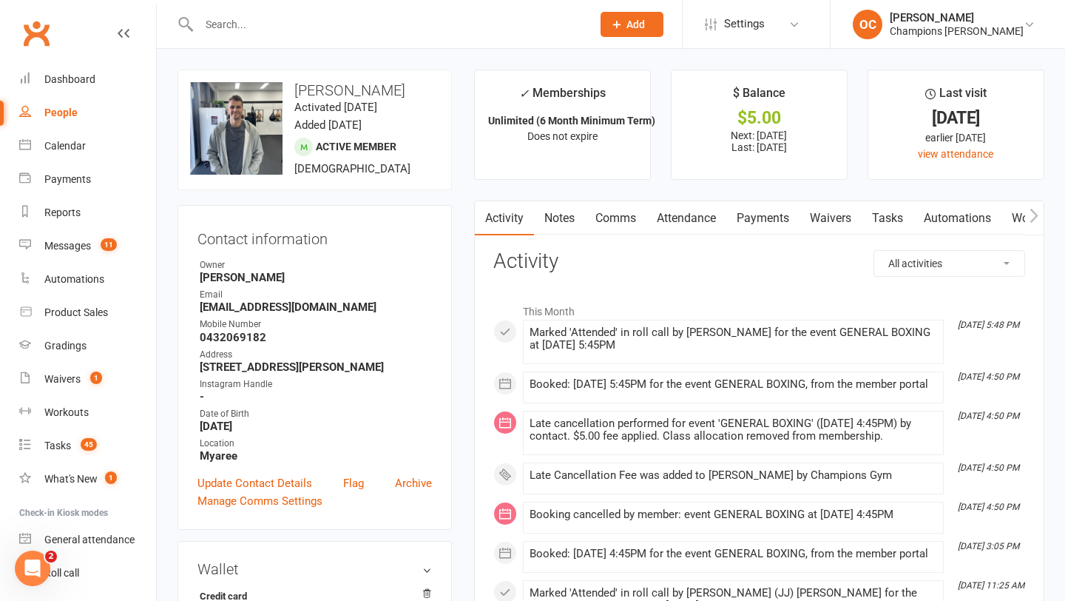
click at [257, 15] on input "text" at bounding box center [388, 24] width 387 height 21
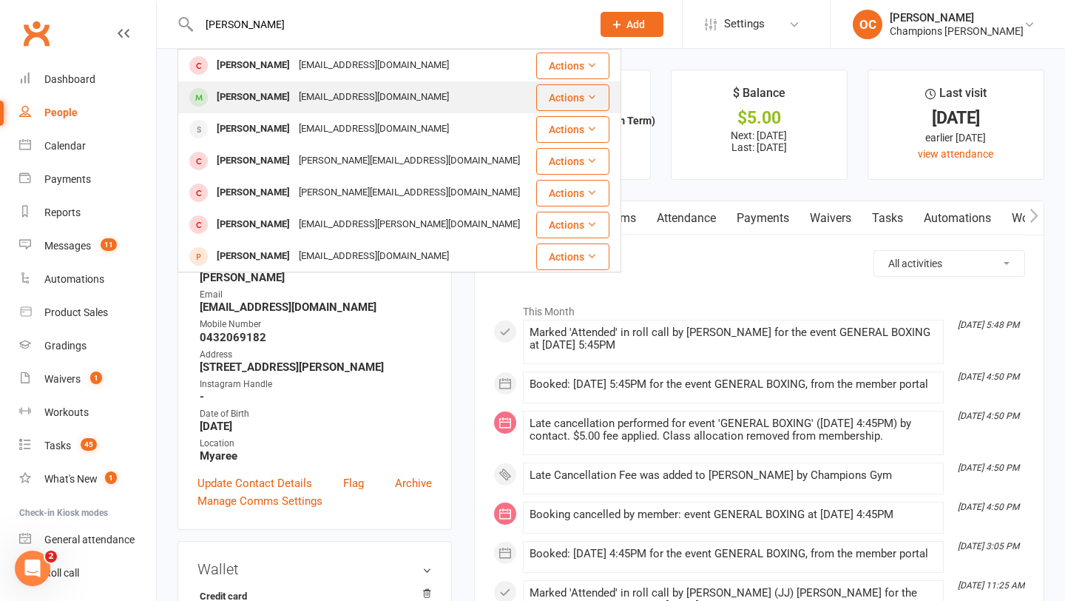
type input "ollie lan"
click at [314, 95] on div "langridgeoliver@gmail.com" at bounding box center [373, 97] width 159 height 21
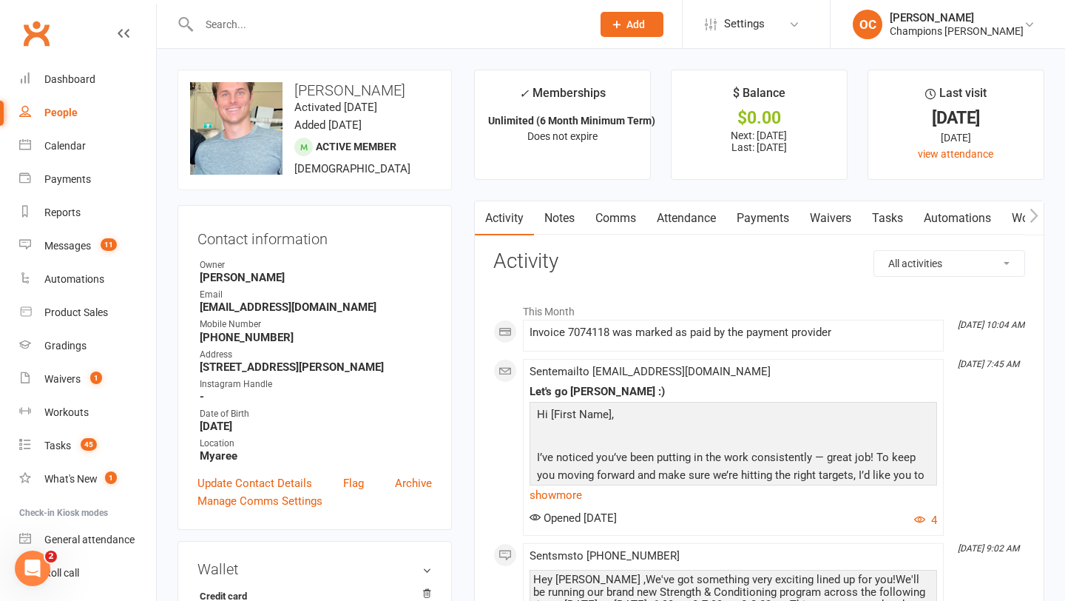
click at [560, 219] on link "Notes" at bounding box center [559, 218] width 51 height 34
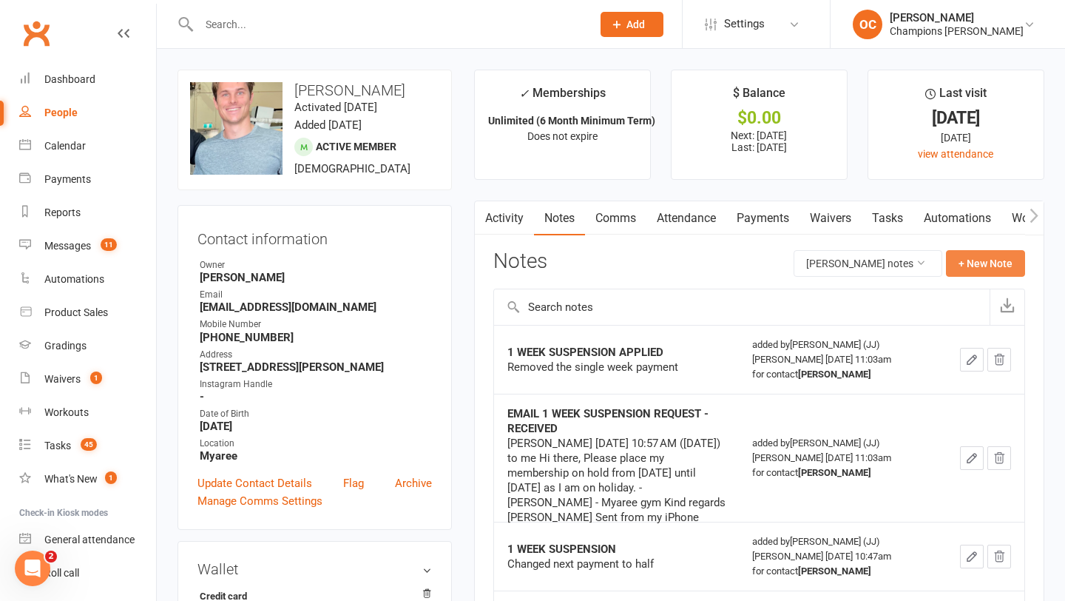
click at [973, 258] on button "+ New Note" at bounding box center [985, 263] width 79 height 27
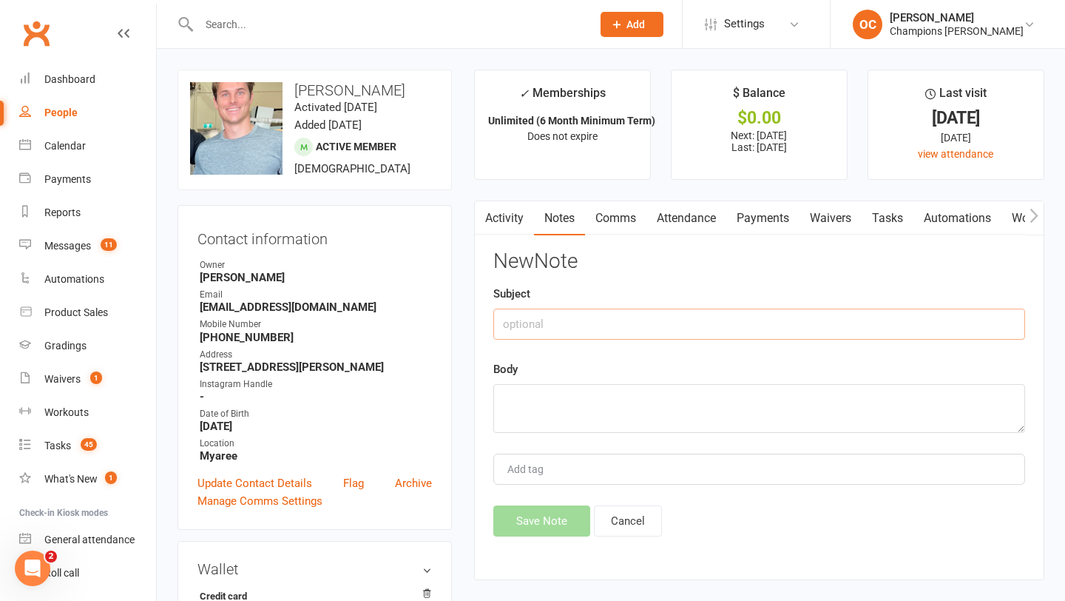
click at [532, 315] on input "text" at bounding box center [759, 323] width 532 height 31
type input "Check up message"
click at [535, 413] on textarea at bounding box center [759, 408] width 532 height 49
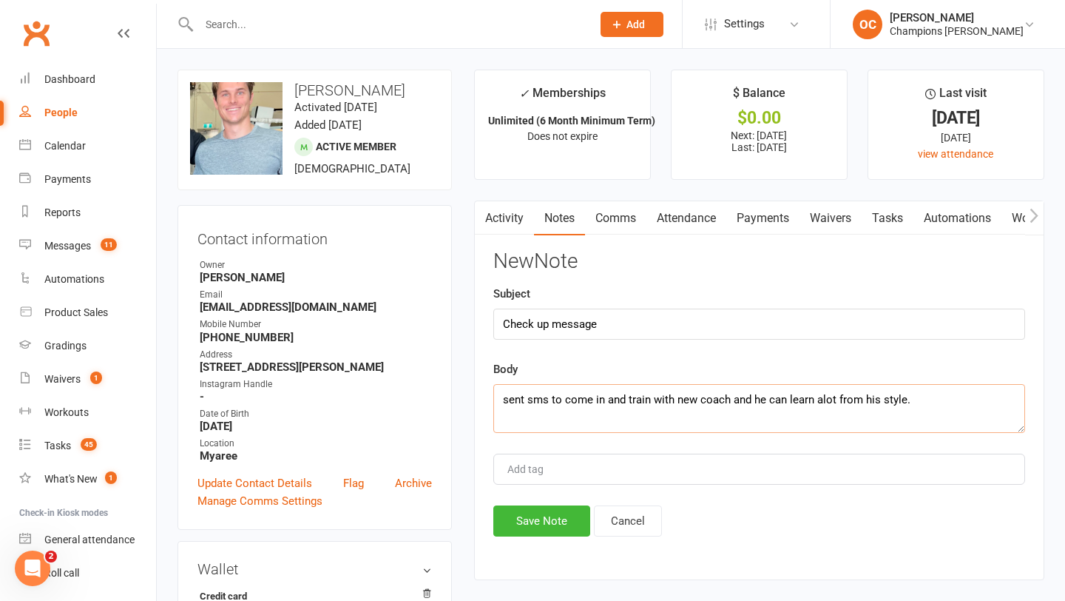
click at [819, 403] on textarea "sent sms to come in and train with new coach and he can learn alot from his sty…" at bounding box center [759, 408] width 532 height 49
type textarea "sent sms to come in and train with new coach and he can learn a lot from his st…"
click at [552, 514] on button "Save Note" at bounding box center [541, 520] width 97 height 31
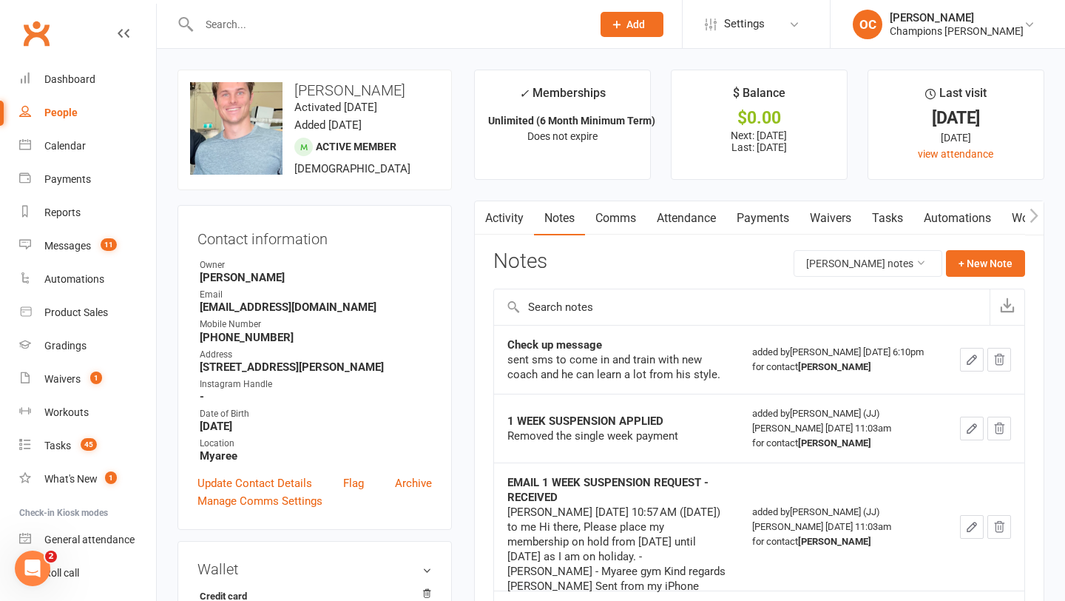
click at [265, 26] on input "text" at bounding box center [388, 24] width 387 height 21
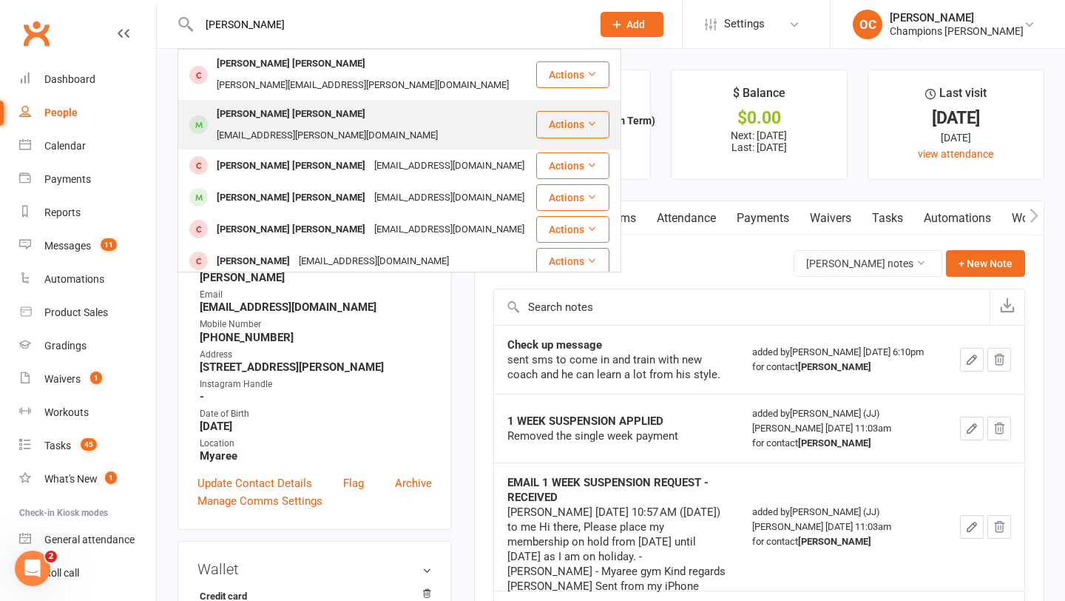
type input "jackson"
click at [310, 101] on div "Jackson Muir jvckson.muir@outlook.com" at bounding box center [357, 125] width 356 height 49
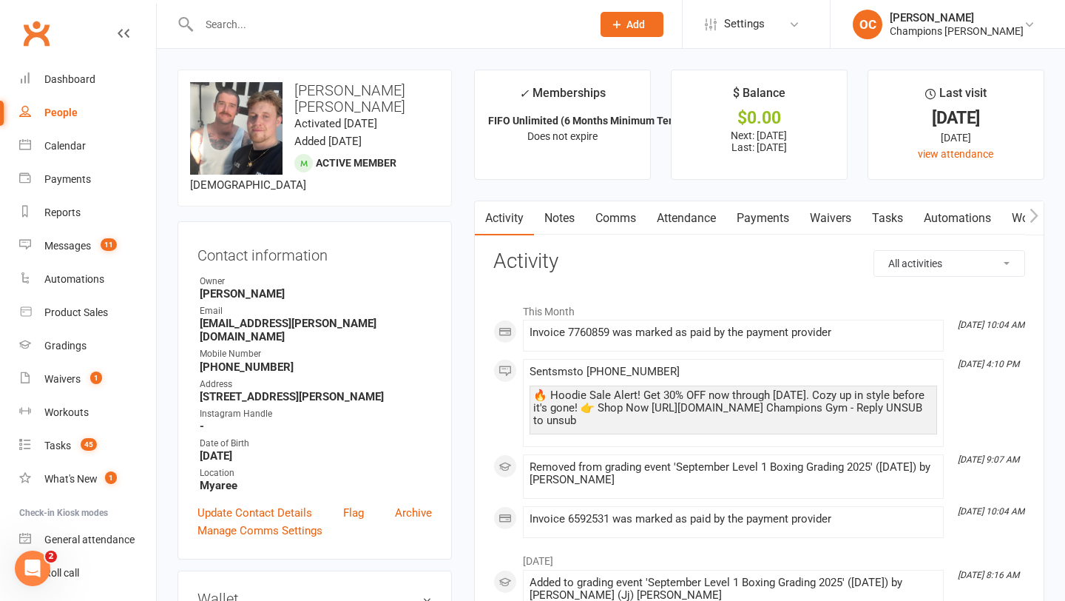
click at [567, 217] on link "Notes" at bounding box center [559, 218] width 51 height 34
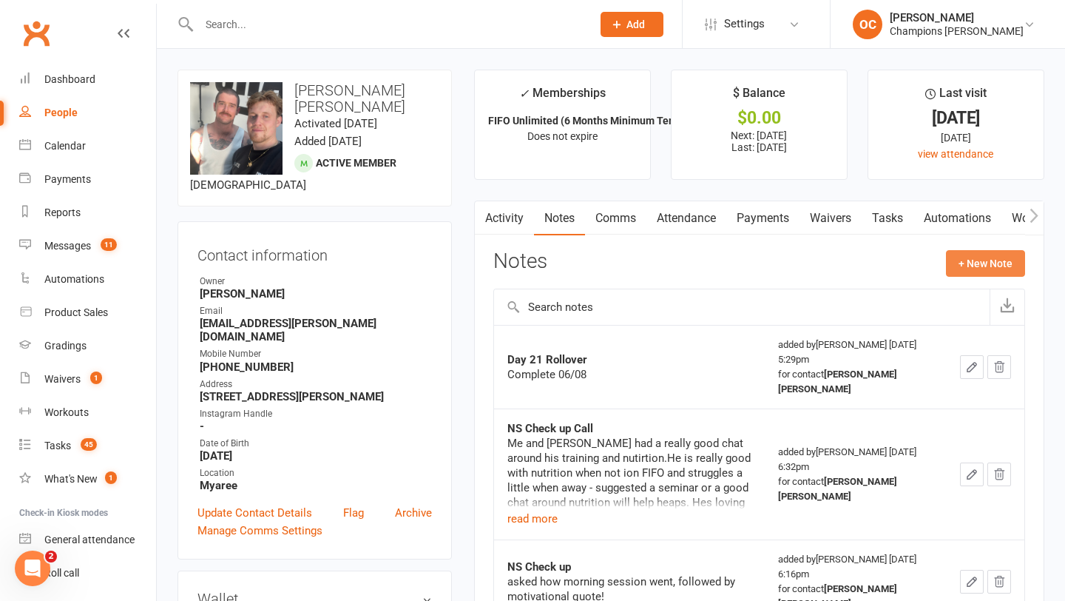
click at [1015, 273] on button "+ New Note" at bounding box center [985, 263] width 79 height 27
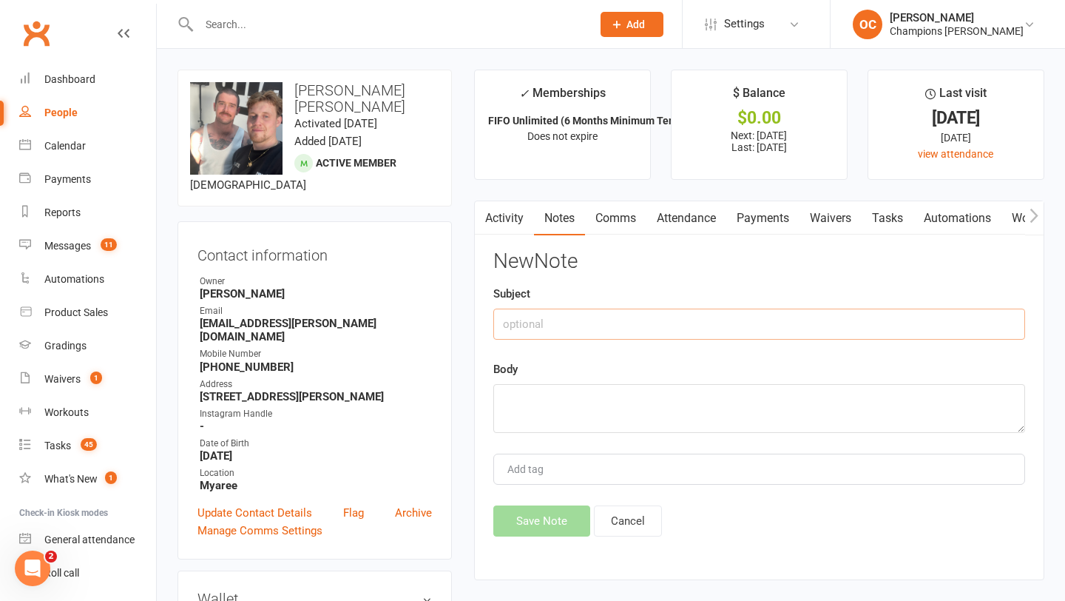
click at [701, 334] on input "text" at bounding box center [759, 323] width 532 height 31
type input "Check up message"
click at [687, 410] on textarea at bounding box center [759, 408] width 532 height 49
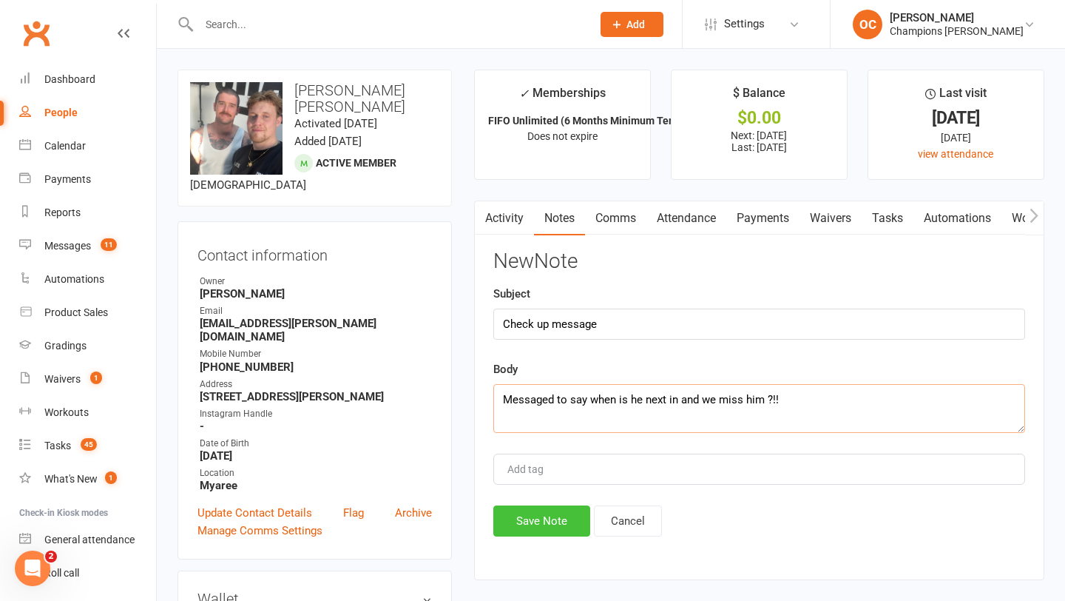
type textarea "Messaged to say when is he next in and we miss him ?!!"
click at [564, 515] on button "Save Note" at bounding box center [541, 520] width 97 height 31
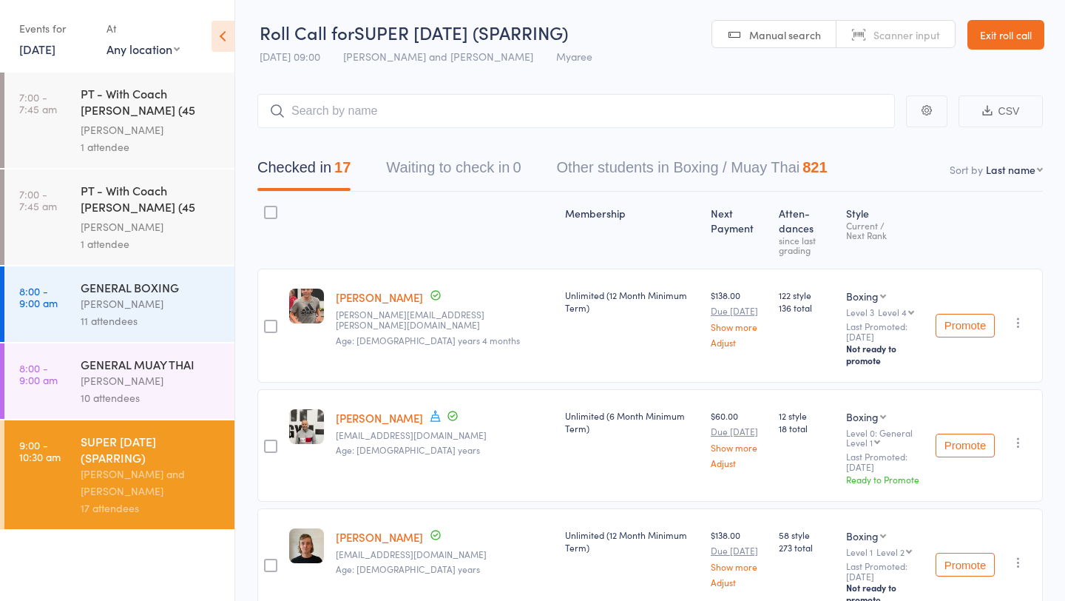
click at [54, 47] on link "13 Sep, 2025" at bounding box center [37, 49] width 36 height 16
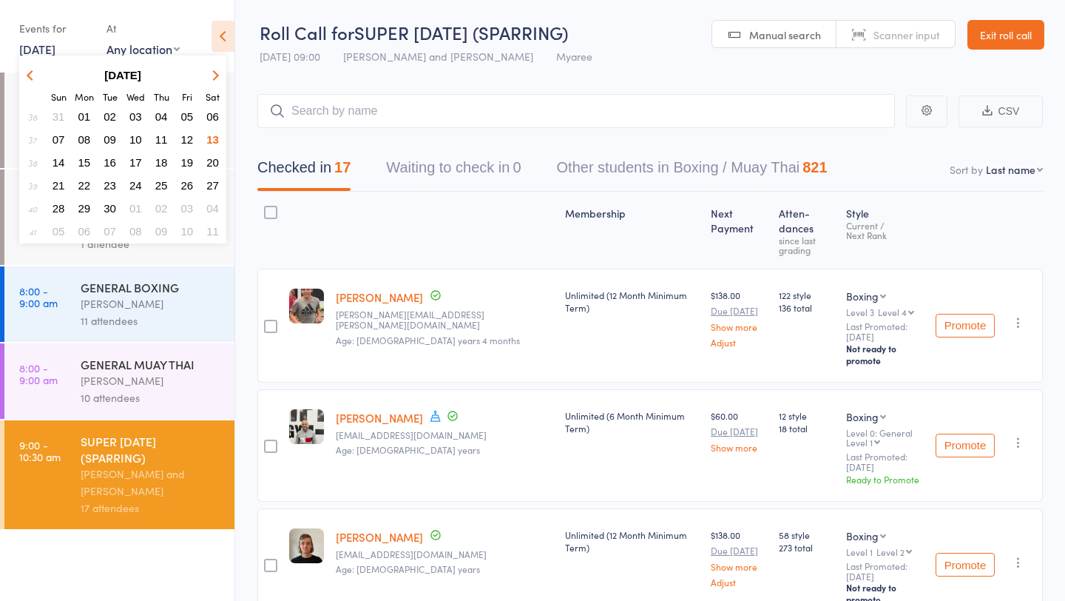
click at [86, 160] on span "15" at bounding box center [84, 162] width 13 height 13
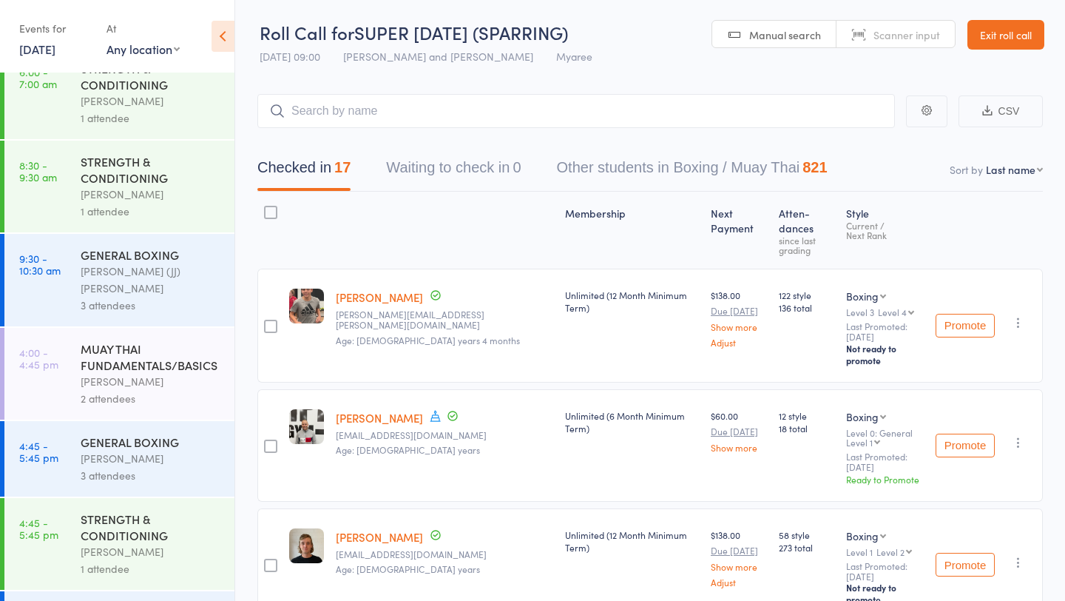
scroll to position [121, 0]
click at [141, 338] on div "MUAY THAI FUNDAMENTALS/BASICS" at bounding box center [151, 354] width 141 height 33
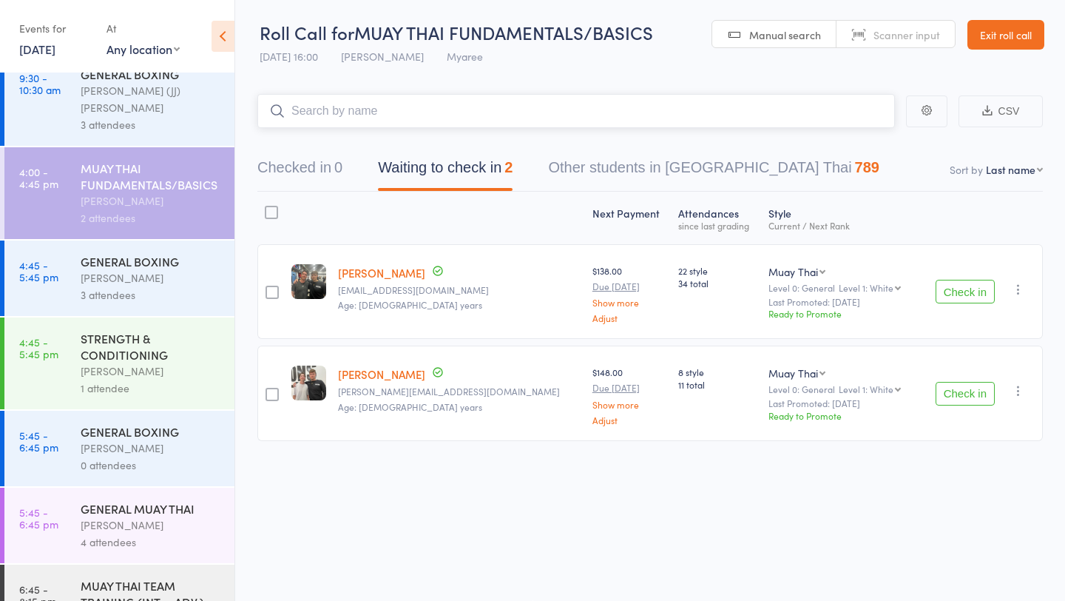
scroll to position [422, 0]
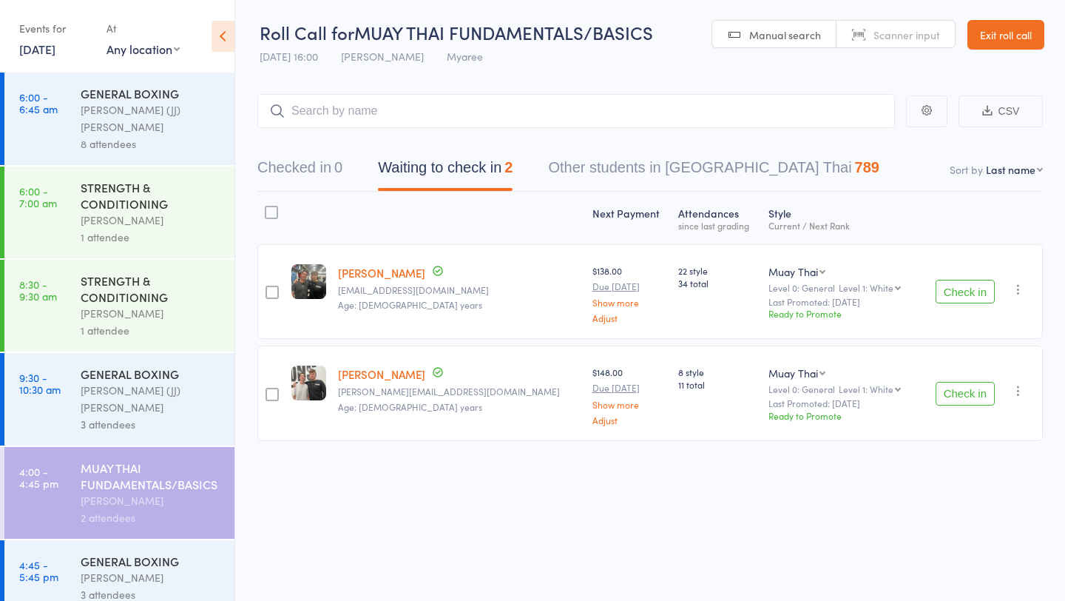
scroll to position [422, 0]
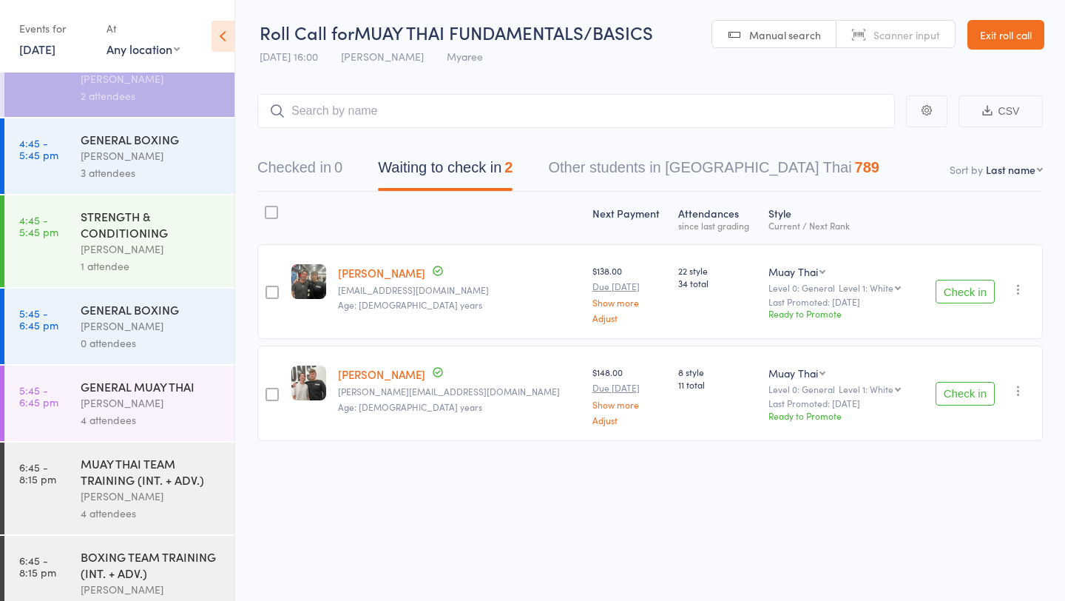
click at [155, 394] on div "[PERSON_NAME]" at bounding box center [151, 402] width 141 height 17
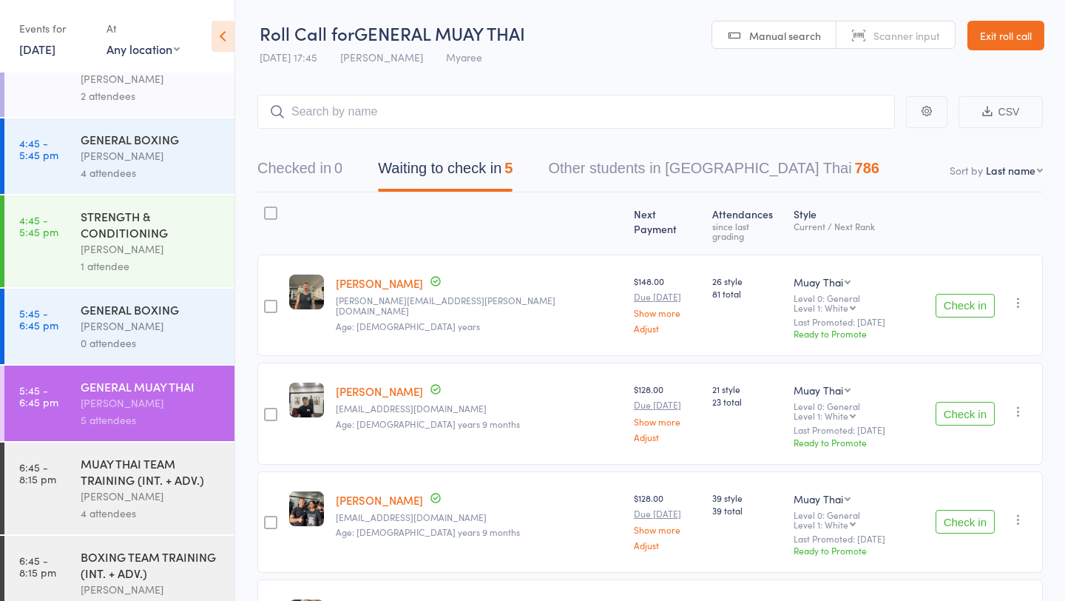
click at [53, 57] on div "Events for 15 Sep, 2025 15 Sep, 2025 September 2025 Sun Mon Tue Wed Thu Fri Sat…" at bounding box center [55, 38] width 72 height 44
click at [50, 41] on link "[DATE]" at bounding box center [37, 49] width 36 height 16
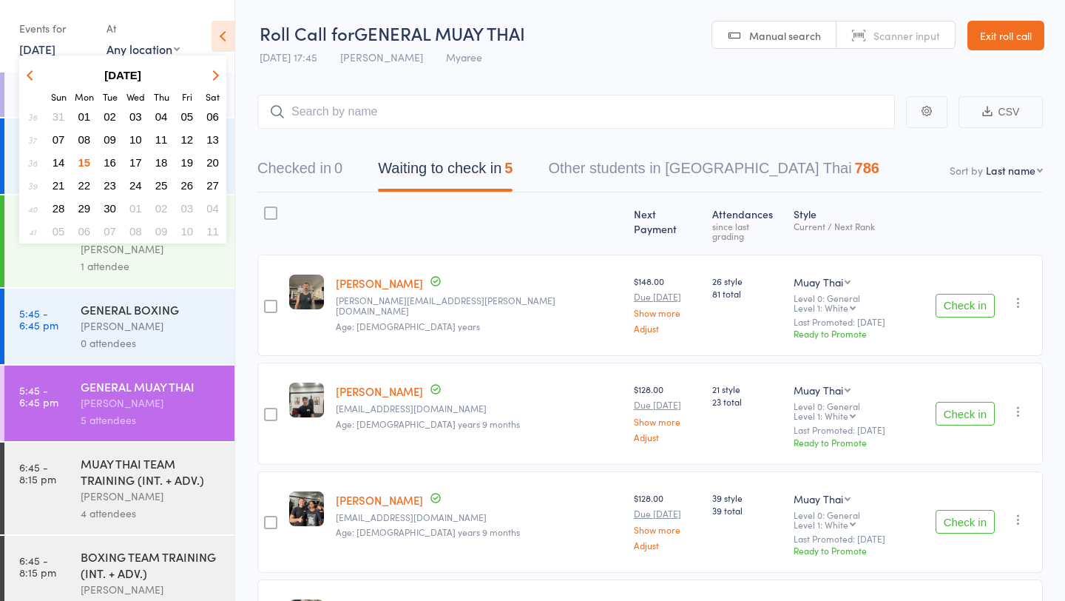
click at [136, 163] on span "17" at bounding box center [135, 162] width 13 height 13
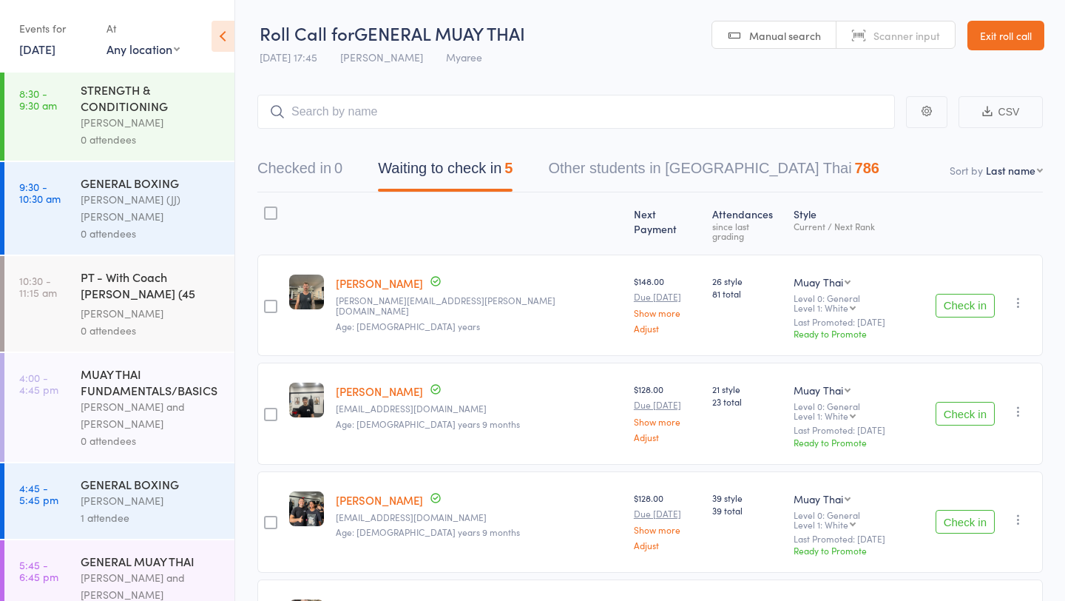
scroll to position [209, 0]
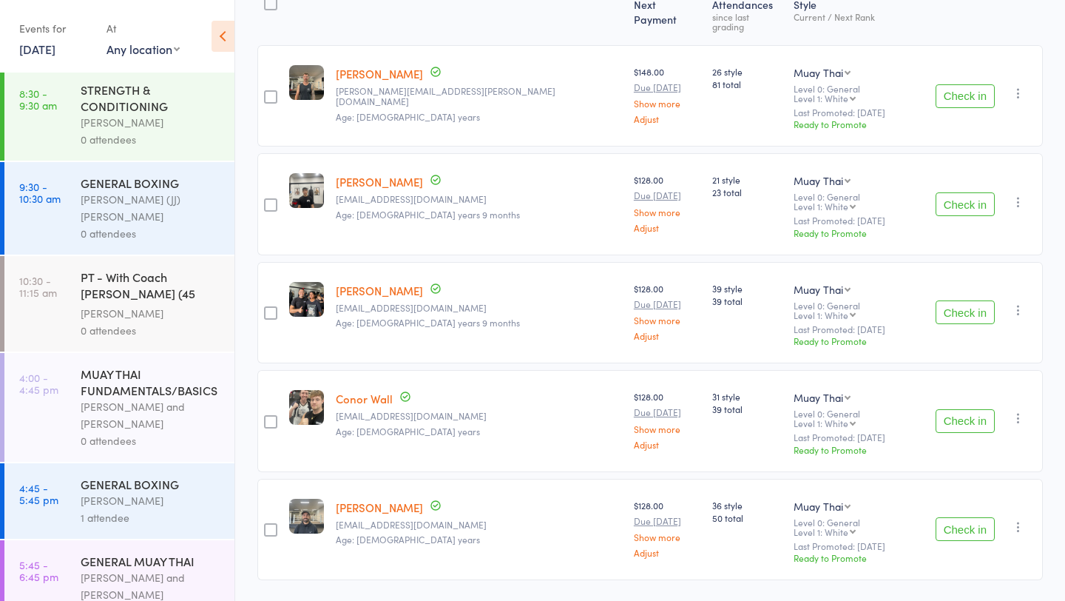
click at [131, 509] on div "1 attendee" at bounding box center [151, 517] width 141 height 17
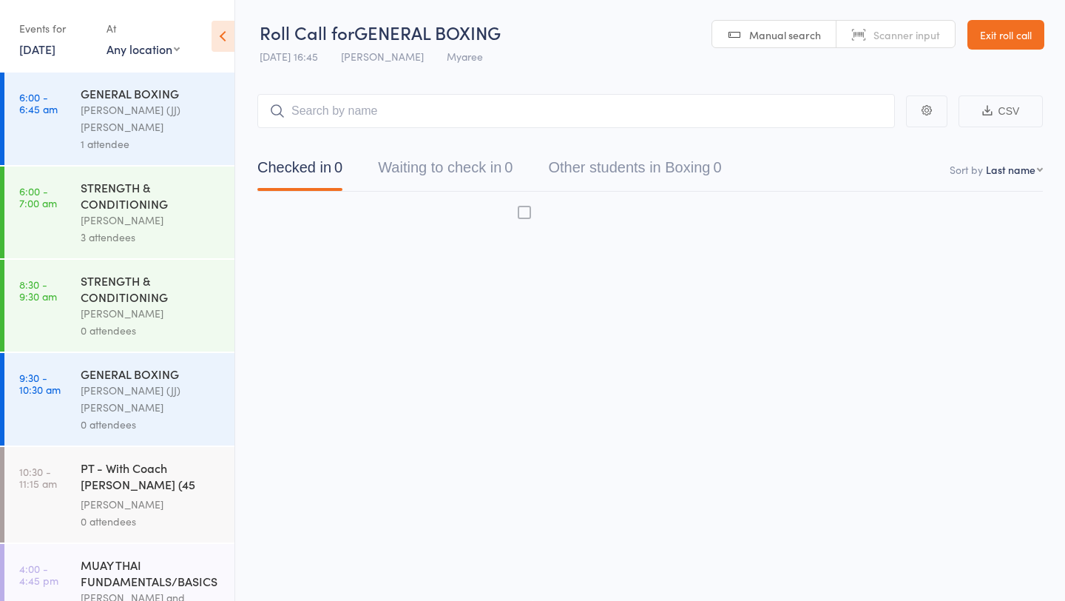
scroll to position [1, 0]
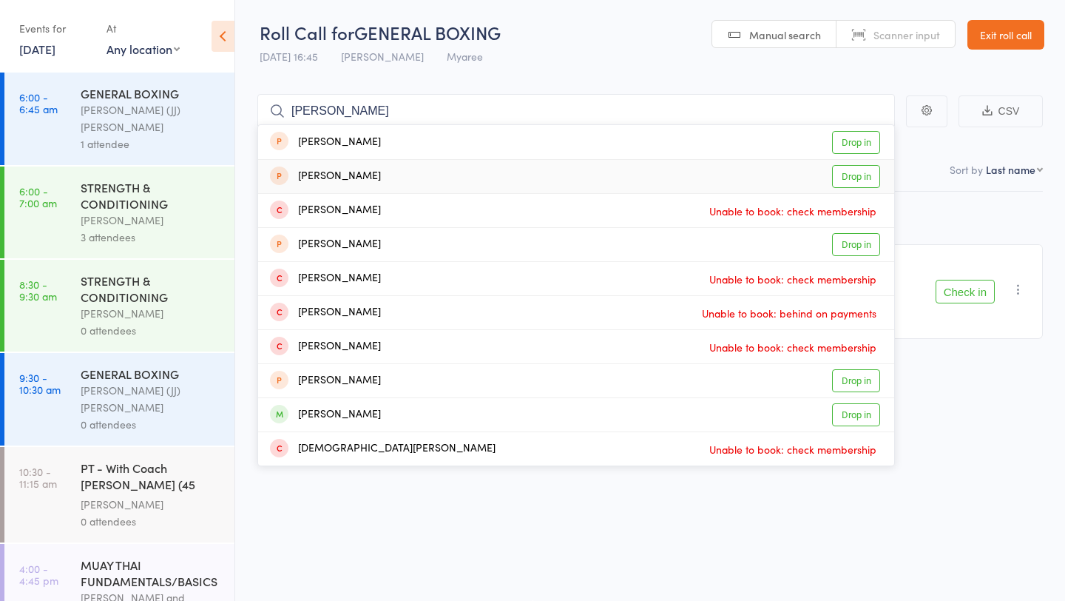
type input "chris"
click at [859, 187] on link "Drop in" at bounding box center [856, 176] width 48 height 23
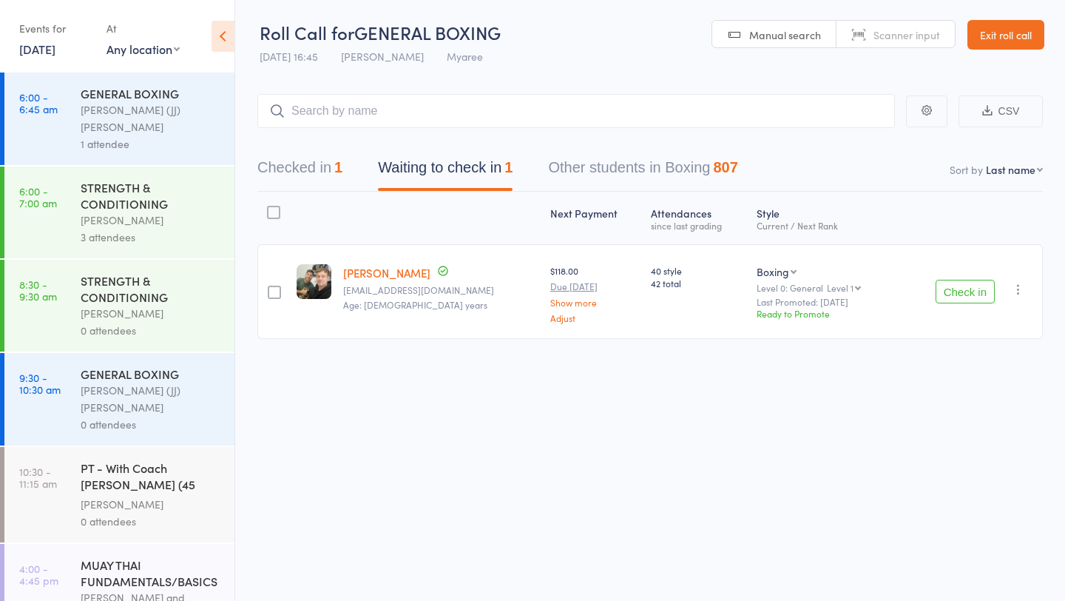
click at [55, 53] on link "17 Sep, 2025" at bounding box center [37, 49] width 36 height 16
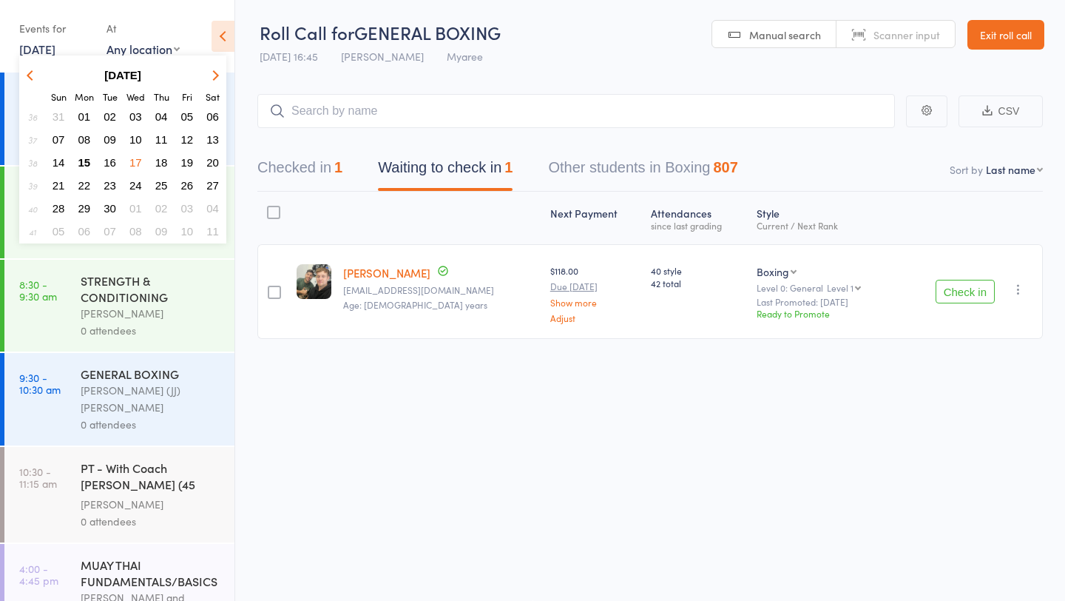
click at [85, 161] on span "15" at bounding box center [84, 162] width 13 height 13
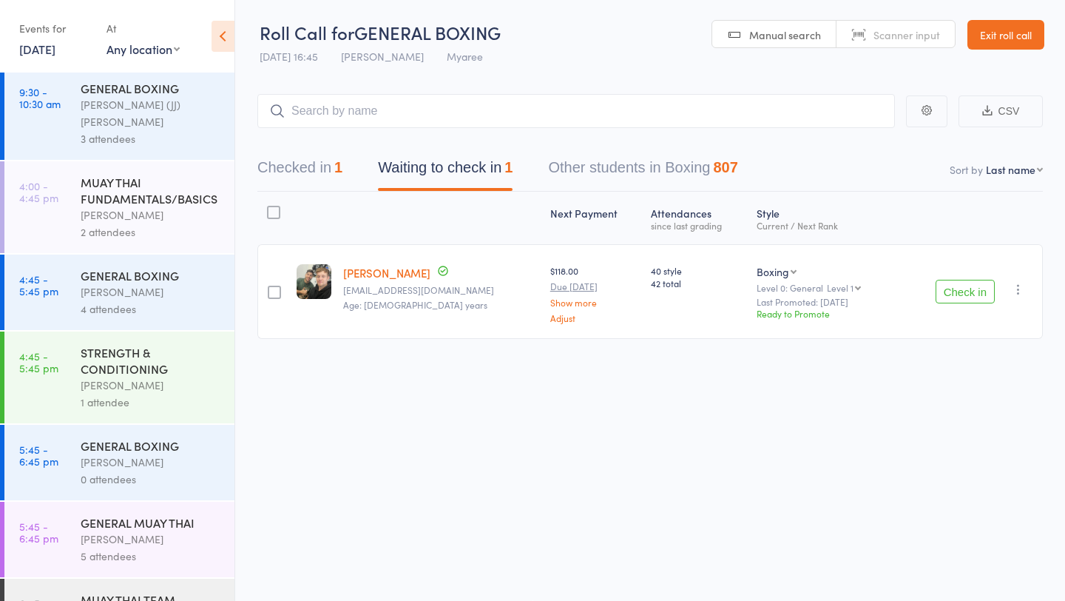
scroll to position [422, 0]
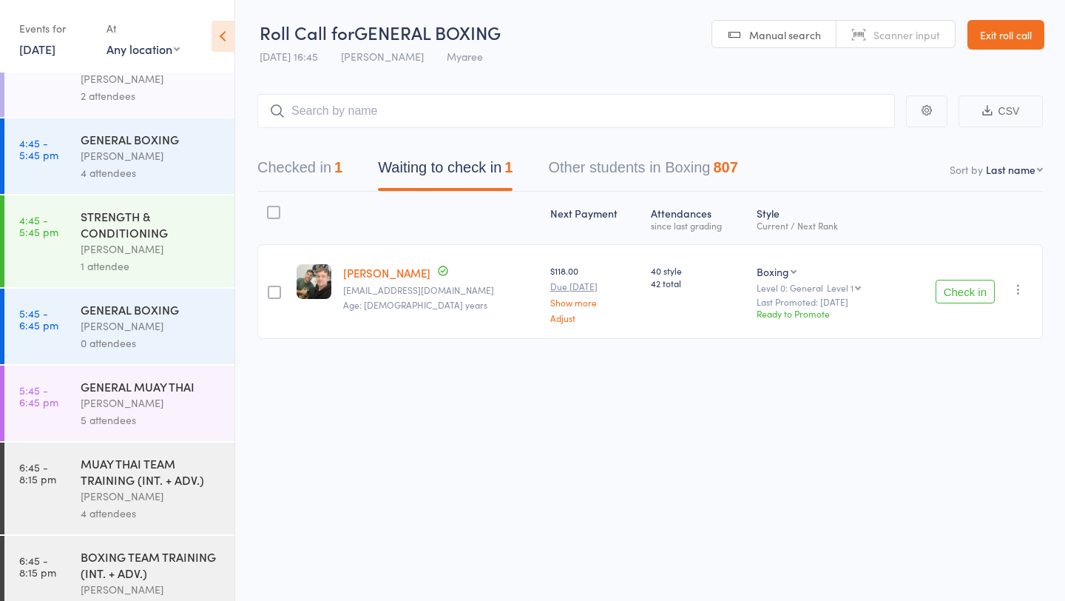
click at [985, 287] on button "Check in" at bounding box center [965, 292] width 59 height 24
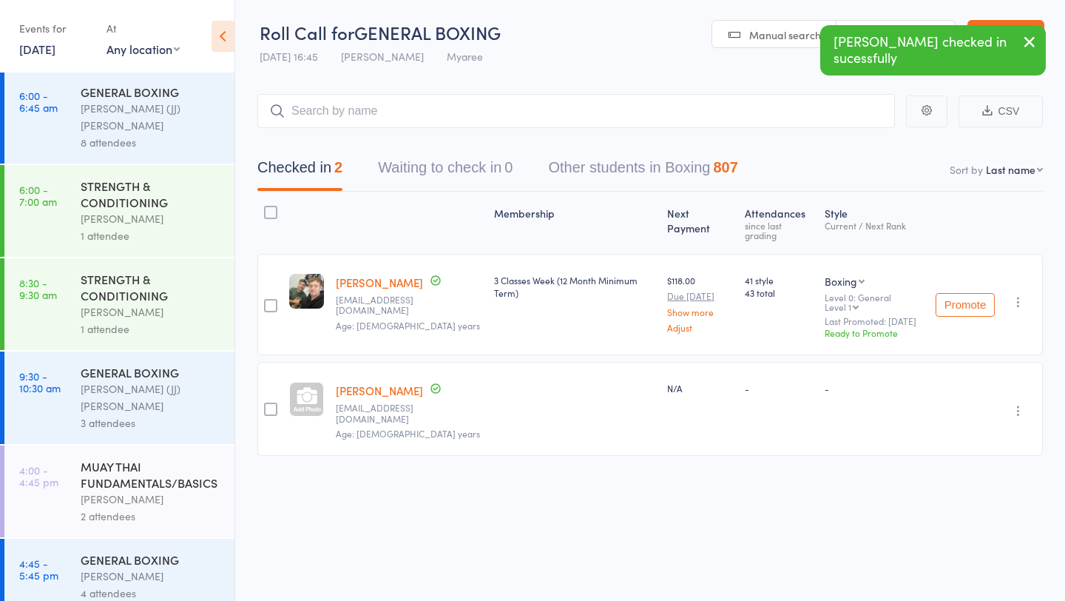
scroll to position [0, 0]
click at [55, 55] on link "[DATE]" at bounding box center [37, 49] width 36 height 16
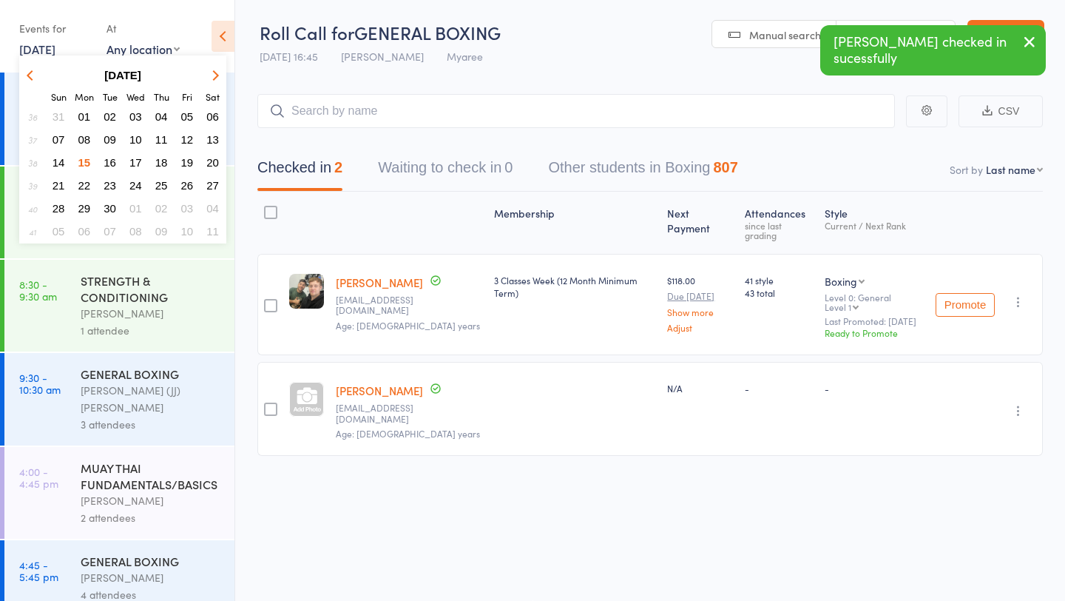
click at [59, 160] on span "14" at bounding box center [59, 162] width 13 height 13
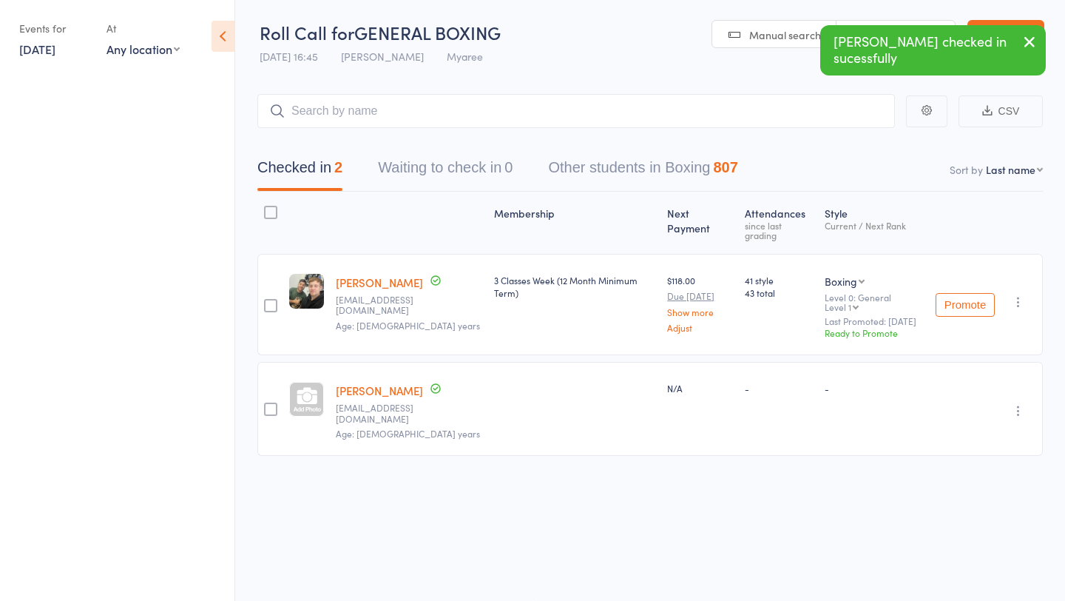
click at [55, 47] on link "14 Sep, 2025" at bounding box center [37, 49] width 36 height 16
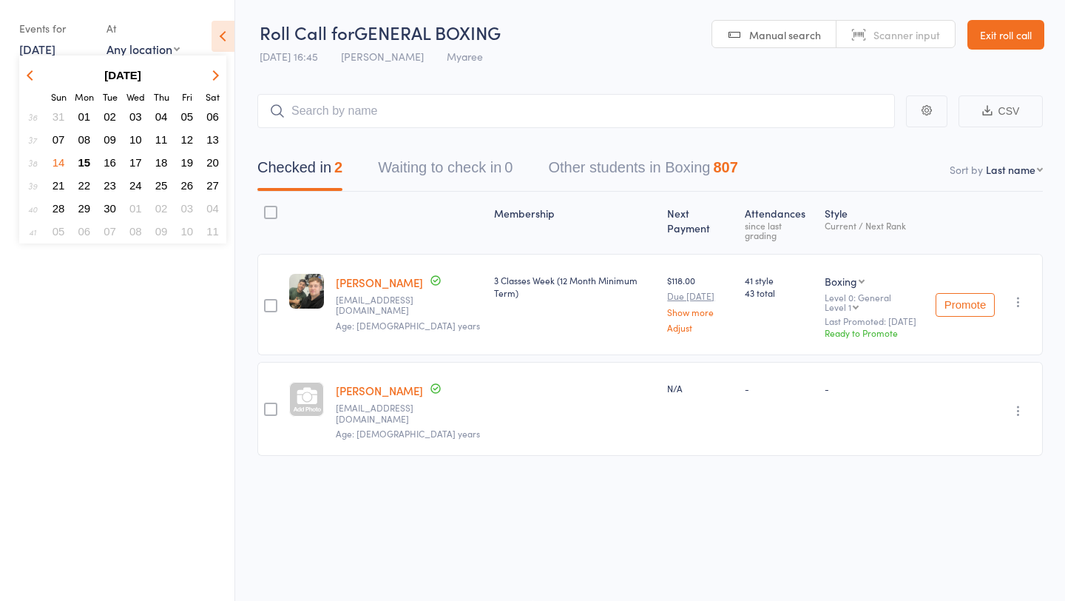
click at [84, 162] on span "15" at bounding box center [84, 162] width 13 height 13
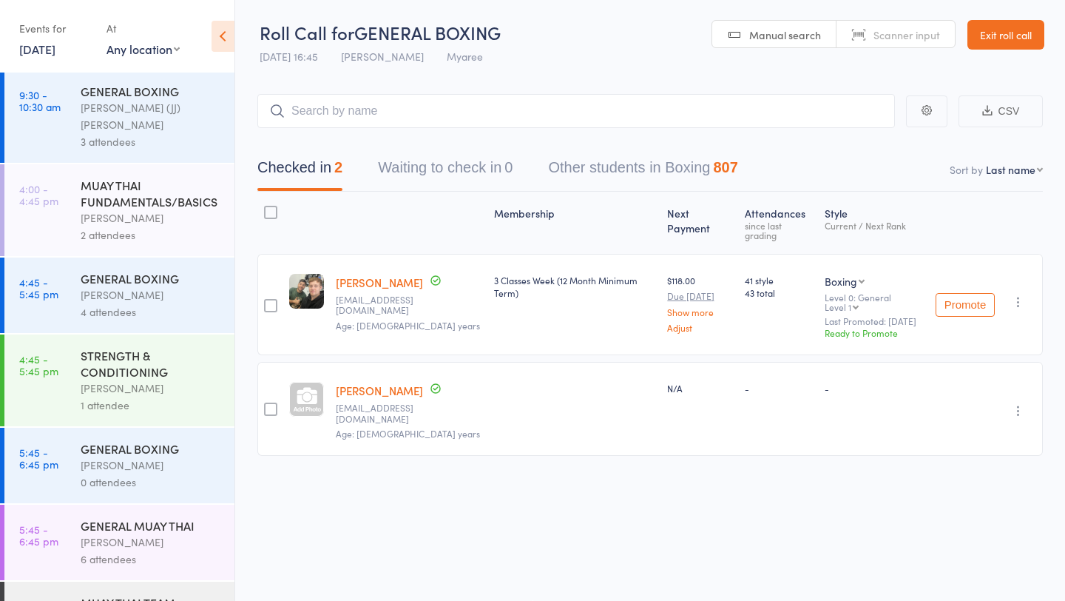
scroll to position [281, 0]
click at [152, 178] on div "MUAY THAI FUNDAMENTALS/BASICS" at bounding box center [151, 194] width 141 height 33
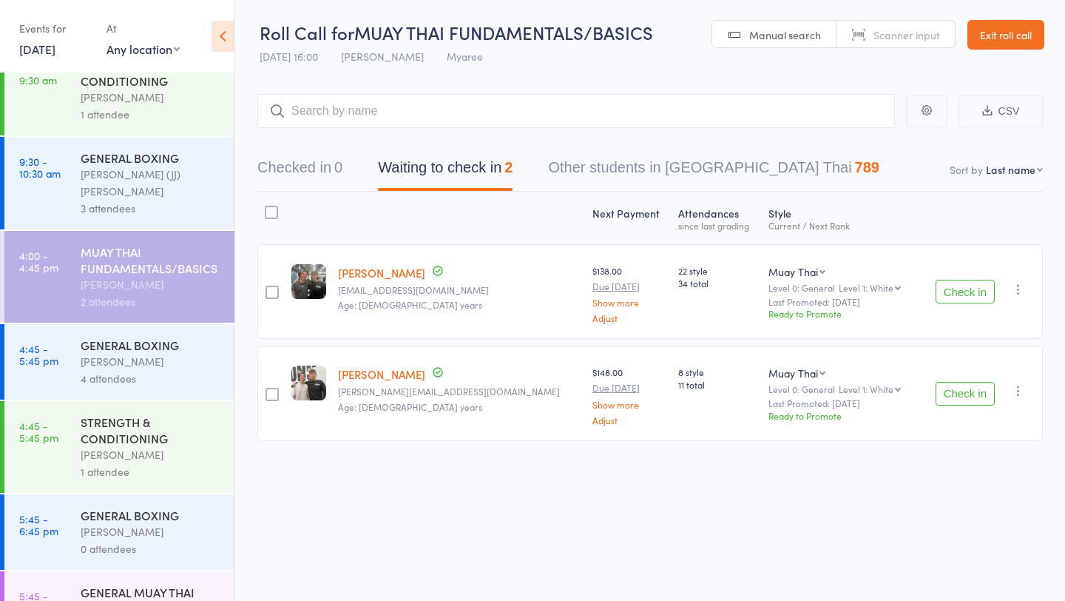
scroll to position [422, 0]
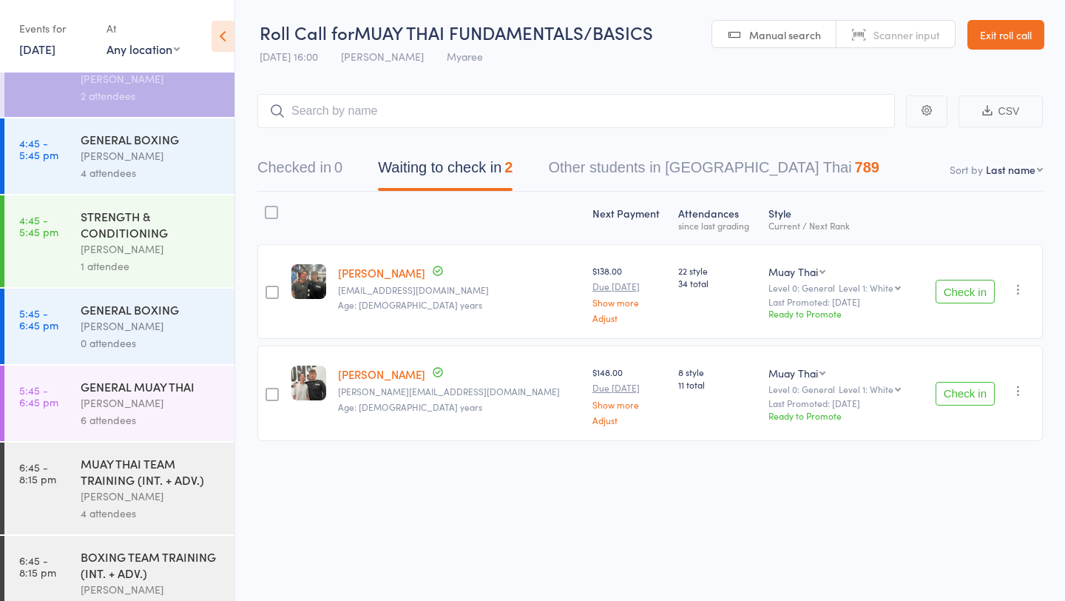
click at [937, 290] on button "Check in" at bounding box center [965, 292] width 59 height 24
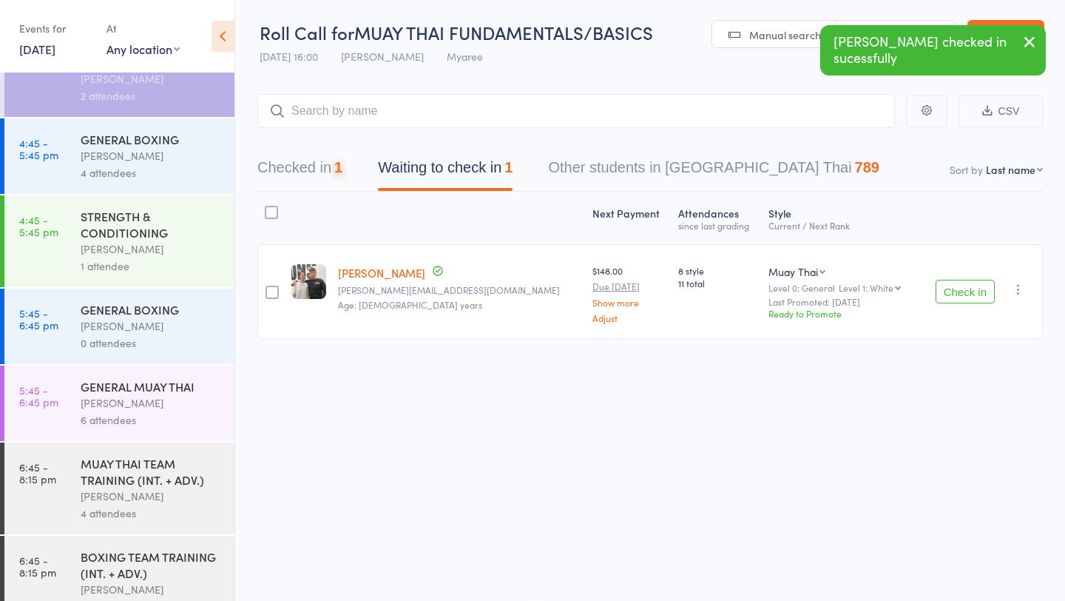
click at [936, 290] on button "Check in" at bounding box center [965, 292] width 59 height 24
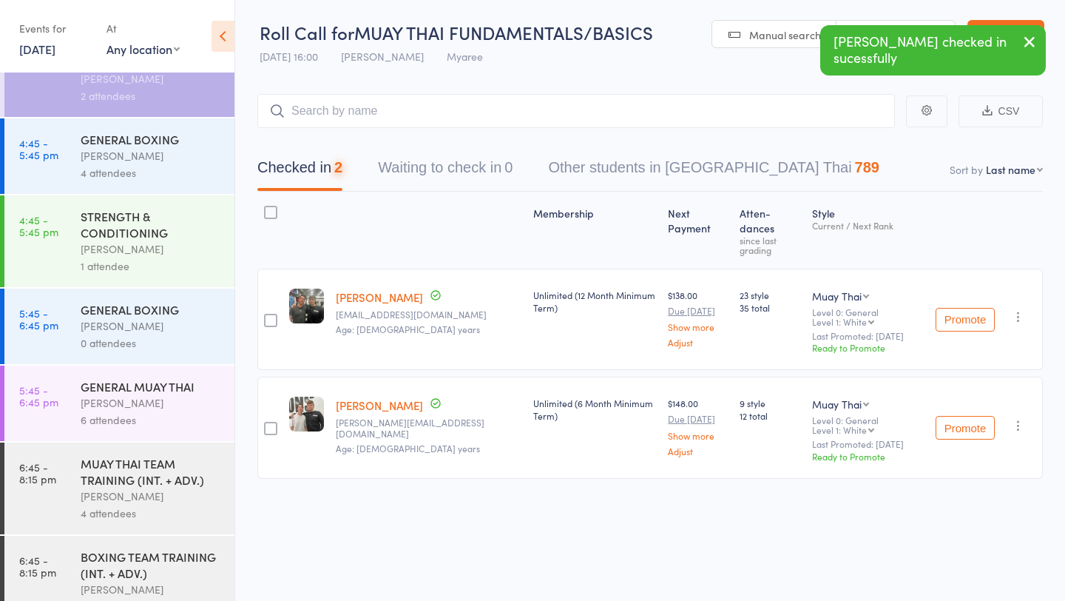
click at [88, 147] on div "Eduardo Vazquez" at bounding box center [151, 155] width 141 height 17
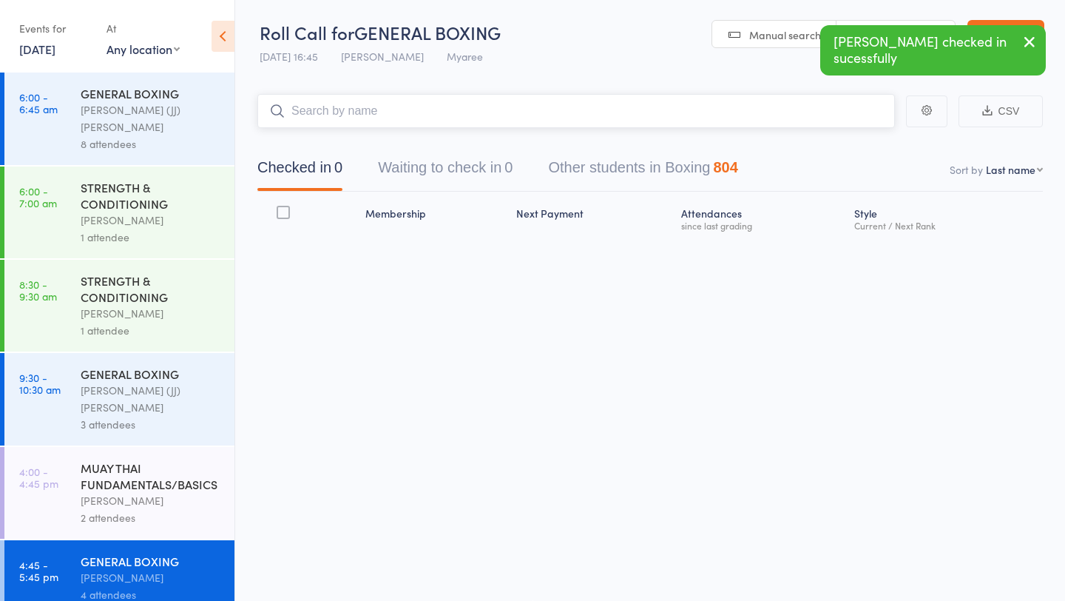
scroll to position [422, 0]
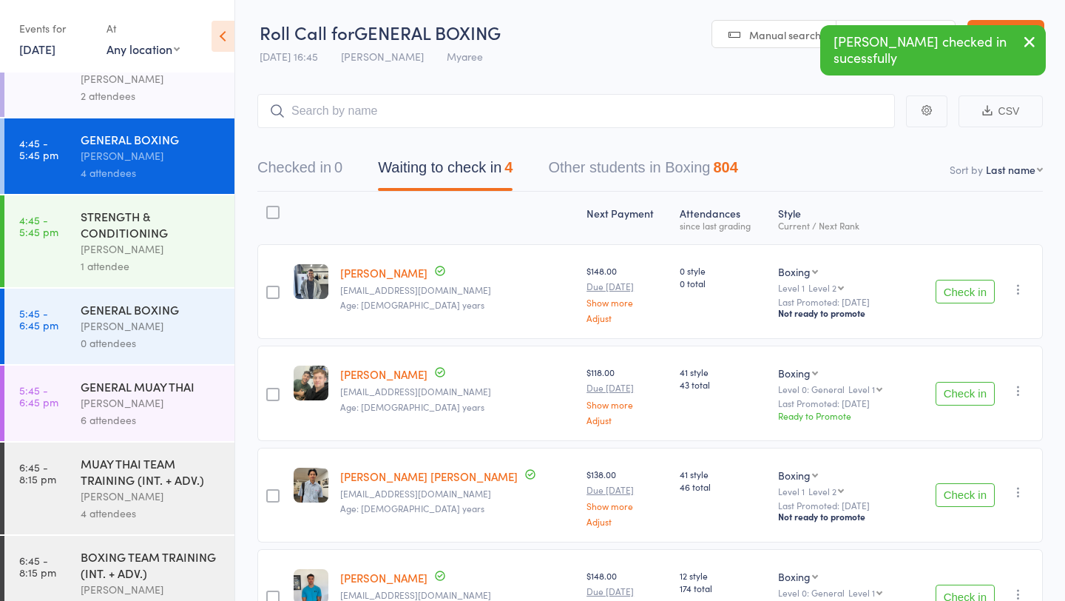
click at [966, 390] on button "Check in" at bounding box center [965, 394] width 59 height 24
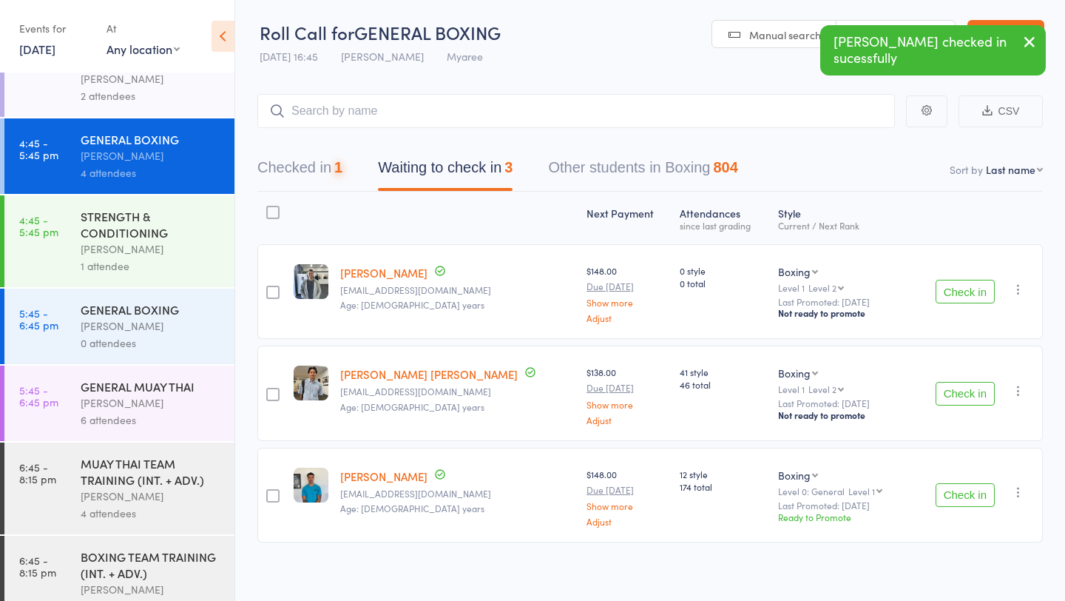
click at [958, 387] on button "Check in" at bounding box center [965, 394] width 59 height 24
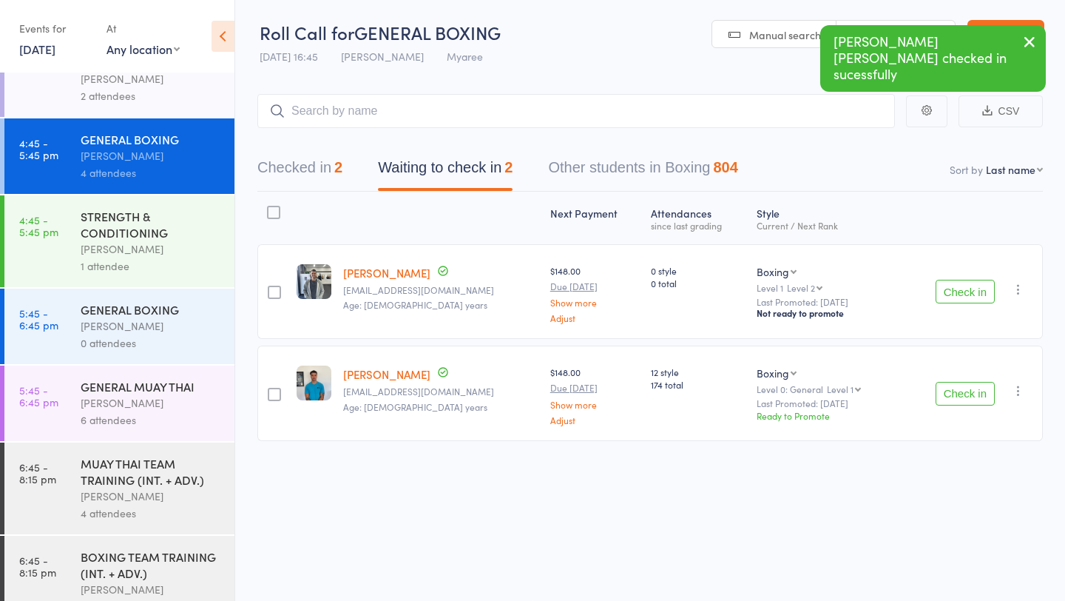
click at [958, 404] on button "Check in" at bounding box center [965, 394] width 59 height 24
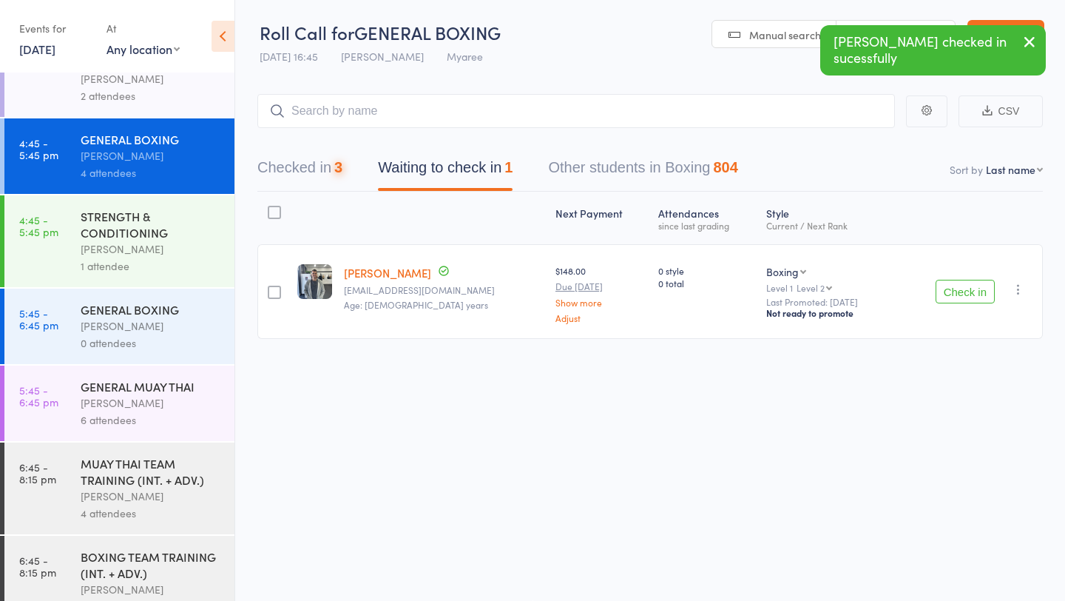
click at [495, 87] on main "CSV Checked in 3 Waiting to check in 1 Other students in Boxing 804 Sort by Las…" at bounding box center [650, 238] width 830 height 333
click at [489, 98] on input "search" at bounding box center [576, 111] width 638 height 34
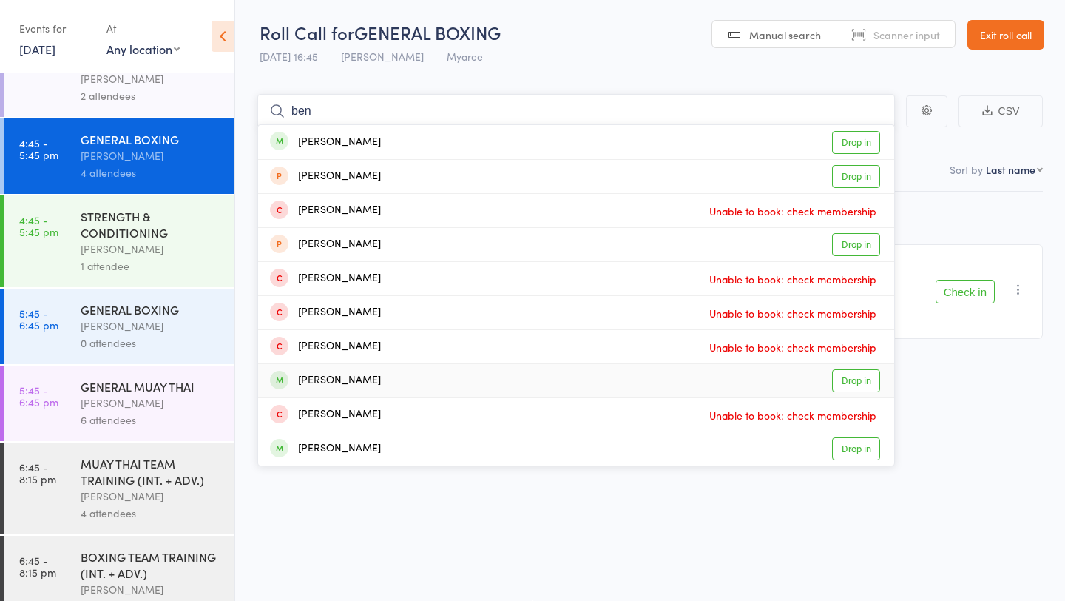
type input "ben"
click at [854, 382] on link "Drop in" at bounding box center [856, 380] width 48 height 23
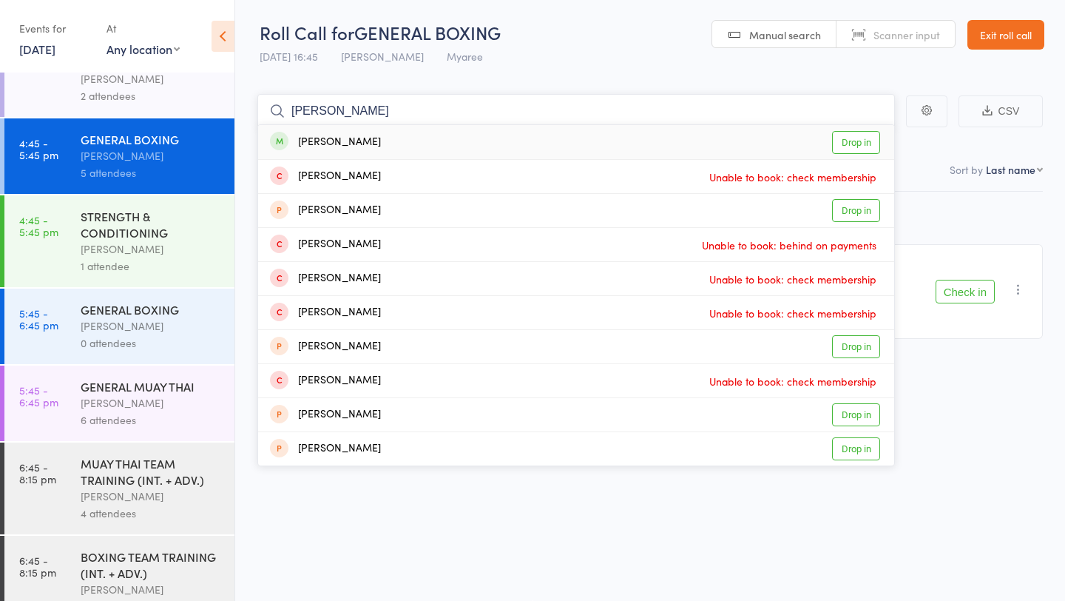
type input "sam ell"
click at [835, 141] on link "Drop in" at bounding box center [856, 142] width 48 height 23
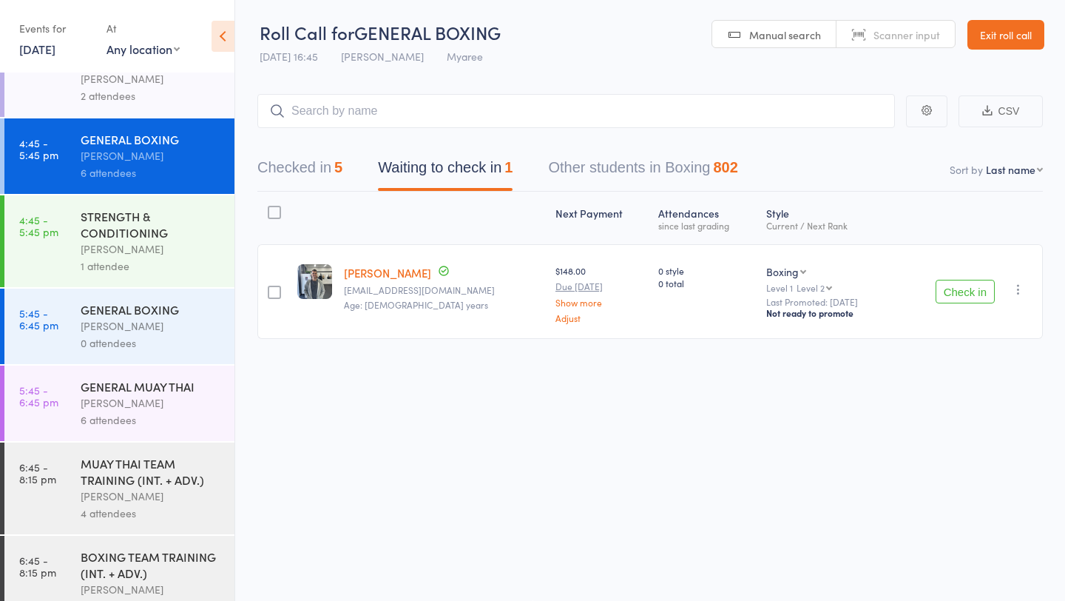
click at [118, 208] on div "STRENGTH & CONDITIONING" at bounding box center [151, 224] width 141 height 33
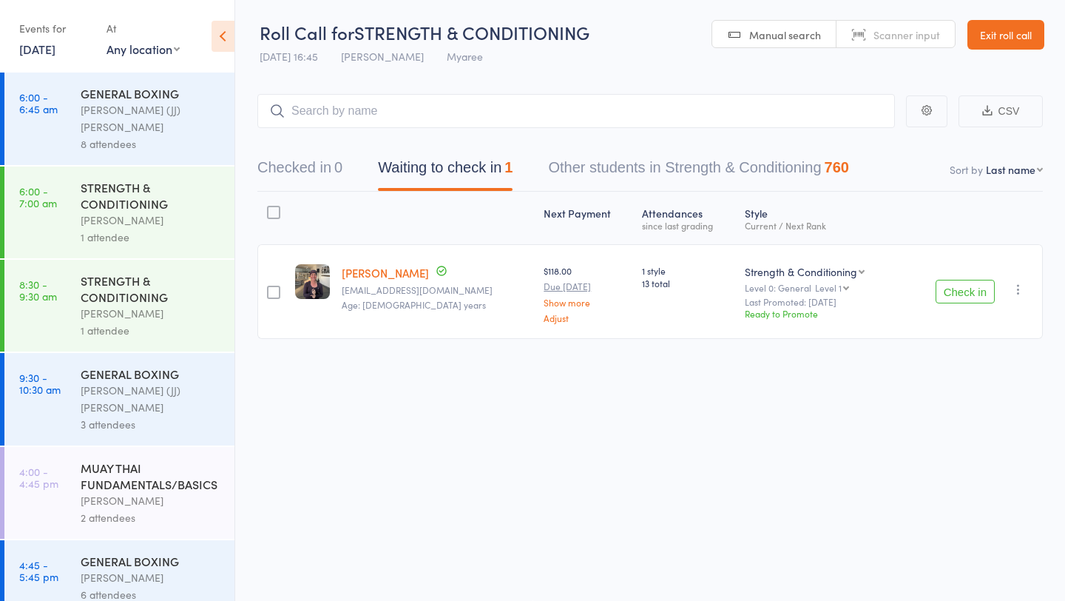
click at [978, 292] on button "Check in" at bounding box center [965, 292] width 59 height 24
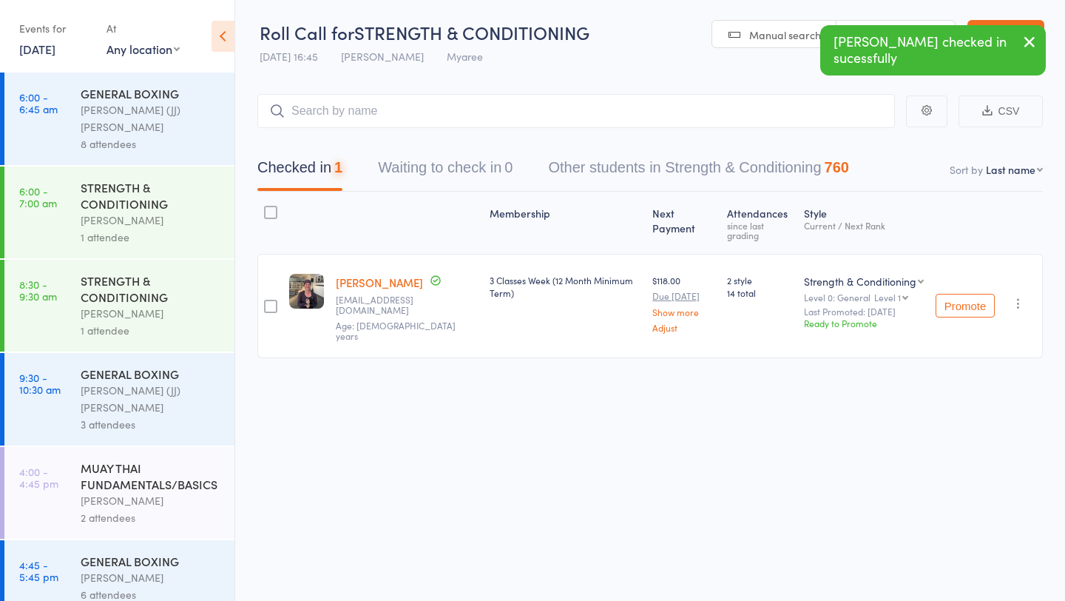
scroll to position [422, 0]
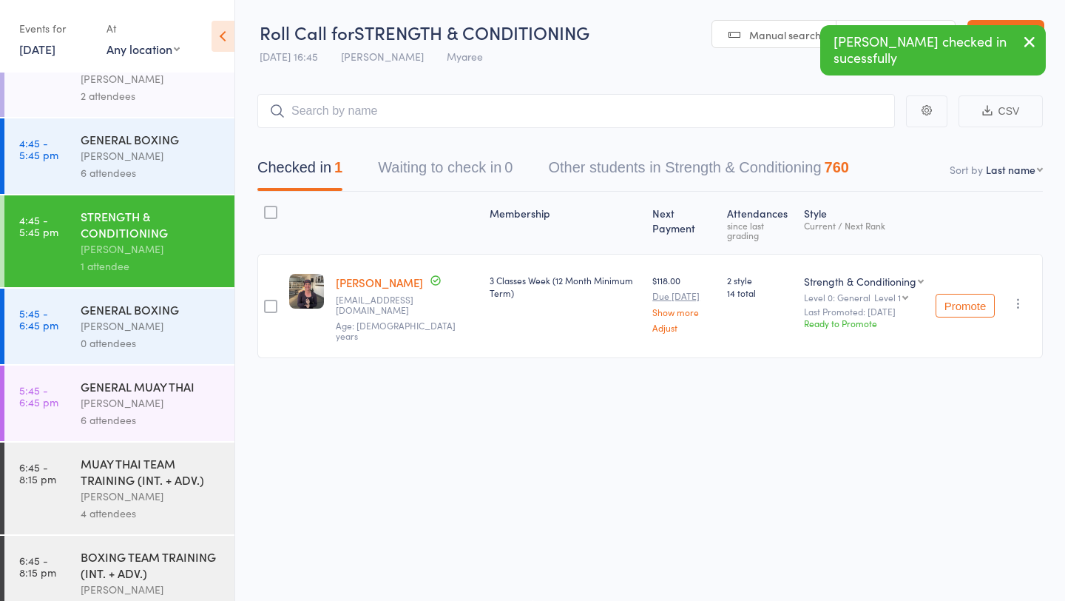
click at [139, 317] on div "Eduardo Vazquez" at bounding box center [151, 325] width 141 height 17
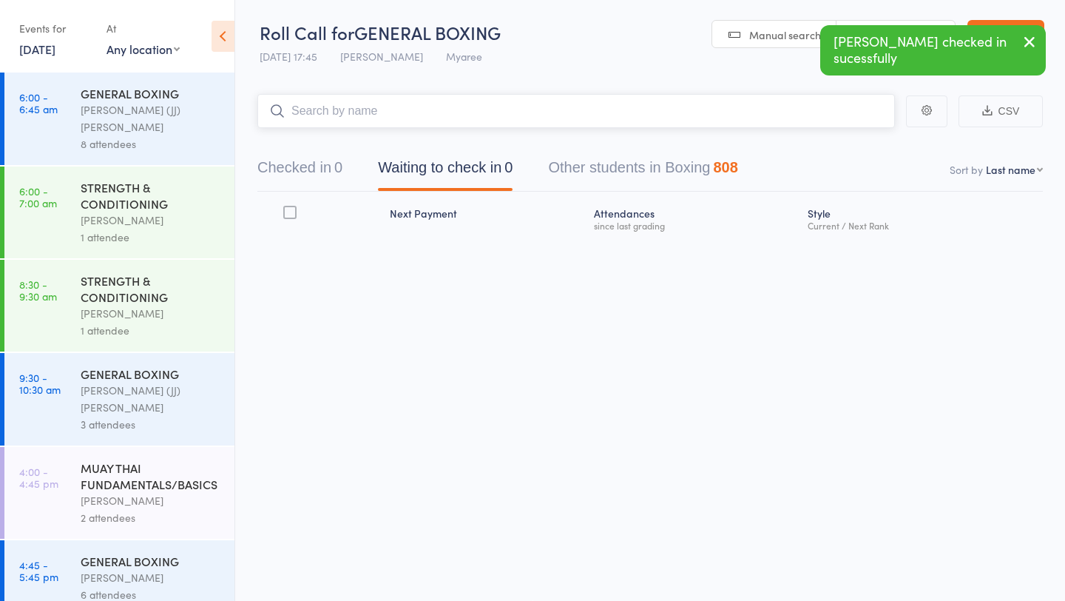
scroll to position [422, 0]
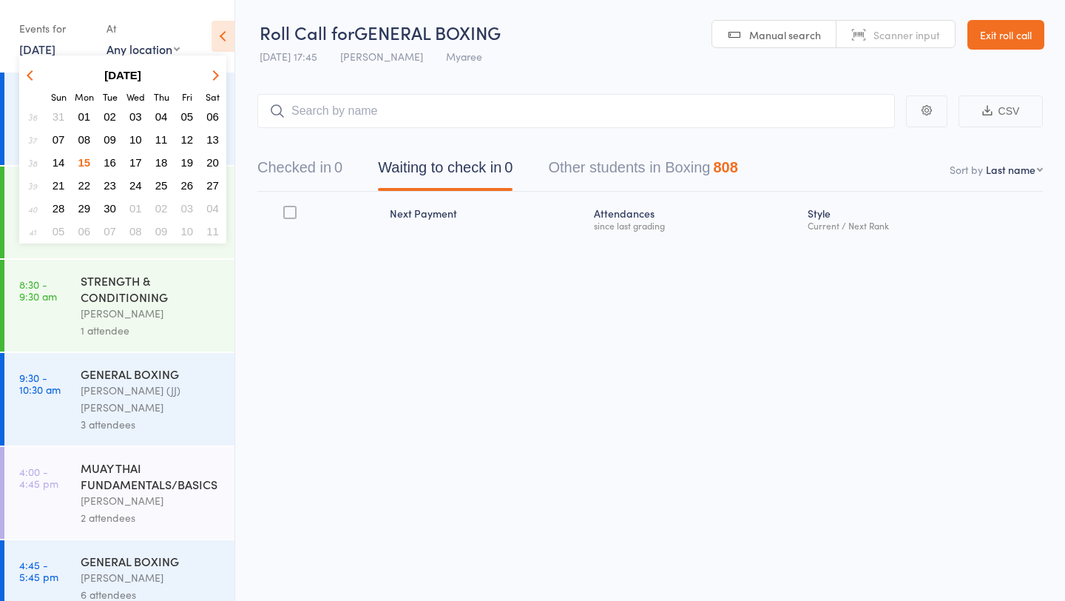
scroll to position [422, 0]
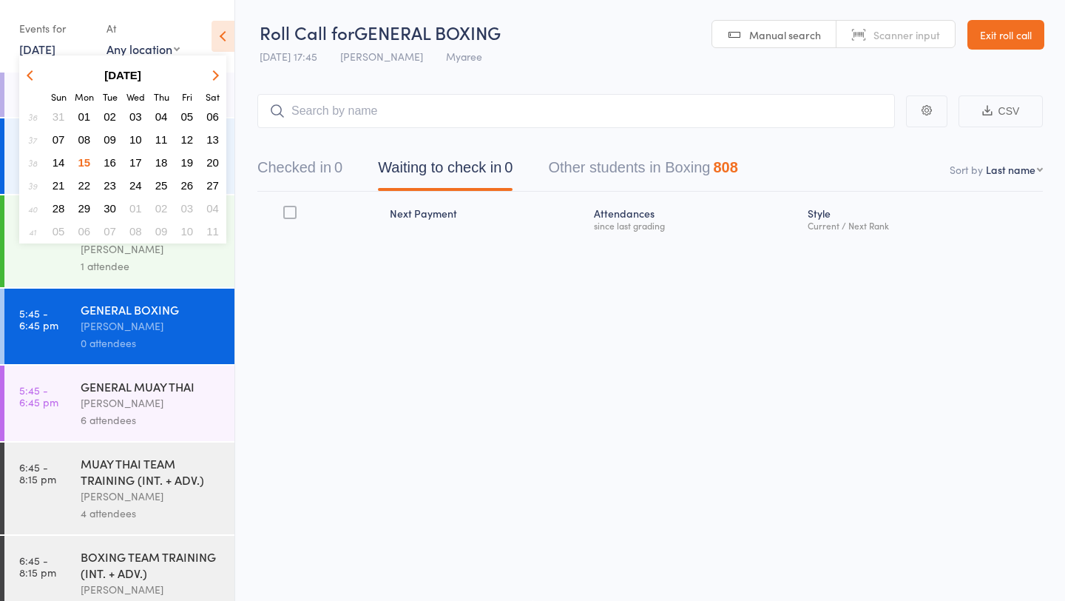
click at [135, 118] on span "03" at bounding box center [135, 116] width 13 height 13
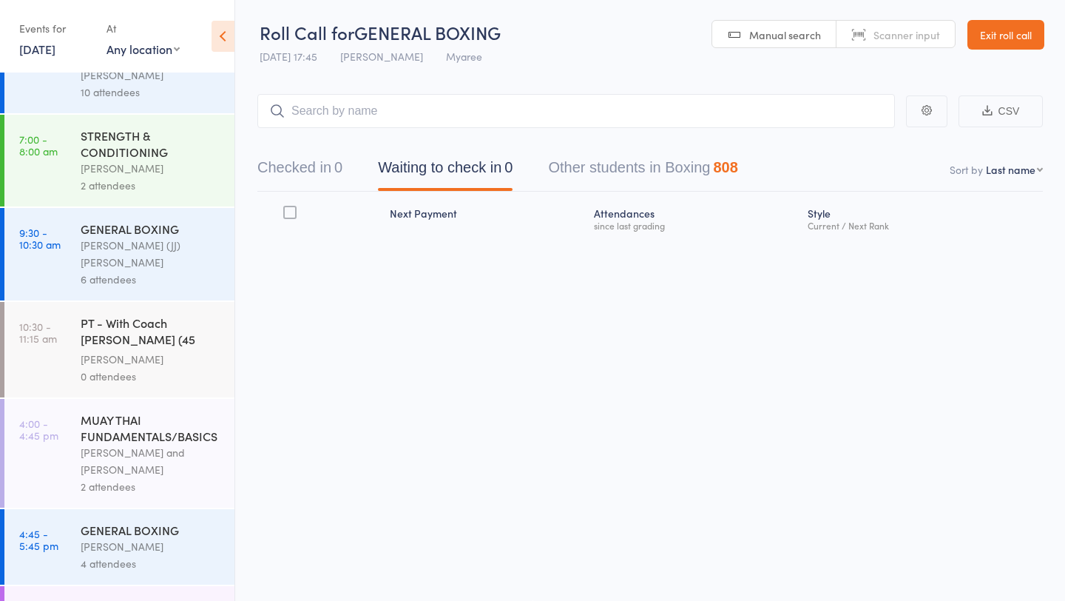
scroll to position [0, 0]
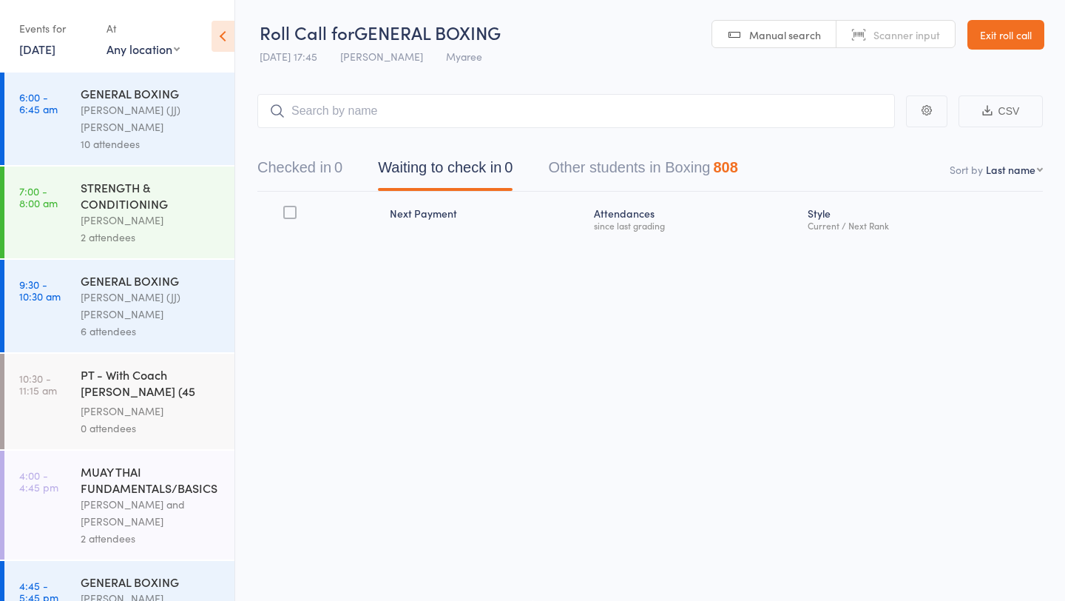
click at [54, 50] on link "3 Sep, 2025" at bounding box center [37, 49] width 36 height 16
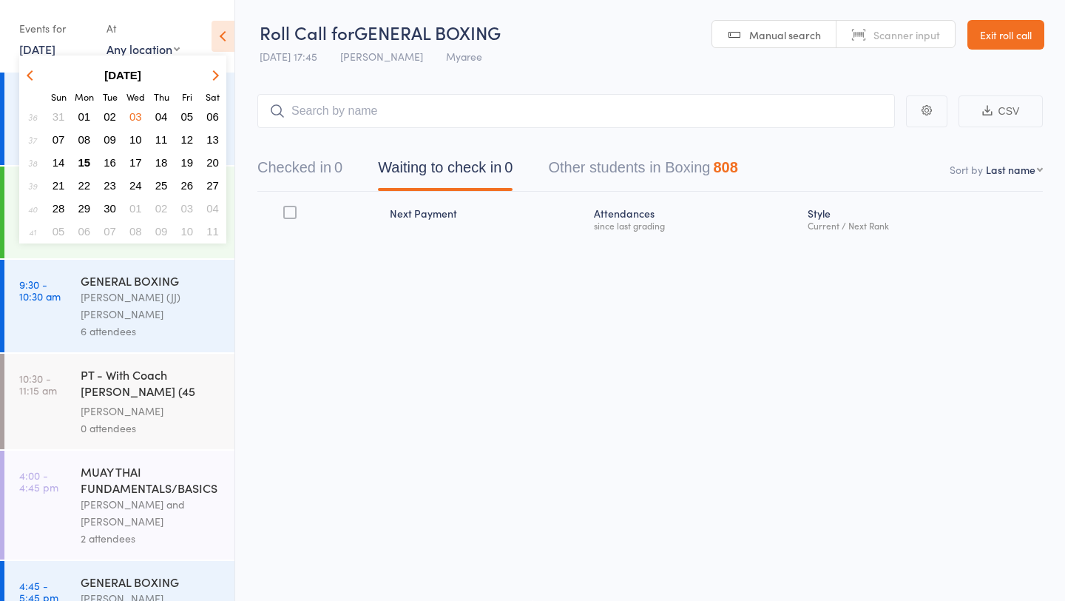
click at [158, 115] on span "04" at bounding box center [161, 116] width 13 height 13
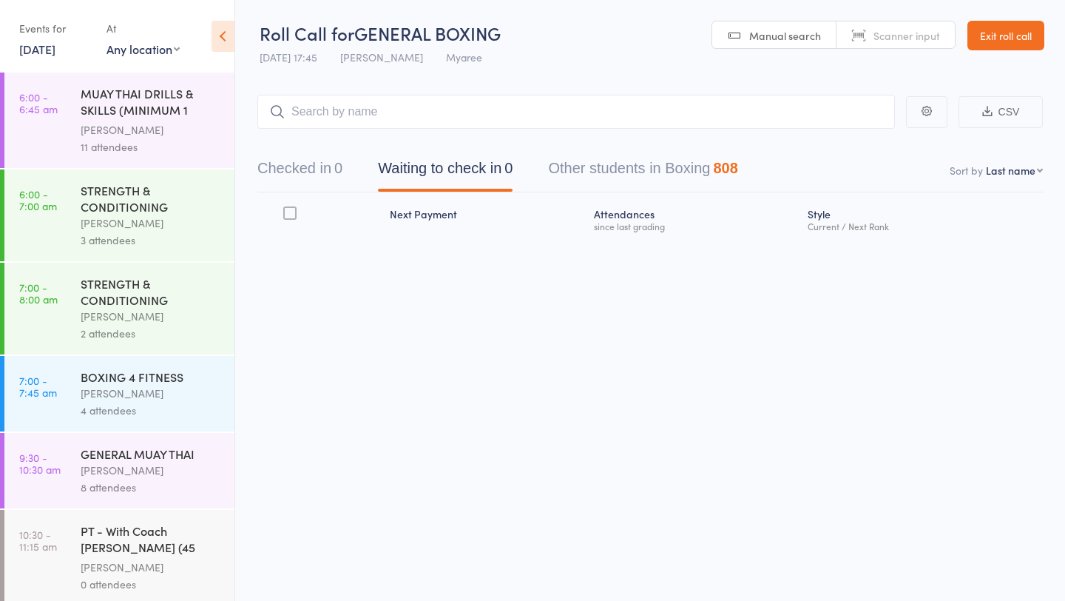
click at [55, 43] on link "4 Sep, 2025" at bounding box center [37, 49] width 36 height 16
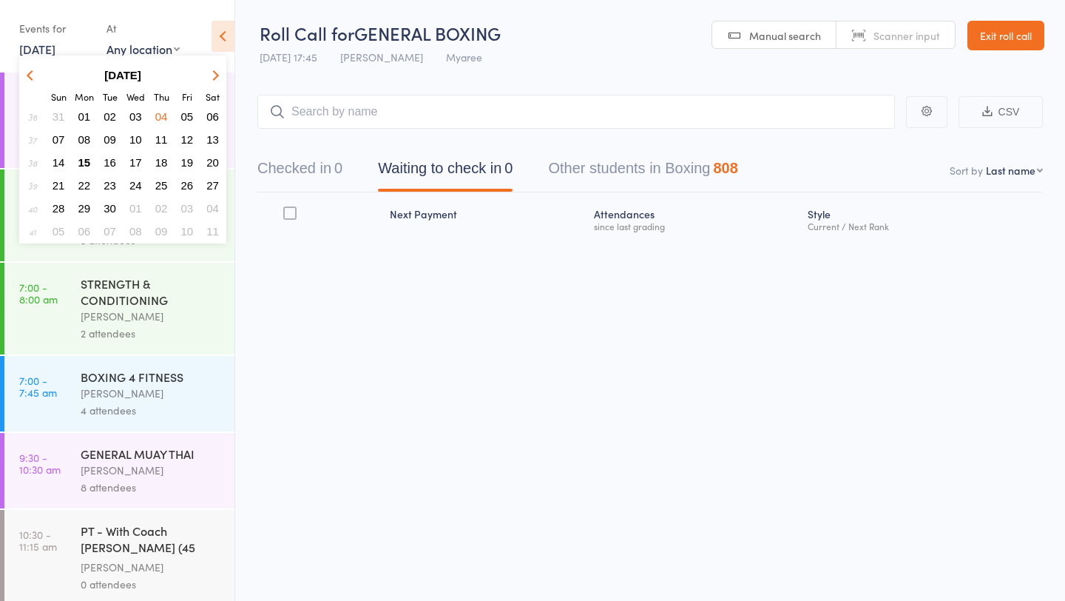
click at [191, 121] on span "05" at bounding box center [187, 116] width 13 height 13
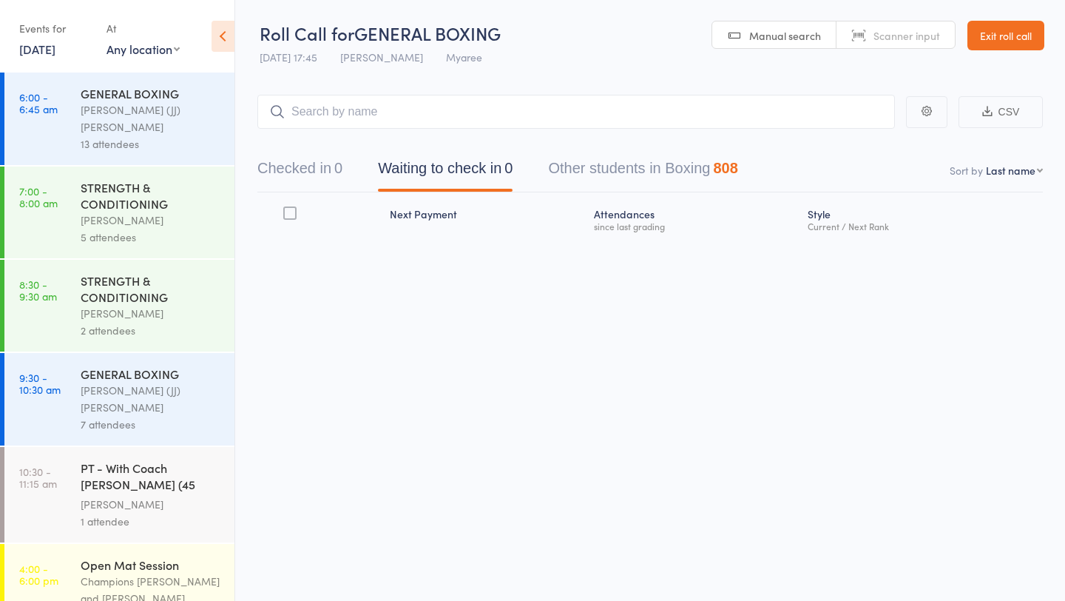
click at [51, 47] on link "5 Sep, 2025" at bounding box center [37, 49] width 36 height 16
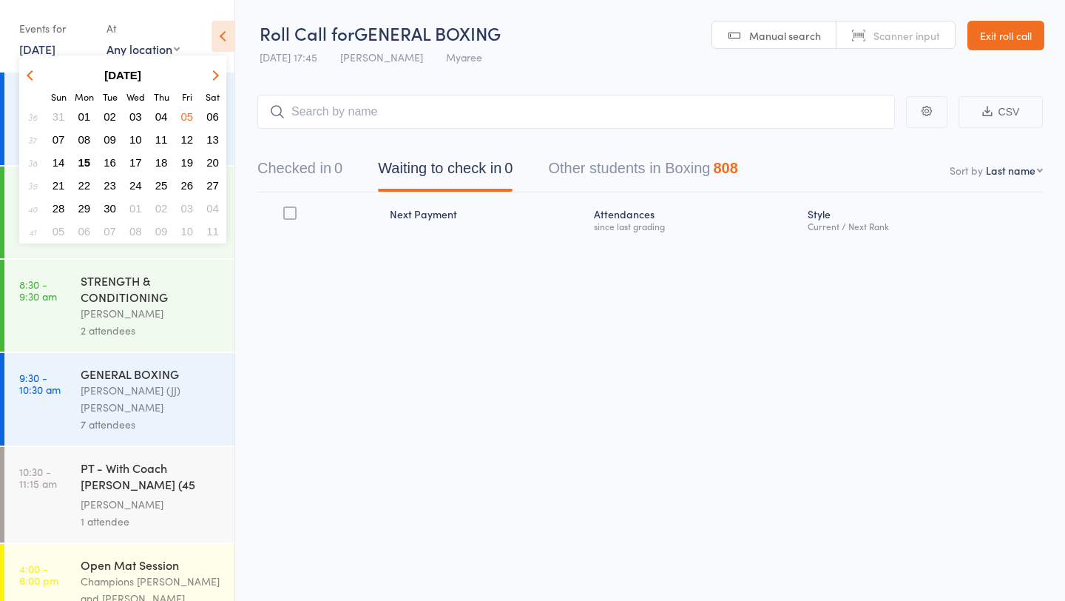
click at [88, 137] on span "08" at bounding box center [84, 139] width 13 height 13
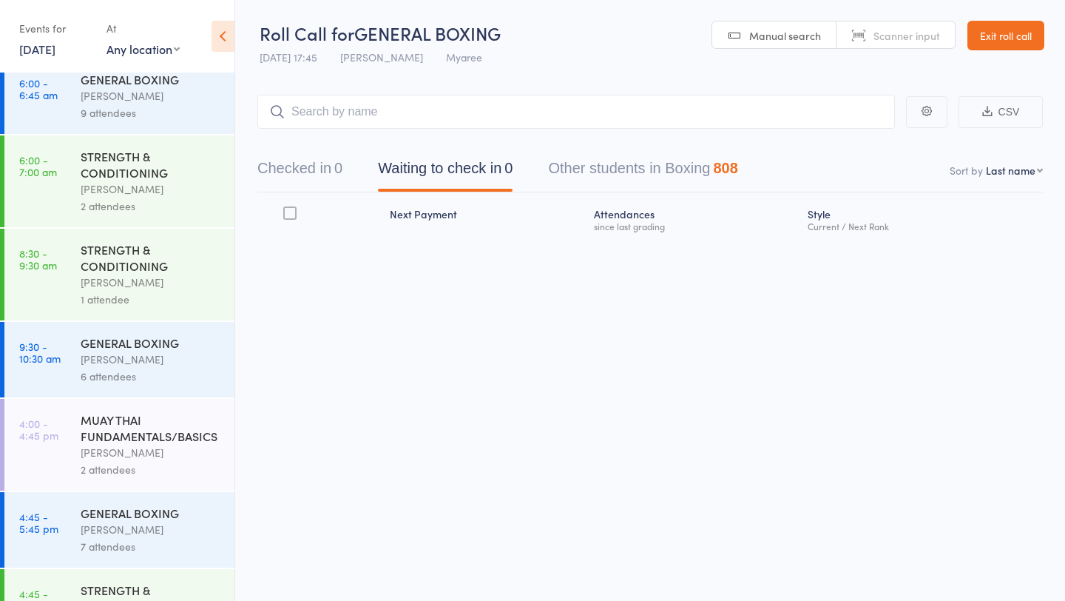
scroll to position [22, 0]
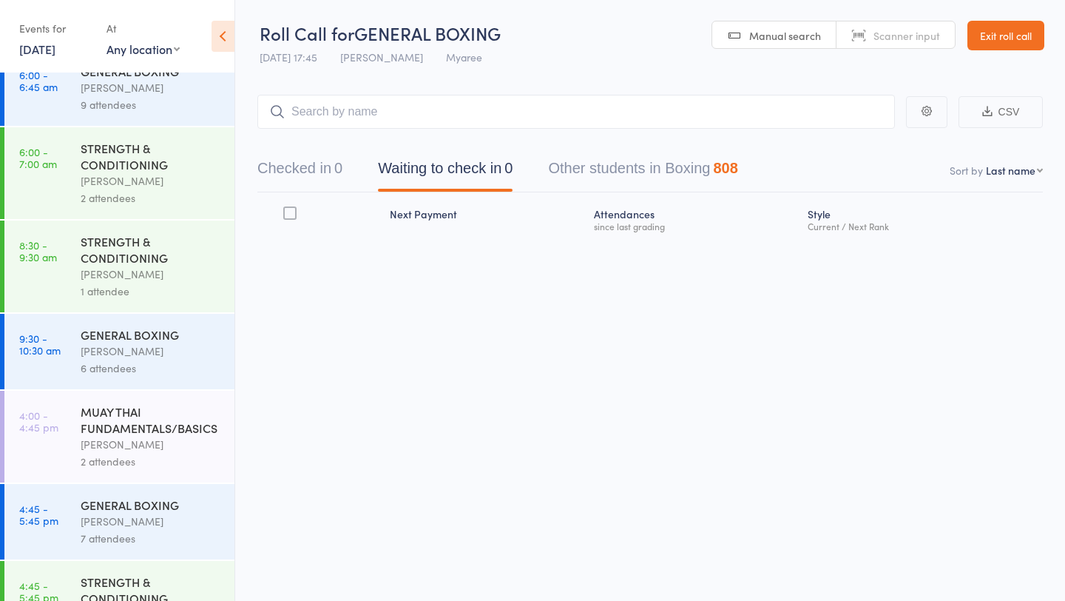
click at [48, 61] on div "Events for 8 Sep, 2025 D Sep, YYYY September 2025 Sun Mon Tue Wed Thu Fri Sat 3…" at bounding box center [117, 37] width 234 height 75
click at [51, 54] on link "8 Sep, 2025" at bounding box center [37, 49] width 36 height 16
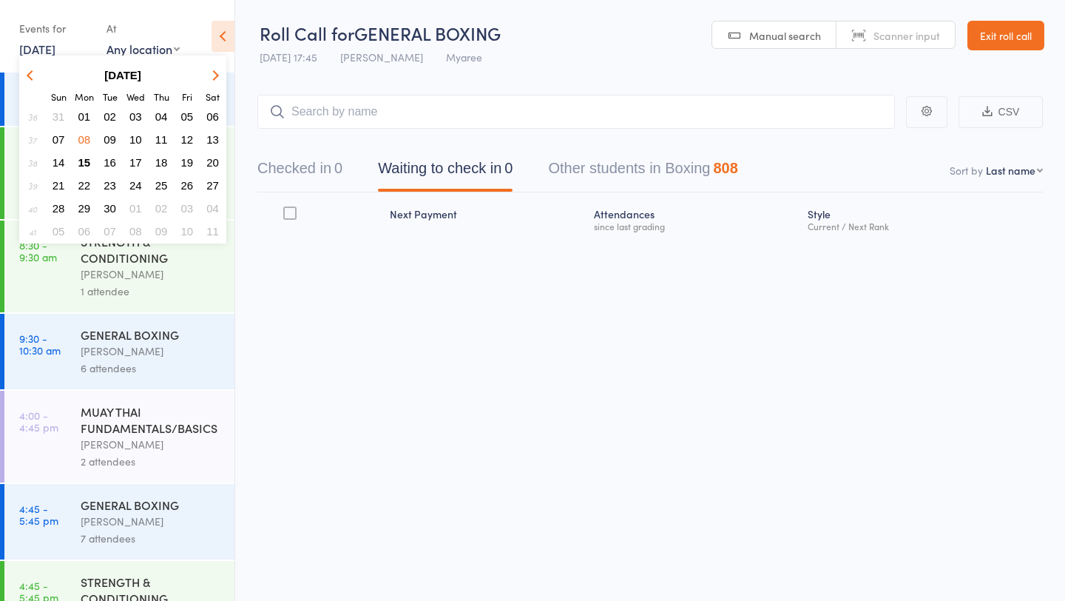
click at [111, 141] on span "09" at bounding box center [110, 139] width 13 height 13
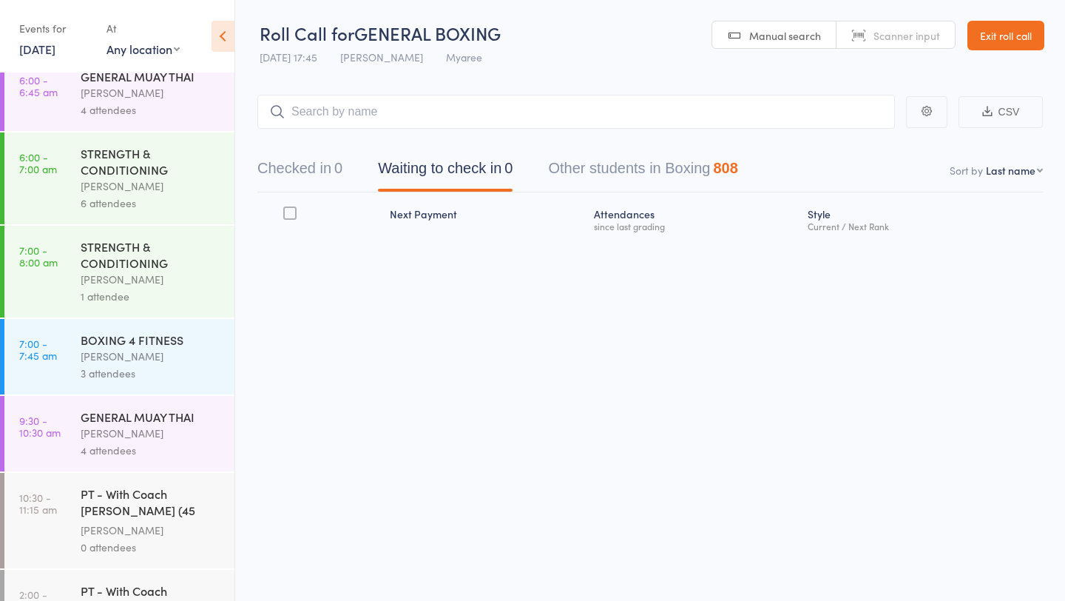
scroll to position [0, 0]
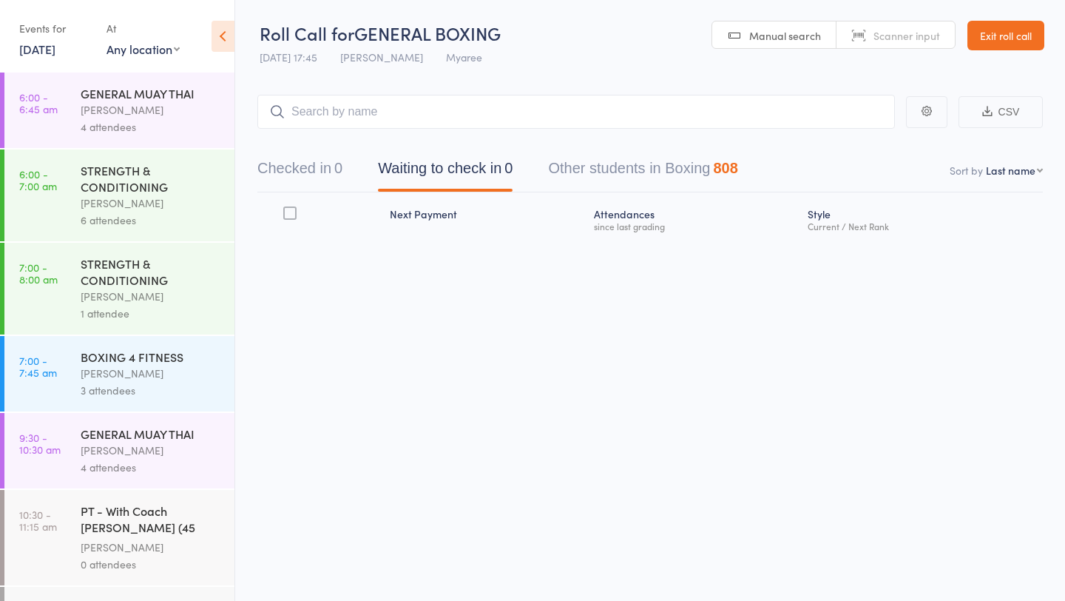
click at [55, 53] on link "9 Sep, 2025" at bounding box center [37, 49] width 36 height 16
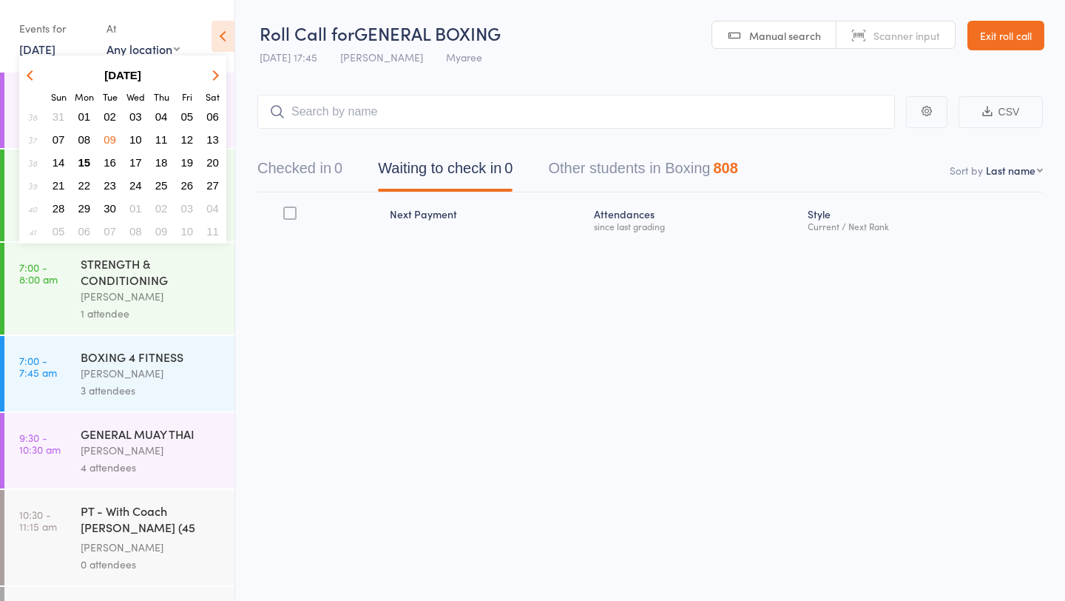
click at [162, 140] on span "11" at bounding box center [161, 139] width 13 height 13
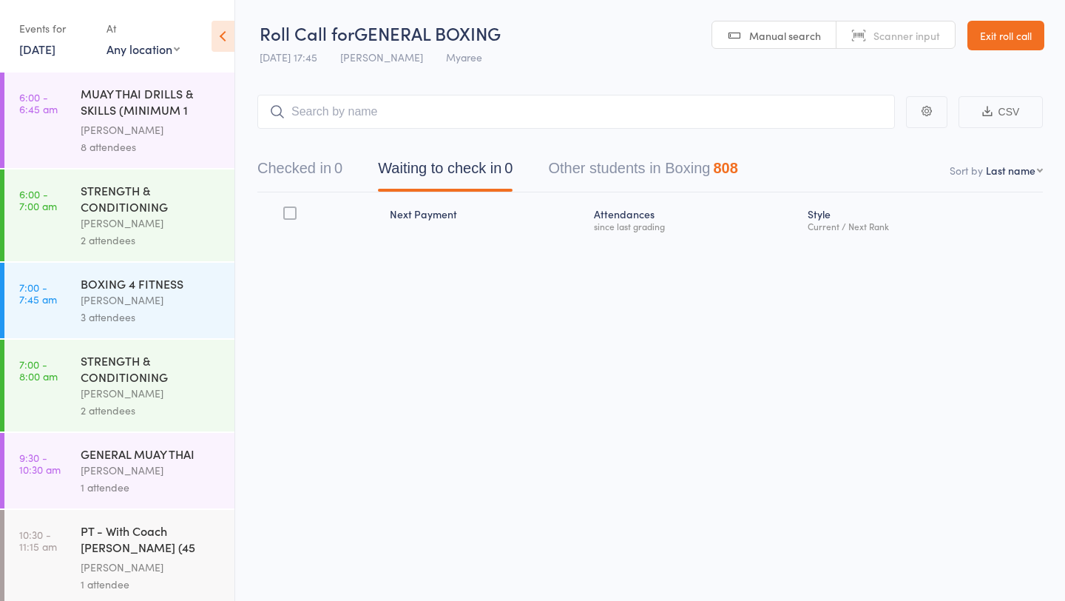
click at [55, 50] on link "11 Sep, 2025" at bounding box center [37, 49] width 36 height 16
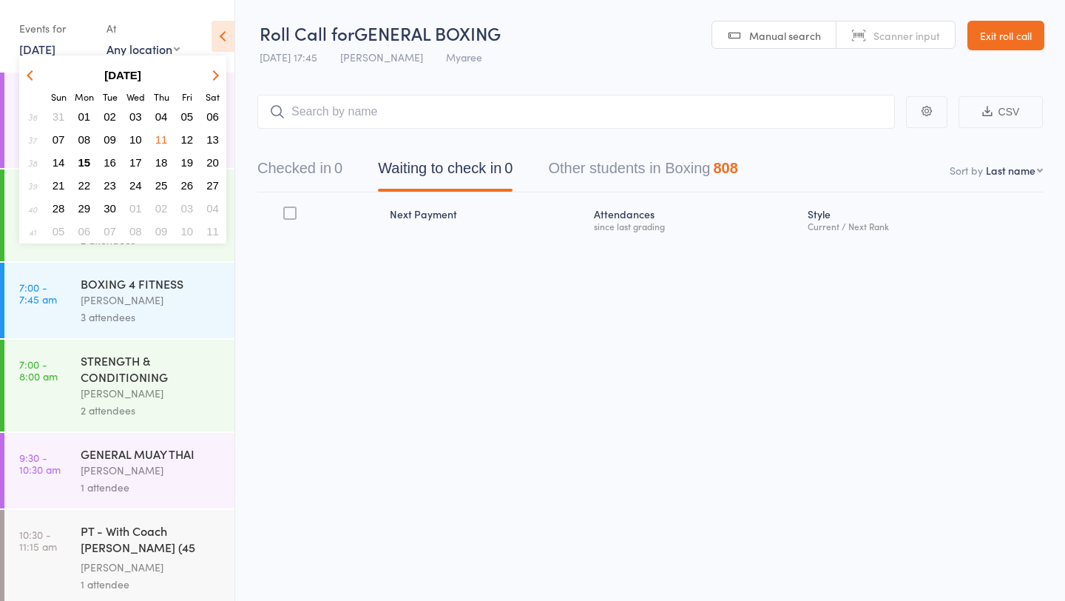
click at [163, 138] on span "11" at bounding box center [161, 139] width 13 height 13
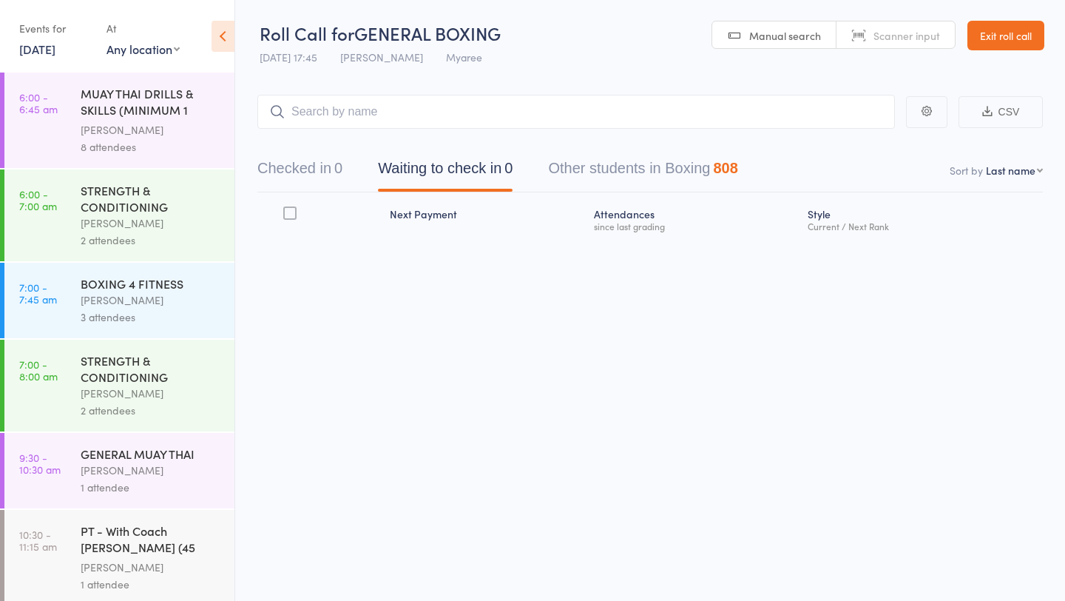
click at [55, 53] on link "11 Sep, 2025" at bounding box center [37, 49] width 36 height 16
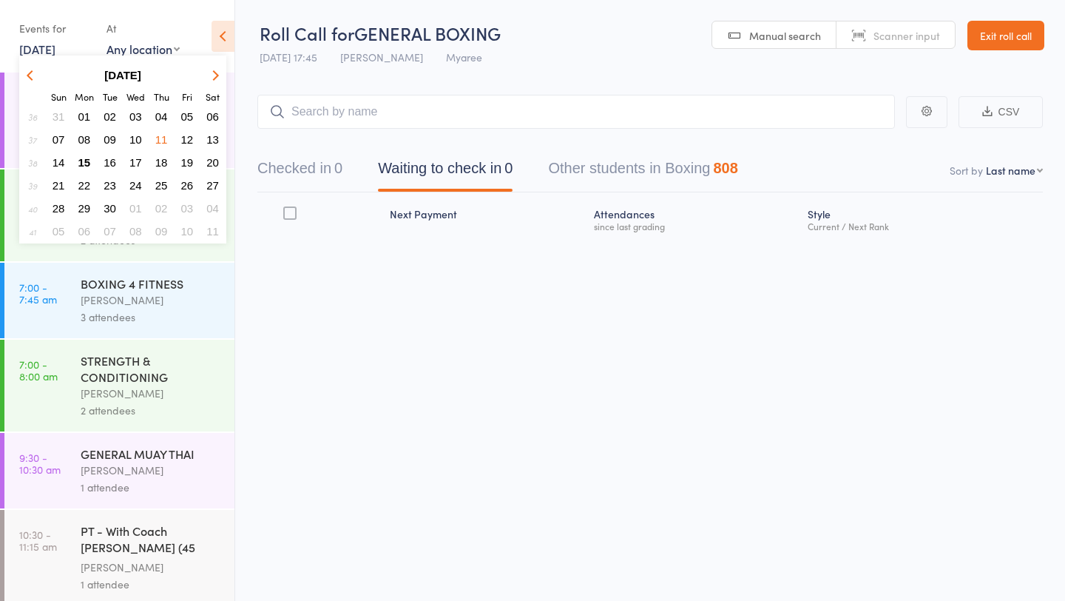
click at [112, 166] on span "16" at bounding box center [110, 162] width 13 height 13
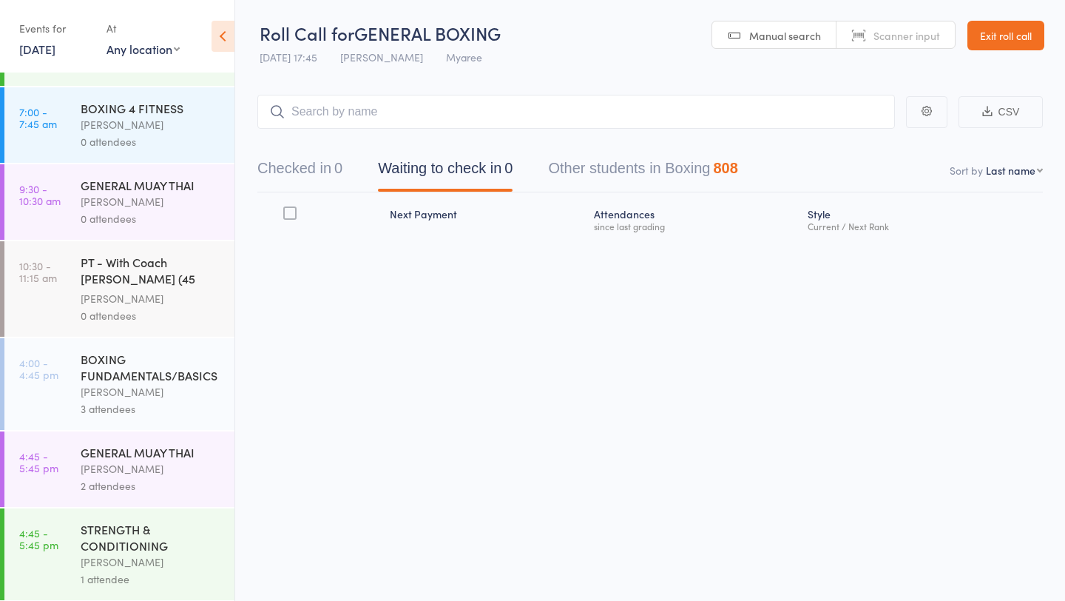
scroll to position [532, 0]
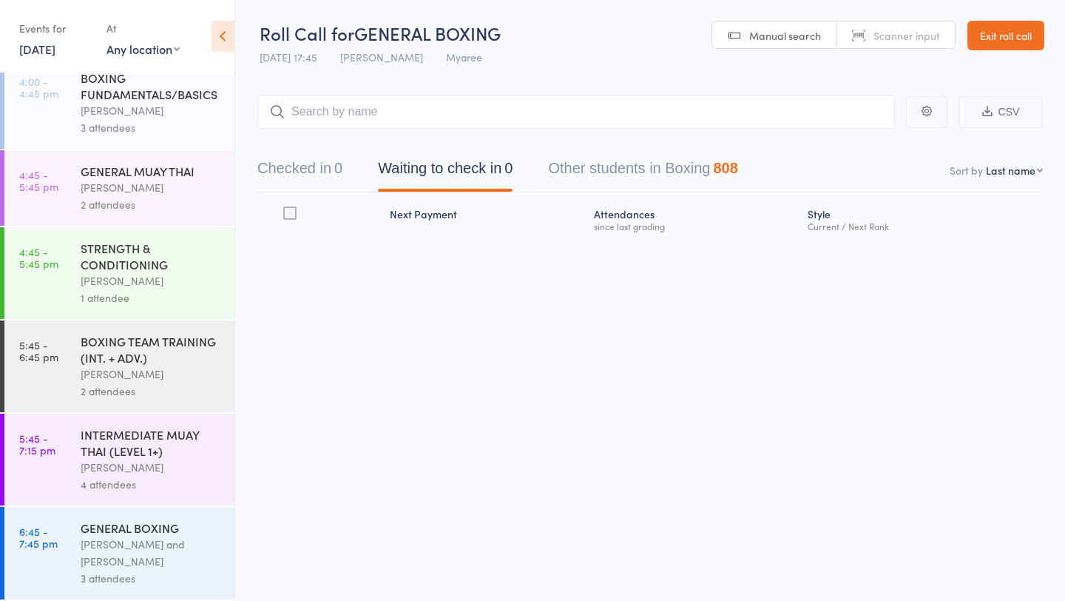
click at [126, 463] on div "Eddy D'Uva" at bounding box center [151, 467] width 141 height 17
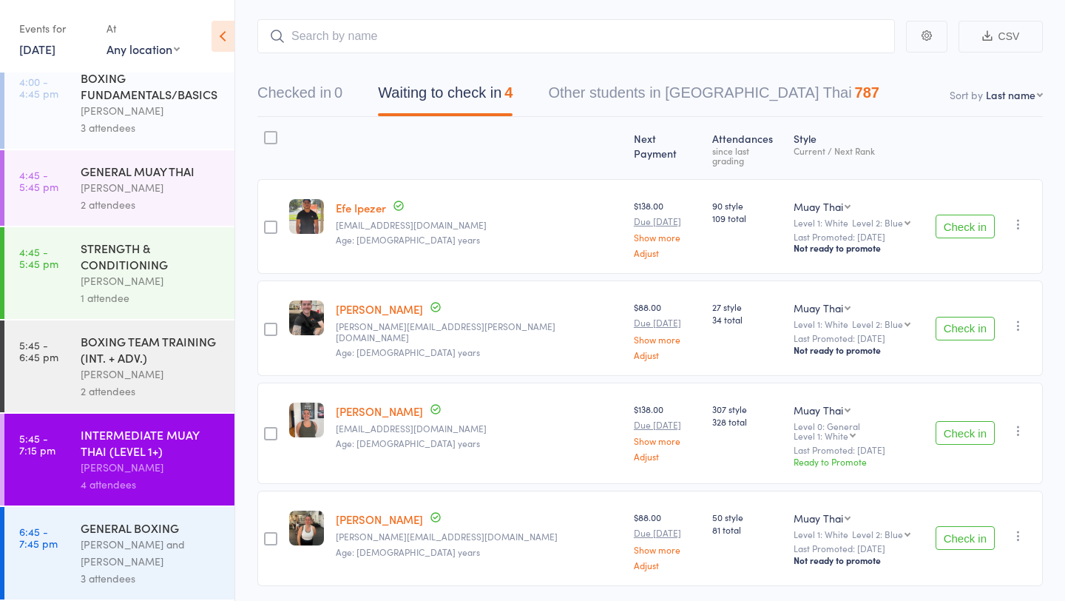
scroll to position [98, 0]
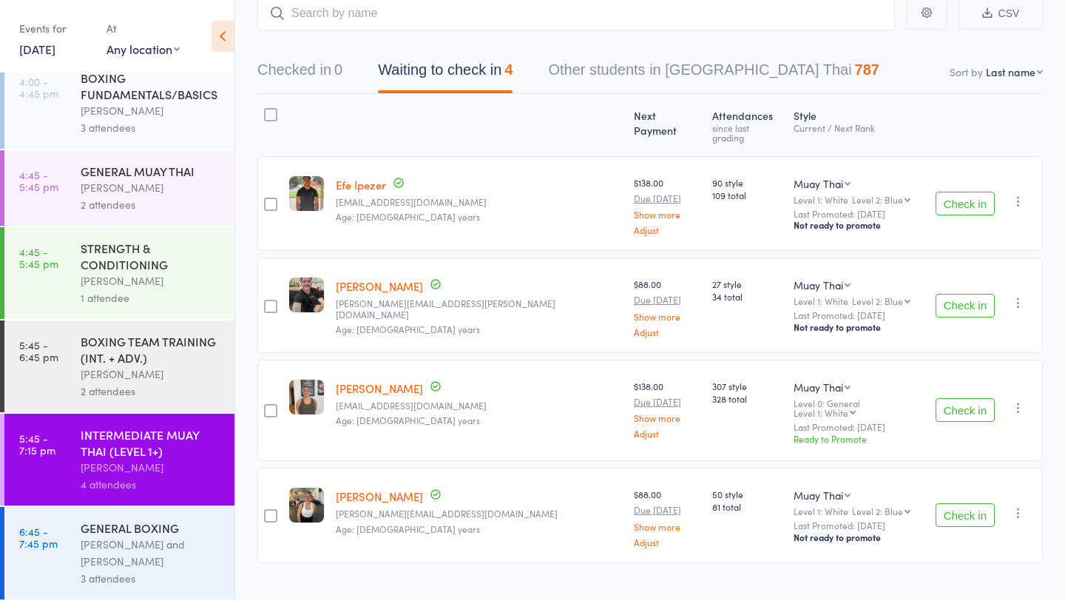
click at [55, 43] on link "16 Sep, 2025" at bounding box center [37, 49] width 36 height 16
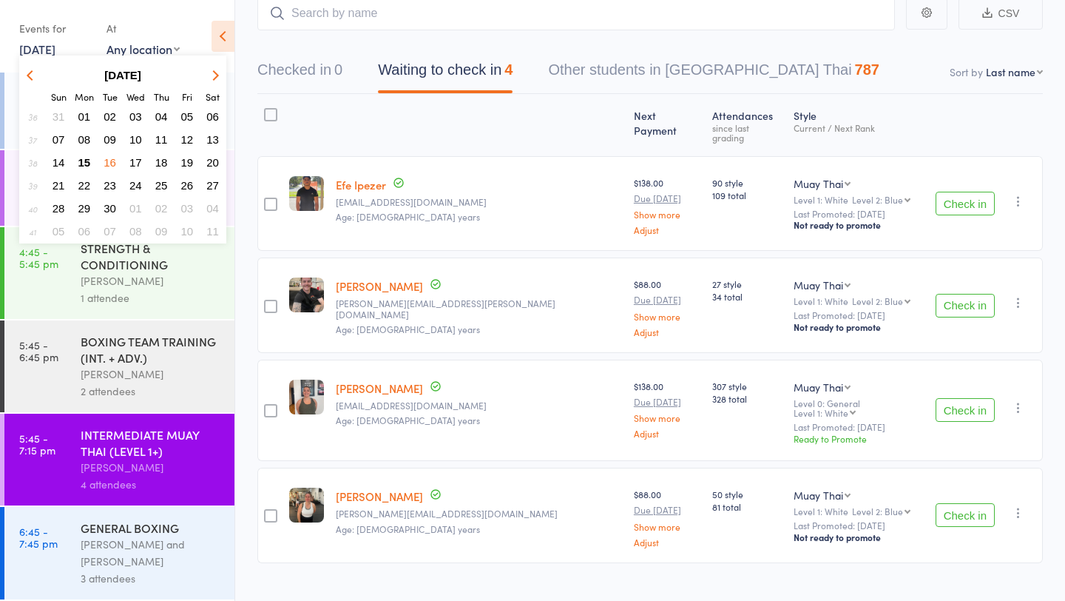
click at [84, 166] on span "15" at bounding box center [84, 162] width 13 height 13
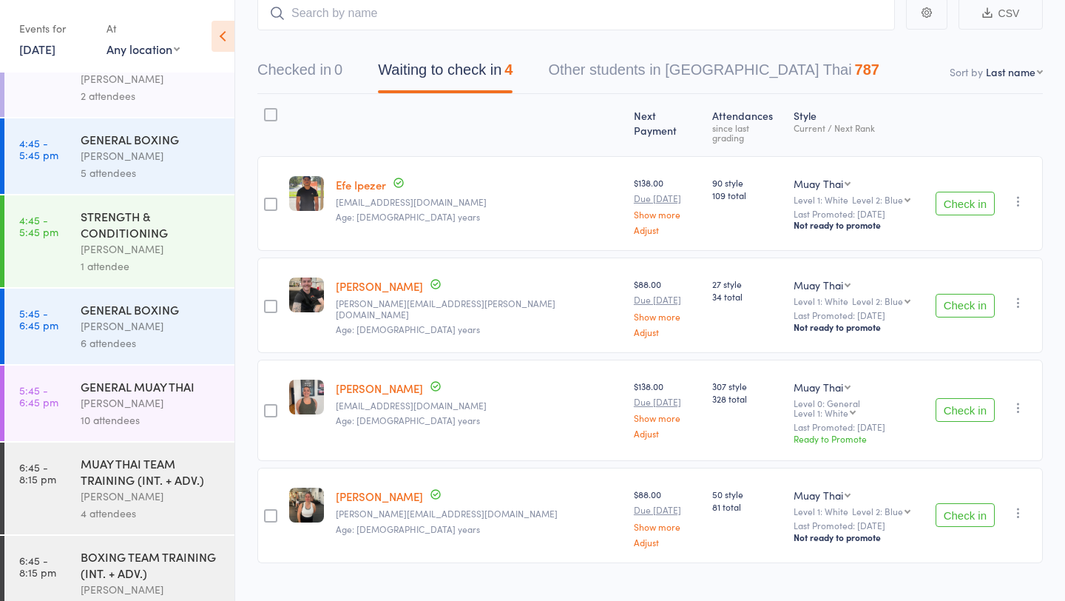
scroll to position [108, 0]
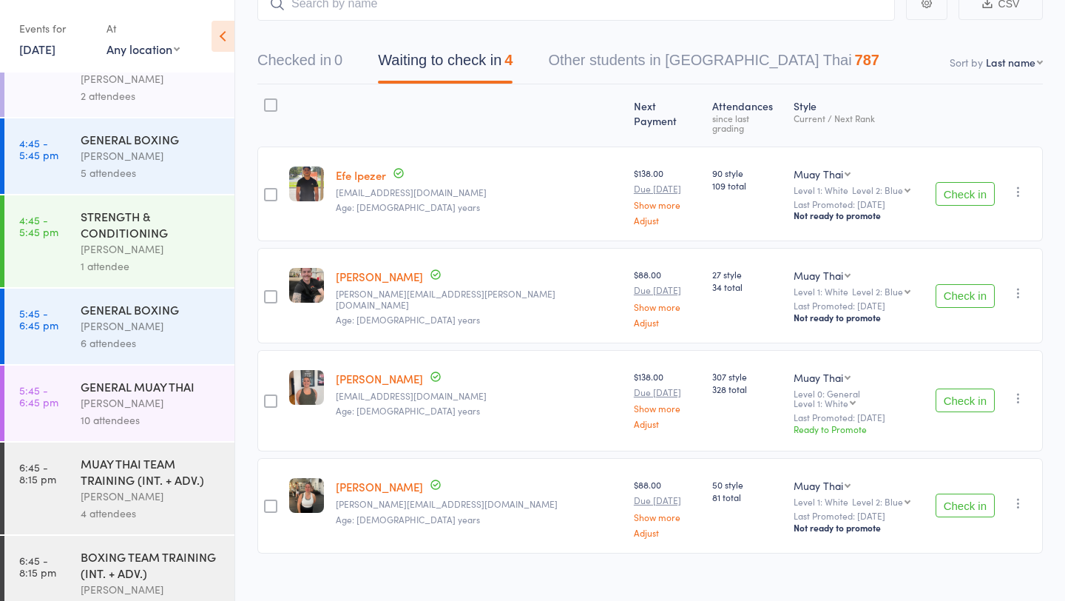
click at [121, 455] on div "MUAY THAI TEAM TRAINING (INT. + ADV.)" at bounding box center [151, 471] width 141 height 33
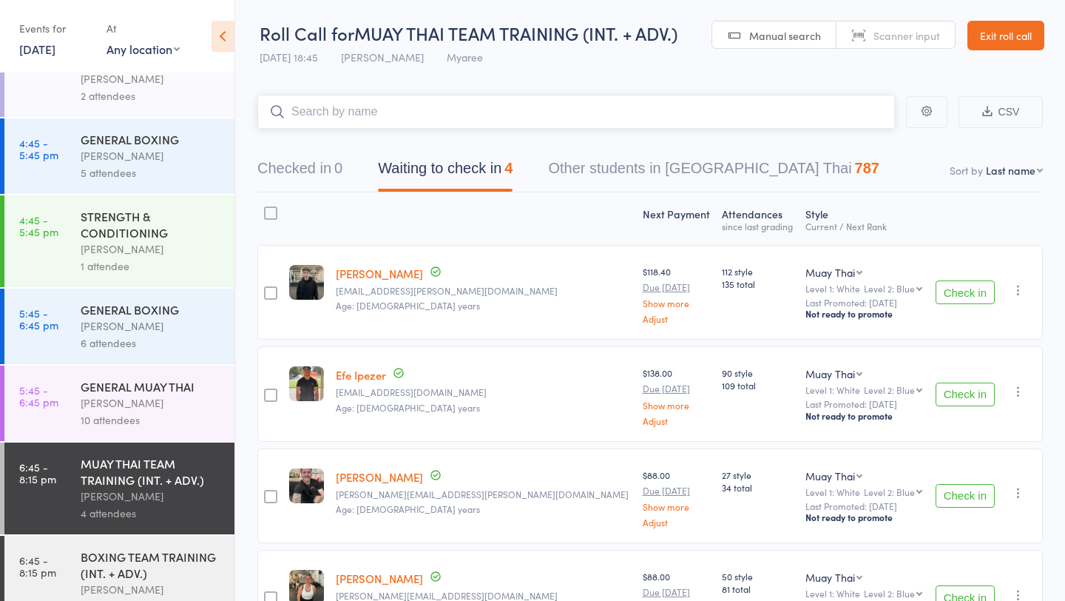
click at [374, 103] on input "search" at bounding box center [576, 112] width 638 height 34
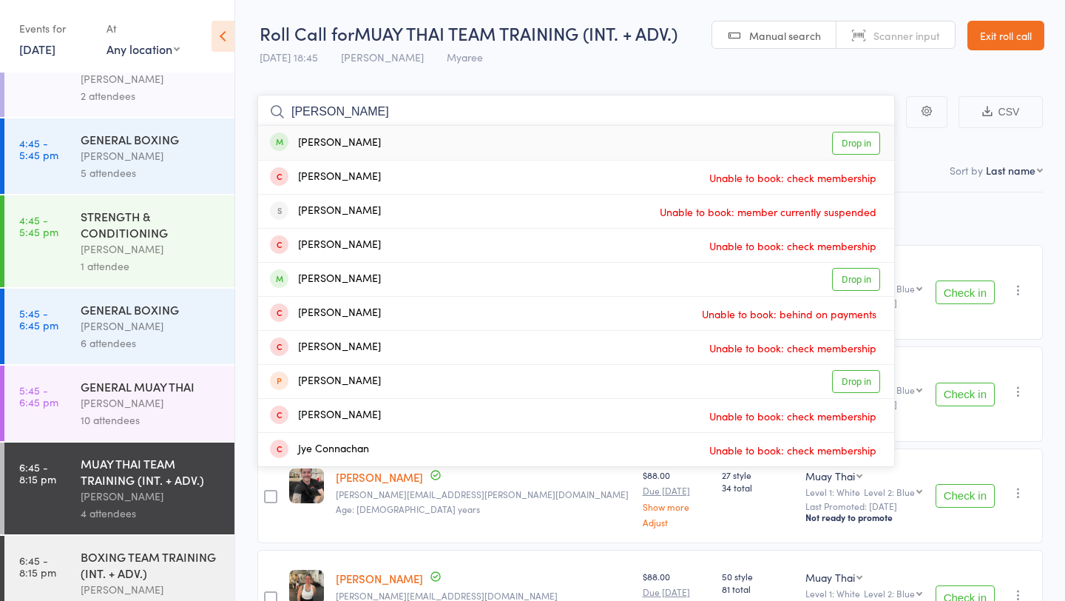
type input "owen chan"
click at [842, 138] on link "Drop in" at bounding box center [856, 143] width 48 height 23
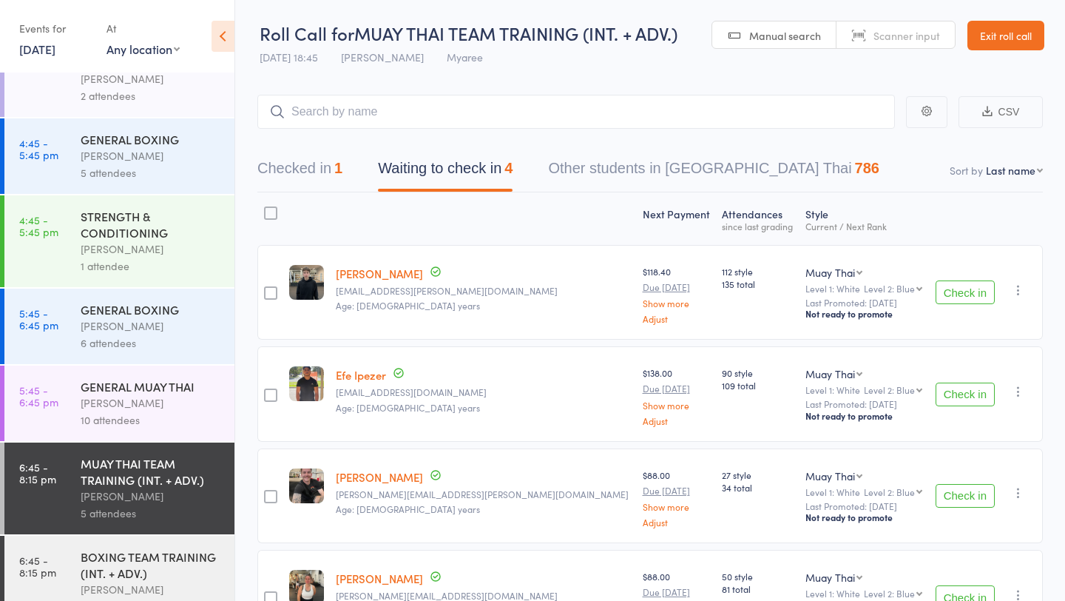
click at [142, 301] on div "GENERAL BOXING" at bounding box center [151, 309] width 141 height 16
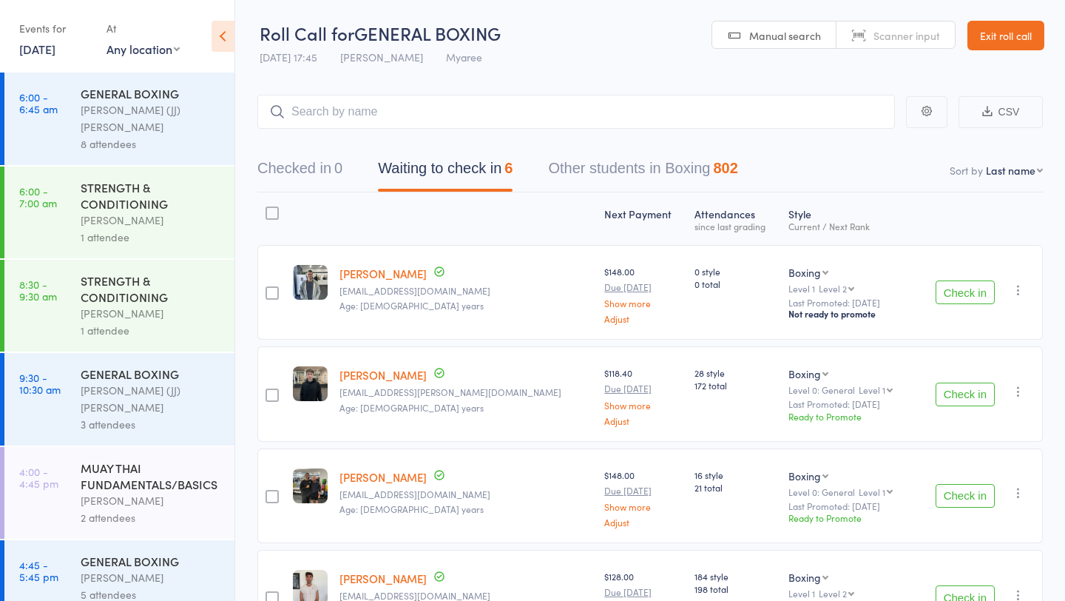
scroll to position [422, 0]
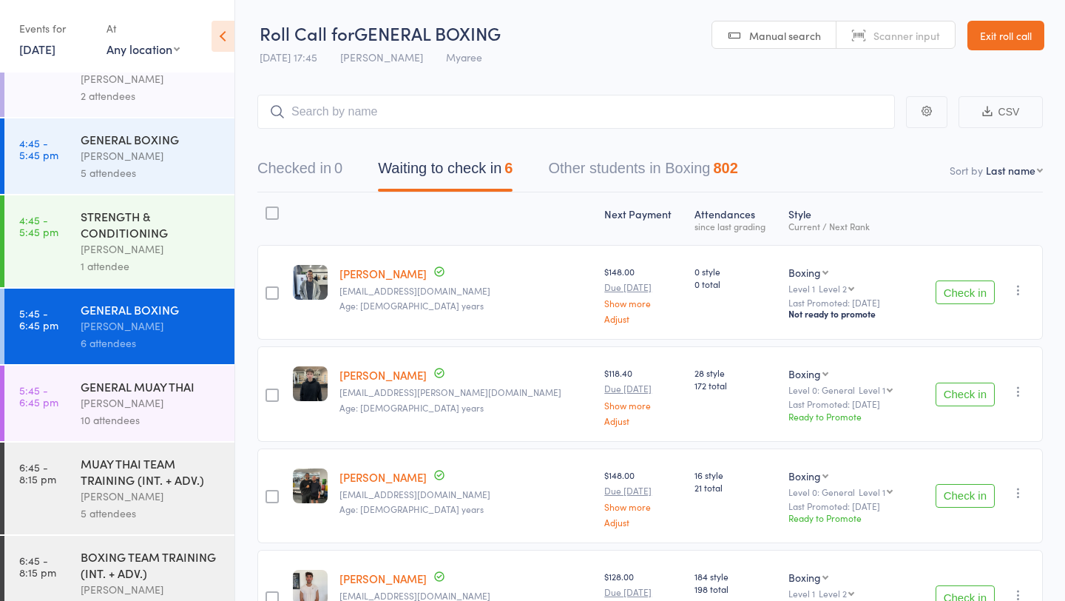
click at [952, 285] on button "Check in" at bounding box center [965, 292] width 59 height 24
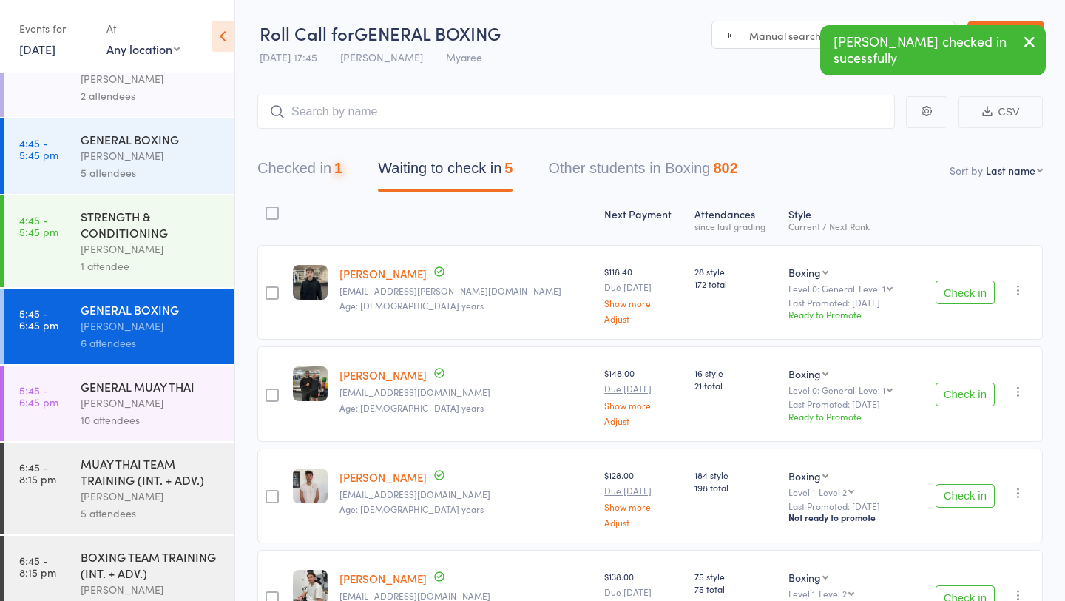
click at [952, 285] on button "Check in" at bounding box center [965, 292] width 59 height 24
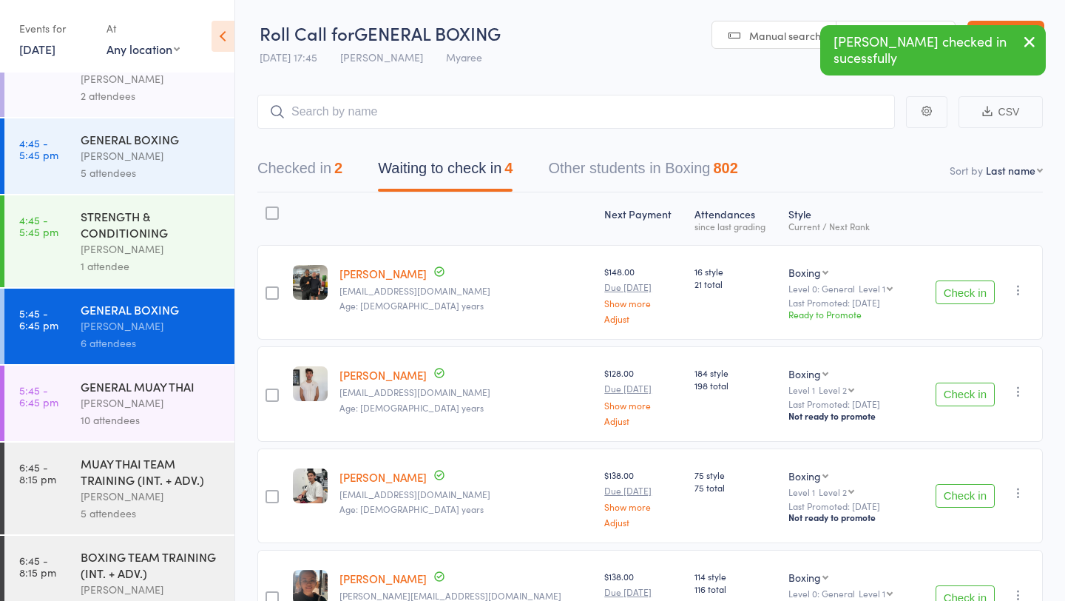
click at [952, 285] on button "Check in" at bounding box center [965, 292] width 59 height 24
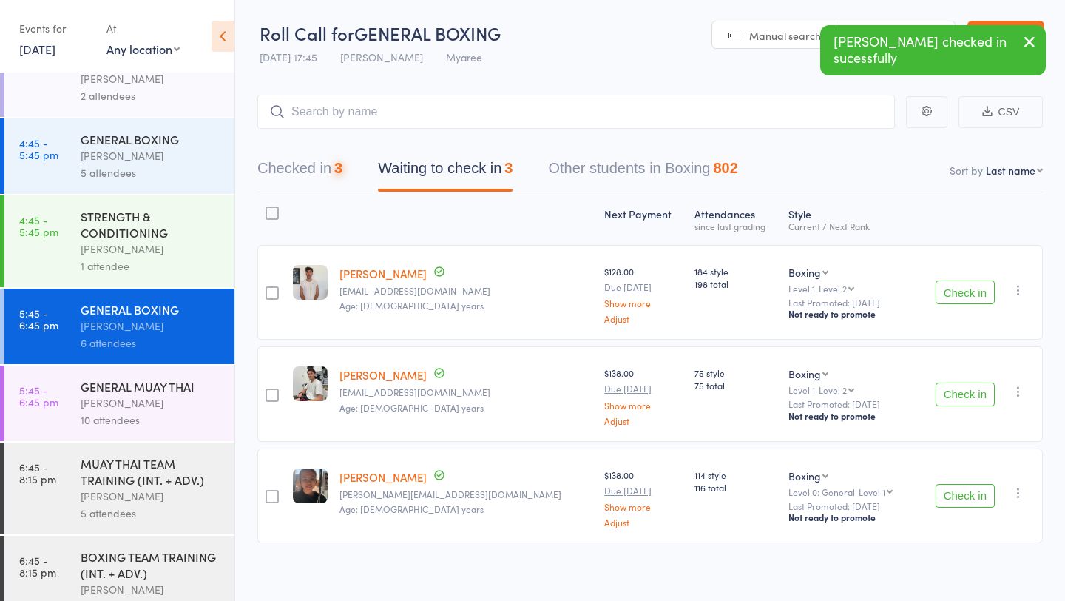
click at [952, 285] on button "Check in" at bounding box center [965, 292] width 59 height 24
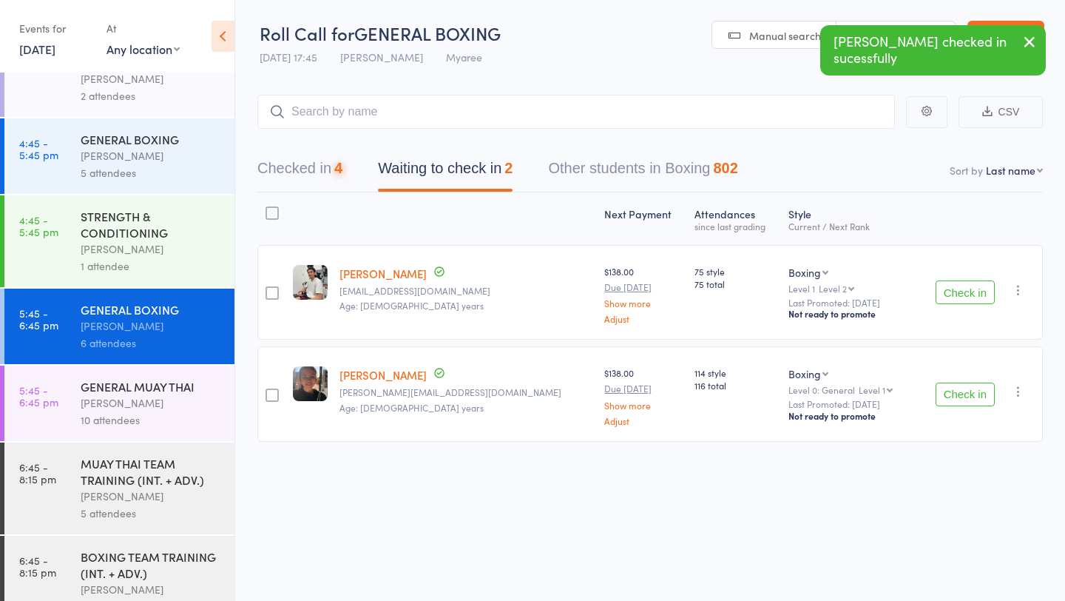
click at [952, 285] on button "Check in" at bounding box center [965, 292] width 59 height 24
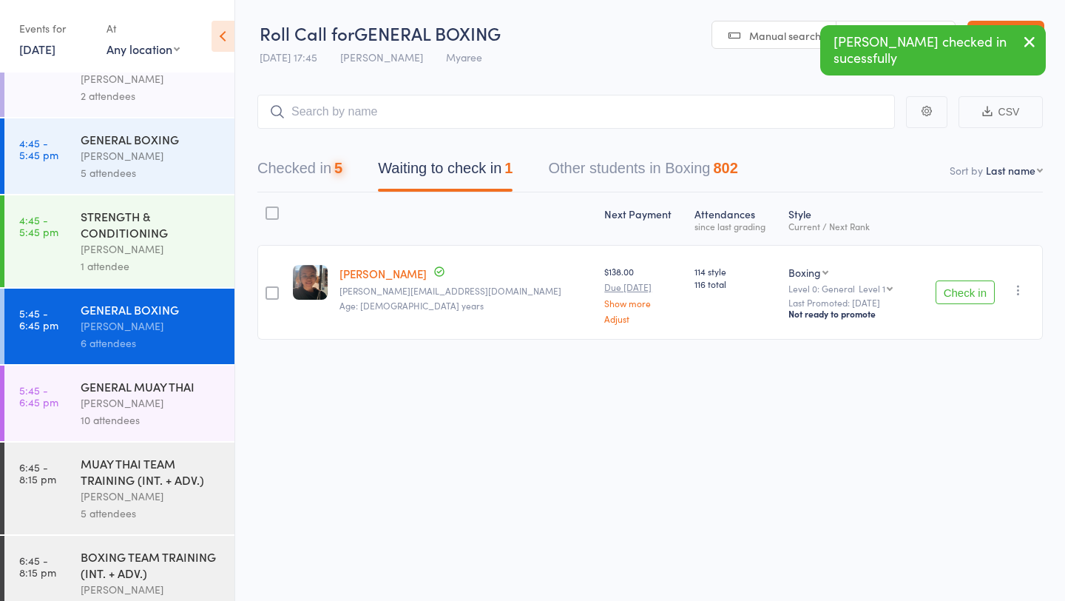
click at [952, 285] on button "Check in" at bounding box center [965, 292] width 59 height 24
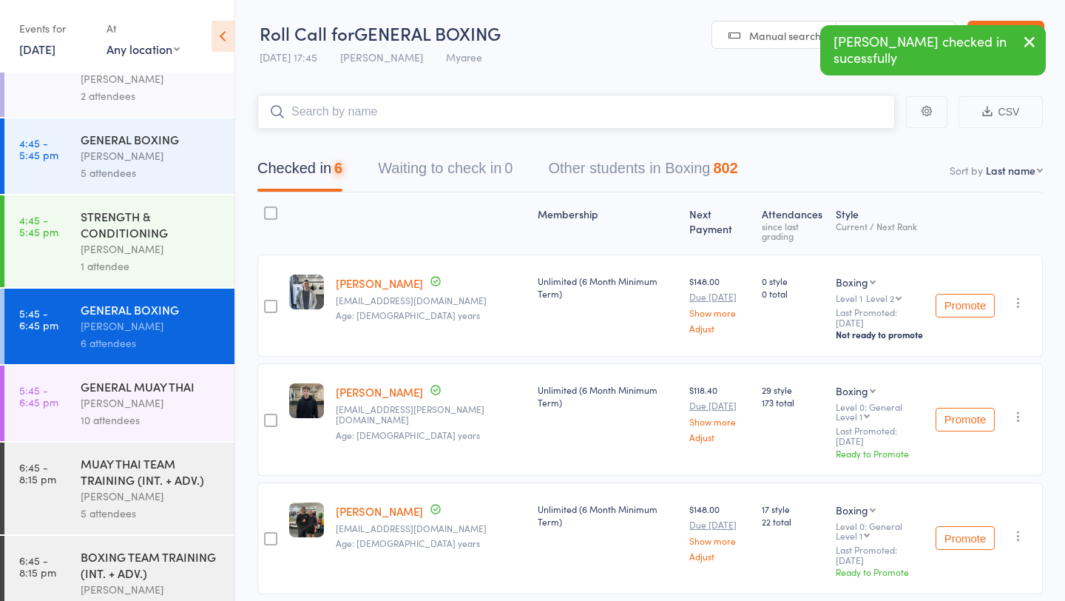
click at [617, 111] on input "search" at bounding box center [576, 112] width 638 height 34
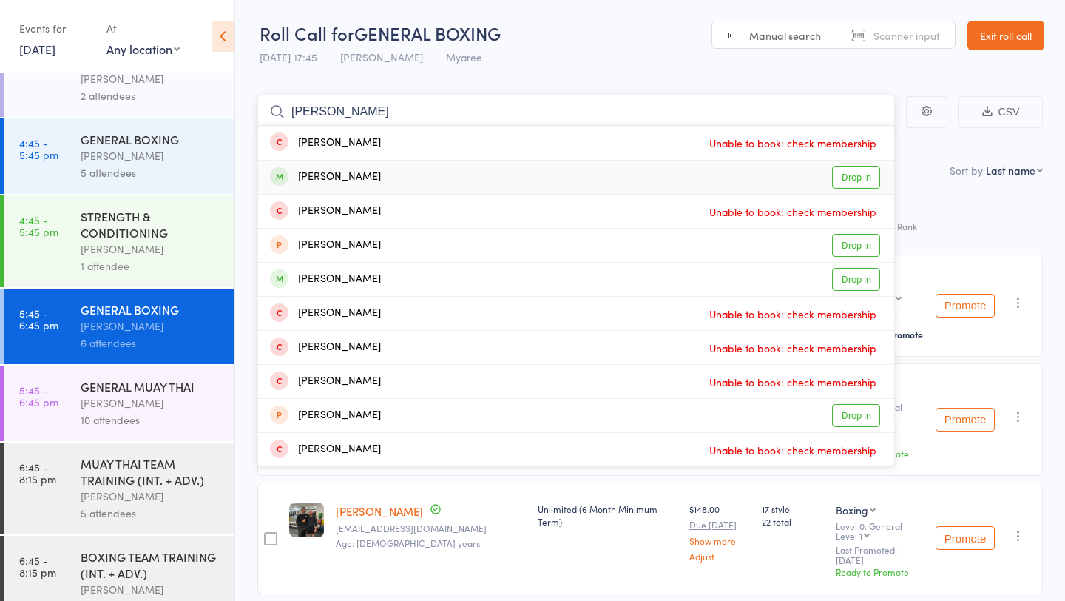
type input "burke"
click at [852, 182] on link "Drop in" at bounding box center [856, 177] width 48 height 23
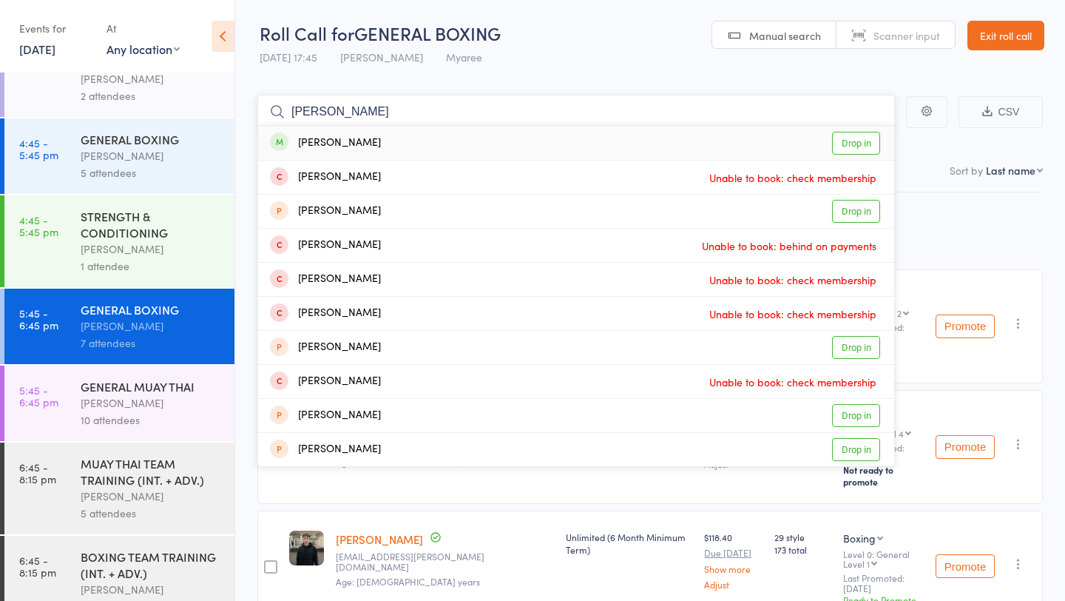
type input "sam ell"
click at [845, 147] on link "Drop in" at bounding box center [856, 143] width 48 height 23
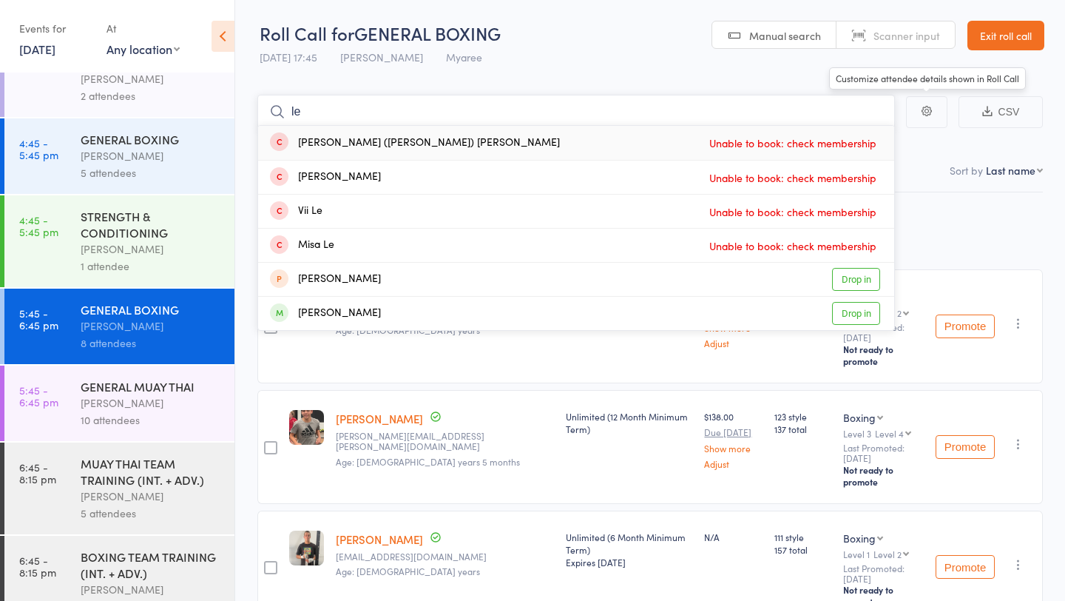
type input "l"
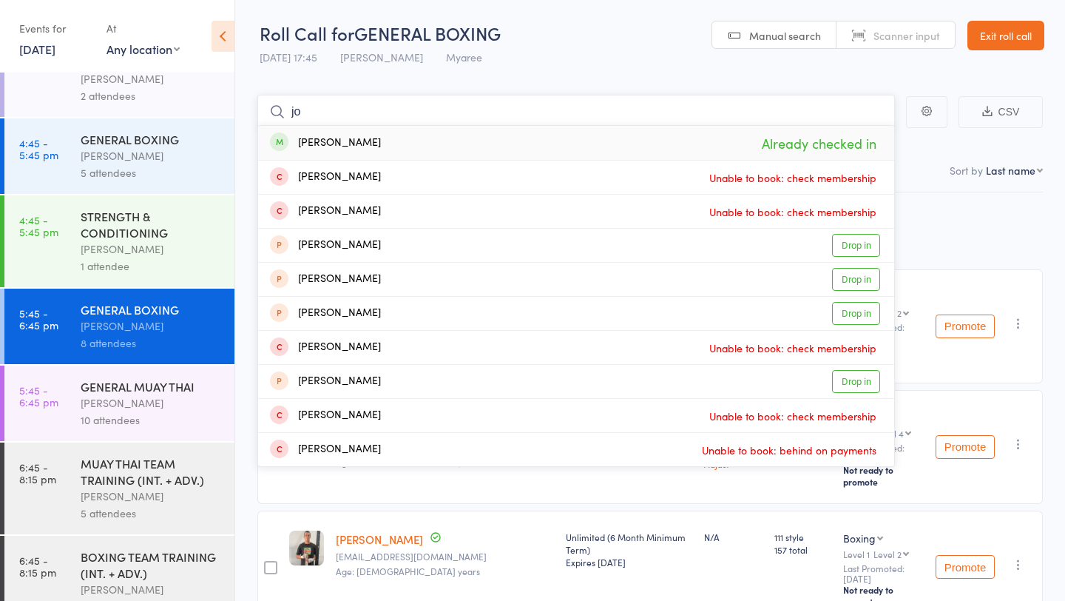
type input "j"
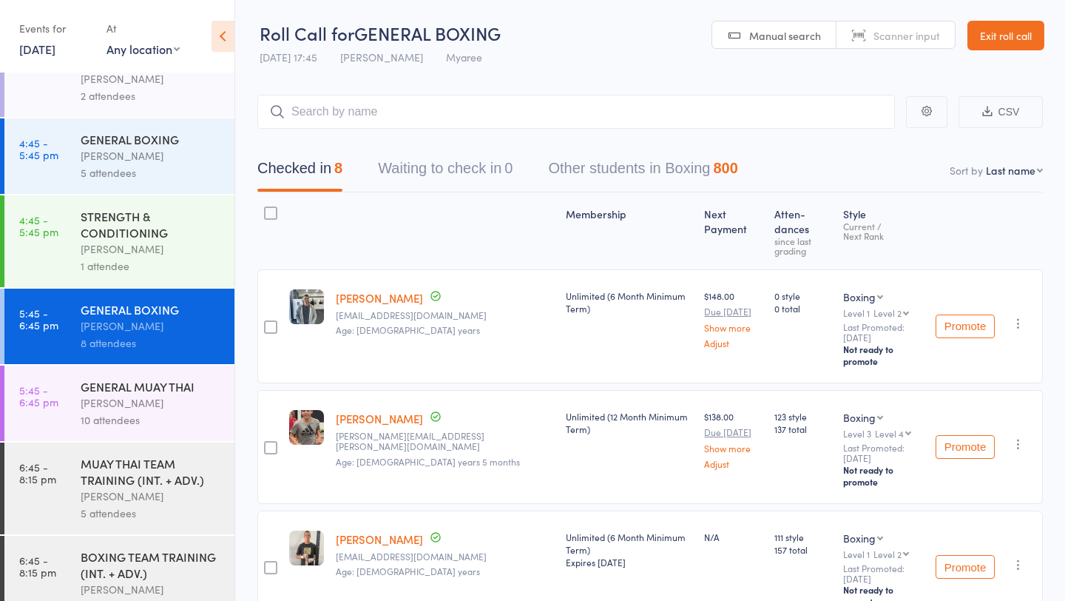
click at [141, 378] on div "GENERAL MUAY THAI" at bounding box center [151, 386] width 141 height 16
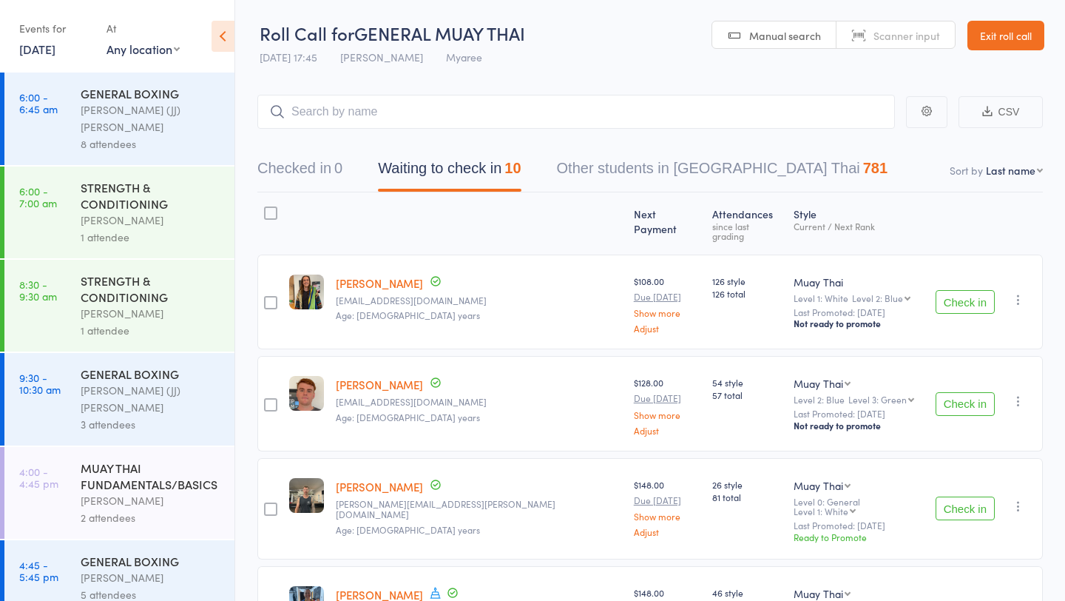
scroll to position [422, 0]
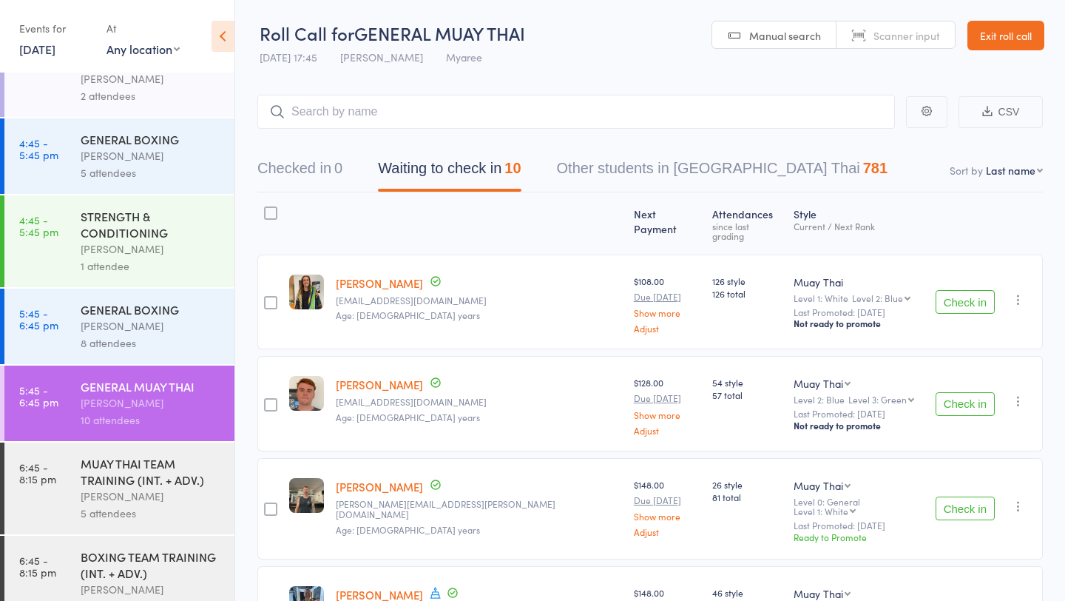
click at [958, 291] on button "Check in" at bounding box center [965, 302] width 59 height 24
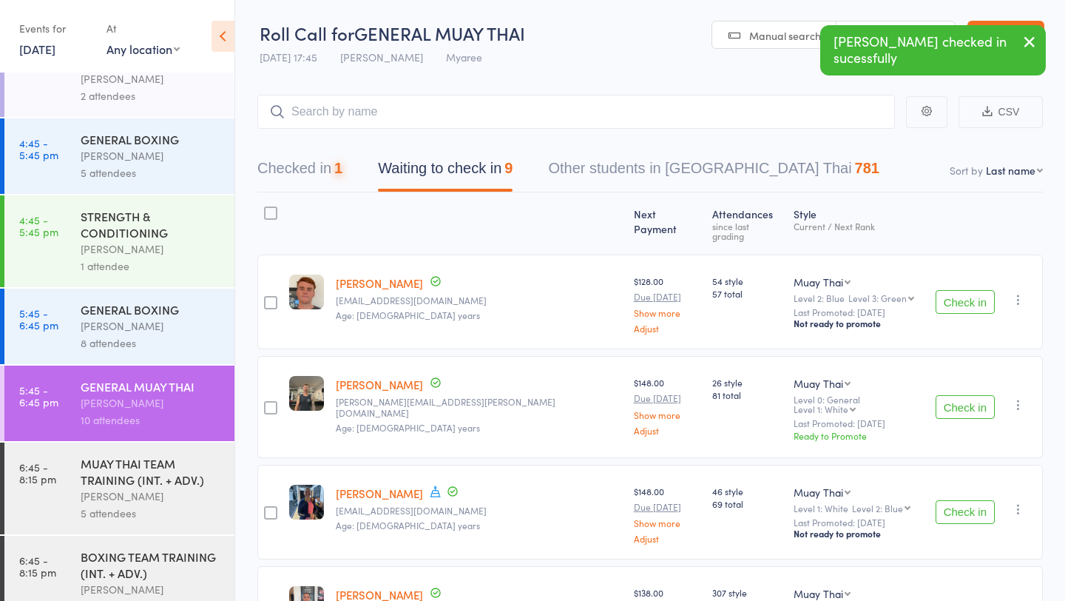
click at [958, 291] on button "Check in" at bounding box center [965, 302] width 59 height 24
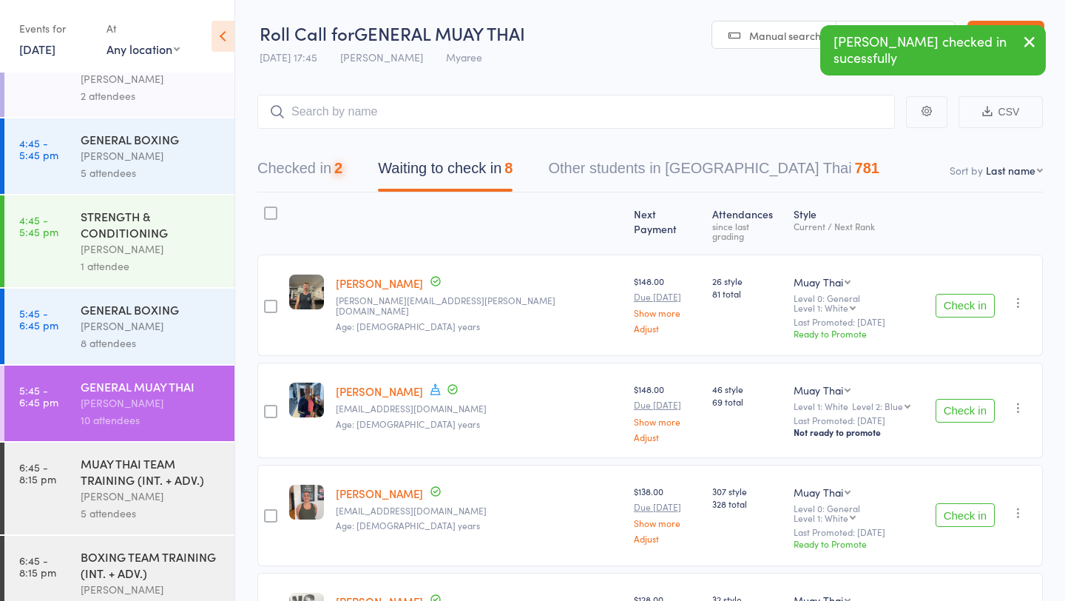
click at [958, 294] on button "Check in" at bounding box center [965, 306] width 59 height 24
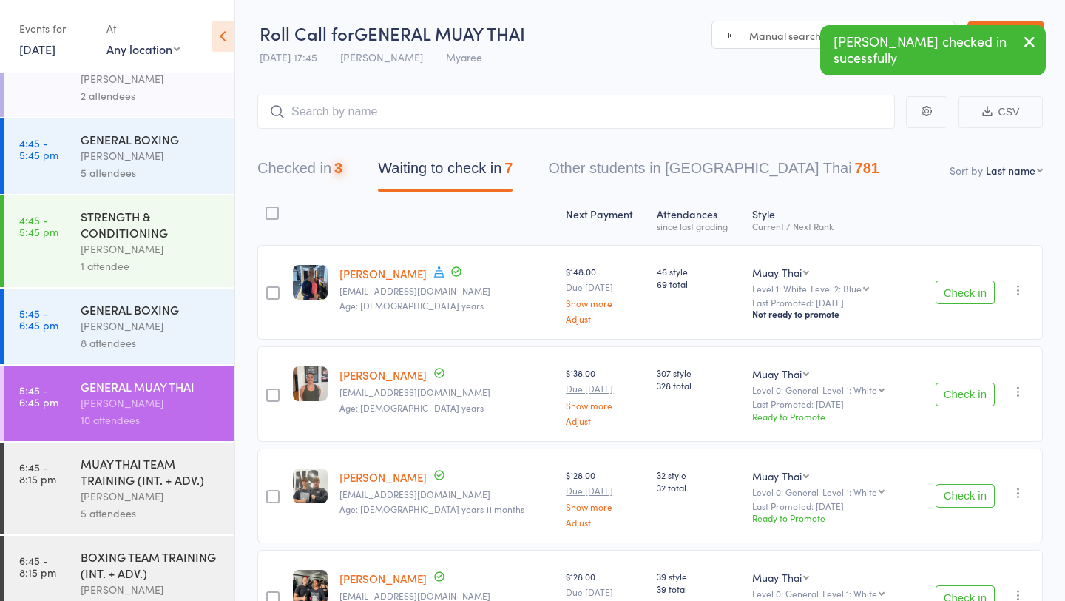
click at [958, 291] on button "Check in" at bounding box center [965, 292] width 59 height 24
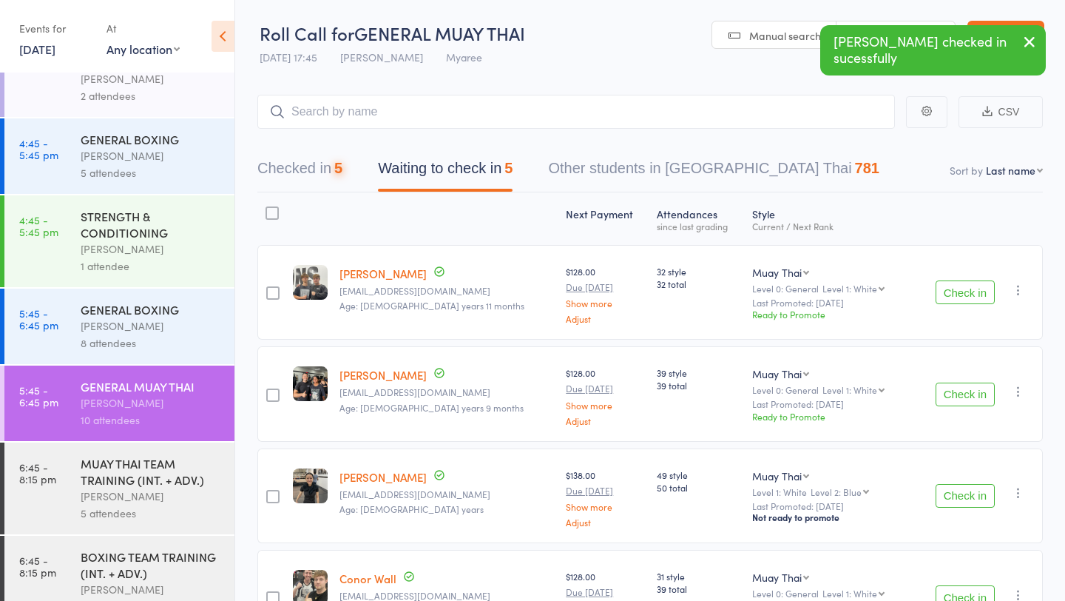
click at [958, 291] on button "Check in" at bounding box center [965, 292] width 59 height 24
click at [958, 382] on button "Check in" at bounding box center [965, 394] width 59 height 24
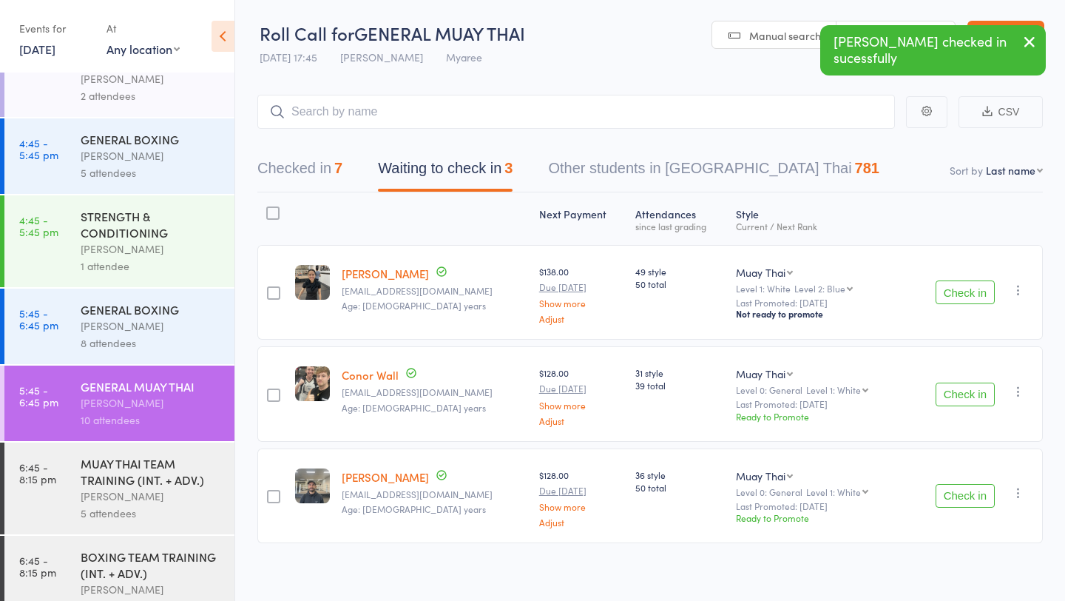
click at [958, 291] on button "Check in" at bounding box center [965, 292] width 59 height 24
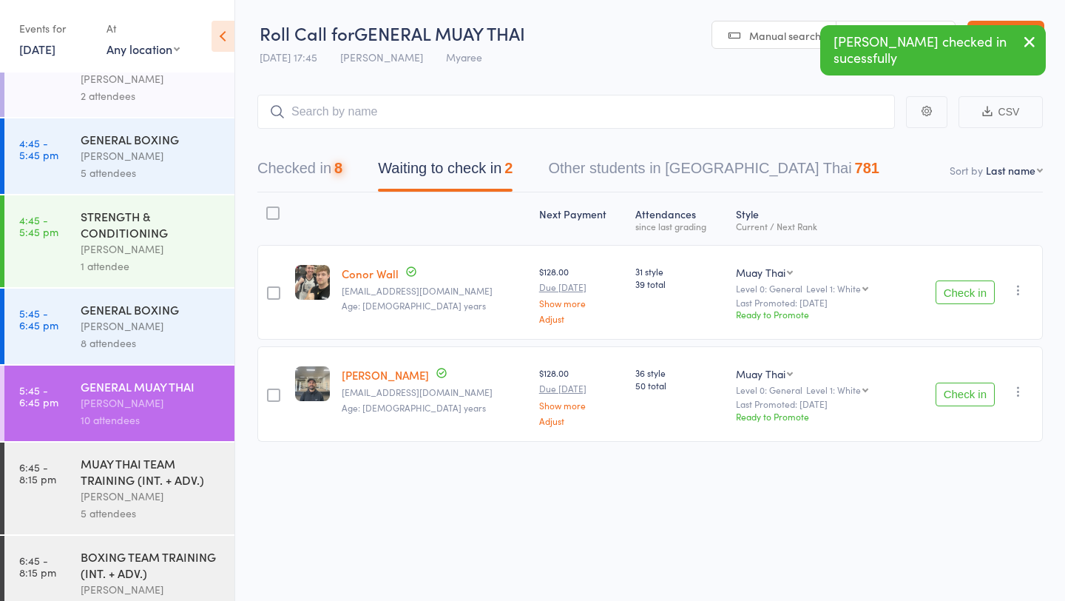
click at [958, 291] on button "Check in" at bounding box center [965, 292] width 59 height 24
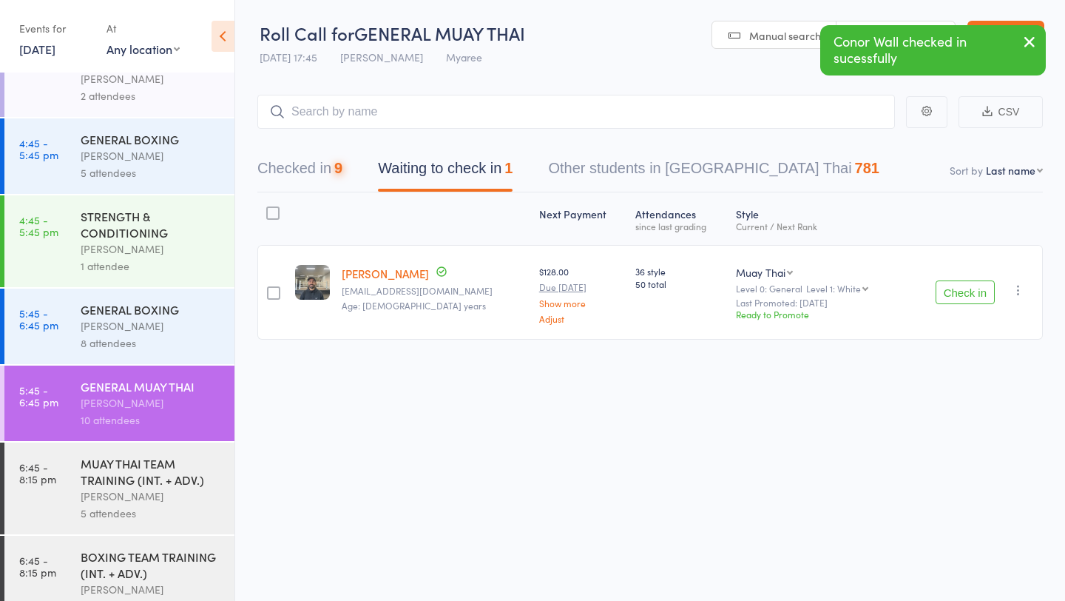
click at [958, 291] on button "Check in" at bounding box center [965, 292] width 59 height 24
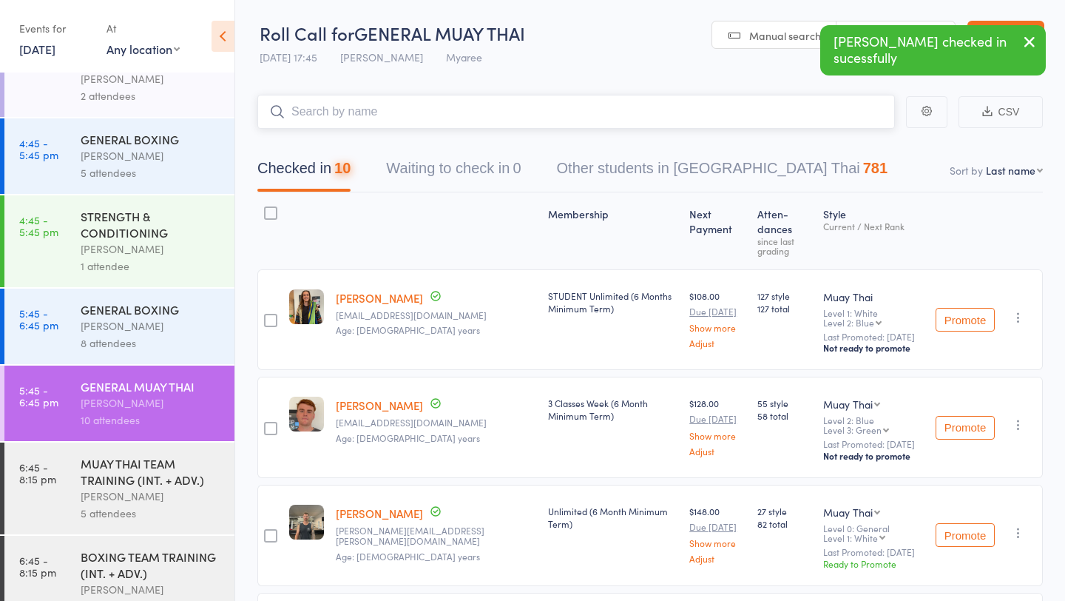
click at [448, 106] on input "search" at bounding box center [576, 112] width 638 height 34
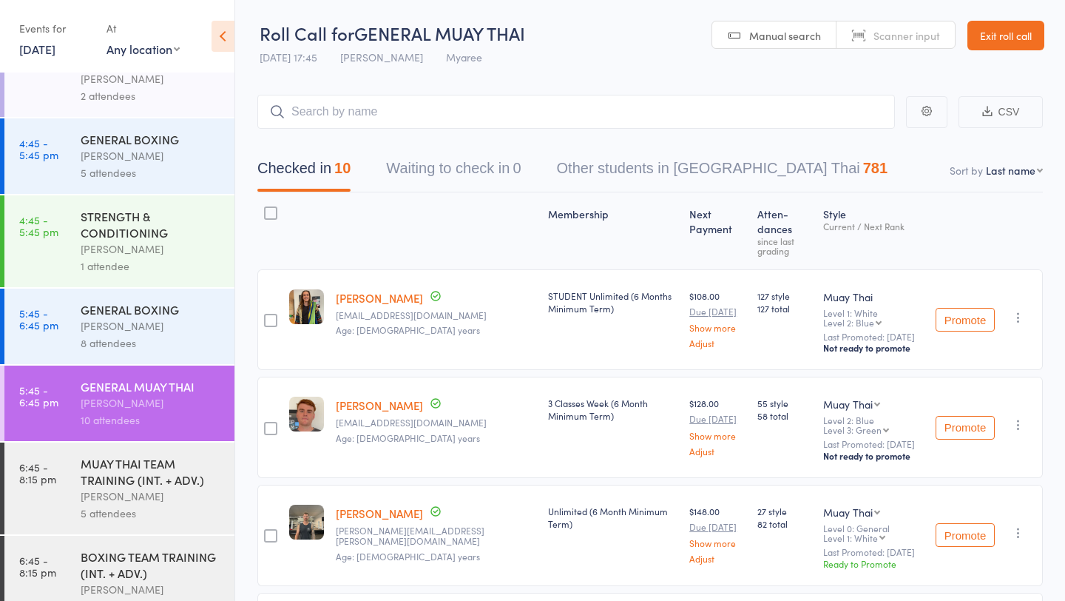
click at [150, 455] on div "MUAY THAI TEAM TRAINING (INT. + ADV.)" at bounding box center [151, 471] width 141 height 33
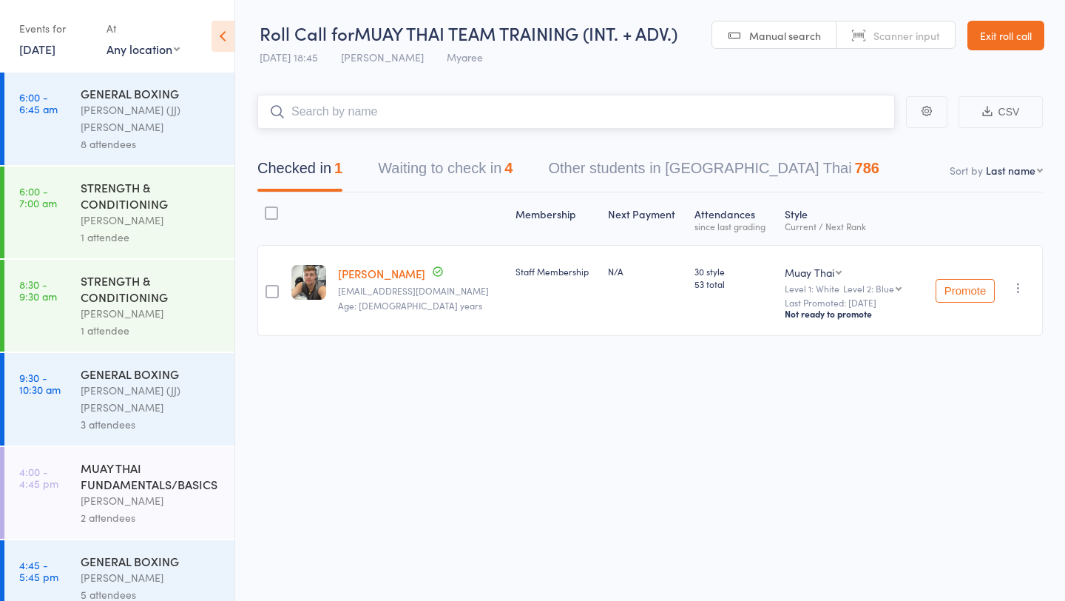
click at [481, 166] on button "Waiting to check in 4" at bounding box center [445, 171] width 135 height 39
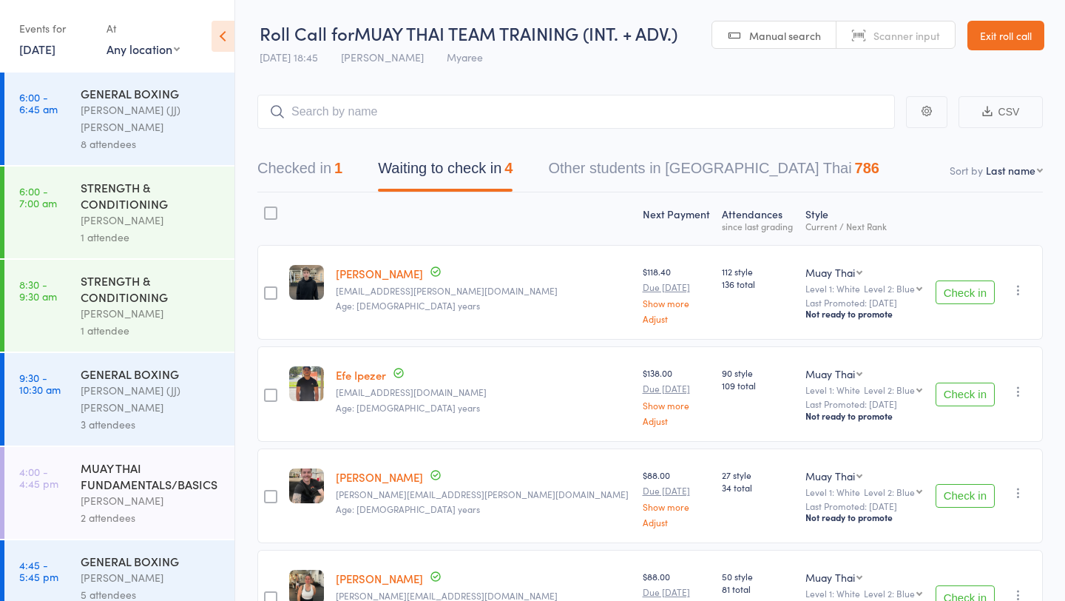
click at [968, 284] on button "Check in" at bounding box center [965, 292] width 59 height 24
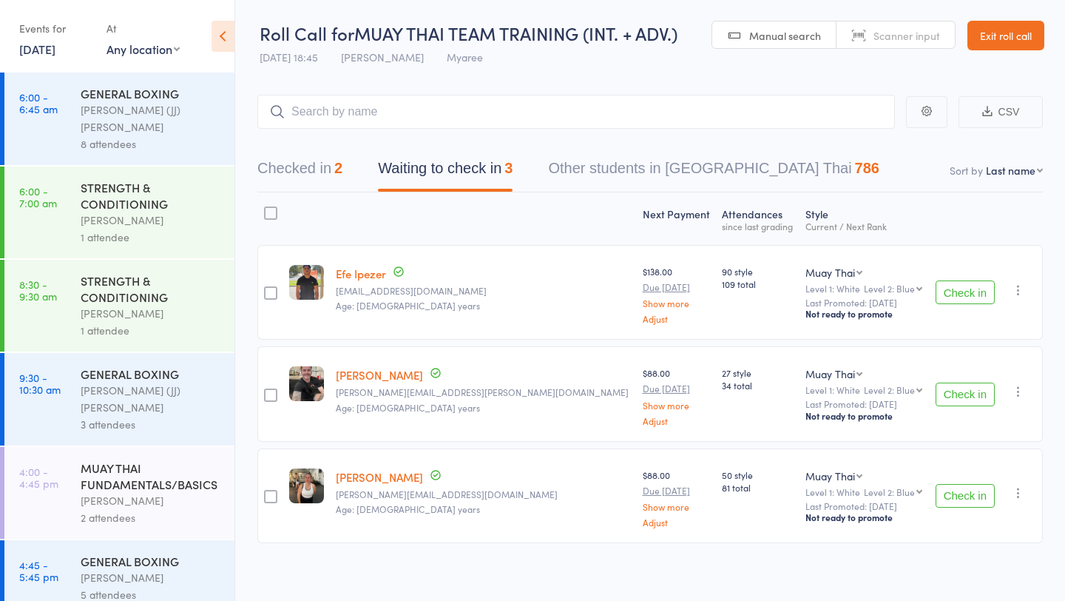
click at [161, 179] on div "STRENGTH & CONDITIONING" at bounding box center [151, 195] width 141 height 33
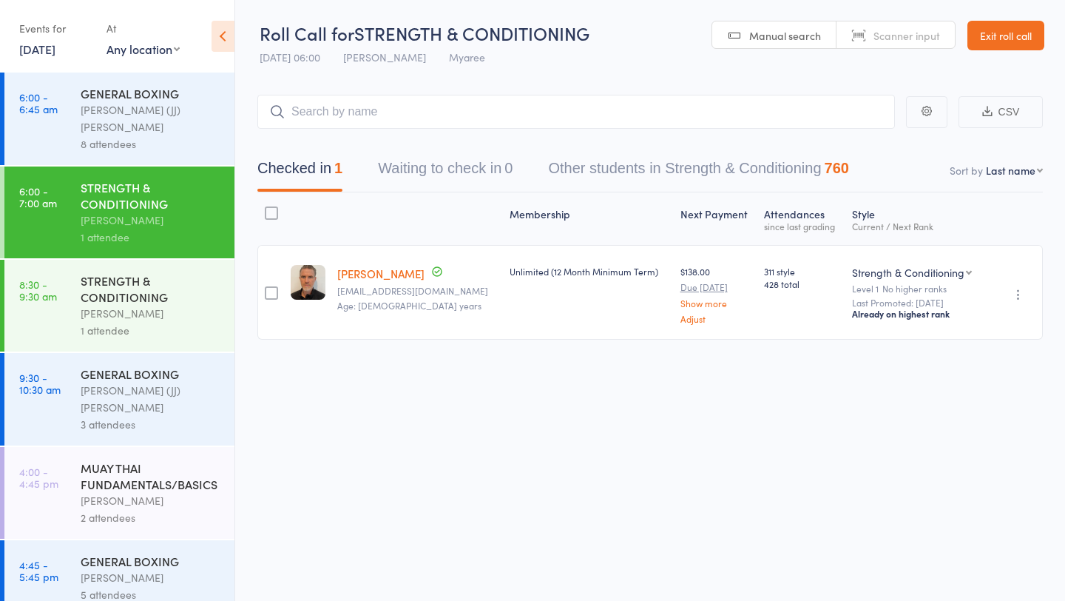
click at [175, 284] on div "STRENGTH & CONDITIONING" at bounding box center [151, 288] width 141 height 33
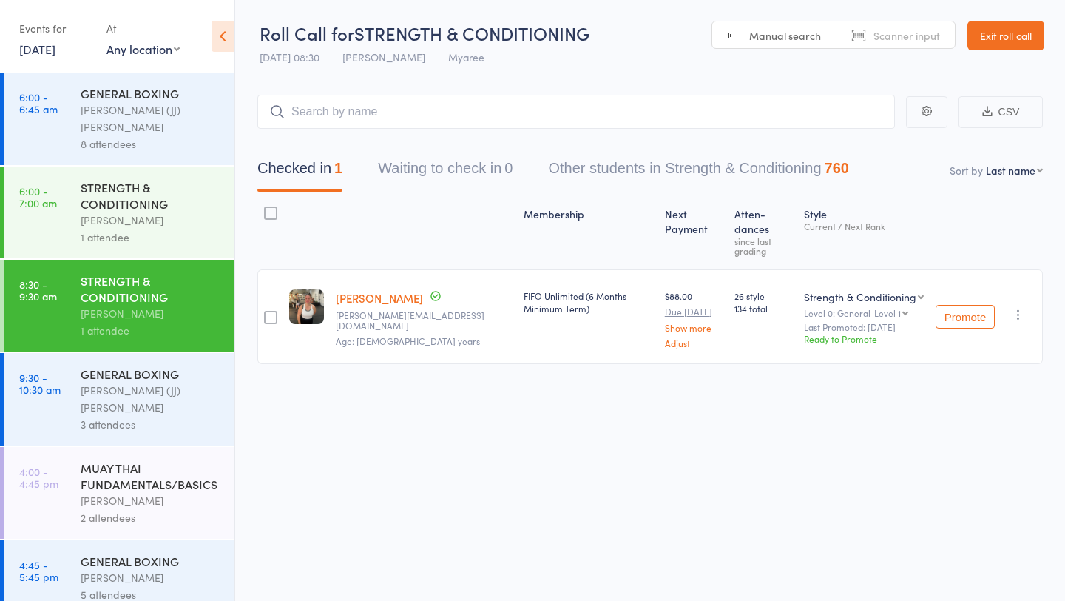
click at [55, 50] on link "15 Sep, 2025" at bounding box center [37, 49] width 36 height 16
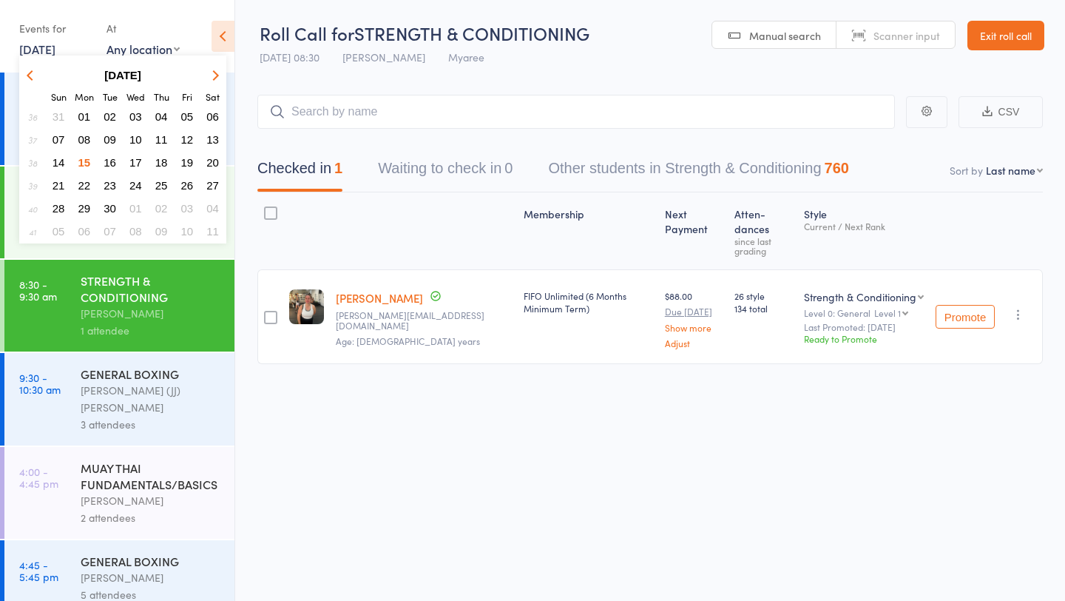
click at [87, 160] on span "15" at bounding box center [84, 162] width 13 height 13
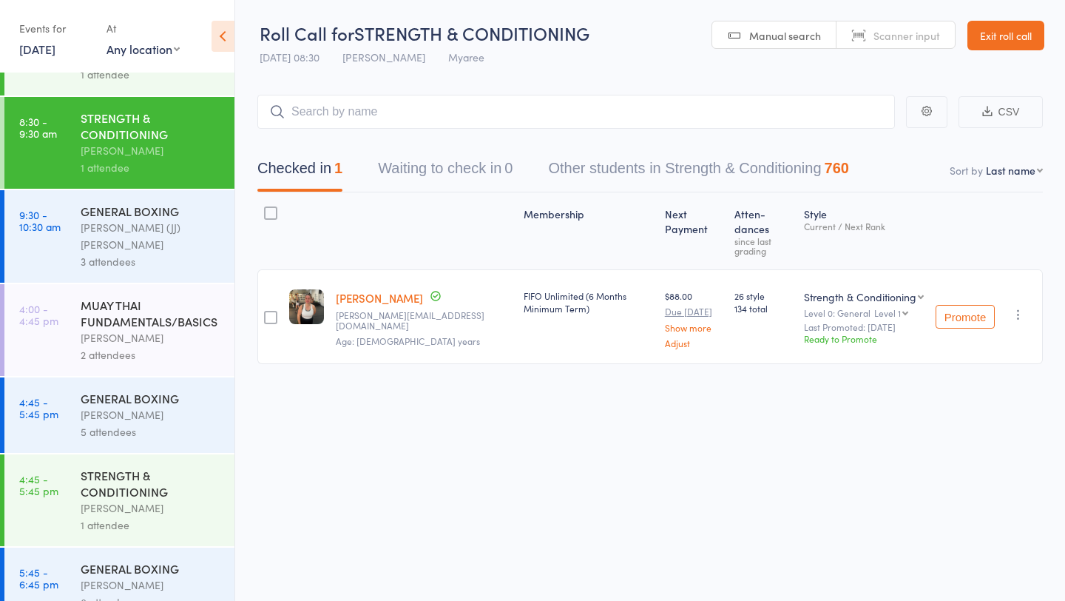
scroll to position [422, 0]
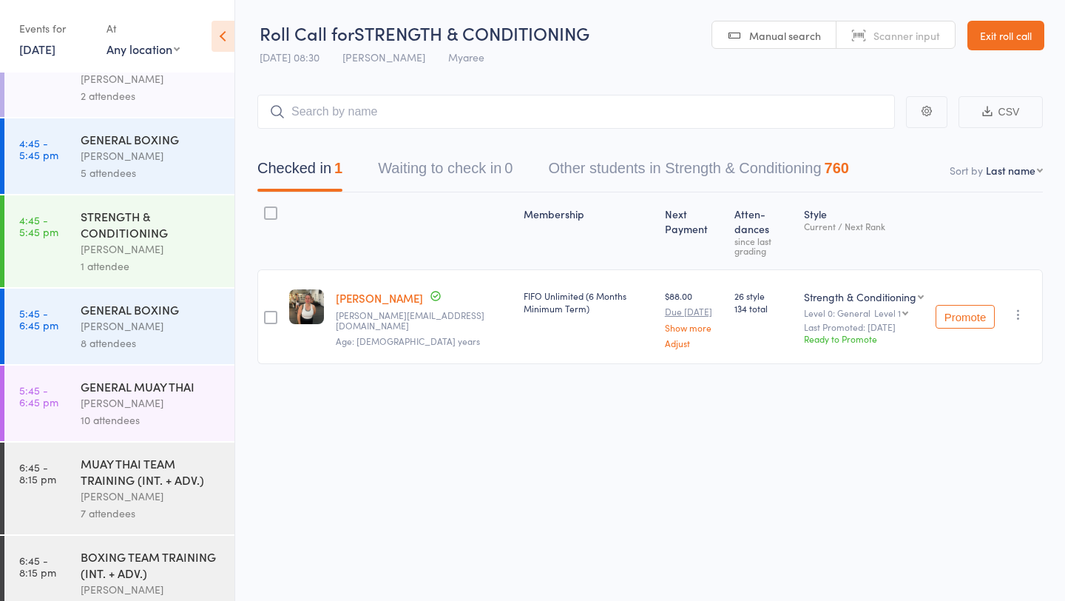
click at [55, 48] on link "15 Sep, 2025" at bounding box center [37, 49] width 36 height 16
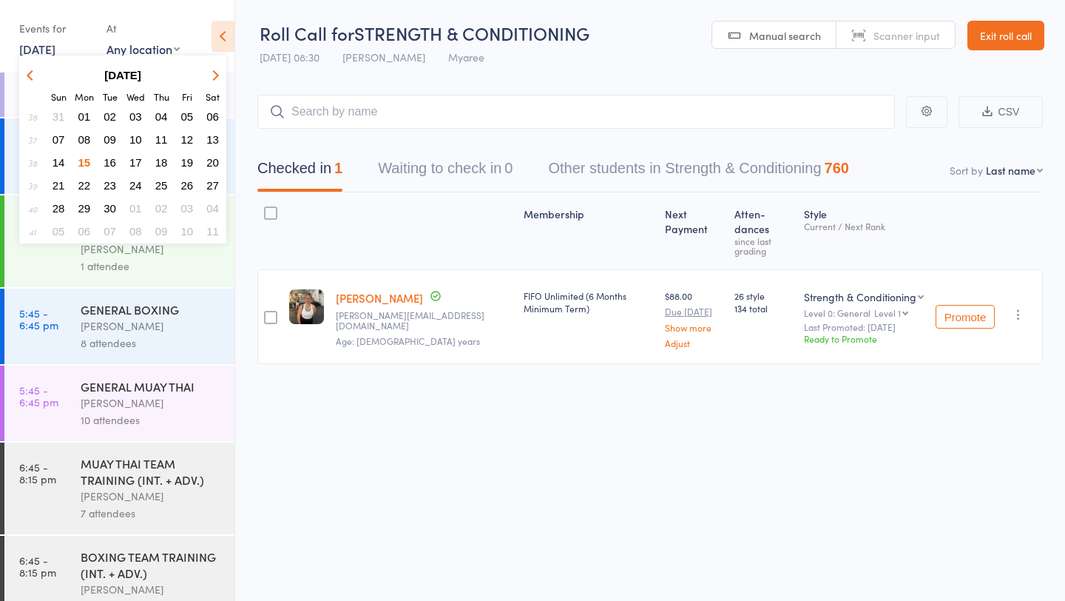
click at [115, 164] on span "16" at bounding box center [110, 162] width 13 height 13
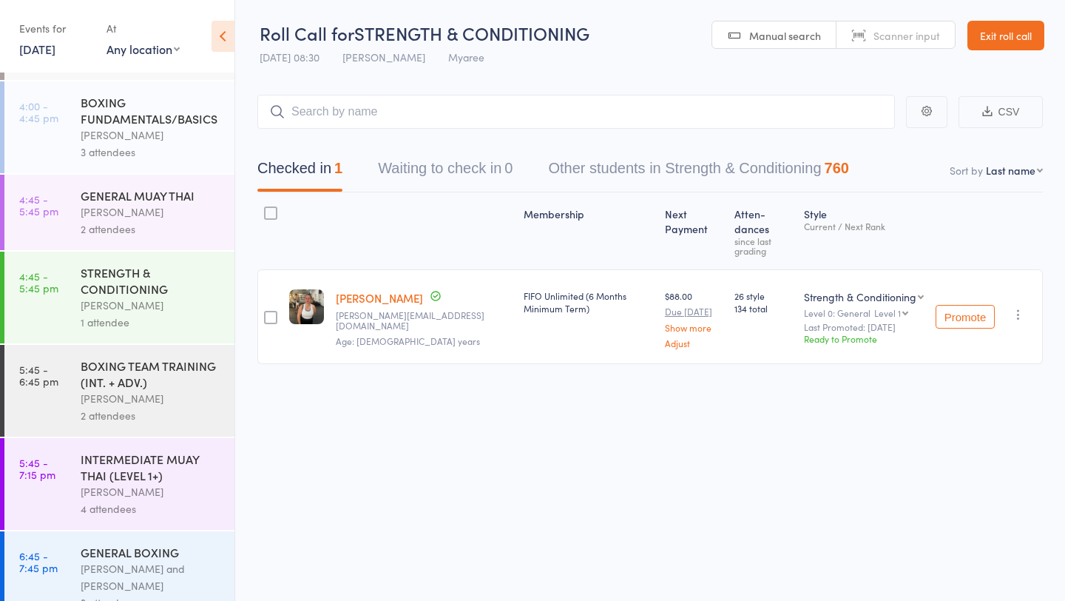
scroll to position [0, 0]
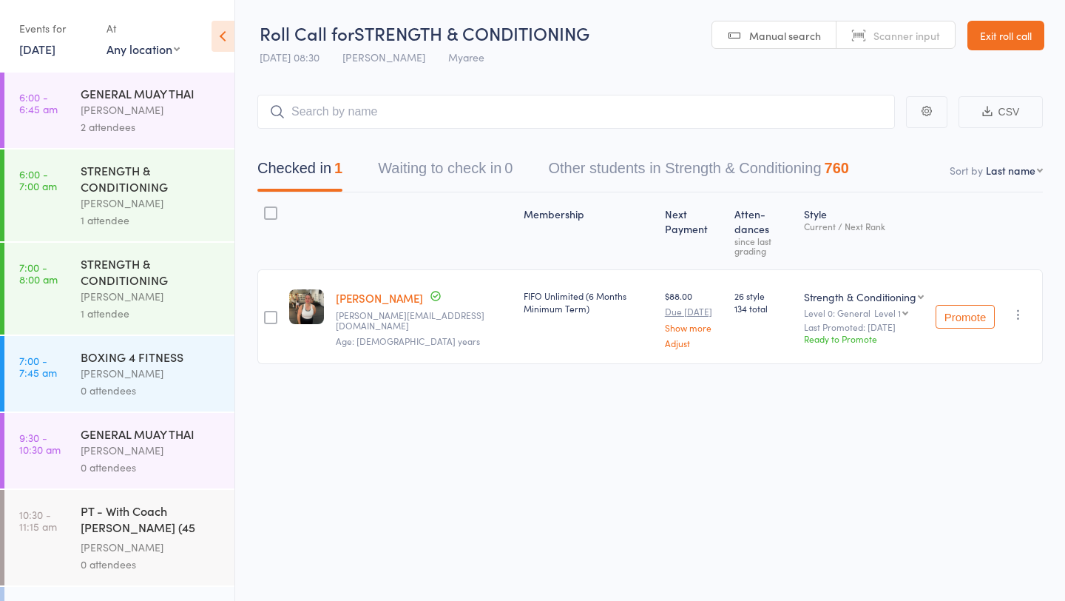
click at [137, 206] on div "[PERSON_NAME]" at bounding box center [151, 203] width 141 height 17
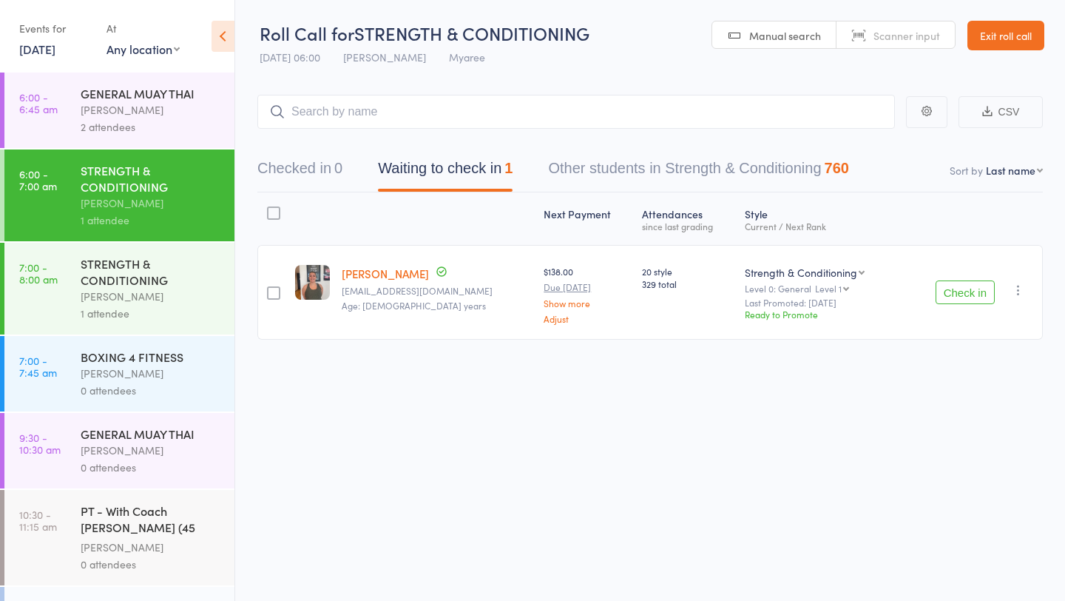
click at [136, 275] on div "STRENGTH & CONDITIONING" at bounding box center [151, 271] width 141 height 33
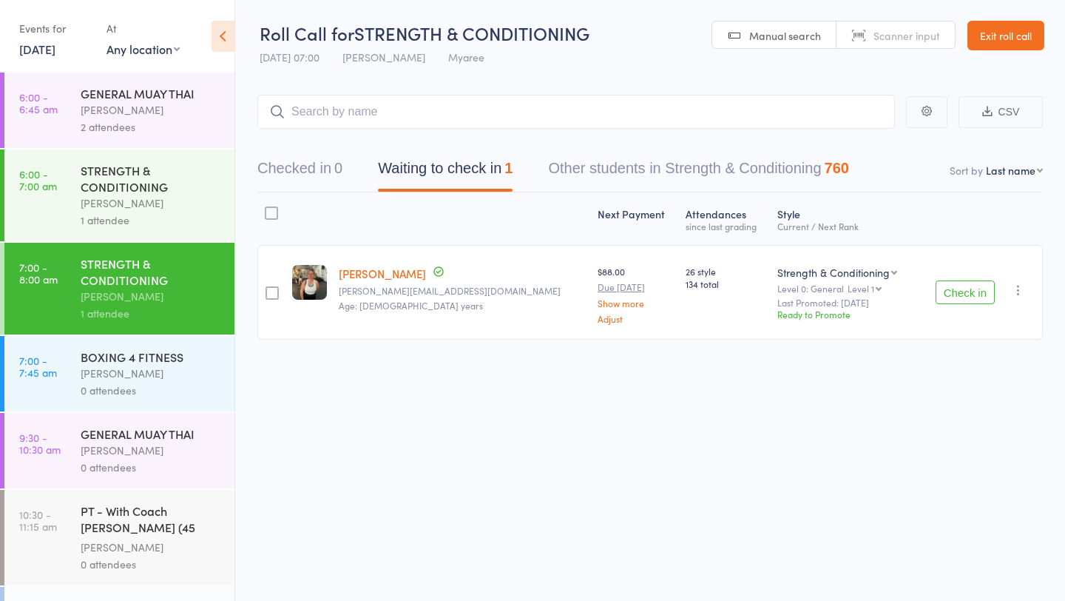
click at [55, 52] on link "16 Sep, 2025" at bounding box center [37, 49] width 36 height 16
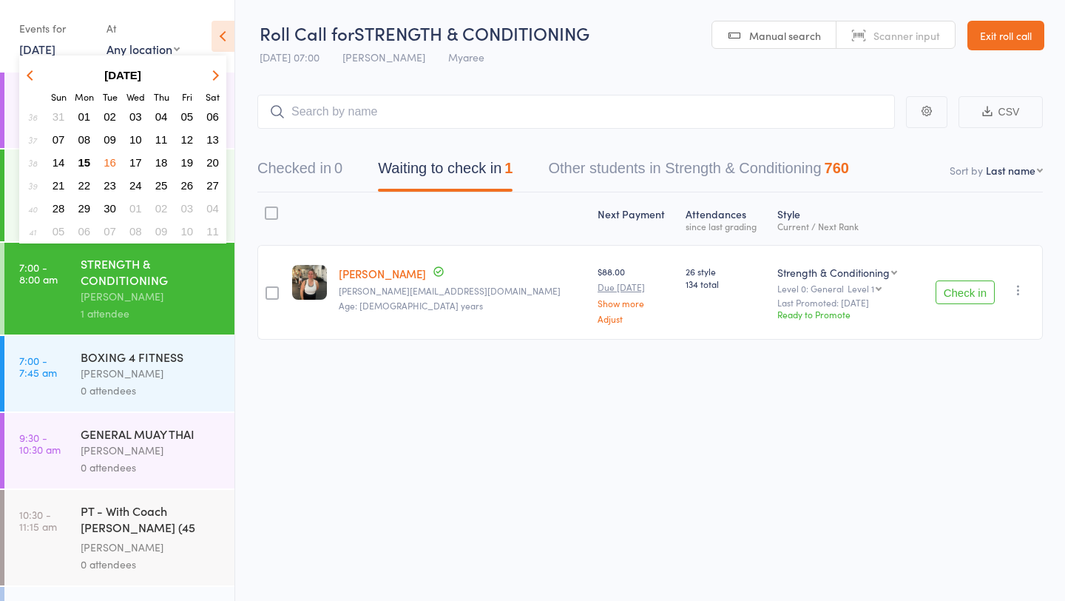
click at [82, 166] on span "15" at bounding box center [84, 162] width 13 height 13
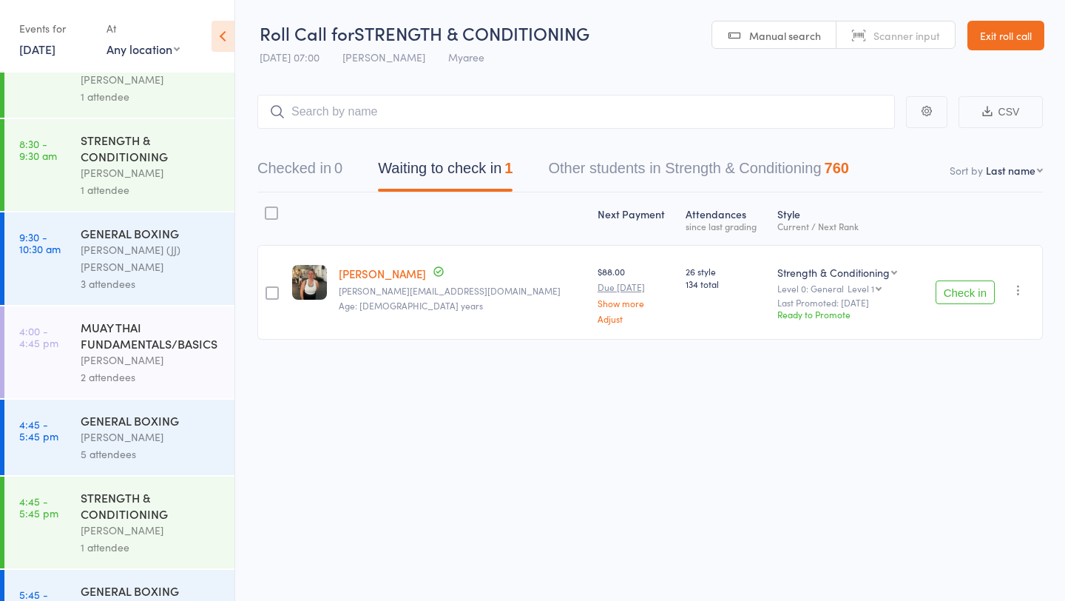
scroll to position [422, 0]
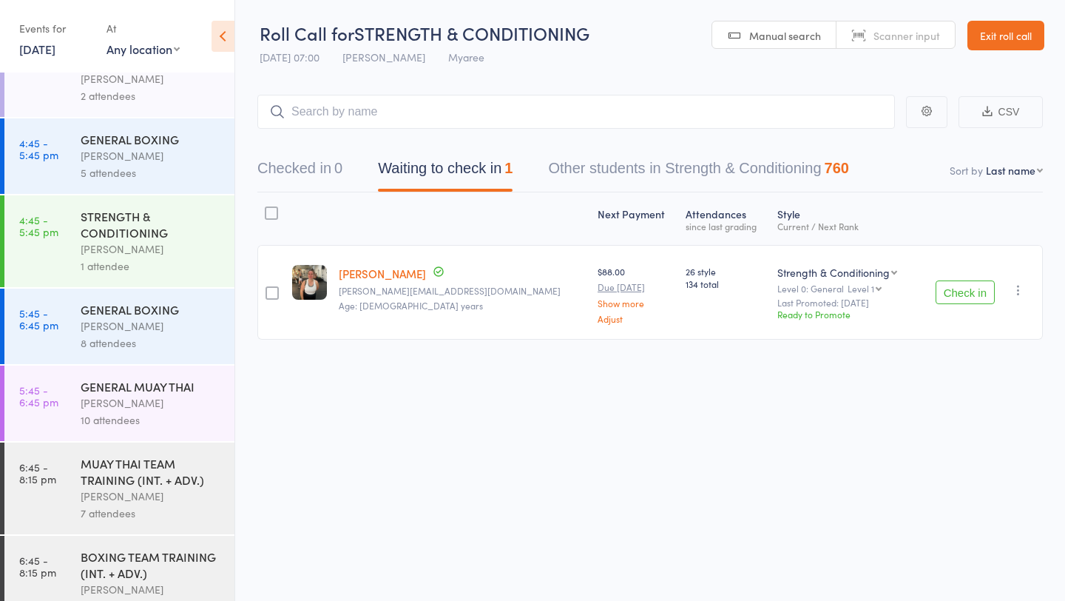
click at [125, 487] on div "Eddy D'Uva" at bounding box center [151, 495] width 141 height 17
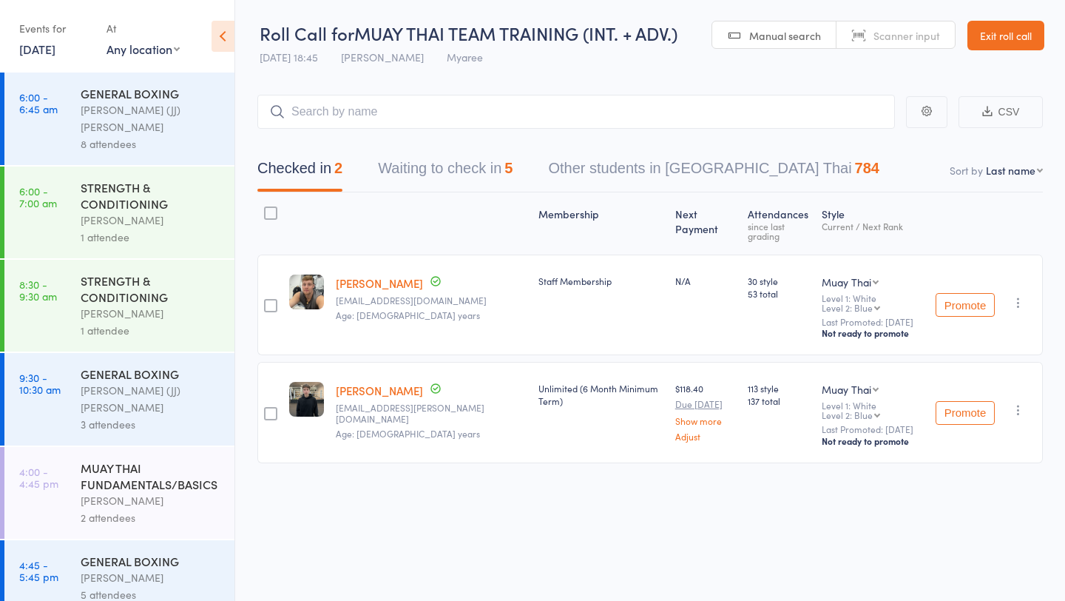
click at [492, 180] on button "Waiting to check in 5" at bounding box center [445, 171] width 135 height 39
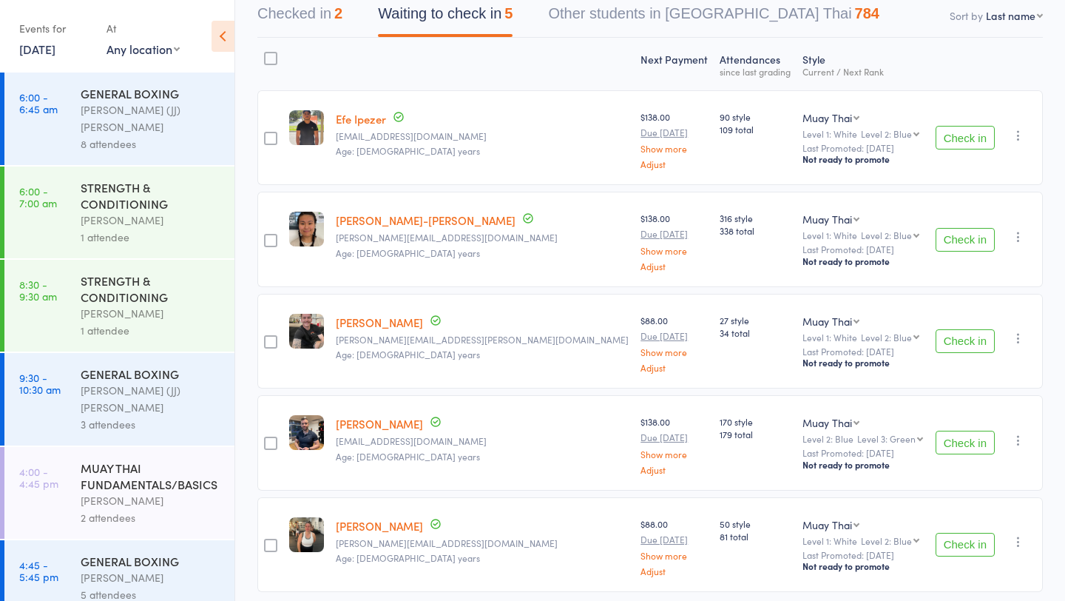
scroll to position [158, 0]
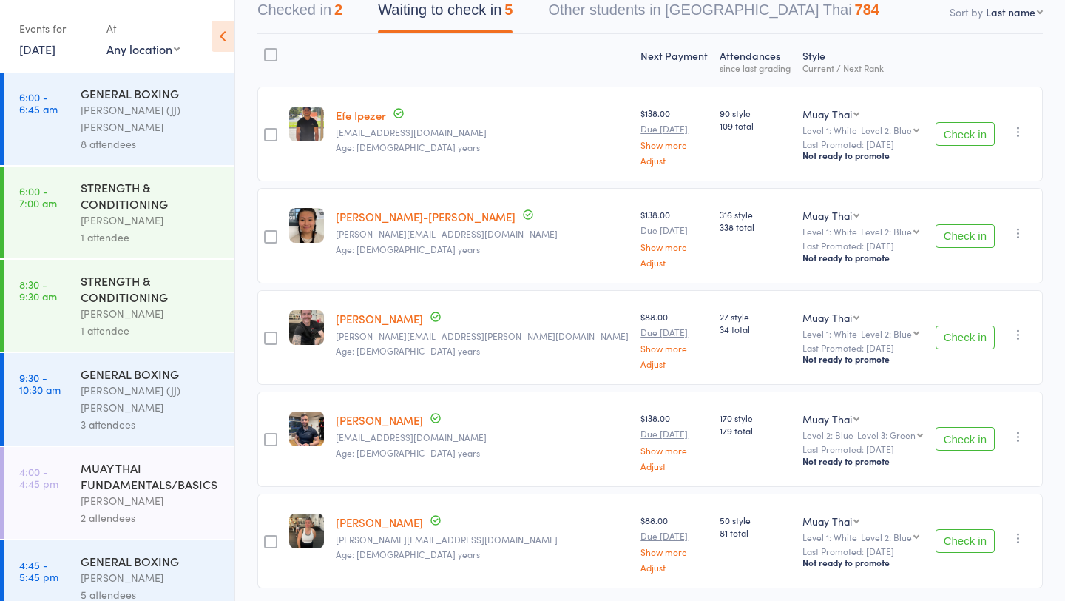
click at [975, 433] on button "Check in" at bounding box center [965, 439] width 59 height 24
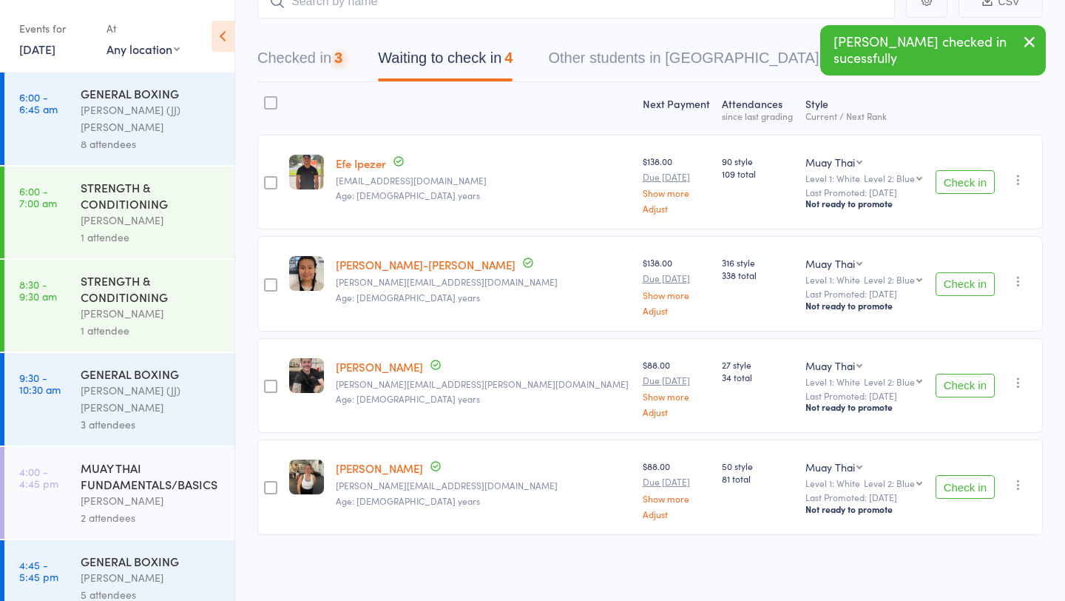
scroll to position [108, 0]
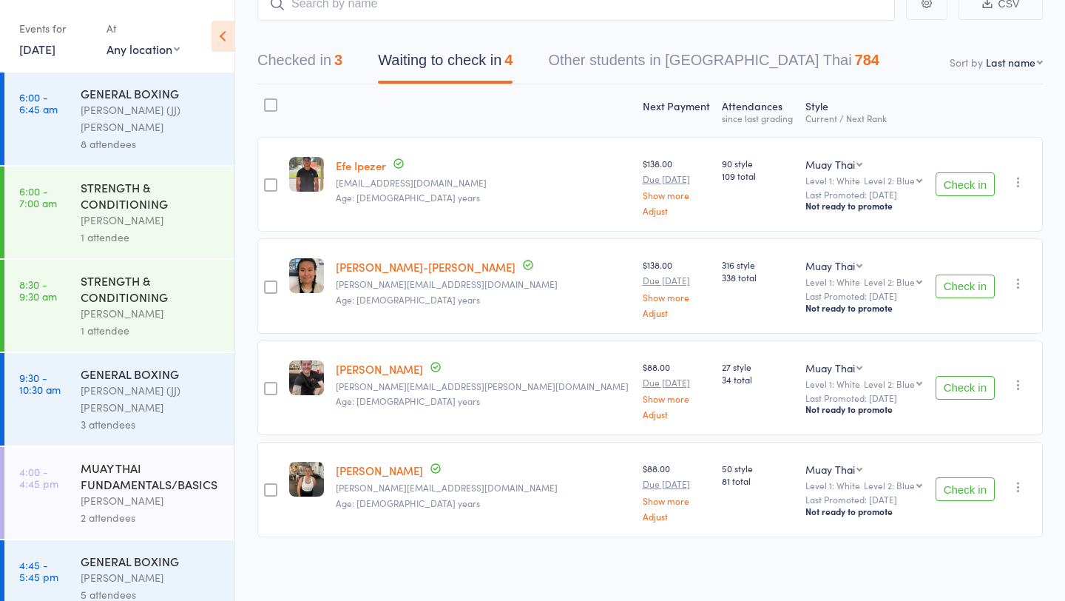
click at [973, 181] on button "Check in" at bounding box center [965, 184] width 59 height 24
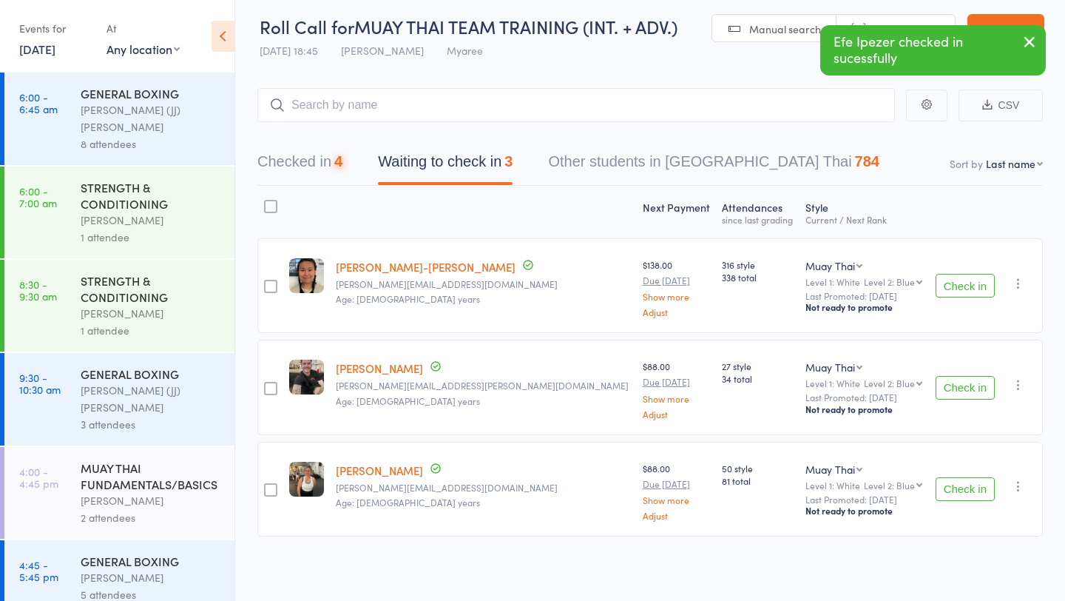
drag, startPoint x: 973, startPoint y: 181, endPoint x: 973, endPoint y: 234, distance: 53.2
click at [973, 183] on nav "Checked in 4 Waiting to check in 3 Other students in [GEOGRAPHIC_DATA] Thai 784" at bounding box center [650, 165] width 821 height 39
click at [966, 274] on button "Check in" at bounding box center [965, 286] width 59 height 24
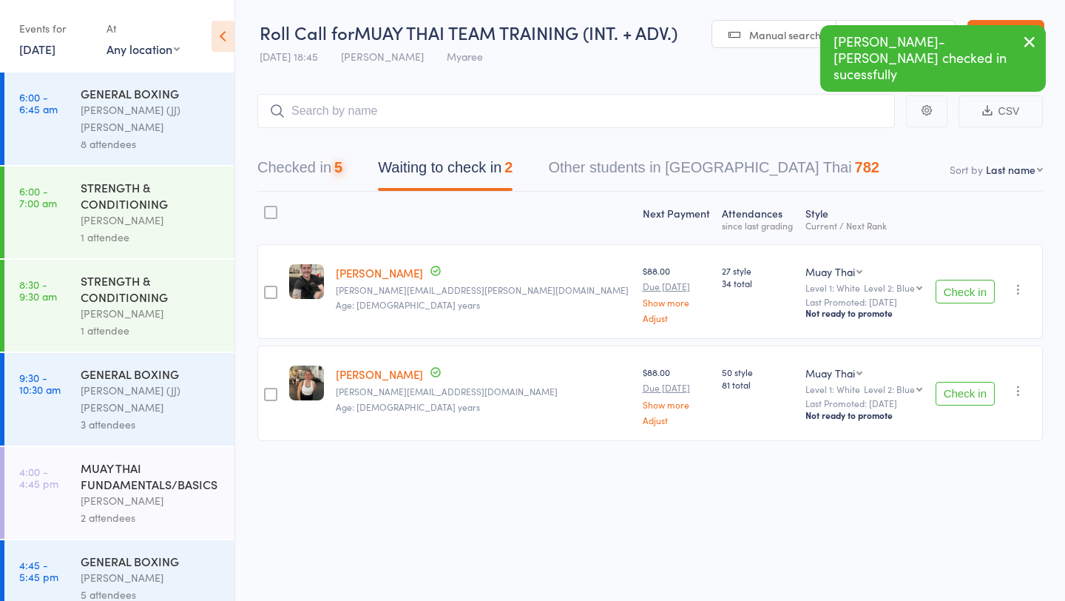
click at [971, 295] on button "Check in" at bounding box center [965, 292] width 59 height 24
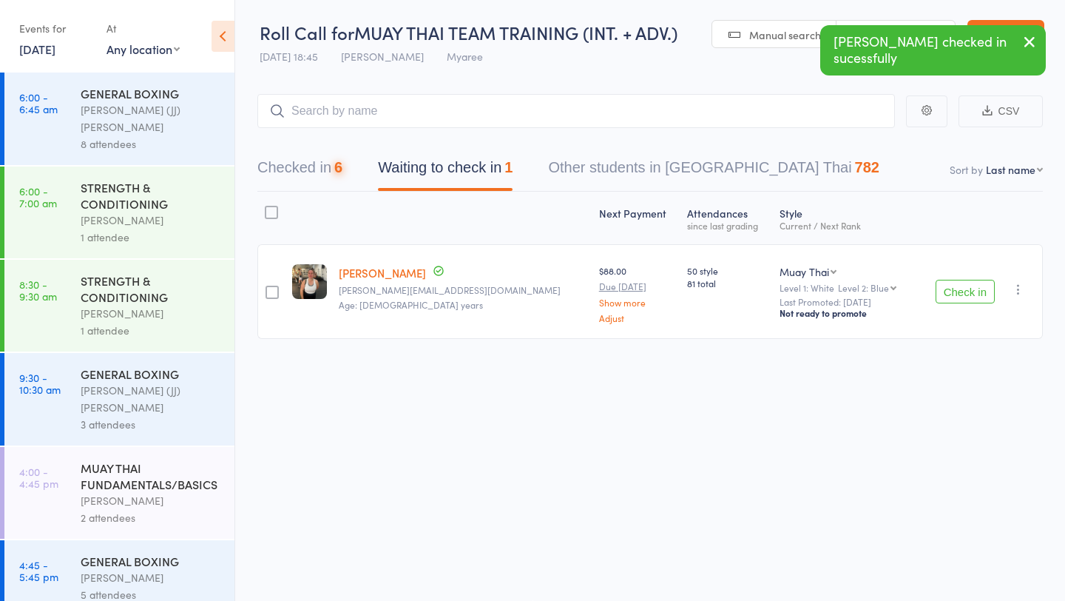
click at [971, 295] on button "Check in" at bounding box center [965, 292] width 59 height 24
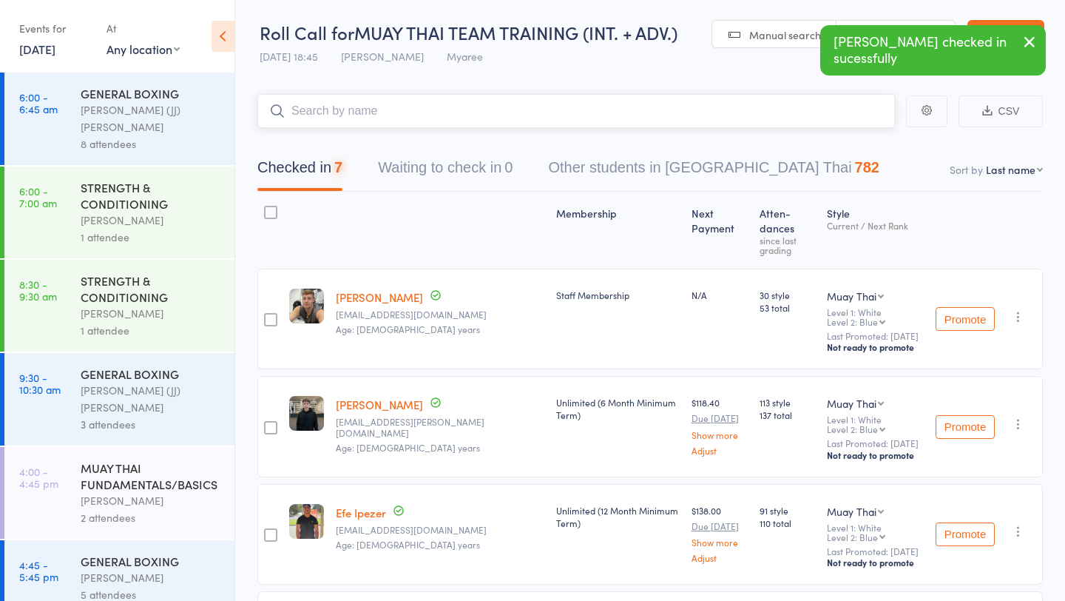
click at [507, 118] on input "search" at bounding box center [576, 111] width 638 height 34
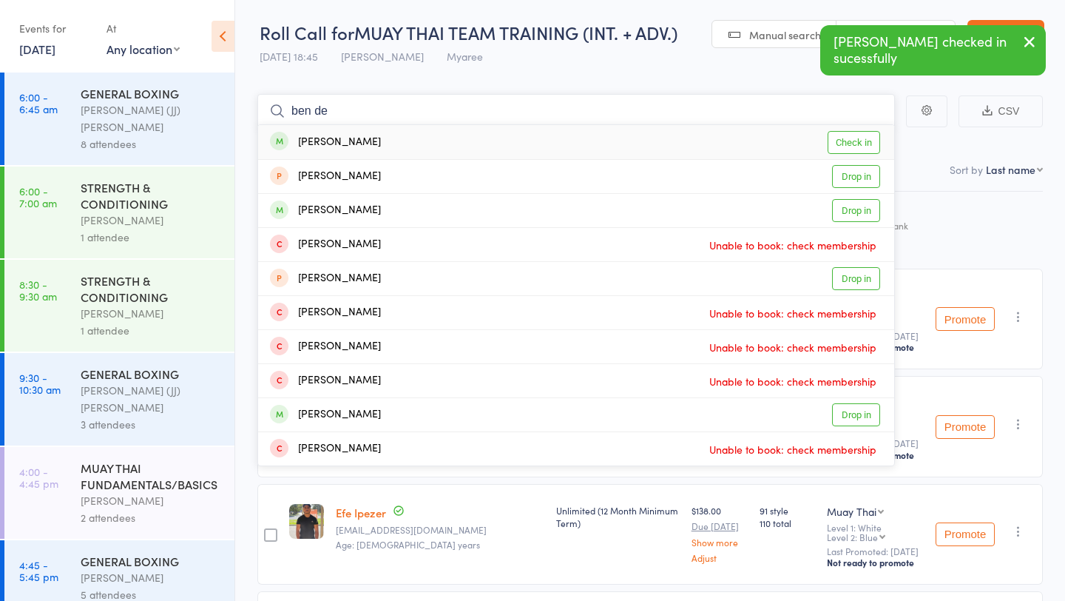
type input "ben de"
click at [848, 132] on link "Check in" at bounding box center [854, 142] width 53 height 23
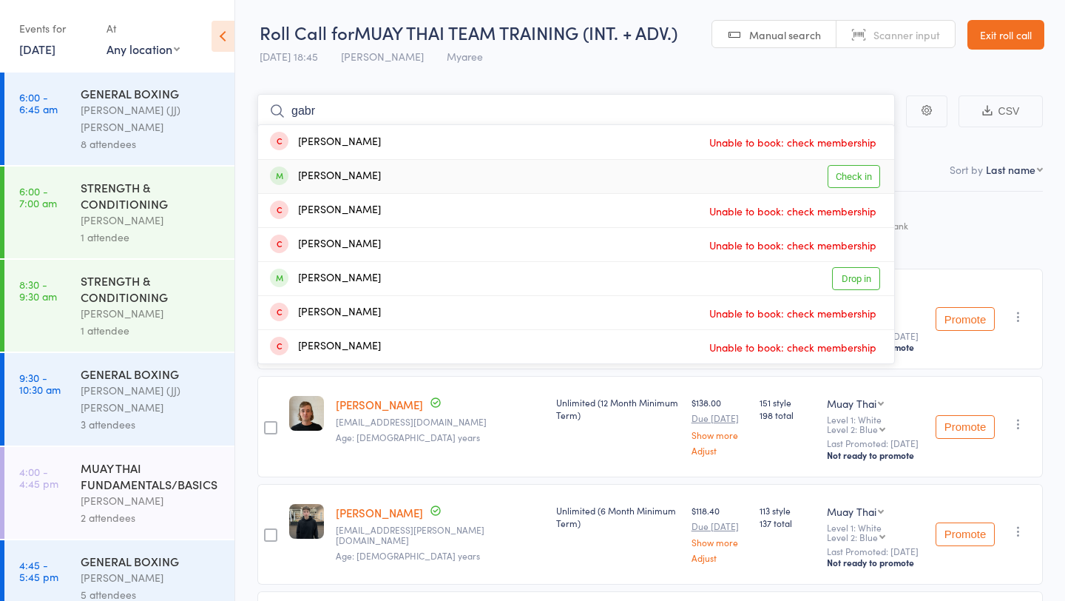
type input "gabr"
click at [867, 174] on link "Check in" at bounding box center [854, 176] width 53 height 23
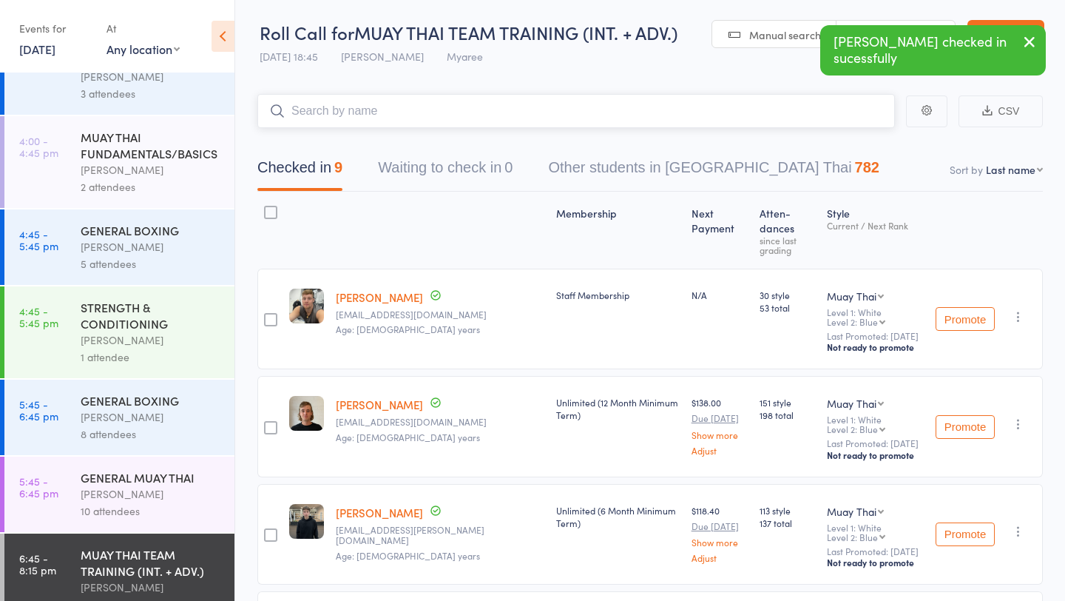
scroll to position [422, 0]
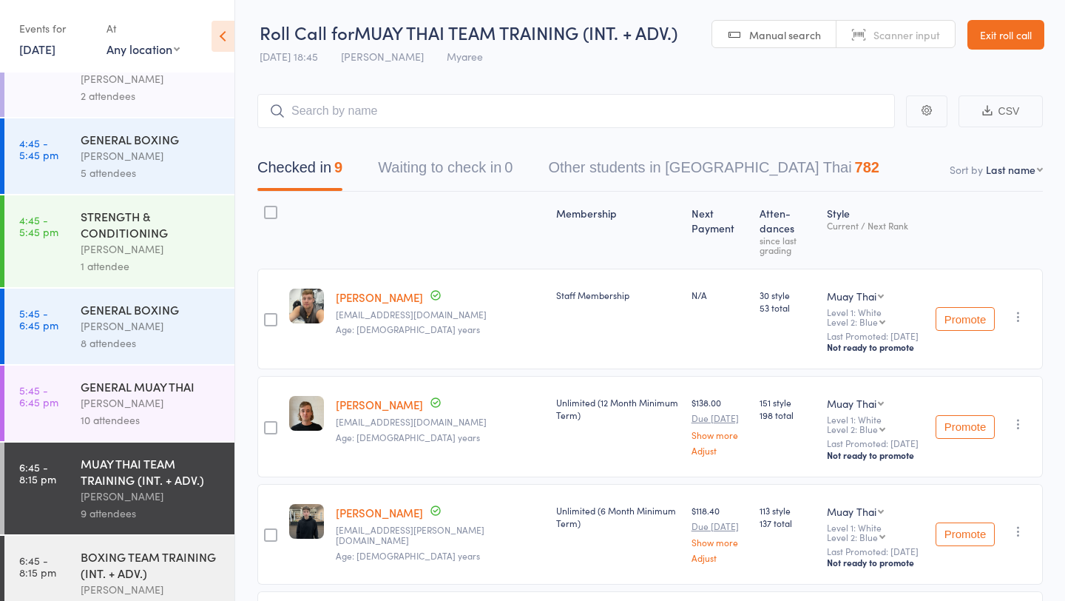
click at [137, 548] on div "BOXING TEAM TRAINING (INT. + ADV.)" at bounding box center [151, 564] width 141 height 33
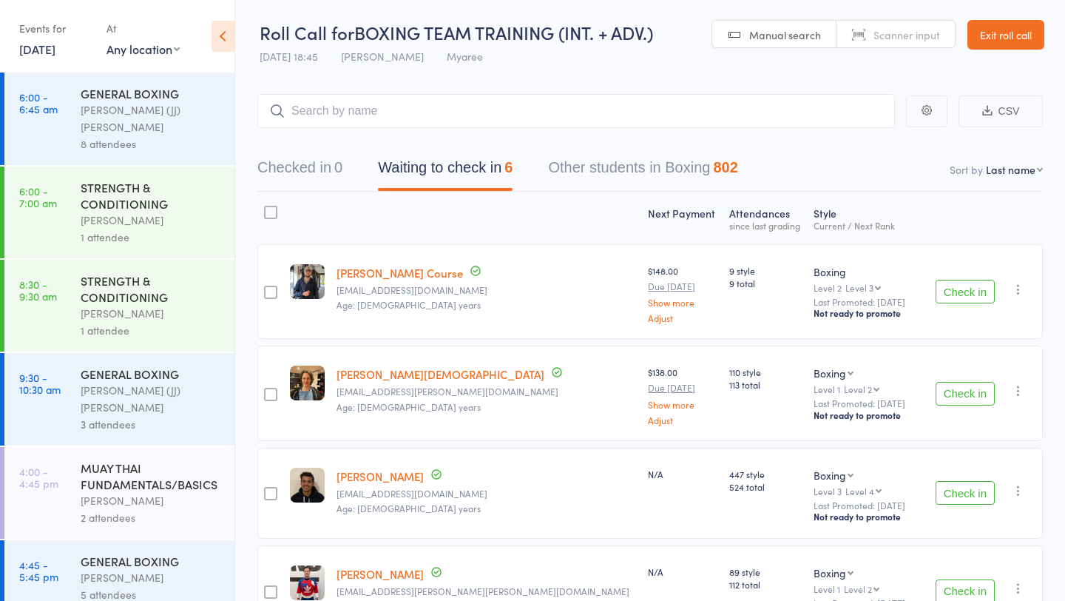
click at [952, 287] on button "Check in" at bounding box center [965, 292] width 59 height 24
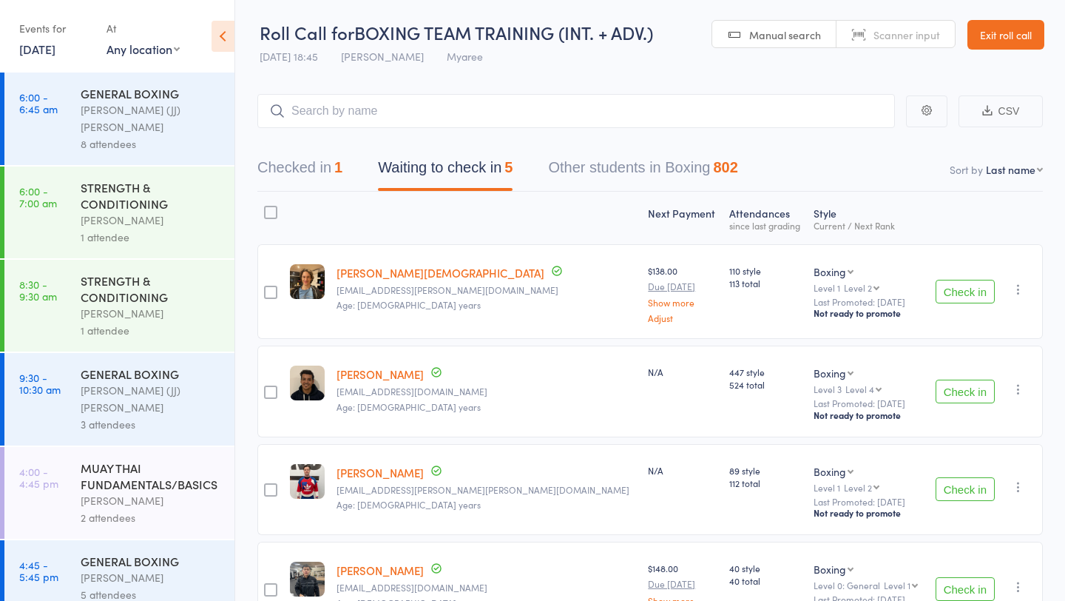
click at [960, 490] on button "Check in" at bounding box center [965, 489] width 59 height 24
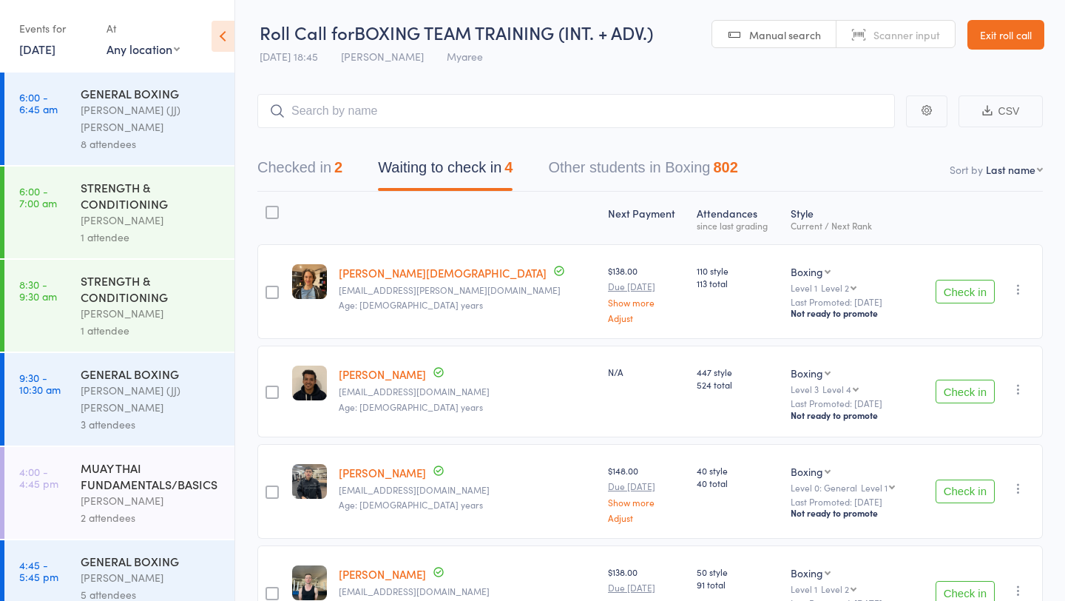
click at [985, 389] on button "Check in" at bounding box center [965, 391] width 59 height 24
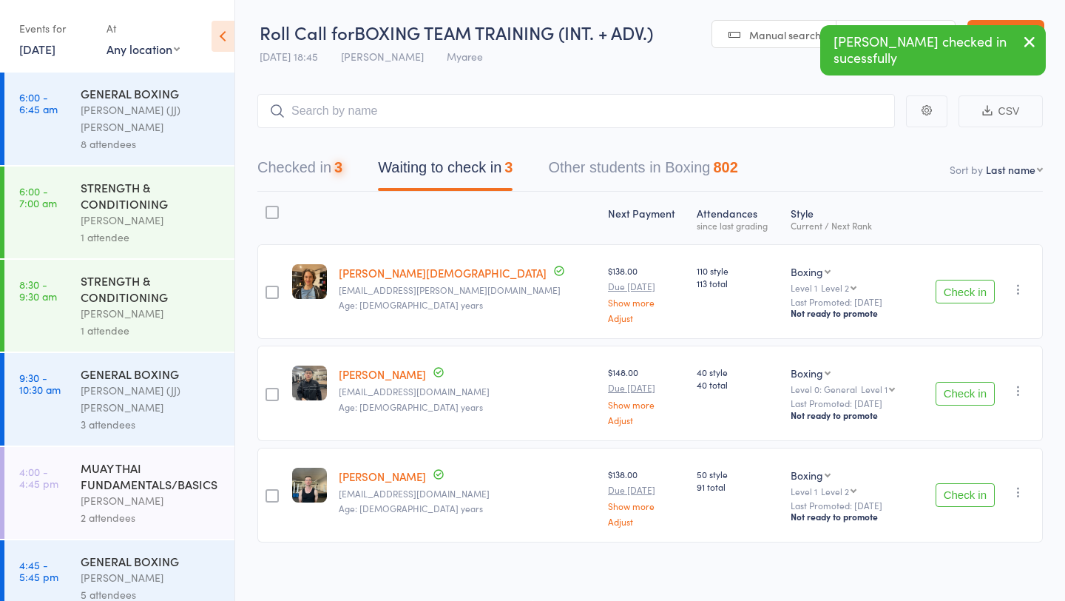
click at [984, 390] on button "Check in" at bounding box center [965, 394] width 59 height 24
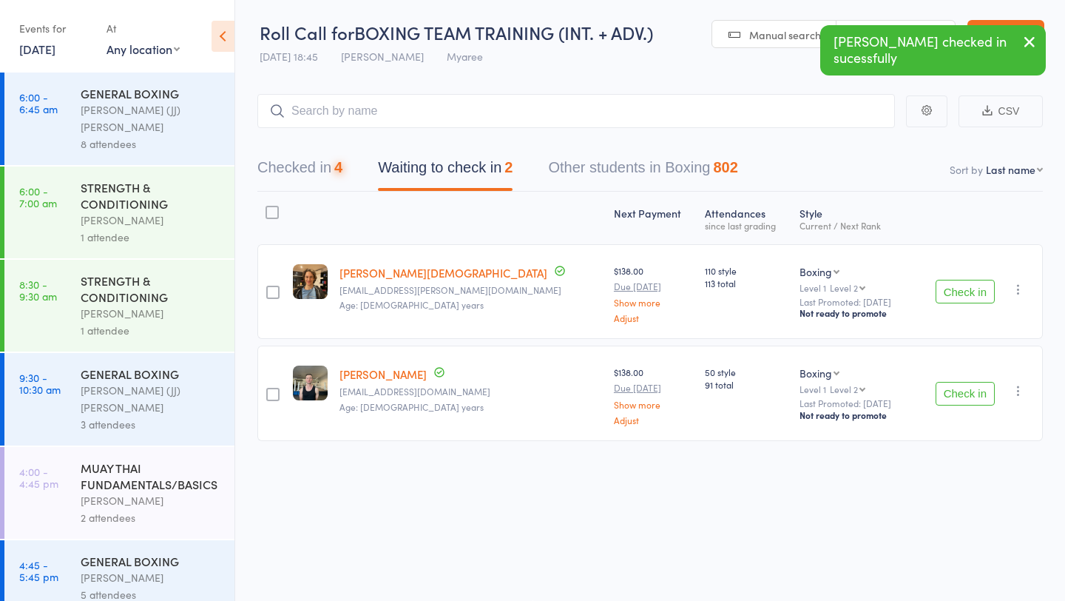
click at [984, 390] on button "Check in" at bounding box center [965, 394] width 59 height 24
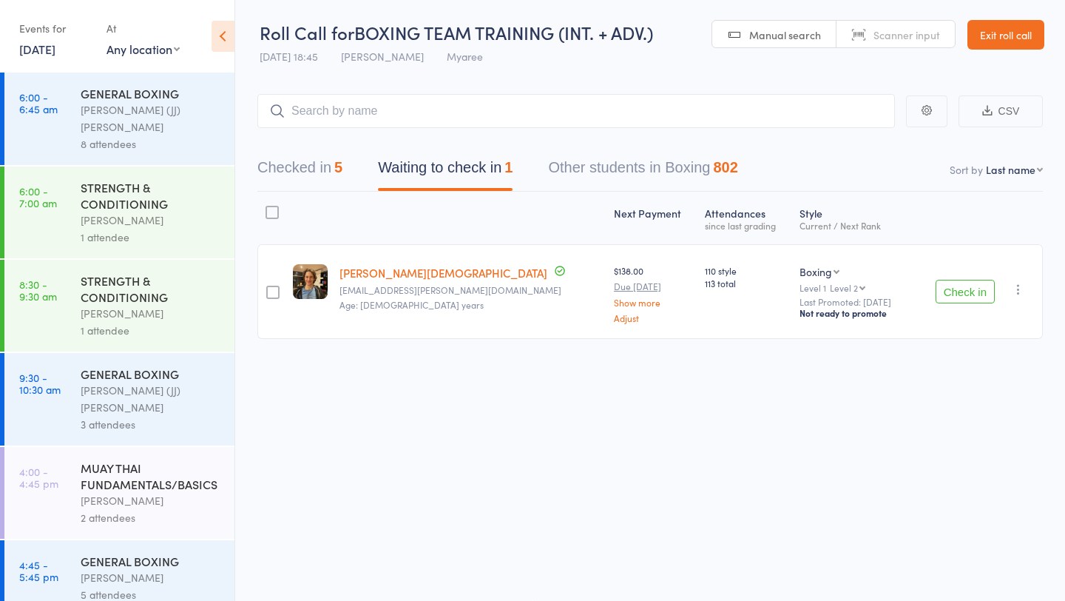
scroll to position [422, 0]
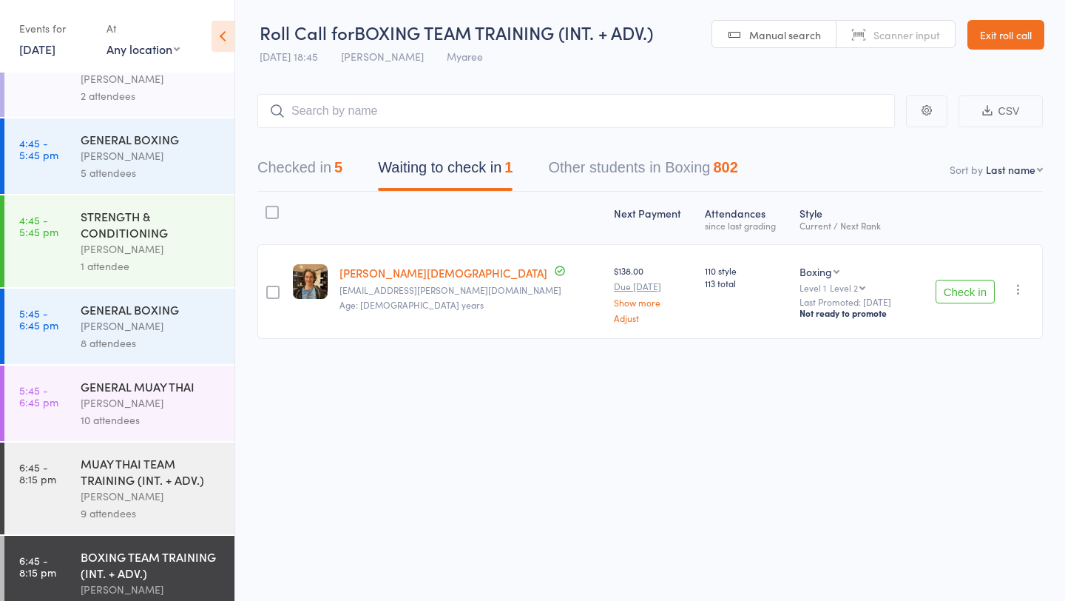
click at [168, 455] on div "MUAY THAI TEAM TRAINING (INT. + ADV.)" at bounding box center [151, 471] width 141 height 33
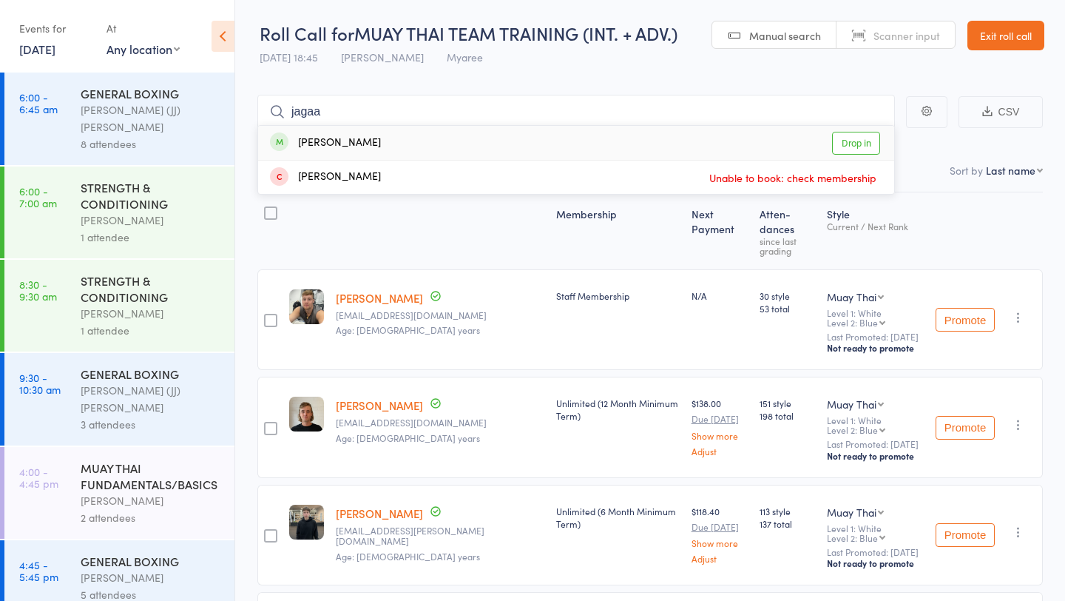
type input "jagaa"
click at [855, 140] on link "Drop in" at bounding box center [856, 143] width 48 height 23
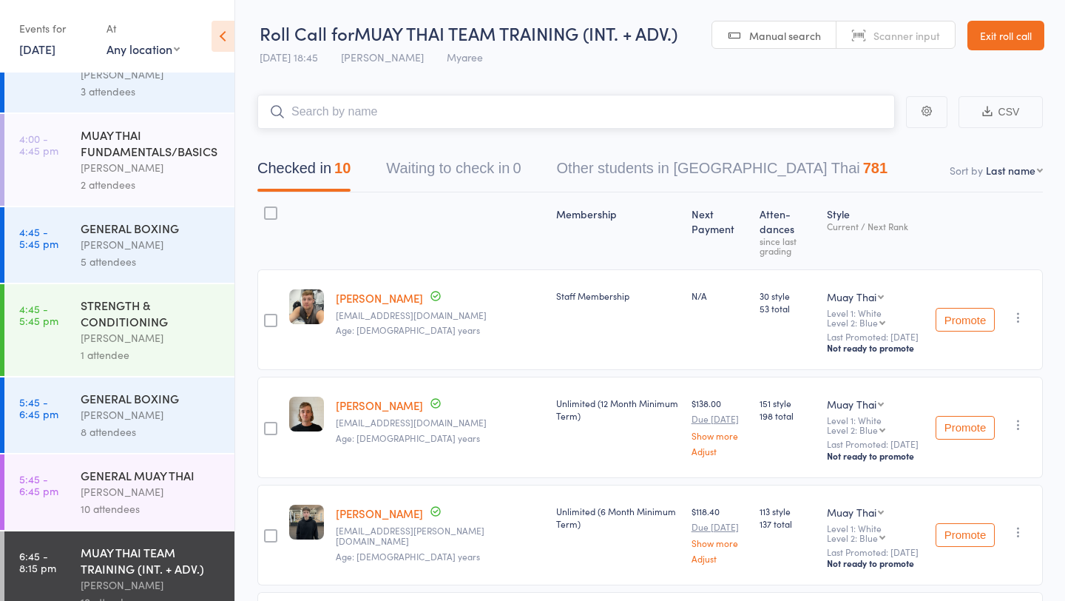
scroll to position [422, 0]
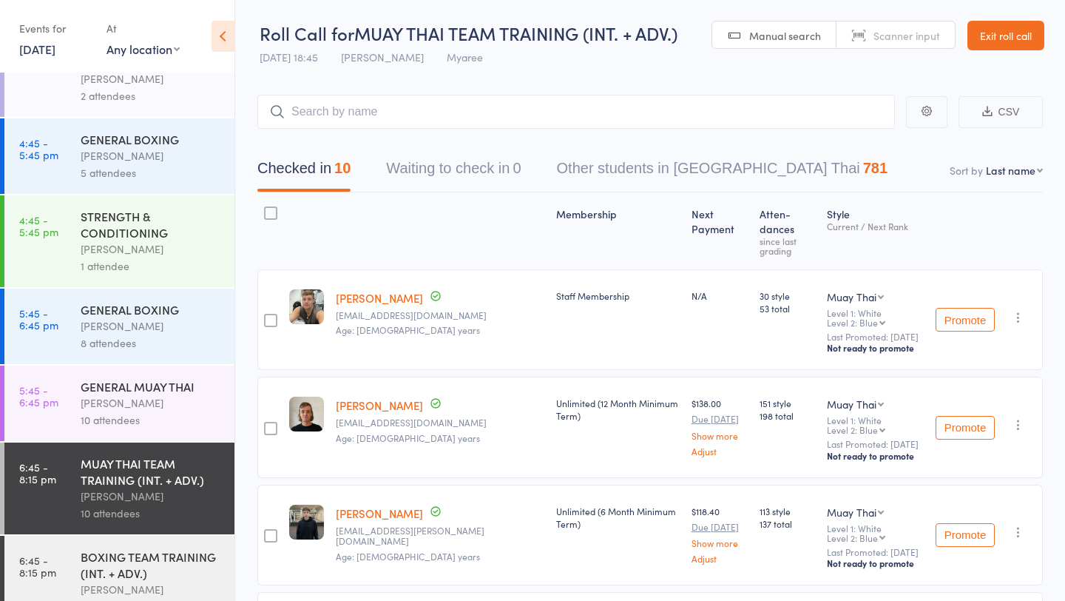
click at [96, 548] on div "BOXING TEAM TRAINING (INT. + ADV.)" at bounding box center [151, 564] width 141 height 33
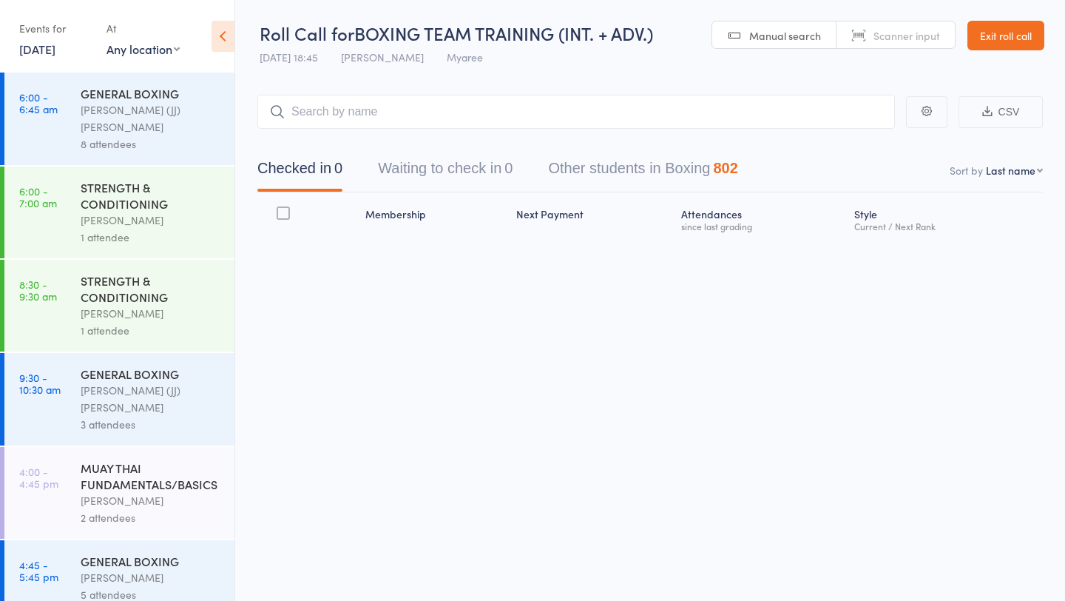
scroll to position [422, 0]
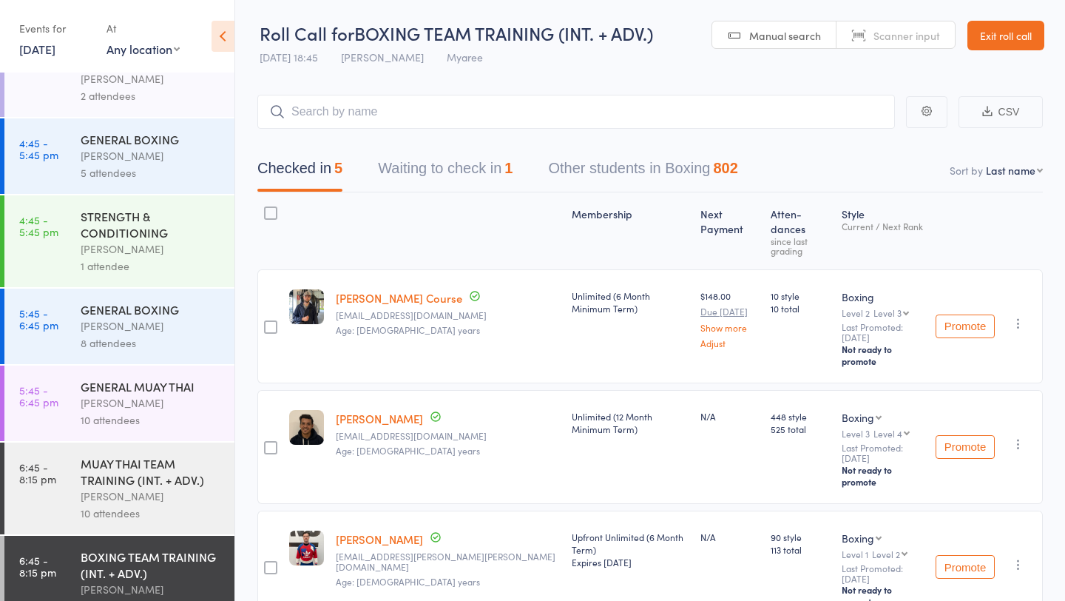
click at [481, 149] on div "Checked in 5 Waiting to check in 1 Other students in Boxing 802" at bounding box center [649, 161] width 785 height 64
click at [481, 160] on button "Waiting to check in 1" at bounding box center [445, 171] width 135 height 39
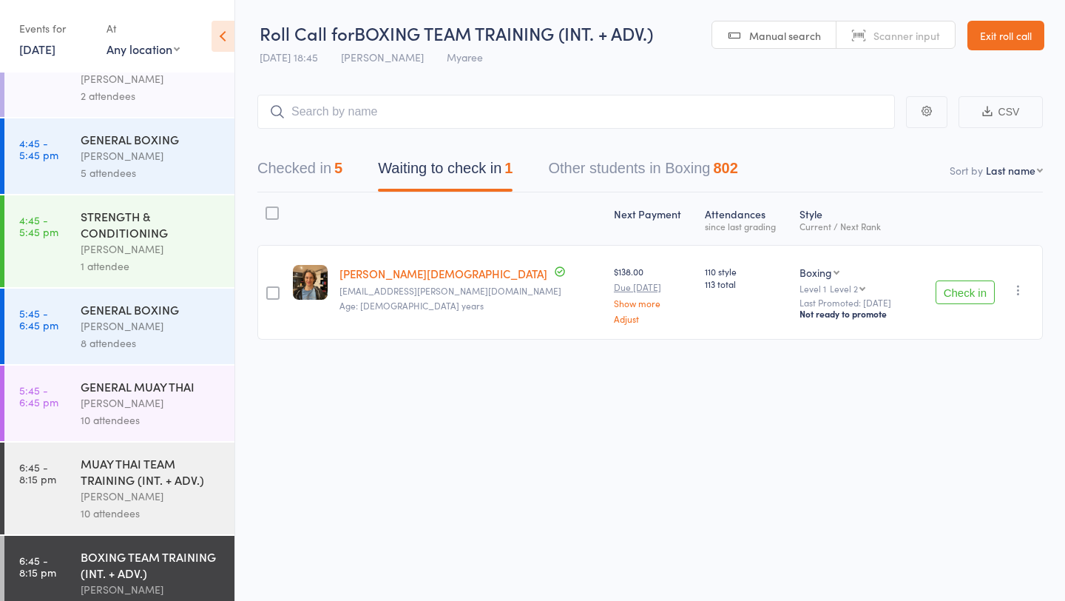
click at [976, 298] on button "Check in" at bounding box center [965, 292] width 59 height 24
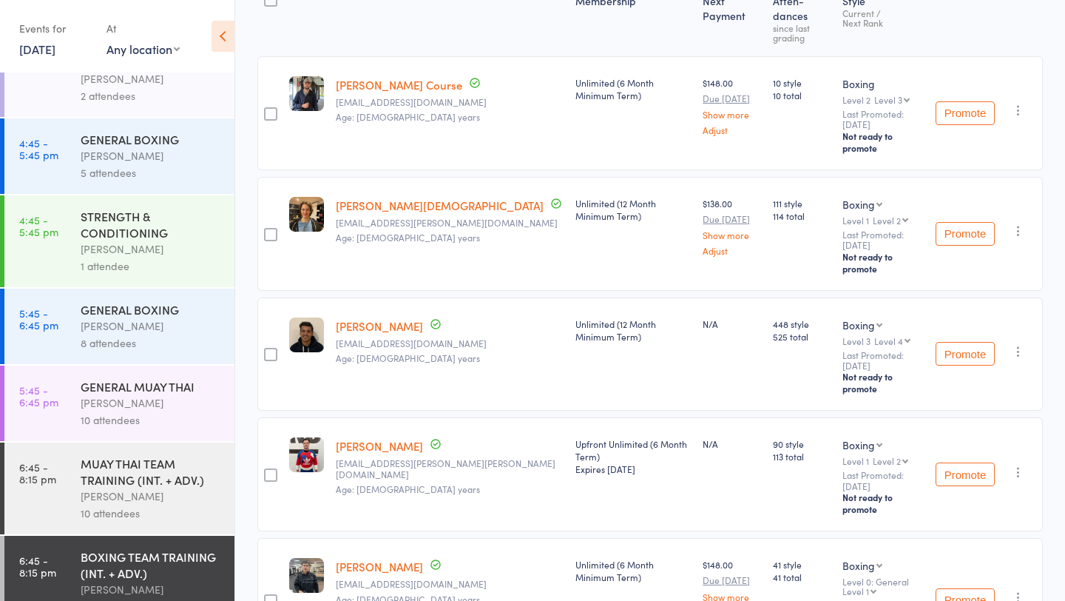
scroll to position [0, 0]
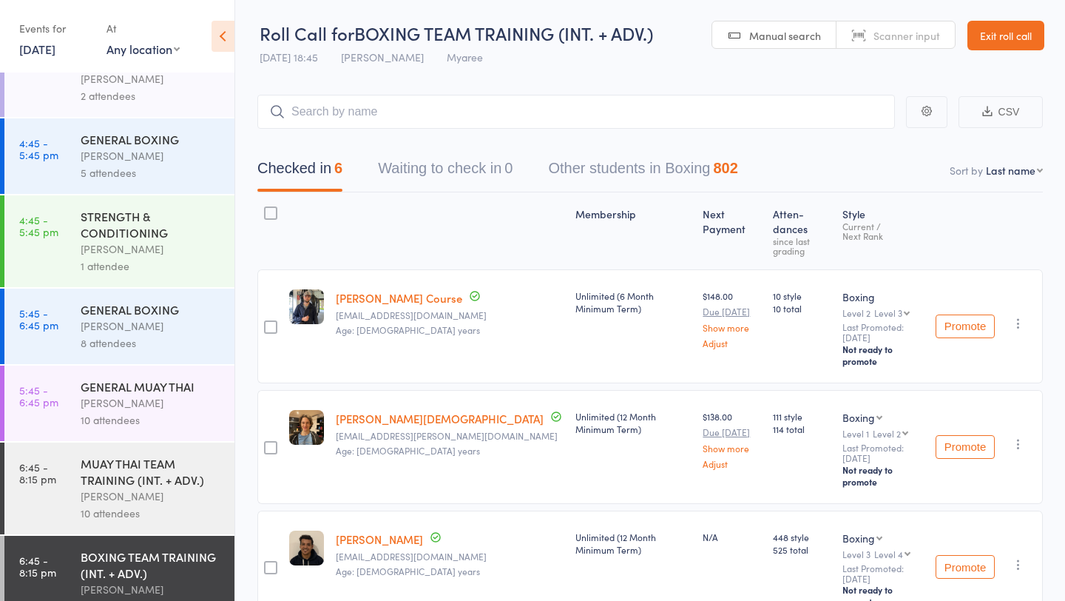
click at [385, 83] on main "CSV Checked in 6 Waiting to check in 0 Other students in Boxing 802 Sort by Las…" at bounding box center [650, 566] width 830 height 988
click at [379, 104] on input "search" at bounding box center [576, 112] width 638 height 34
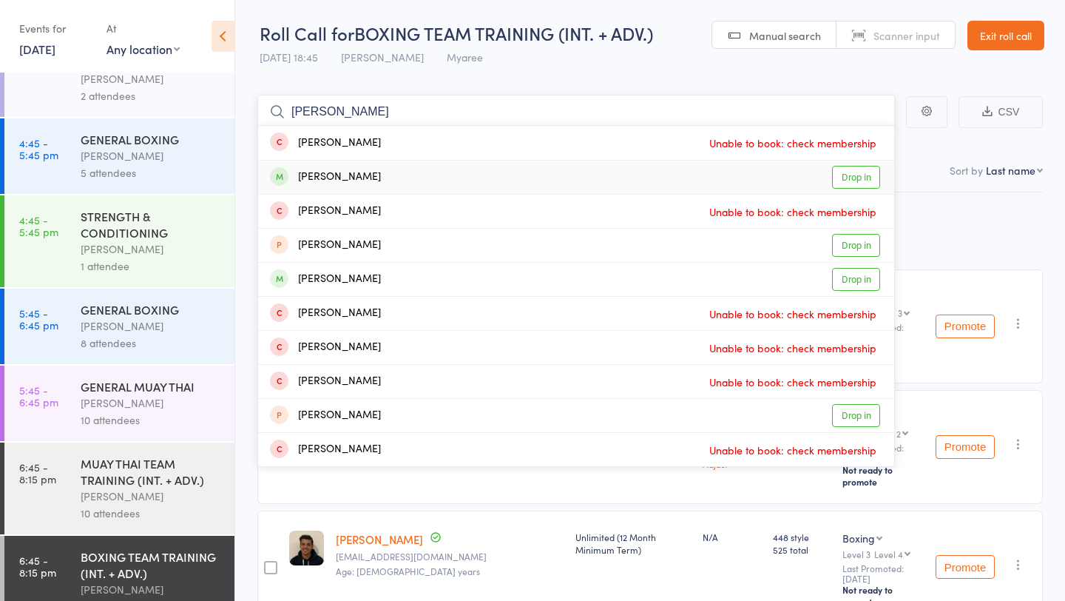
type input "[PERSON_NAME]"
click at [861, 179] on link "Drop in" at bounding box center [856, 177] width 48 height 23
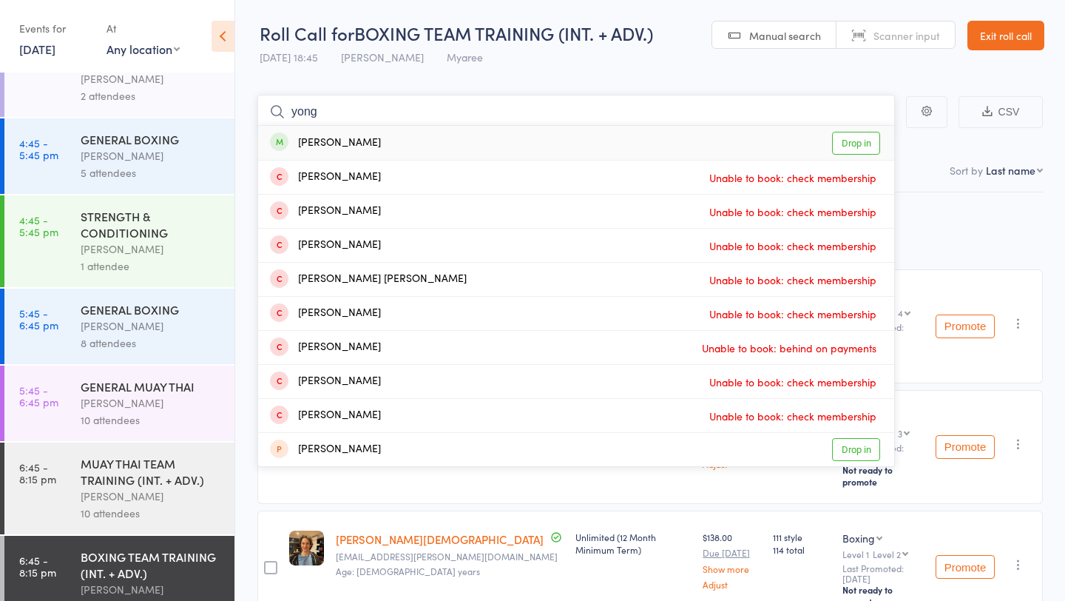
type input "yong"
click at [861, 138] on link "Drop in" at bounding box center [856, 143] width 48 height 23
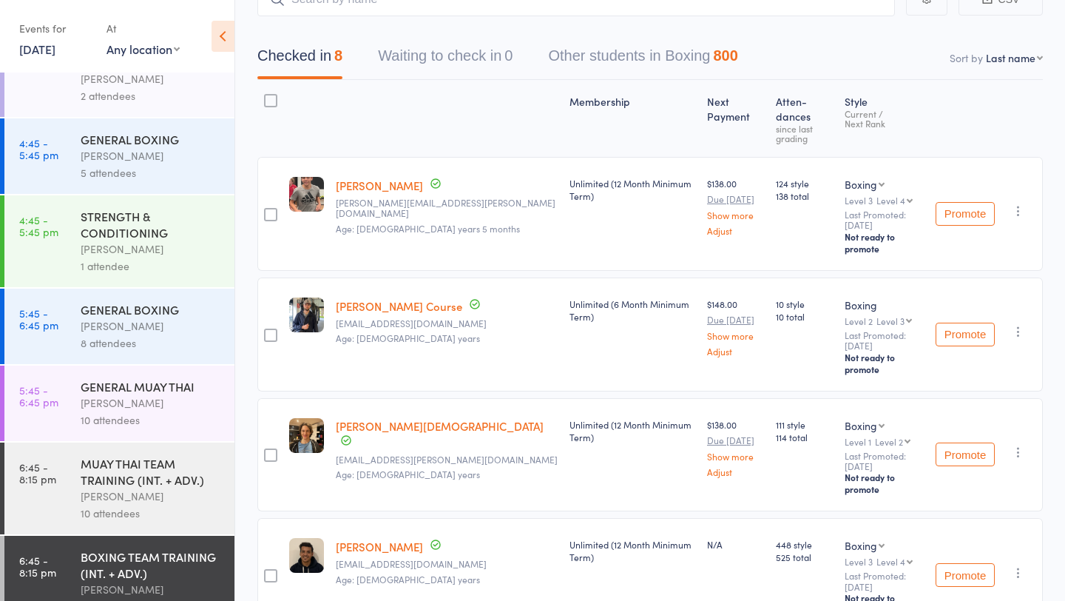
scroll to position [117, 0]
